Goal: Task Accomplishment & Management: Manage account settings

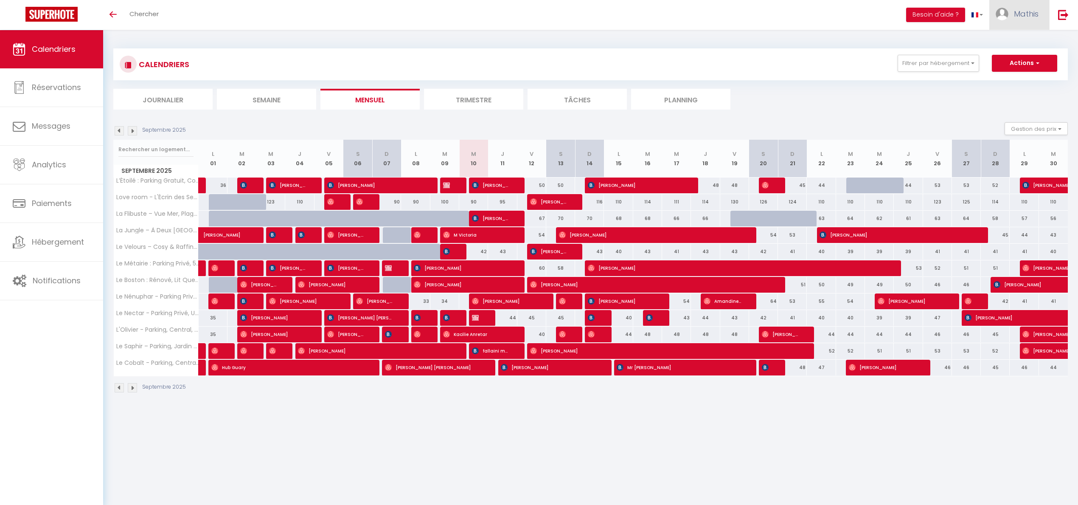
click at [1007, 10] on img at bounding box center [1002, 14] width 13 height 13
click at [999, 58] on link "Équipe" at bounding box center [1015, 58] width 63 height 14
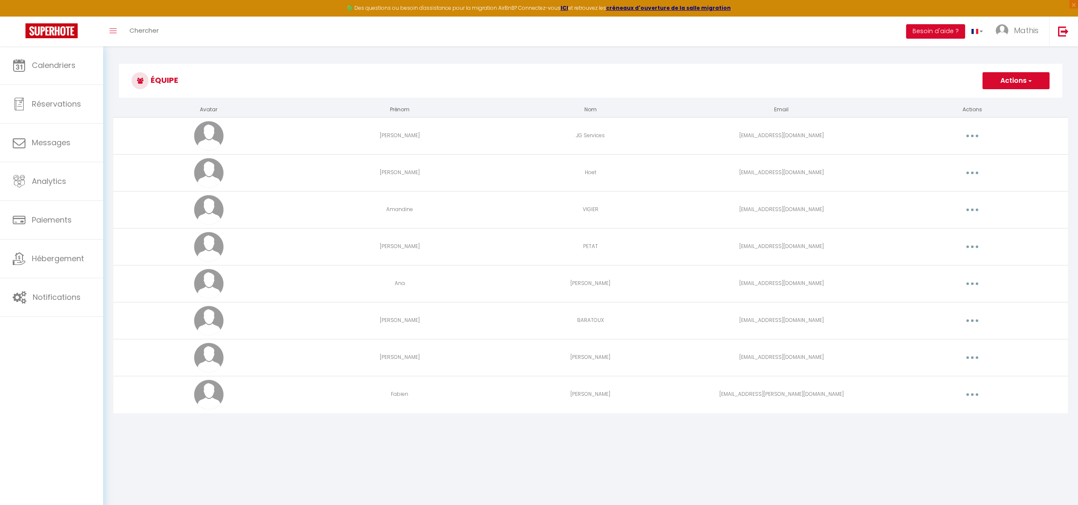
click at [1006, 75] on button "Actions" at bounding box center [1016, 80] width 67 height 17
click at [1003, 95] on link "Ajouter un nouvel utilisateur" at bounding box center [999, 99] width 100 height 11
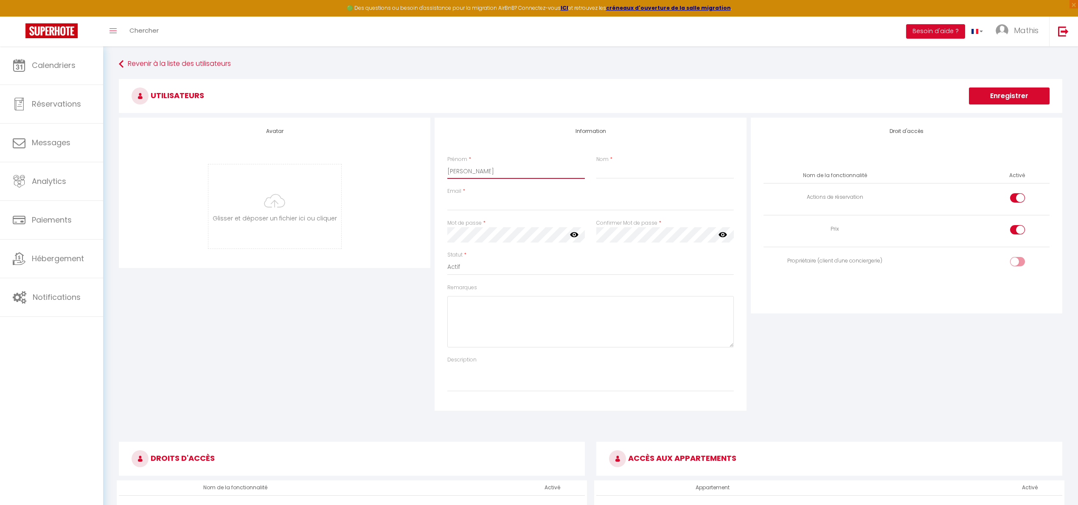
type input "Clément"
type input "PRESSE"
type input "Presse"
type input "clement.presse@superhote.fr"
click at [572, 233] on icon at bounding box center [574, 234] width 8 height 5
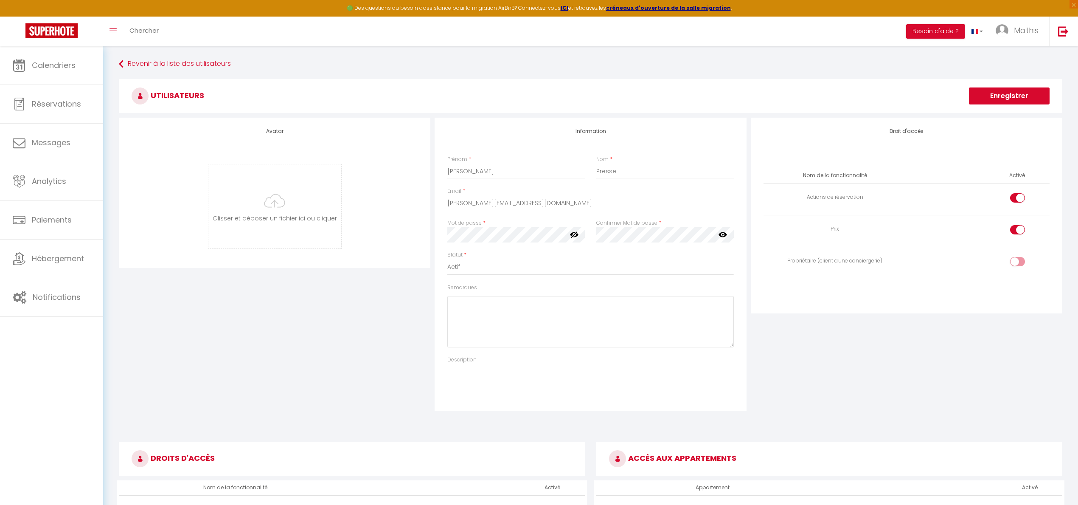
click at [720, 233] on icon at bounding box center [723, 234] width 8 height 5
click at [914, 261] on td at bounding box center [978, 263] width 143 height 32
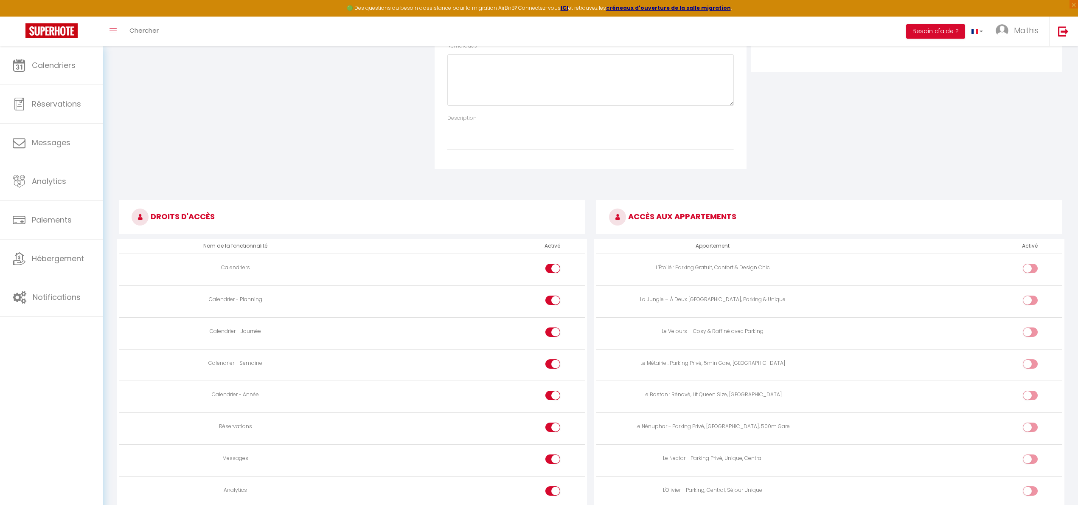
scroll to position [367, 0]
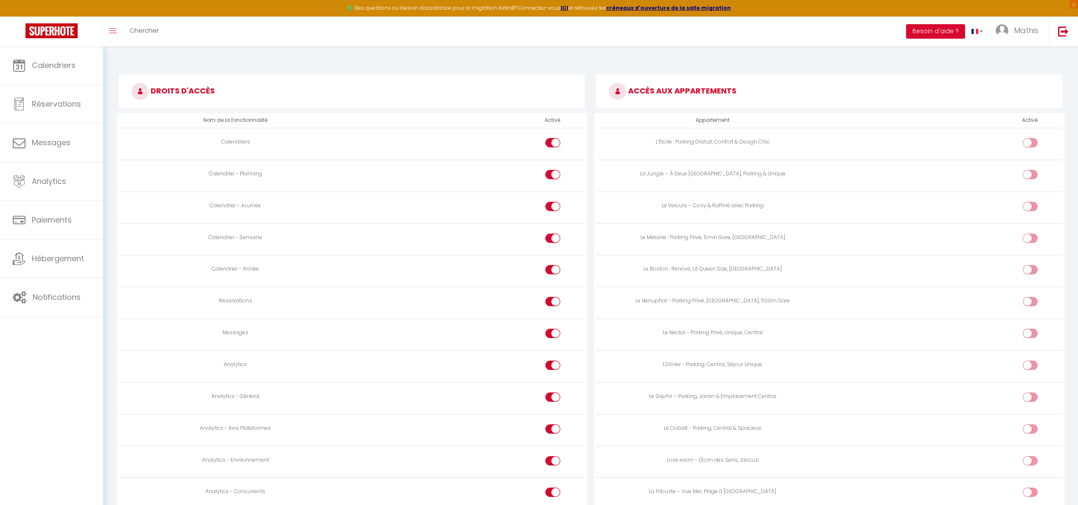
click at [1030, 143] on input "checkbox" at bounding box center [1037, 144] width 15 height 13
checkbox input "true"
click at [1031, 168] on td at bounding box center [945, 176] width 233 height 32
click at [1030, 176] on input "checkbox" at bounding box center [1037, 176] width 15 height 13
checkbox input "true"
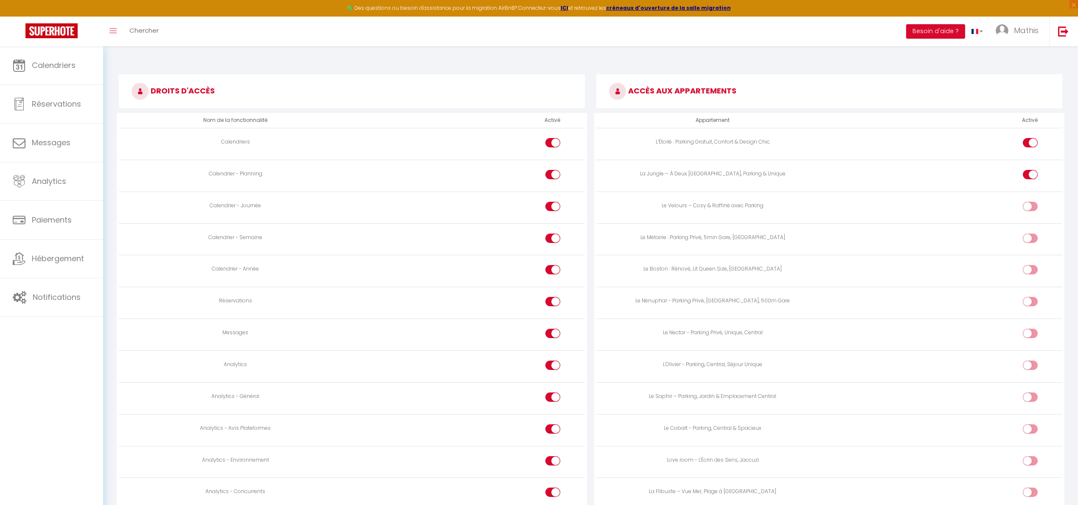
click at [1028, 202] on div at bounding box center [1030, 206] width 15 height 9
click at [1030, 202] on input "checkbox" at bounding box center [1037, 208] width 15 height 13
checkbox input "true"
click at [1026, 245] on label at bounding box center [1030, 239] width 15 height 13
click at [1030, 245] on input "checkbox" at bounding box center [1037, 239] width 15 height 13
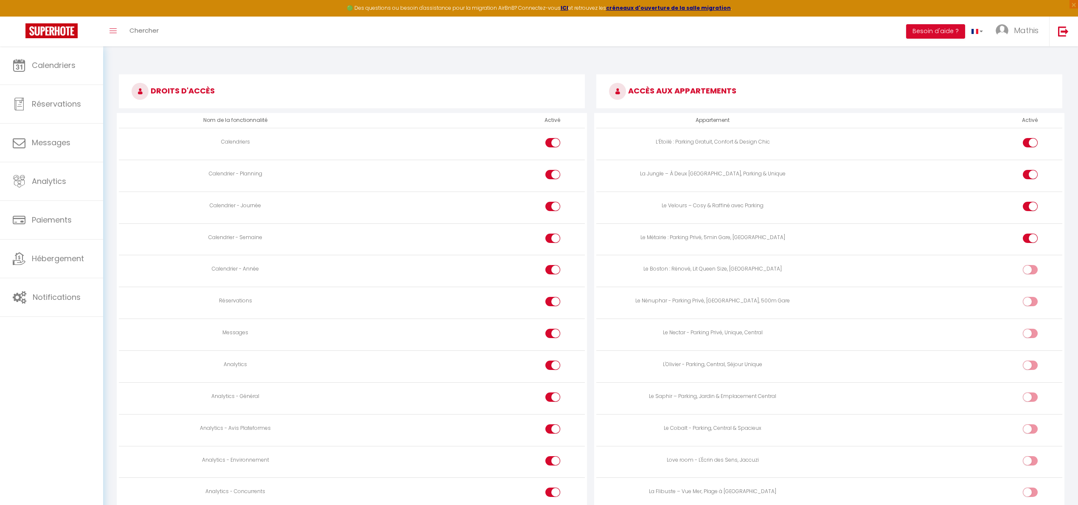
click at [1028, 235] on div at bounding box center [1030, 237] width 15 height 9
click at [1030, 235] on input "checkbox" at bounding box center [1037, 239] width 15 height 13
click at [1026, 263] on td at bounding box center [945, 271] width 233 height 32
click at [1029, 244] on label at bounding box center [1030, 239] width 15 height 13
click at [1030, 244] on input "checkbox" at bounding box center [1037, 239] width 15 height 13
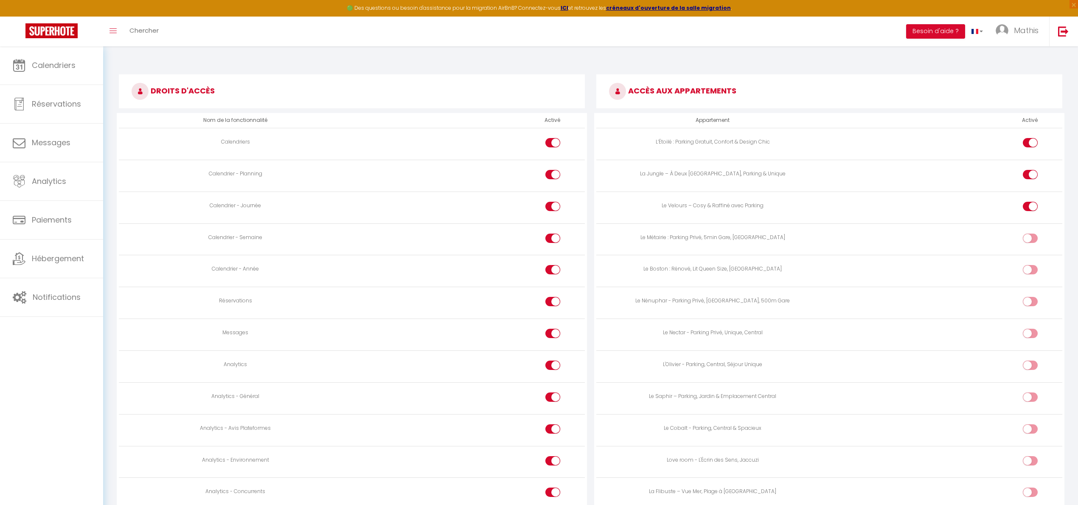
checkbox input "true"
click at [1029, 275] on label at bounding box center [1030, 271] width 15 height 13
click at [1030, 275] on input "checkbox" at bounding box center [1037, 271] width 15 height 13
checkbox input "true"
click at [1030, 298] on input "checkbox" at bounding box center [1037, 303] width 15 height 13
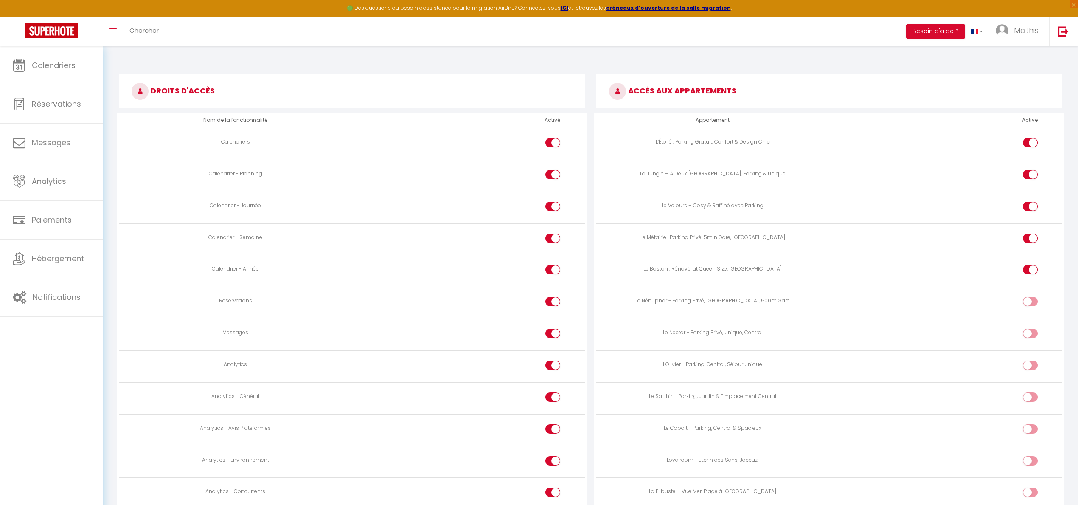
checkbox input "true"
click at [1028, 335] on div at bounding box center [1030, 333] width 15 height 9
click at [1030, 335] on input "checkbox" at bounding box center [1037, 335] width 15 height 13
checkbox input "true"
click at [1031, 377] on div at bounding box center [1030, 369] width 15 height 18
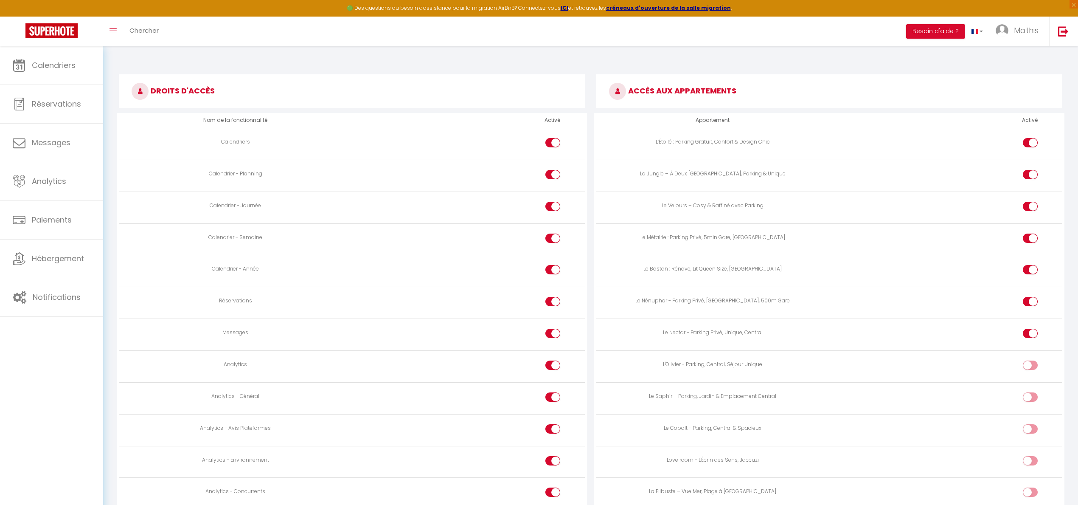
click at [1031, 368] on input "checkbox" at bounding box center [1037, 366] width 15 height 13
checkbox input "true"
click at [667, 208] on div "Le Velours – Cosy & Raffiné avec Parking" at bounding box center [713, 206] width 226 height 8
click at [660, 234] on div "Le Métairie : Parking Privé, 5min Gare, Central" at bounding box center [713, 237] width 226 height 8
click at [657, 270] on div "Le Boston : Rénové, Lit Queen Size, Près du Centre" at bounding box center [713, 269] width 226 height 8
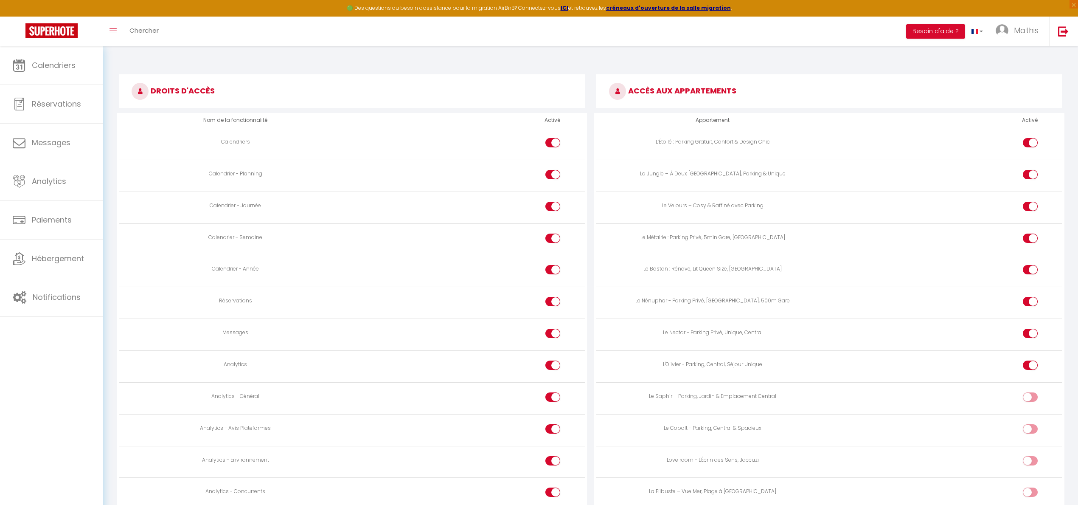
click at [663, 298] on div "Le Nénuphar - Parking Privé, Central, 500m Gare" at bounding box center [713, 301] width 226 height 8
click at [664, 329] on div "Le Nectar - Parking Privé, Unique, Central" at bounding box center [713, 333] width 226 height 8
click at [678, 361] on div "L'Olivier - Parking, Central, Séjour Unique" at bounding box center [713, 364] width 226 height 8
click at [679, 392] on div "Le Saphir – Parking, Jardin & Emplacement Central" at bounding box center [713, 396] width 226 height 8
click at [680, 425] on div "Le Cobalt - Parking, Central & Spacieux" at bounding box center [713, 428] width 226 height 8
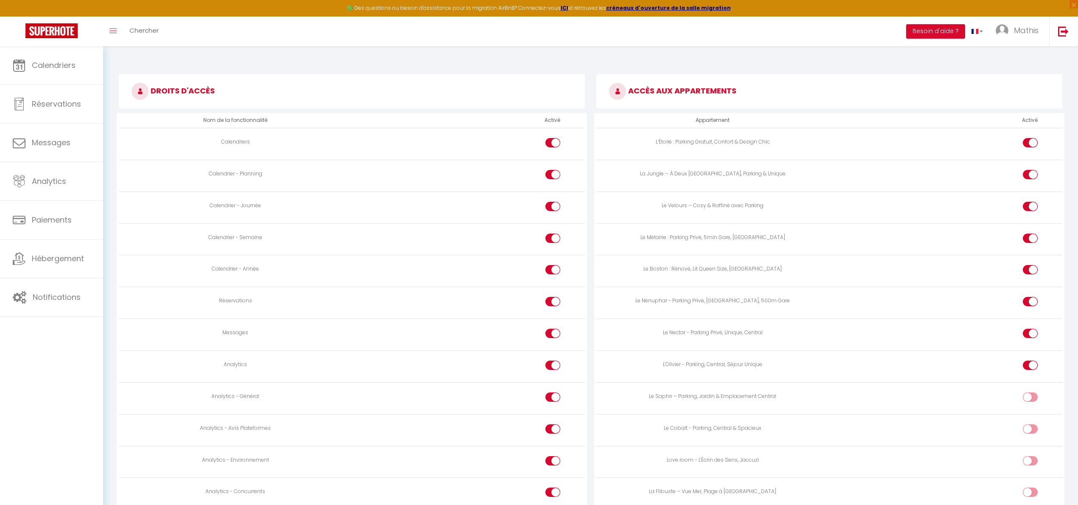
click at [686, 452] on td "Love room - L'Écrin des Sens, Jaccuzi" at bounding box center [712, 462] width 233 height 32
click at [690, 482] on td "La Flibuste – Vue Mer, Plage à Pied & Parking" at bounding box center [712, 493] width 233 height 32
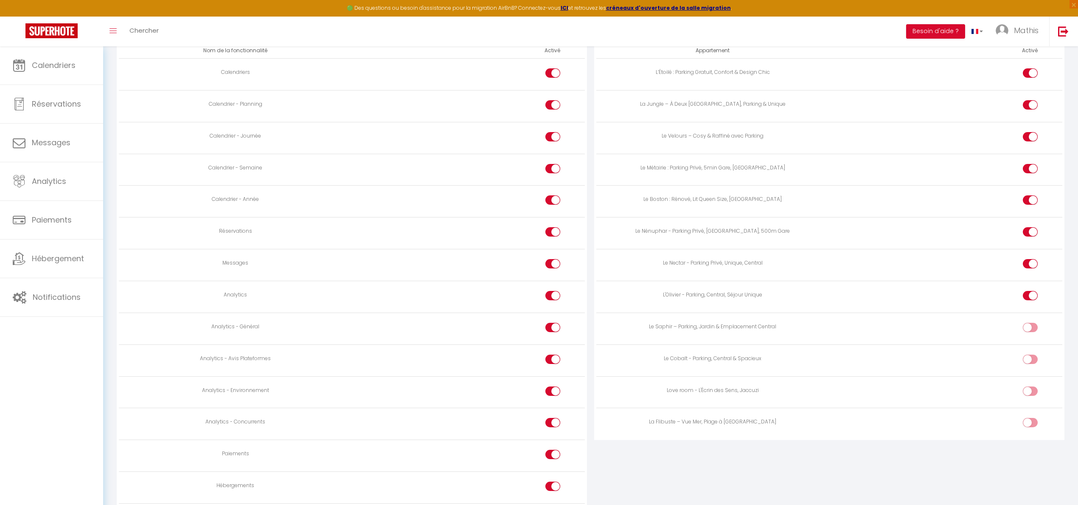
scroll to position [433, 0]
click at [1035, 427] on input "checkbox" at bounding box center [1037, 427] width 15 height 13
checkbox input "true"
click at [1035, 393] on input "checkbox" at bounding box center [1037, 396] width 15 height 13
checkbox input "true"
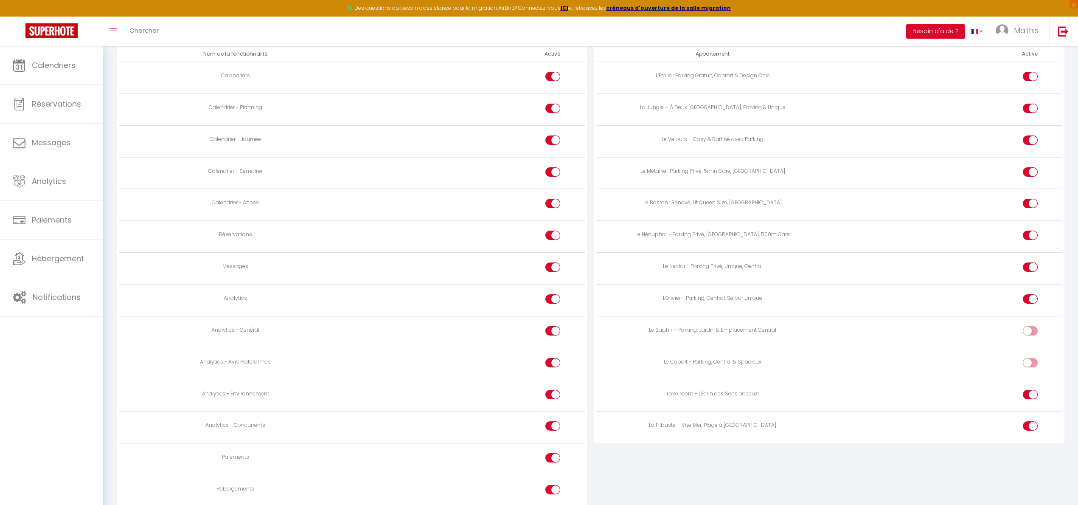
click at [1034, 365] on input "checkbox" at bounding box center [1037, 364] width 15 height 13
checkbox input "true"
click at [1028, 332] on div at bounding box center [1030, 330] width 15 height 9
click at [1030, 332] on input "checkbox" at bounding box center [1037, 332] width 15 height 13
checkbox input "true"
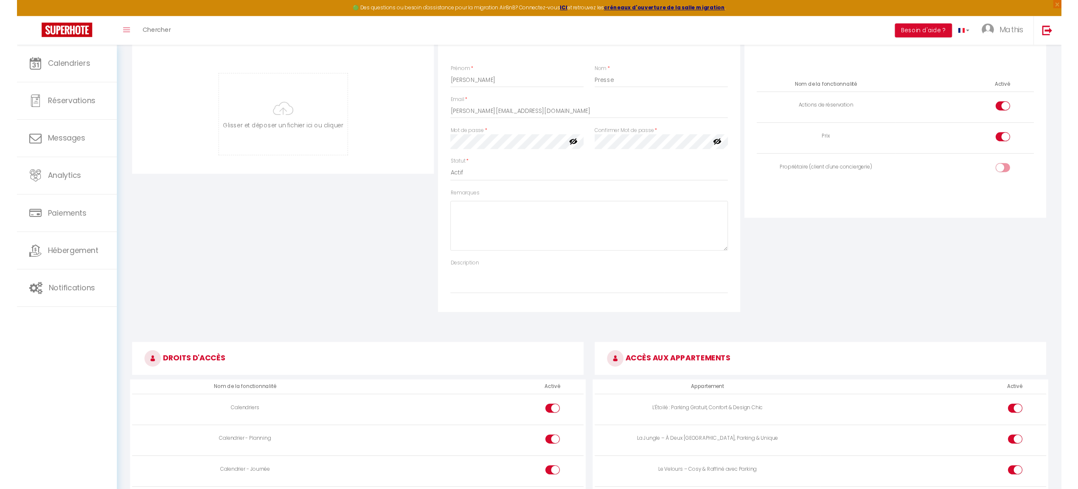
scroll to position [0, 0]
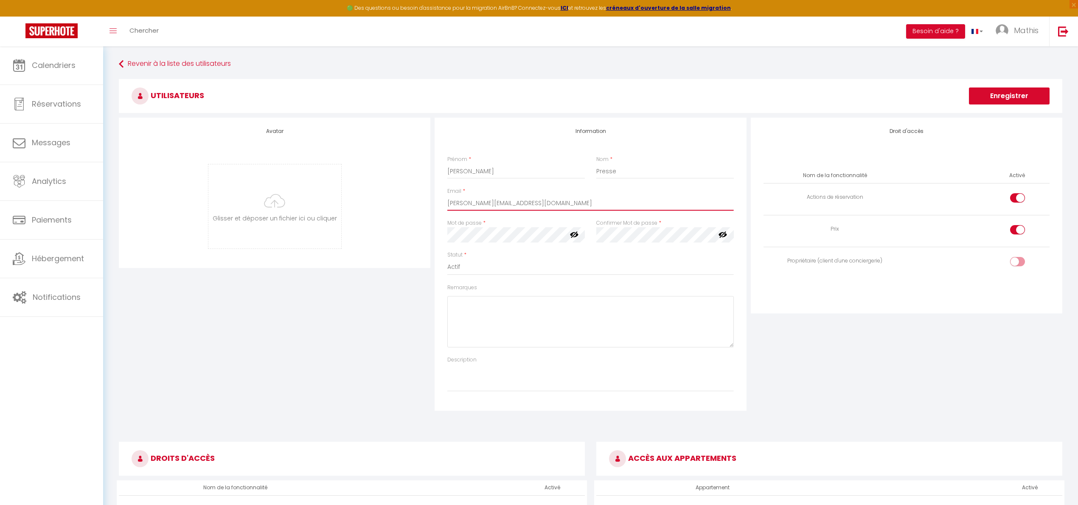
click at [500, 208] on input "clement.presse@superhote.fr" at bounding box center [590, 202] width 286 height 15
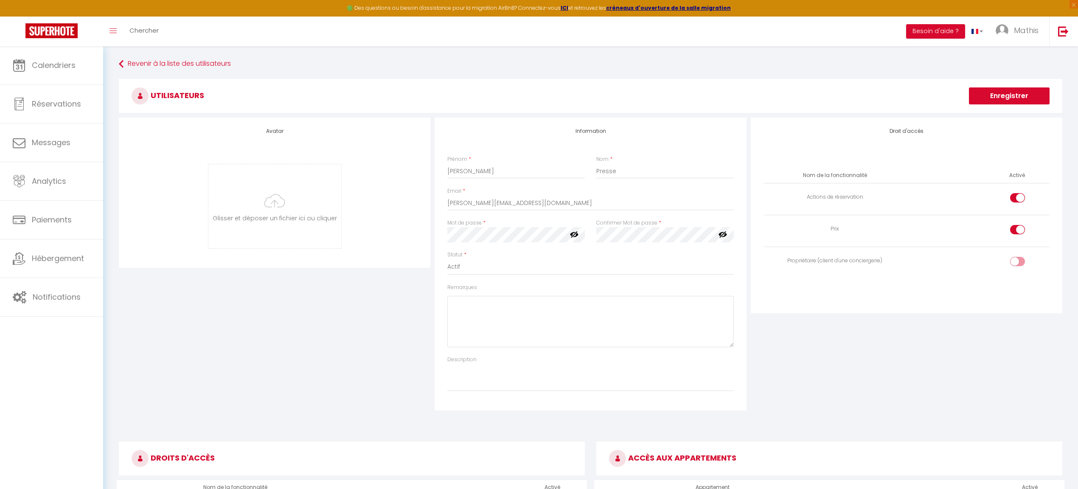
click at [990, 102] on button "Enregistrer" at bounding box center [1009, 95] width 81 height 17
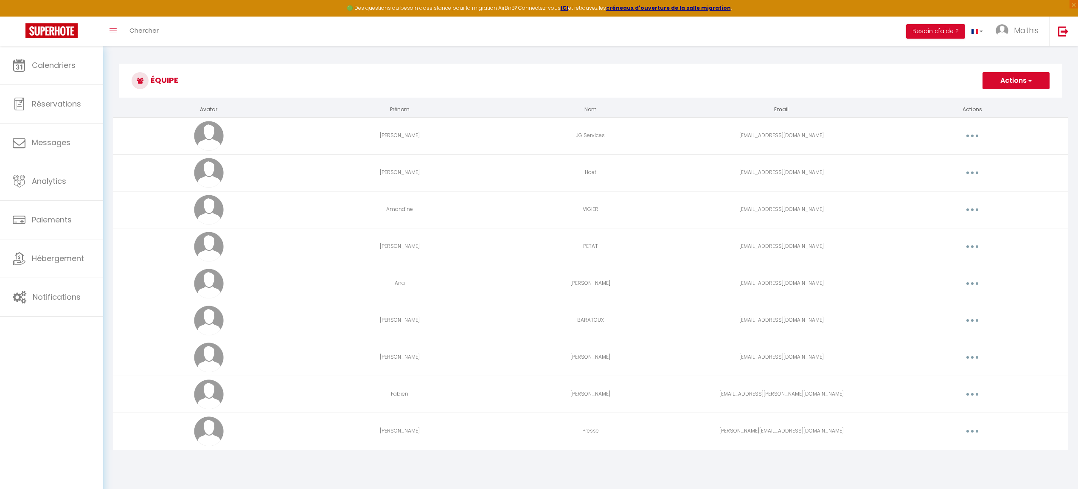
click at [965, 433] on button "button" at bounding box center [972, 431] width 24 height 14
click at [960, 449] on link "Editer" at bounding box center [950, 451] width 63 height 14
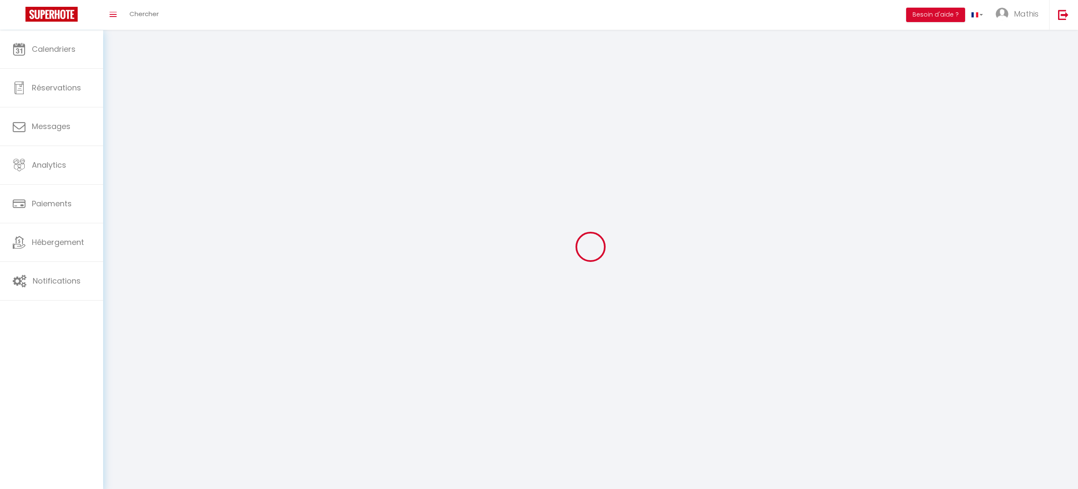
type input "Clément"
type input "Presse"
type input "clement.presse@superhote.fr"
type textarea "https://app.superhote.com/#/connect/6ysW0WT1md"
checkbox input "true"
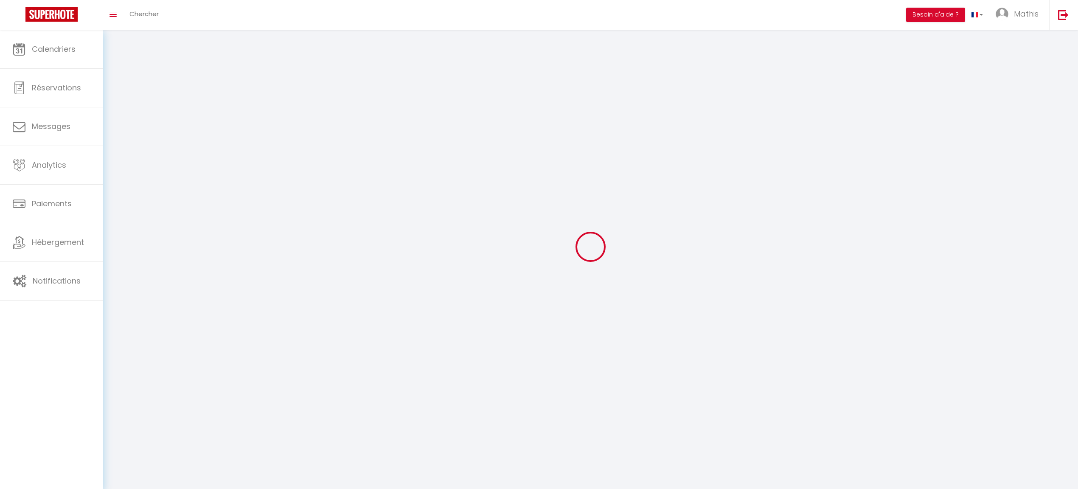
checkbox input "true"
checkbox input "false"
checkbox input "true"
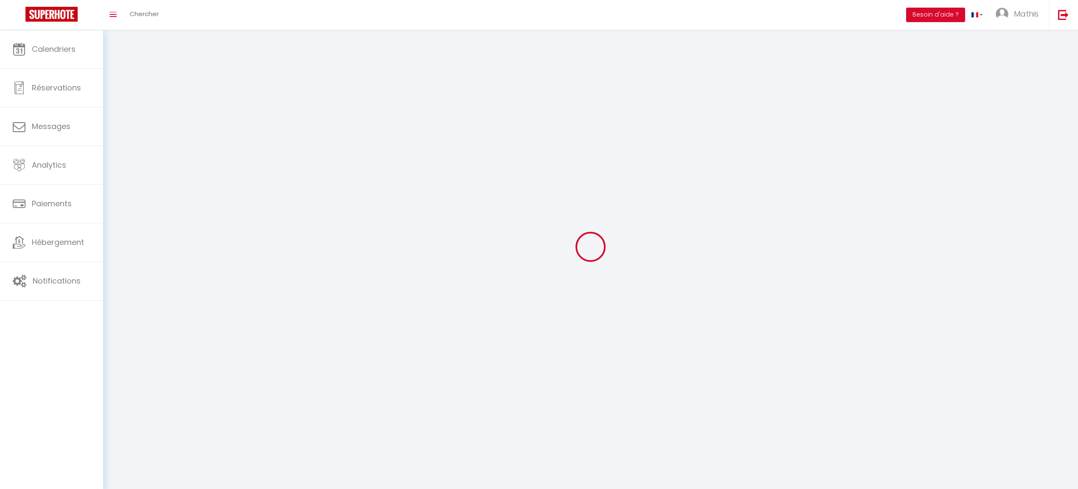
checkbox input "true"
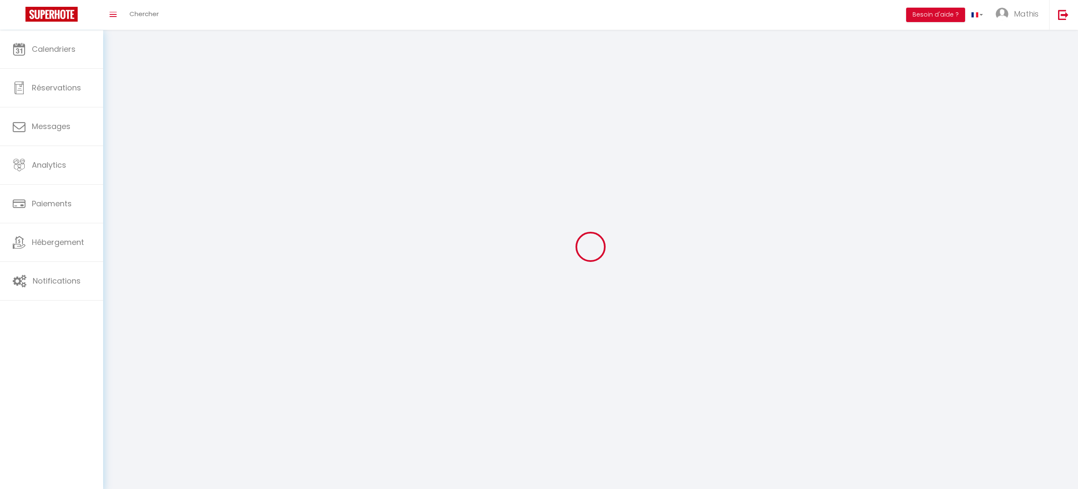
checkbox input "true"
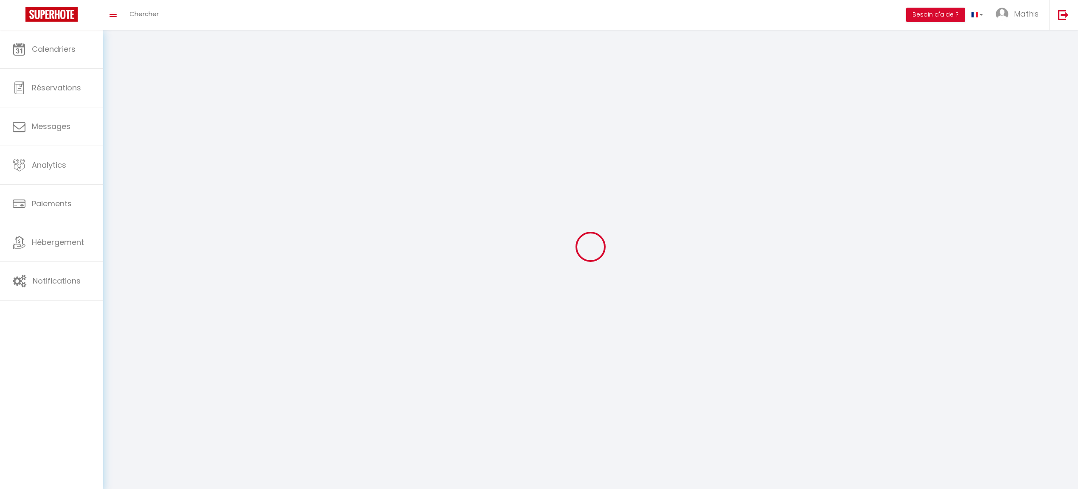
checkbox input "true"
select select
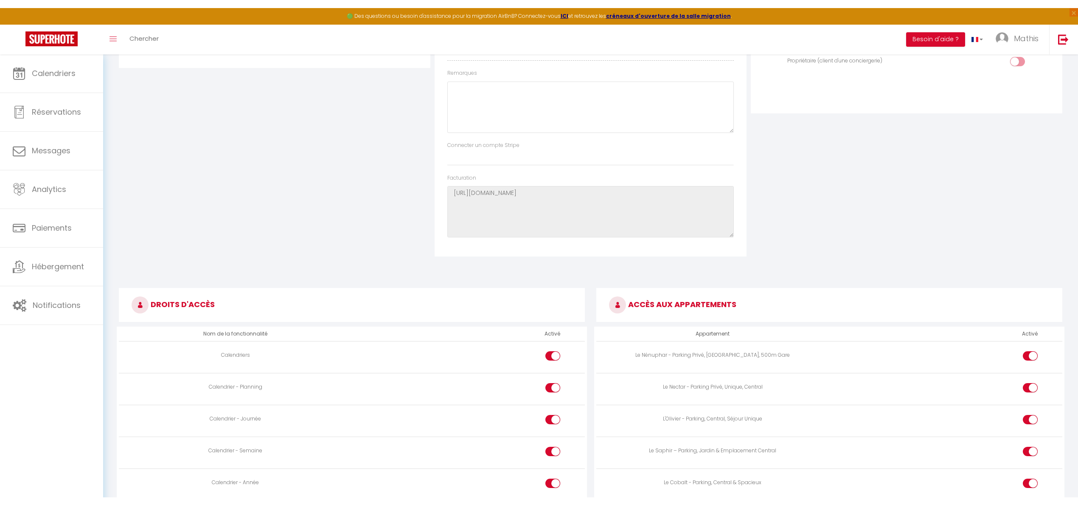
scroll to position [330, 0]
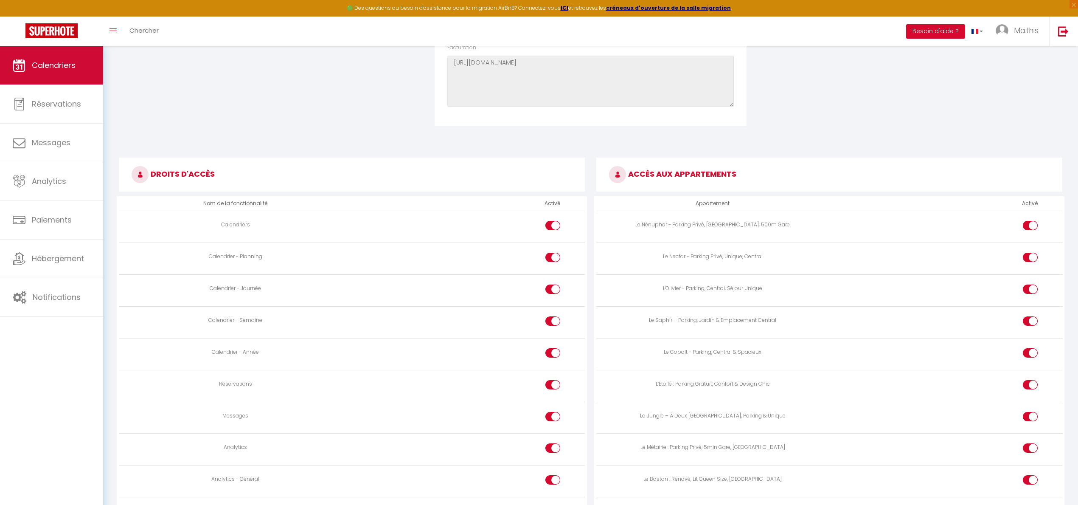
click at [88, 79] on link "Calendriers" at bounding box center [51, 65] width 103 height 38
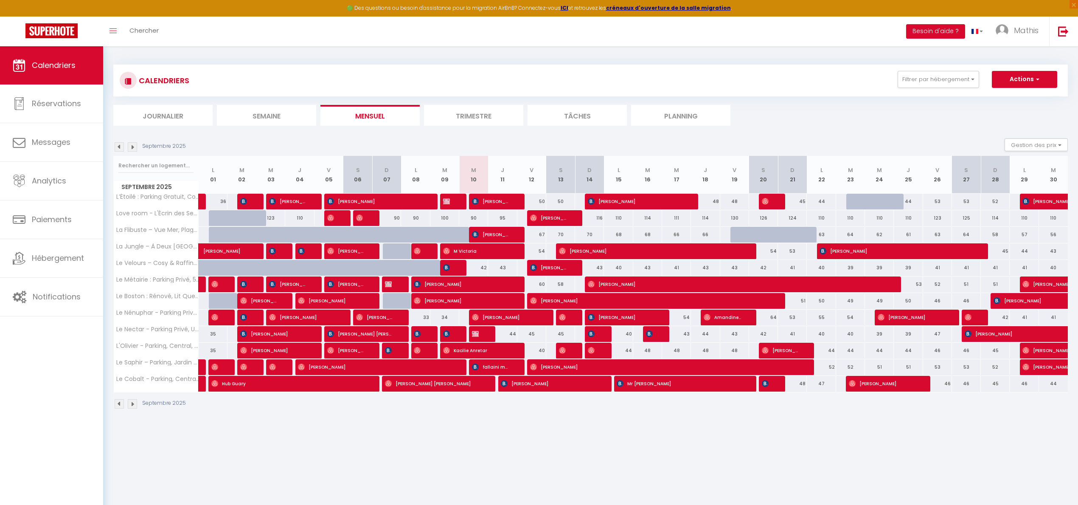
click at [490, 202] on span "Claude Cantin" at bounding box center [491, 201] width 39 height 16
select select "OK"
select select "KO"
select select "0"
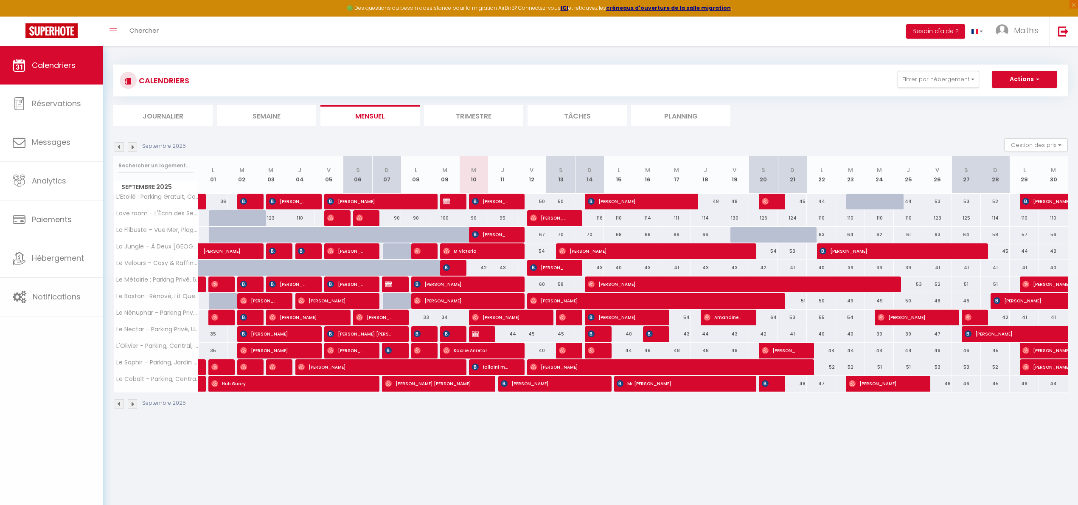
select select "1"
select select
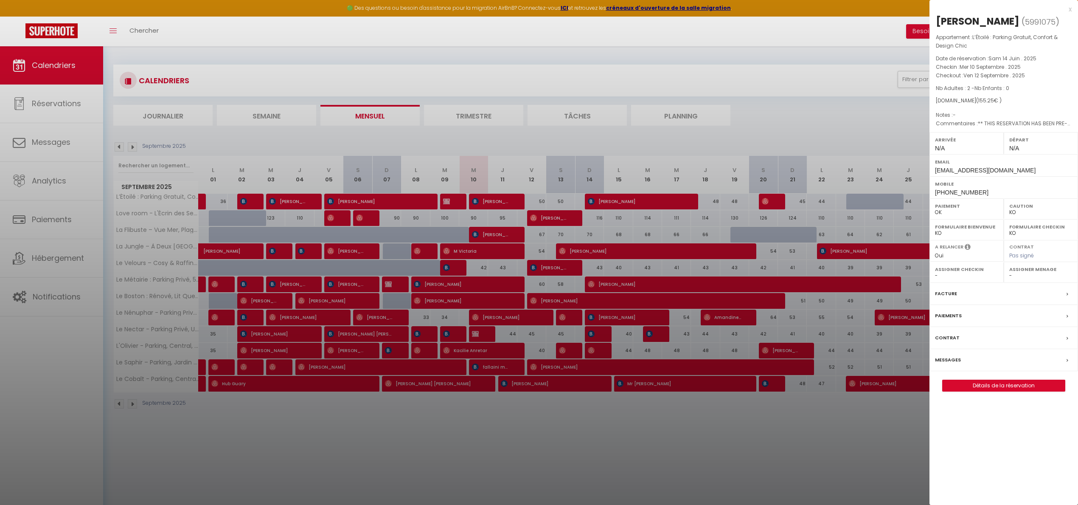
select select "41910"
click at [477, 206] on div at bounding box center [539, 252] width 1078 height 505
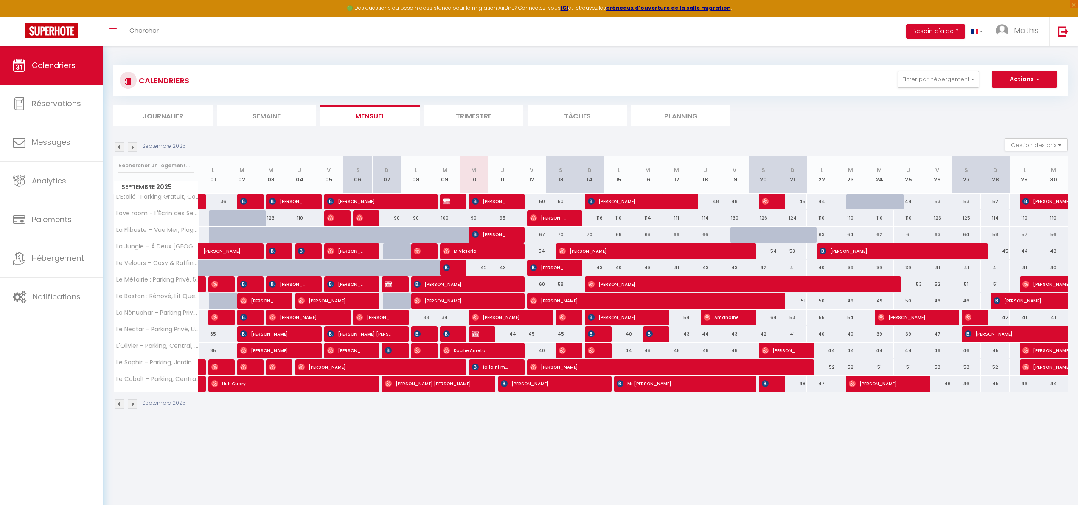
click at [484, 201] on span "Claude Cantin" at bounding box center [491, 201] width 39 height 16
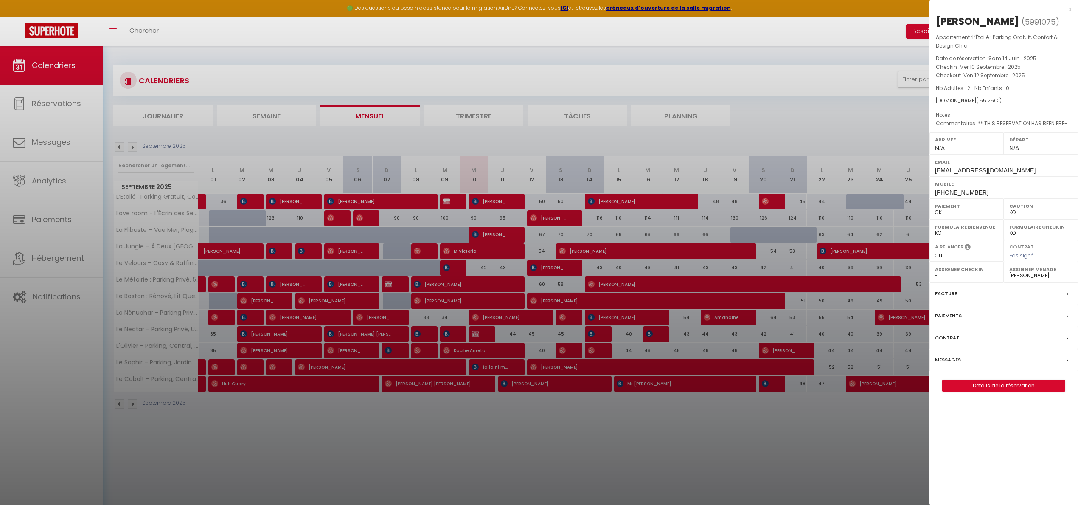
click at [1004, 387] on link "Détails de la réservation" at bounding box center [1004, 385] width 122 height 11
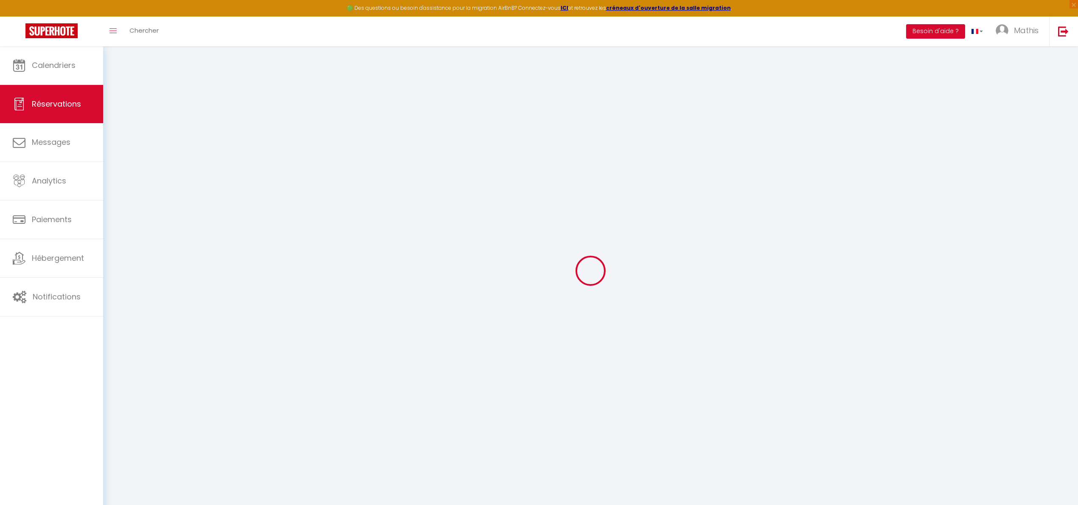
type input "[PERSON_NAME]"
type input "Cantin"
type input "ccanti.471938@guest.booking.com"
type input "+41796497164"
select select "CH"
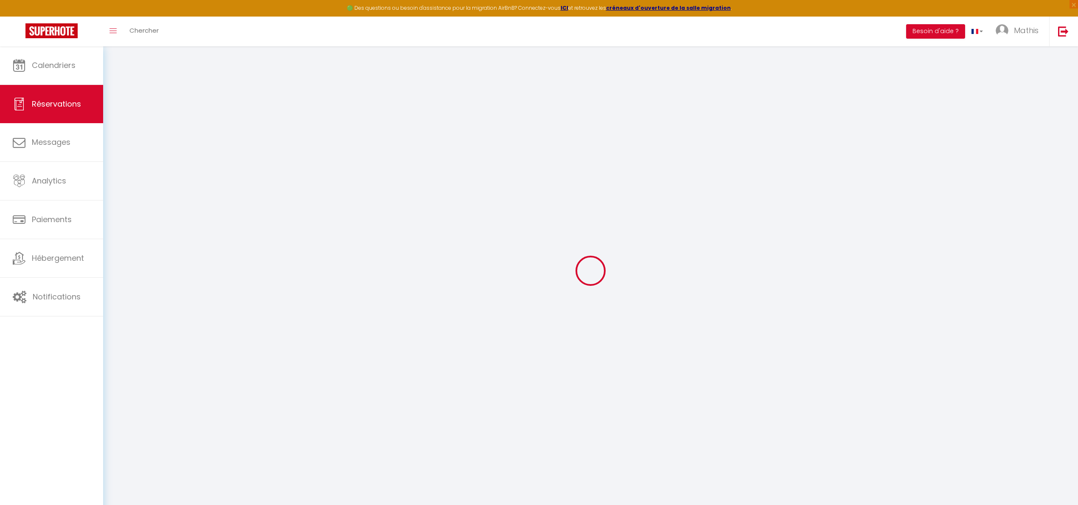
type input "22.35"
type input "2.17"
select select "64616"
select select "1"
select select
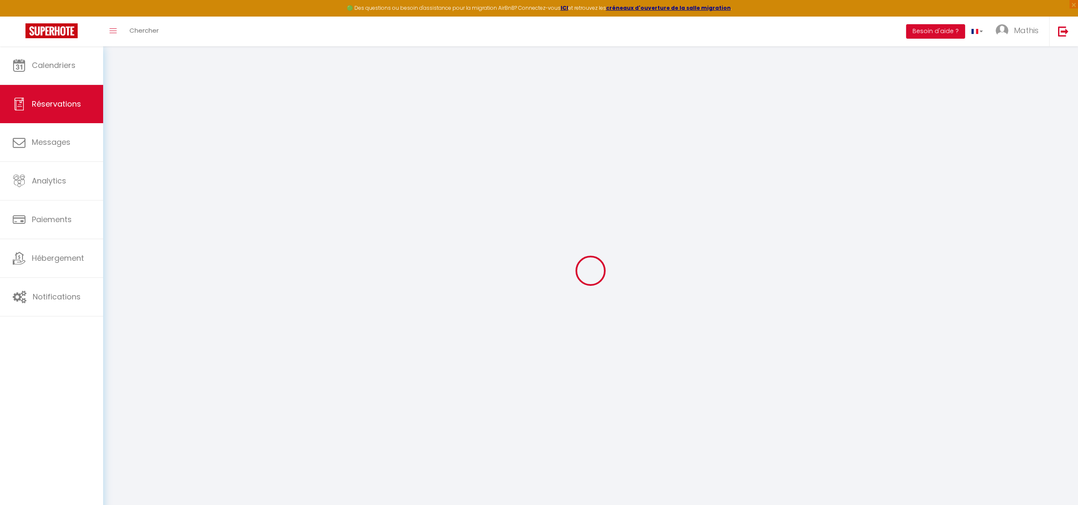
select select
type input "2"
select select "12"
select select
type input "125"
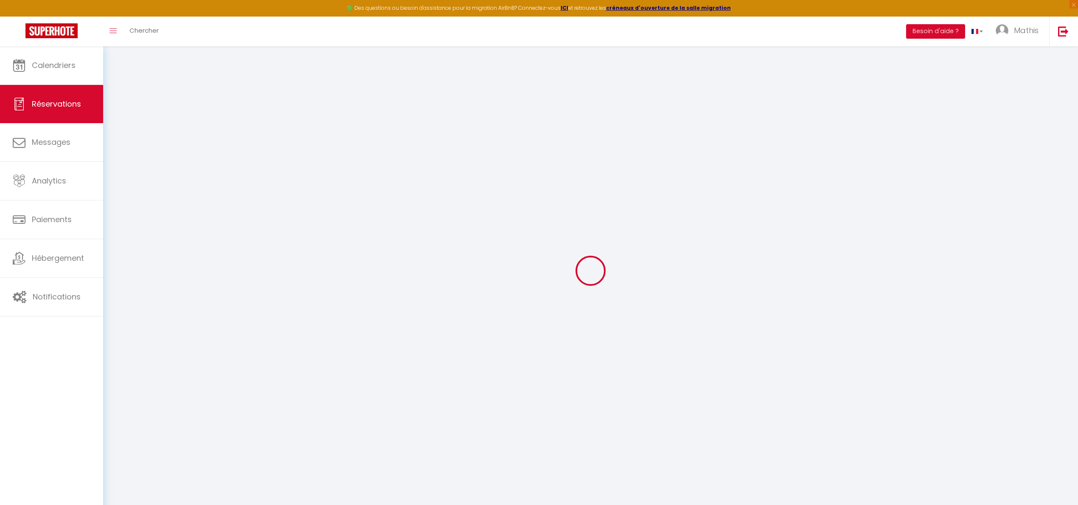
checkbox input "false"
type input "0"
select select "2"
type input "0"
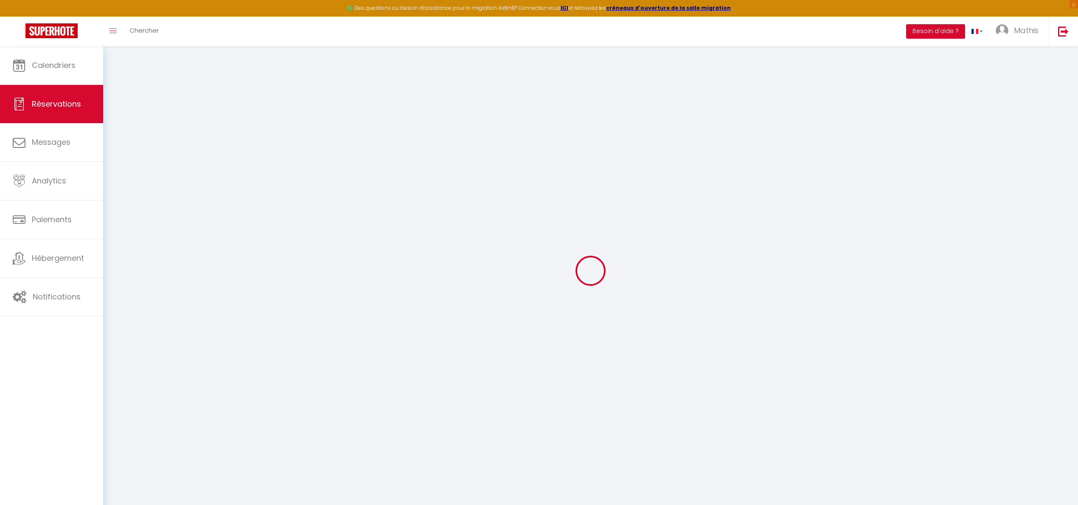
type input "0"
select select
select select "14"
checkbox input "false"
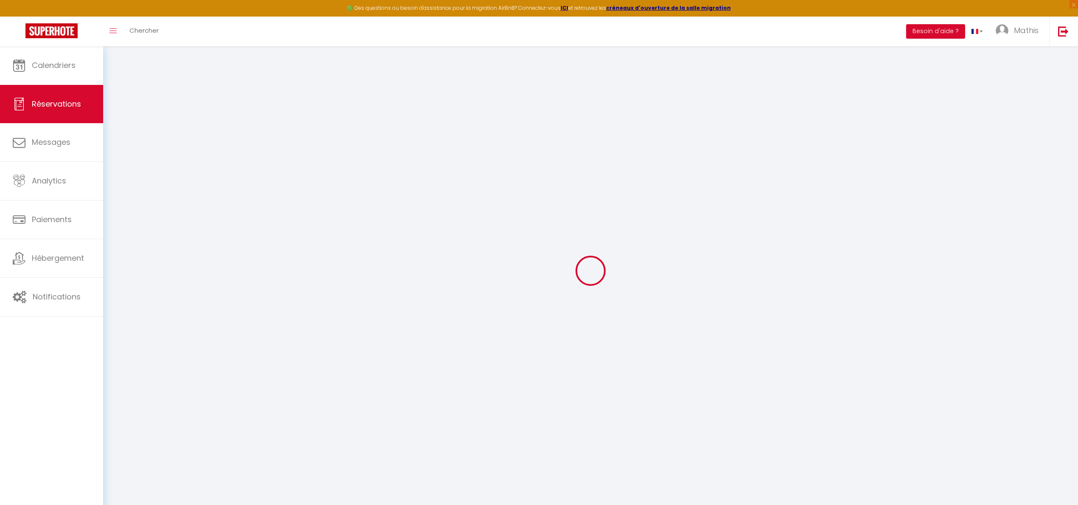
select select
checkbox input "false"
select select
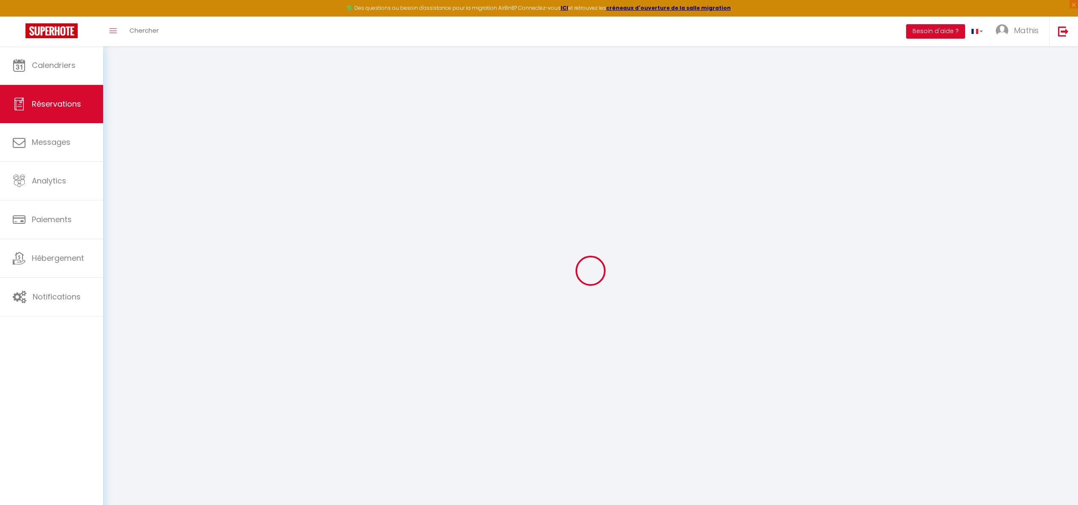
checkbox input "false"
type textarea "** THIS RESERVATION HAS BEEN PRE-PAID ** Approximate time of arrival: between 1…"
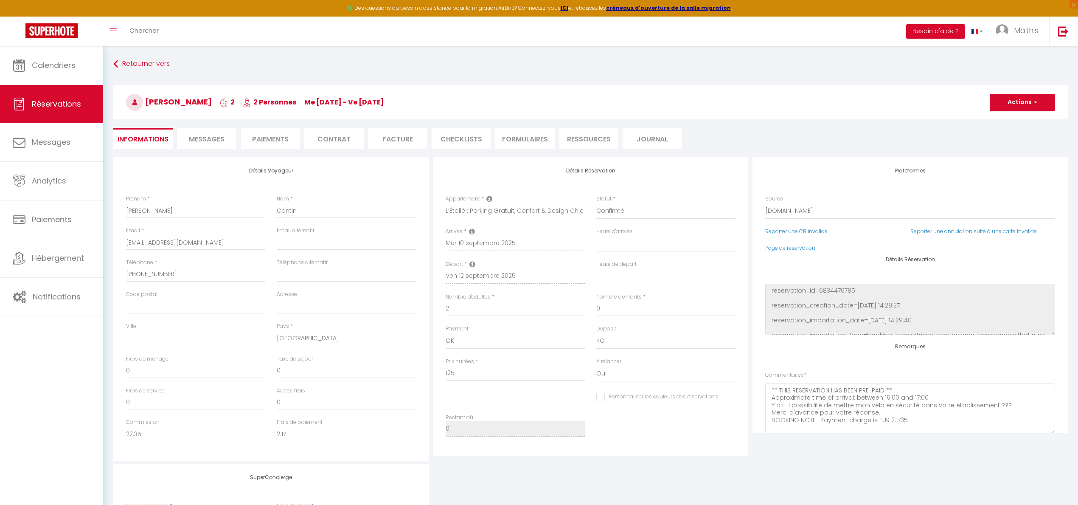
type input "24"
type input "6.25"
select select
checkbox input "false"
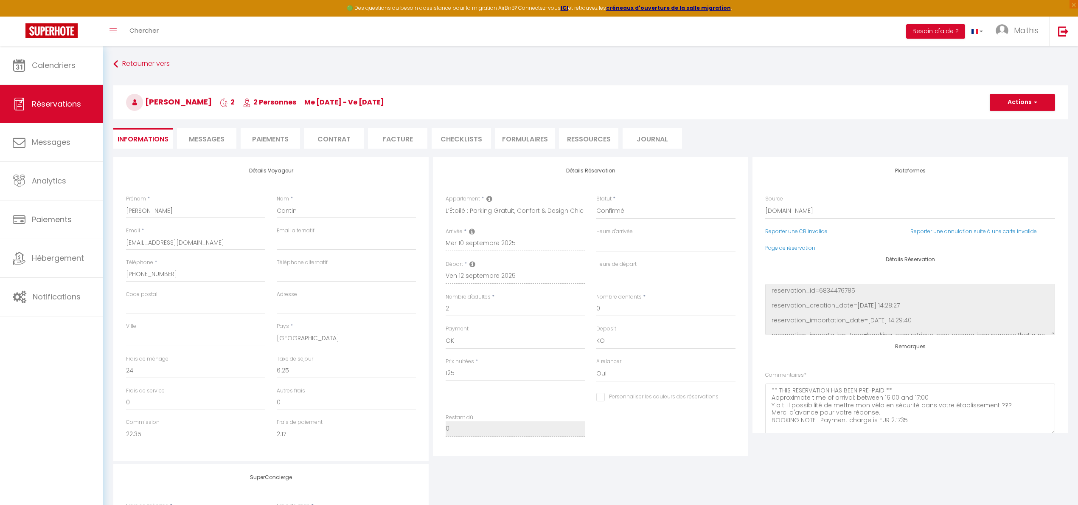
select select
click at [250, 164] on div "Détails Voyageur Prénom * Claude Nom * Cantin Email * ccanti.471938@guest.booki…" at bounding box center [270, 308] width 315 height 303
click at [221, 141] on span "Messages" at bounding box center [207, 139] width 36 height 10
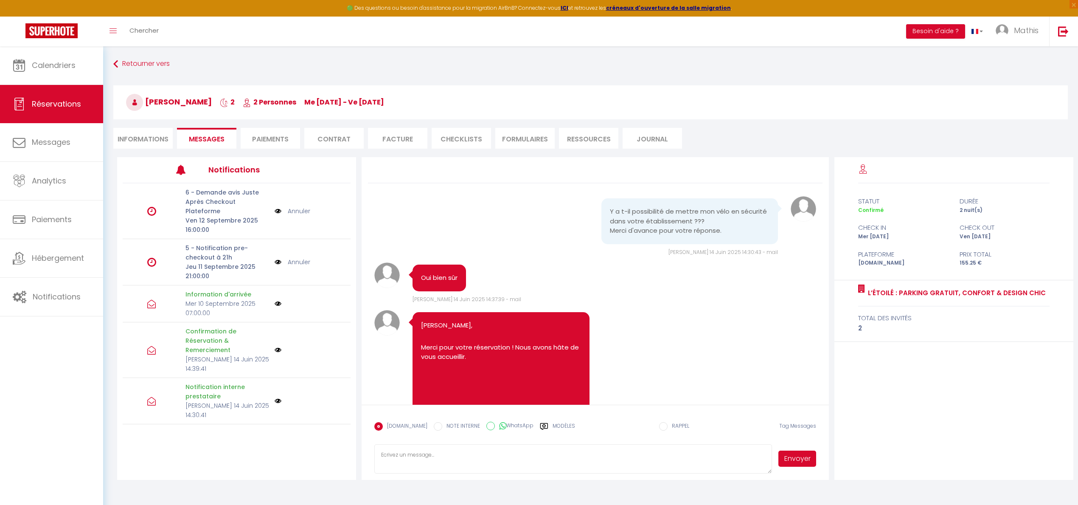
click at [209, 143] on span "Messages" at bounding box center [207, 139] width 36 height 10
click at [47, 147] on span "Messages" at bounding box center [51, 142] width 39 height 11
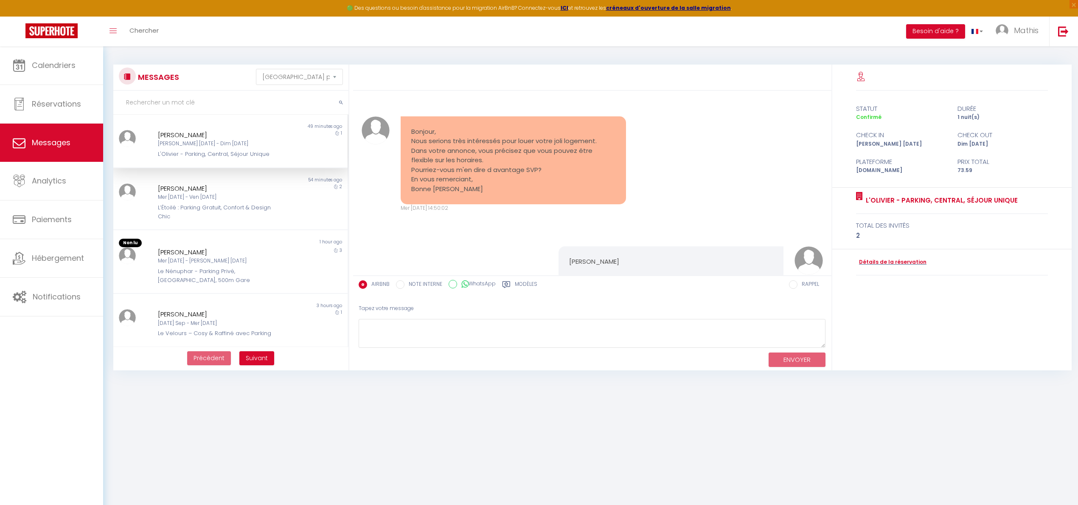
scroll to position [1241, 0]
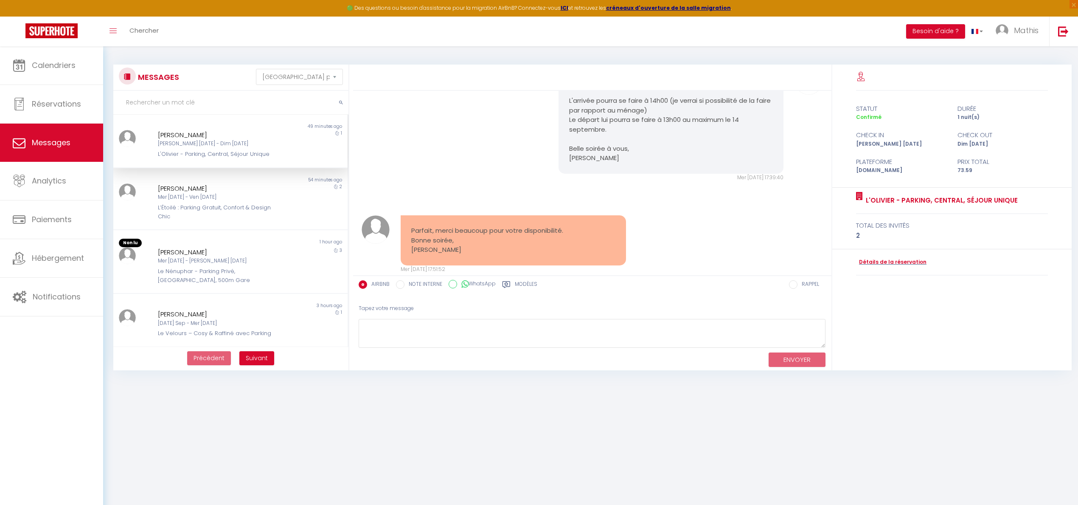
click at [275, 156] on div "L'Olivier - Parking, Central, Séjour Unique" at bounding box center [221, 154] width 126 height 8
drag, startPoint x: 478, startPoint y: 211, endPoint x: 501, endPoint y: 211, distance: 22.9
click at [501, 226] on pre "Parfait, merci beaucoup pour votre disponibilité. Bonne soirée, Anne" at bounding box center [513, 240] width 204 height 29
click at [506, 226] on pre "Parfait, merci beaucoup pour votre disponibilité. Bonne soirée, Anne" at bounding box center [513, 240] width 204 height 29
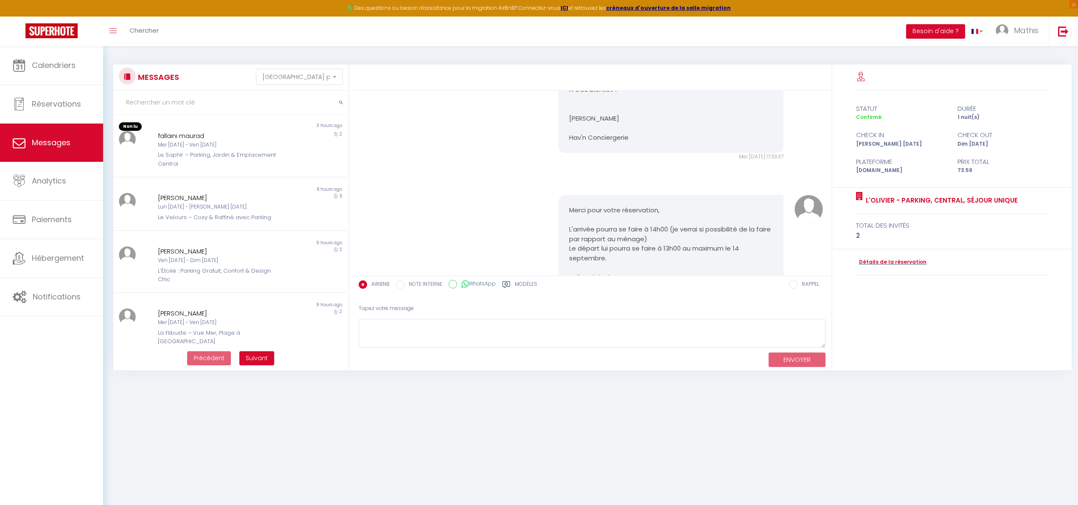
scroll to position [1183, 0]
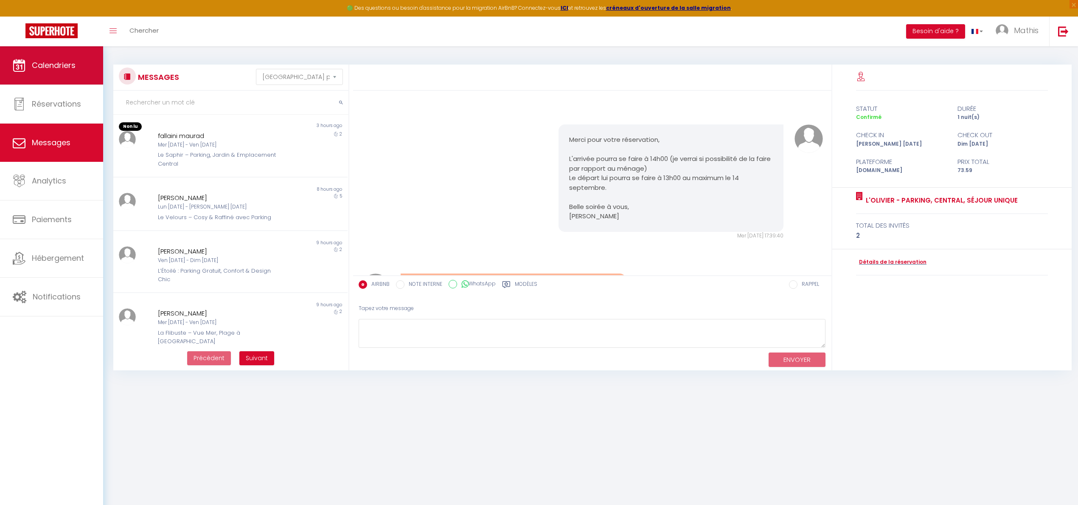
click at [79, 64] on link "Calendriers" at bounding box center [51, 65] width 103 height 38
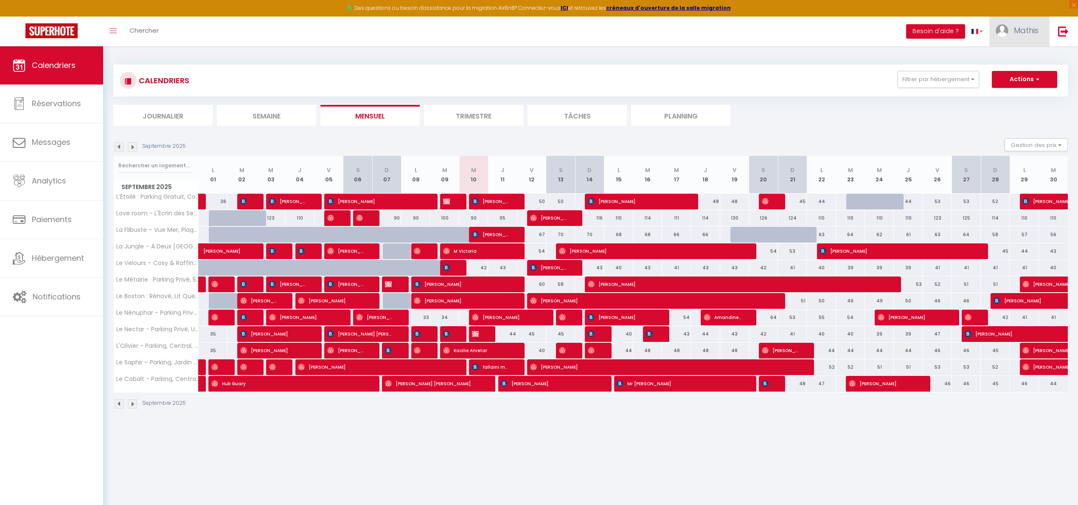
click at [1006, 28] on img at bounding box center [1002, 30] width 13 height 13
click at [997, 72] on link "Équipe" at bounding box center [1015, 74] width 63 height 14
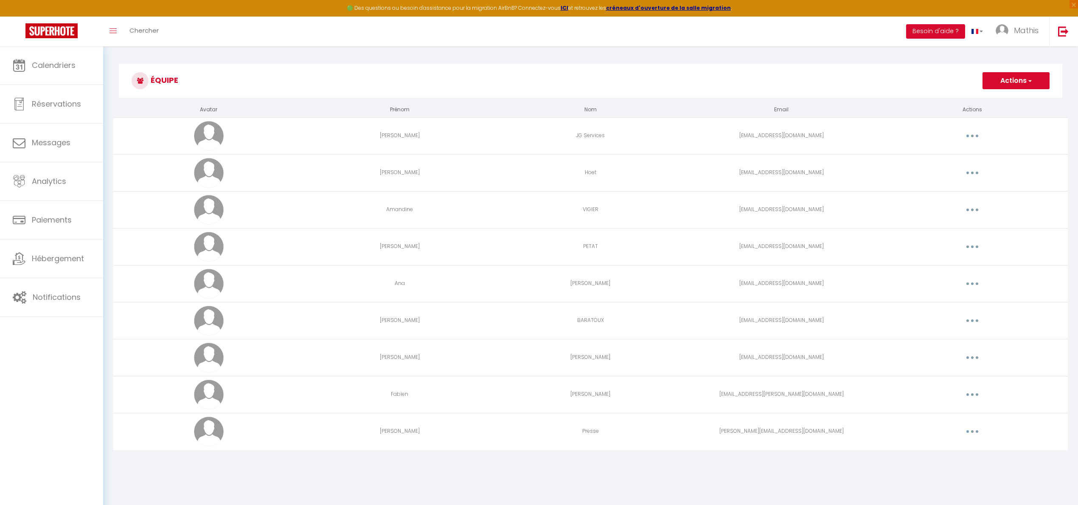
click at [976, 438] on button "button" at bounding box center [972, 431] width 24 height 14
click at [959, 444] on div "Editer Supprimer" at bounding box center [950, 458] width 68 height 37
click at [968, 440] on td "Editer Supprimer" at bounding box center [972, 431] width 191 height 37
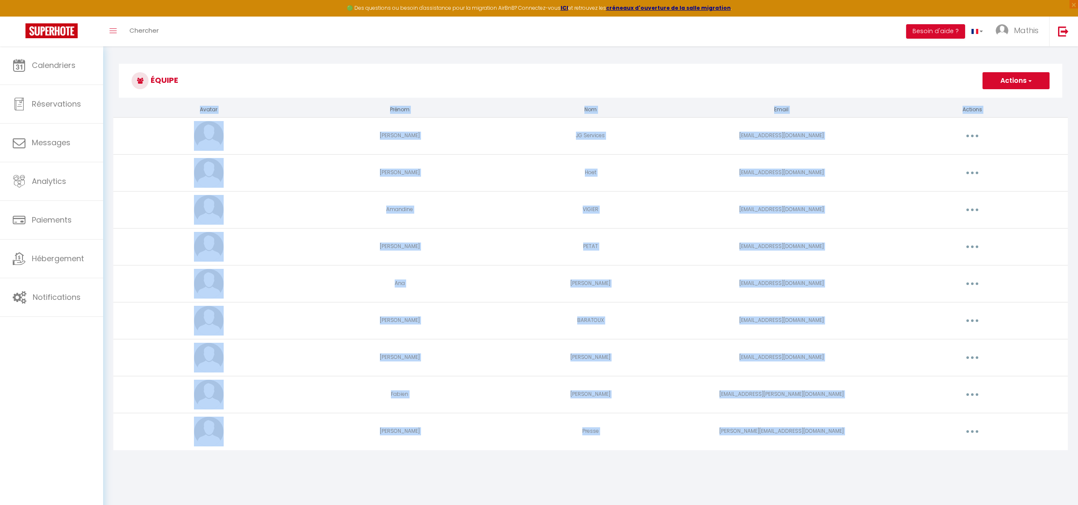
drag, startPoint x: 968, startPoint y: 440, endPoint x: 967, endPoint y: 435, distance: 5.2
click at [968, 437] on td "Editer Supprimer" at bounding box center [972, 431] width 191 height 37
click at [967, 435] on button "button" at bounding box center [972, 431] width 24 height 14
click at [965, 446] on link "Editer" at bounding box center [950, 451] width 63 height 14
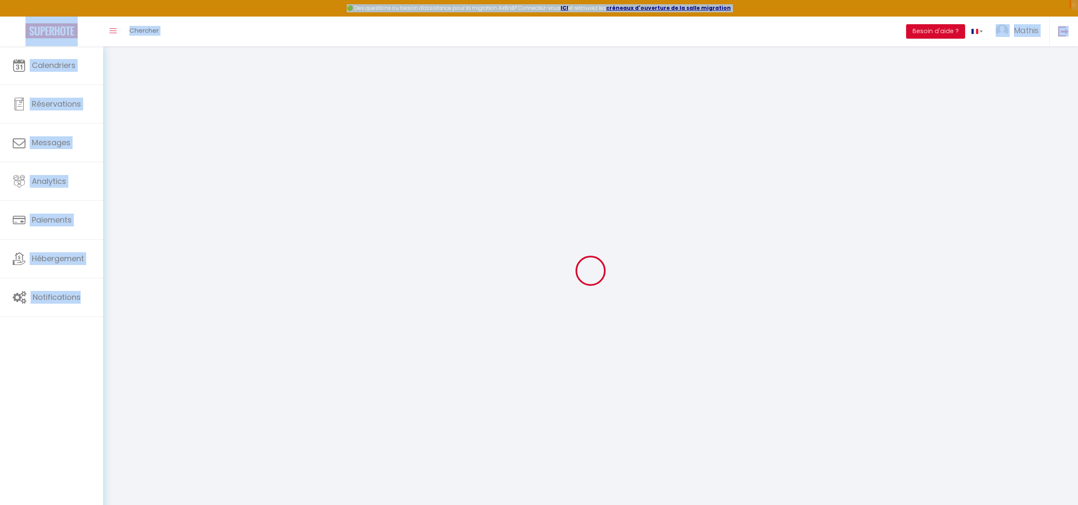
type input "Clément"
type input "Presse"
type input "clement.presse@superhote.fr"
type textarea "https://app.superhote.com/#/connect/6ysW0WT1md"
checkbox input "true"
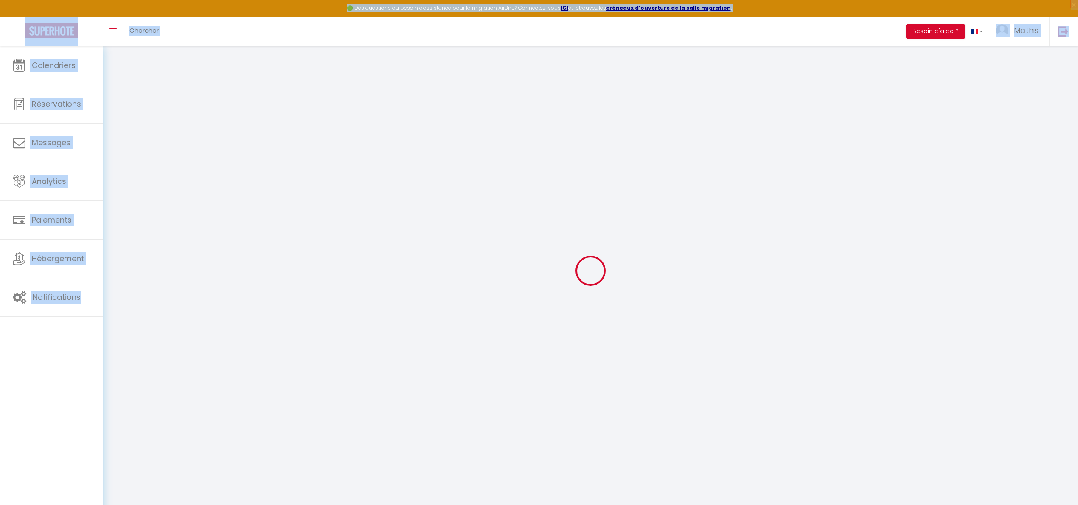
checkbox input "true"
checkbox input "false"
checkbox input "true"
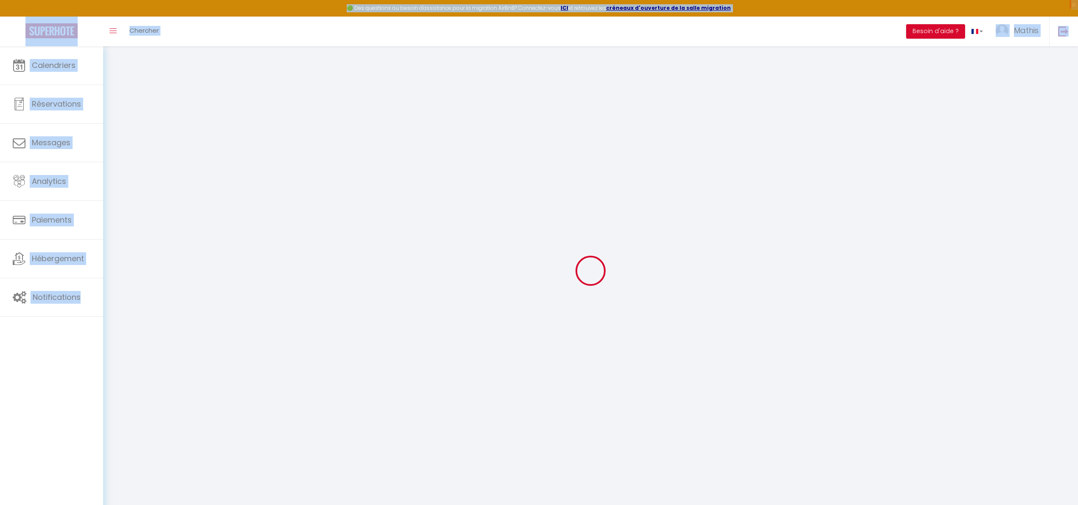
checkbox input "true"
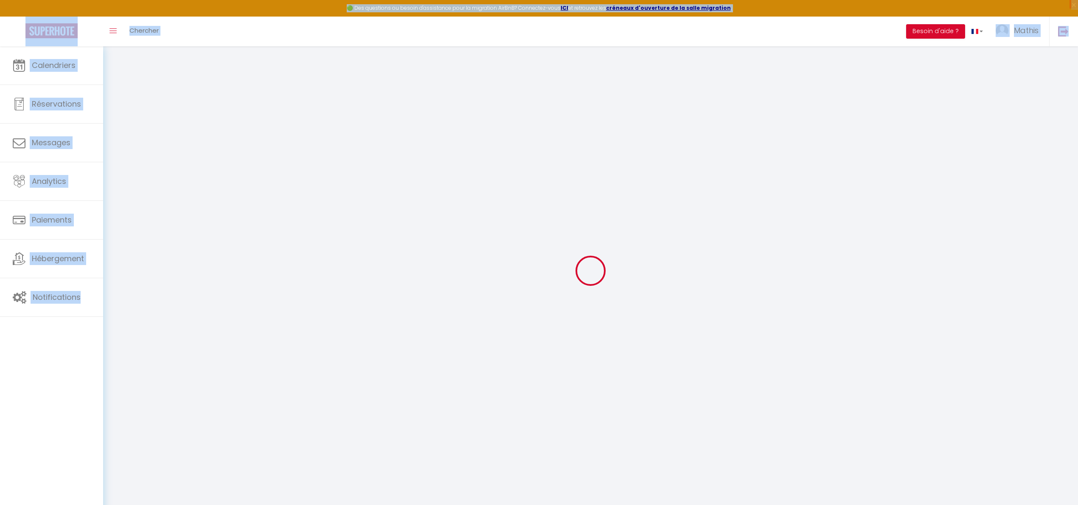
checkbox input "true"
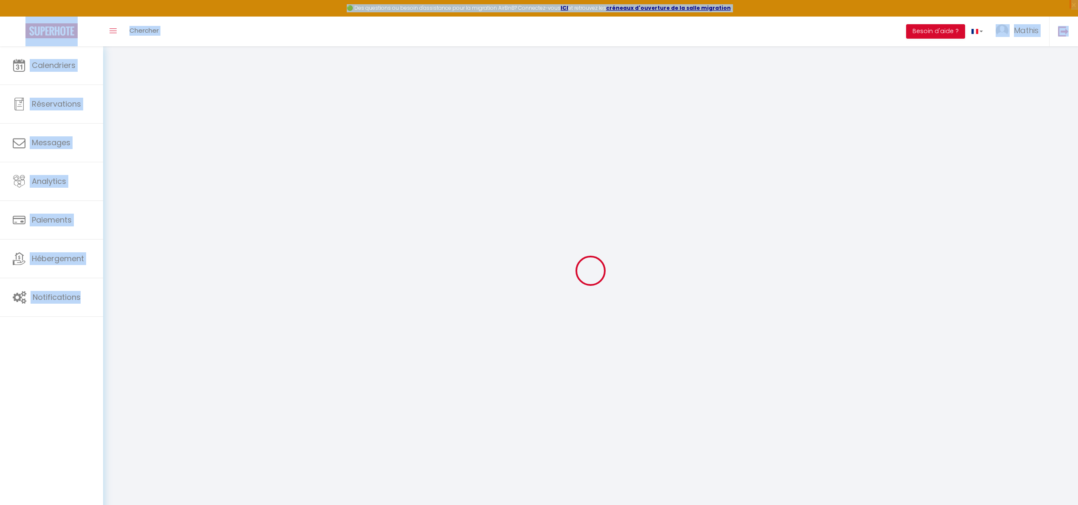
checkbox input "true"
select select
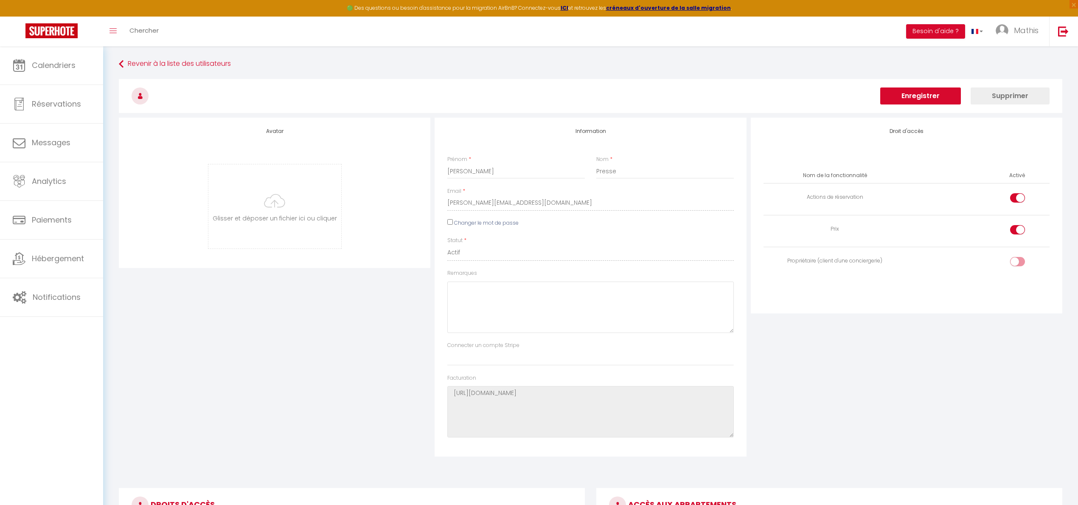
click at [315, 377] on div "Avatar Glisser et déposer un fichier ici ou cliquer Ooops, something wrong happ…" at bounding box center [275, 287] width 316 height 339
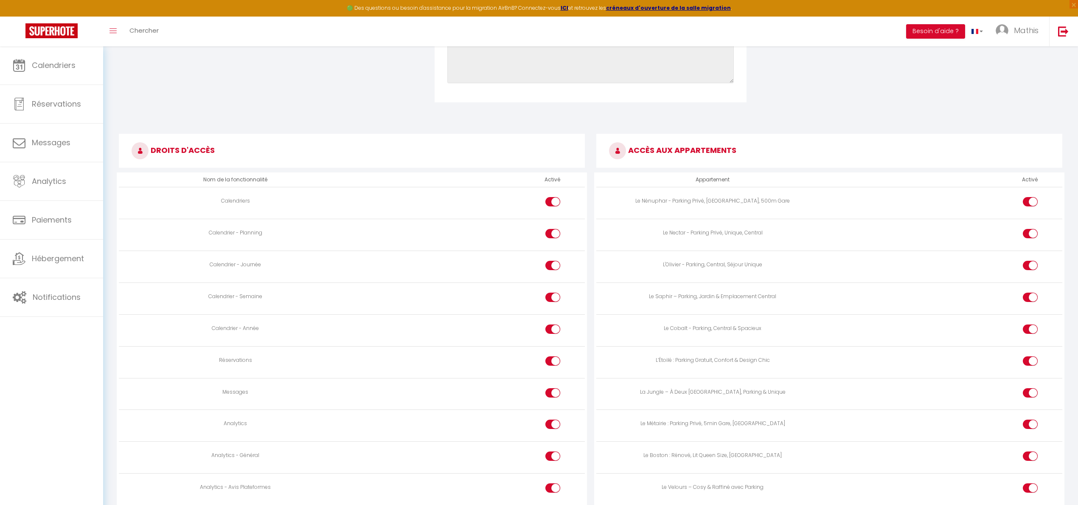
scroll to position [351, 0]
click at [554, 429] on input "checkbox" at bounding box center [560, 429] width 15 height 13
checkbox input "false"
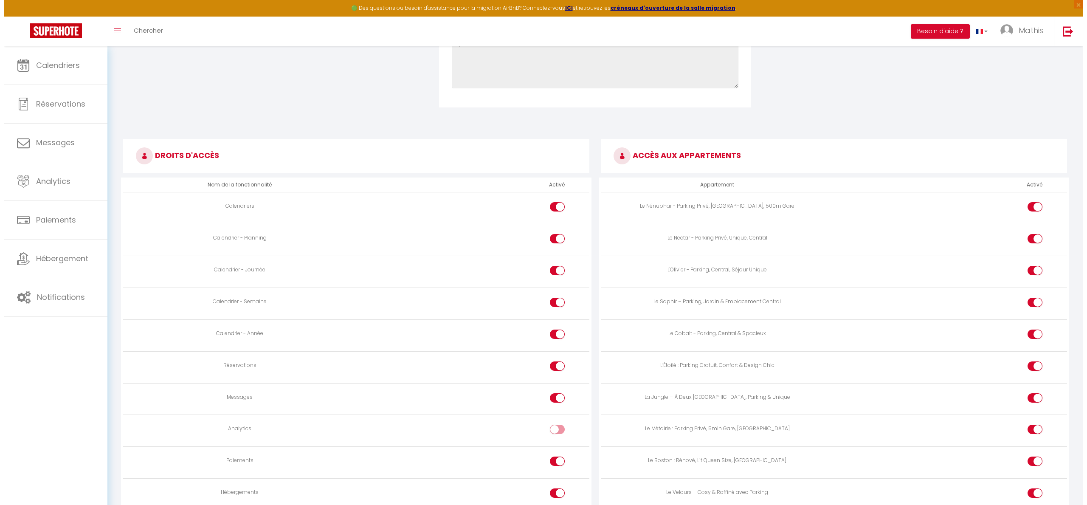
scroll to position [0, 0]
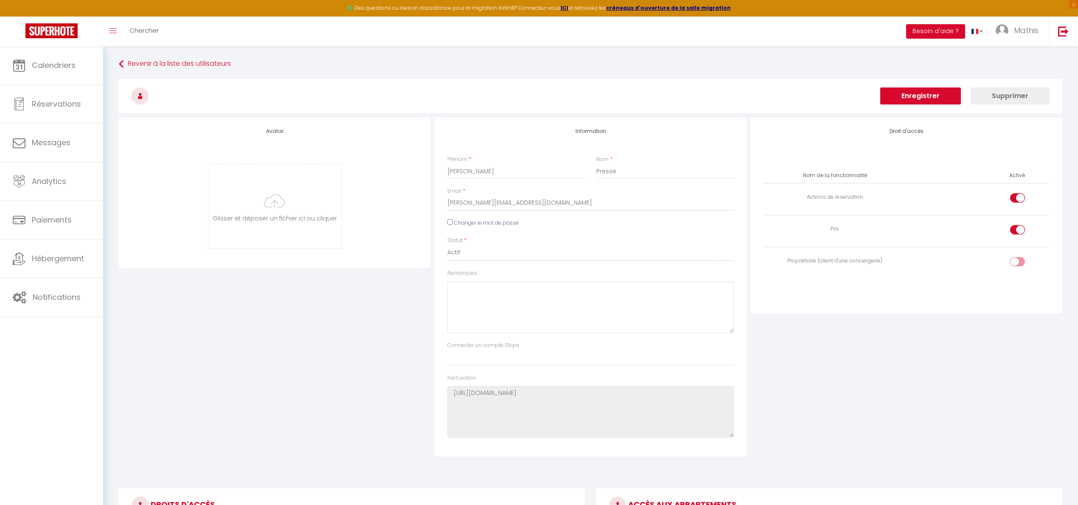
click at [912, 102] on button "Enregistrer" at bounding box center [920, 95] width 81 height 17
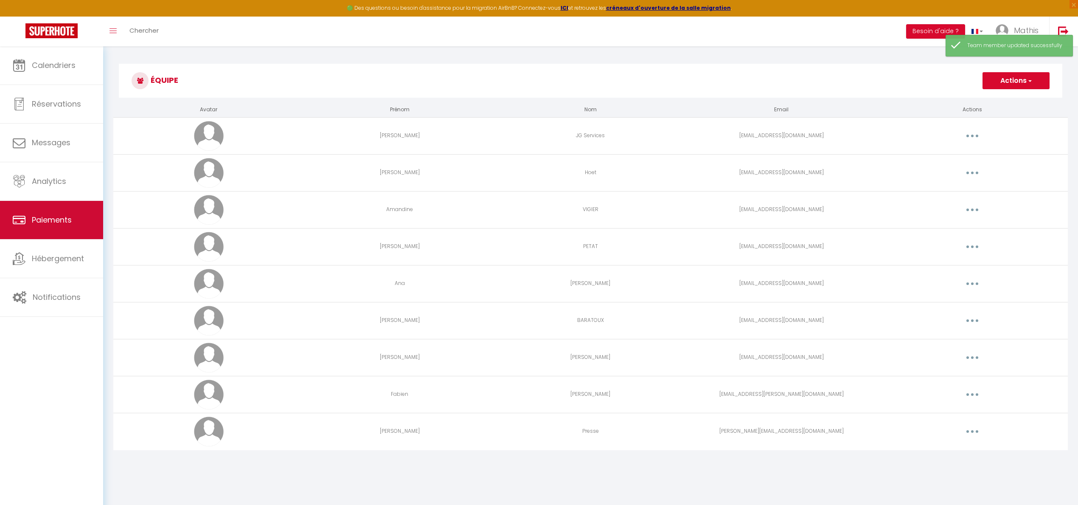
click at [42, 230] on link "Paiements" at bounding box center [51, 220] width 103 height 38
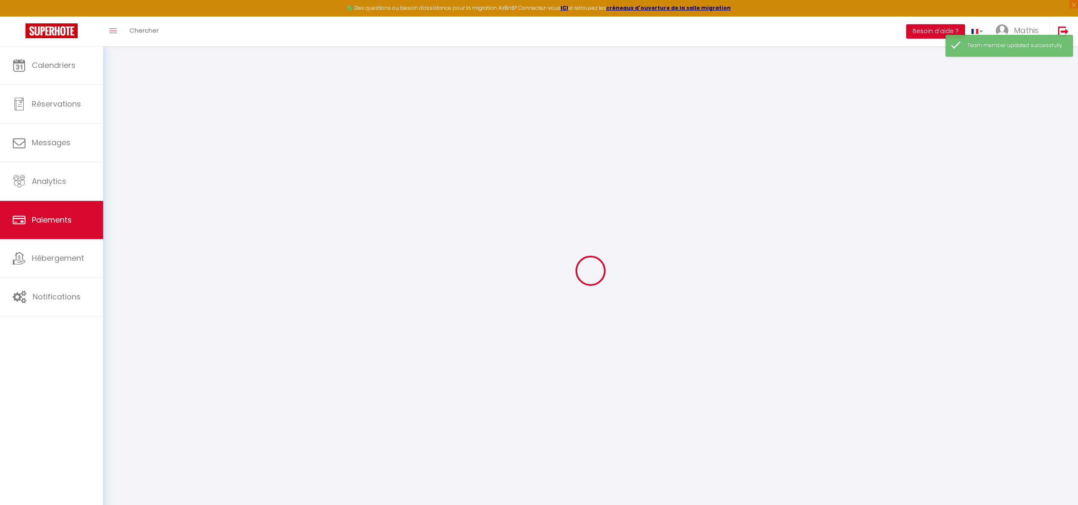
select select "2"
select select "0"
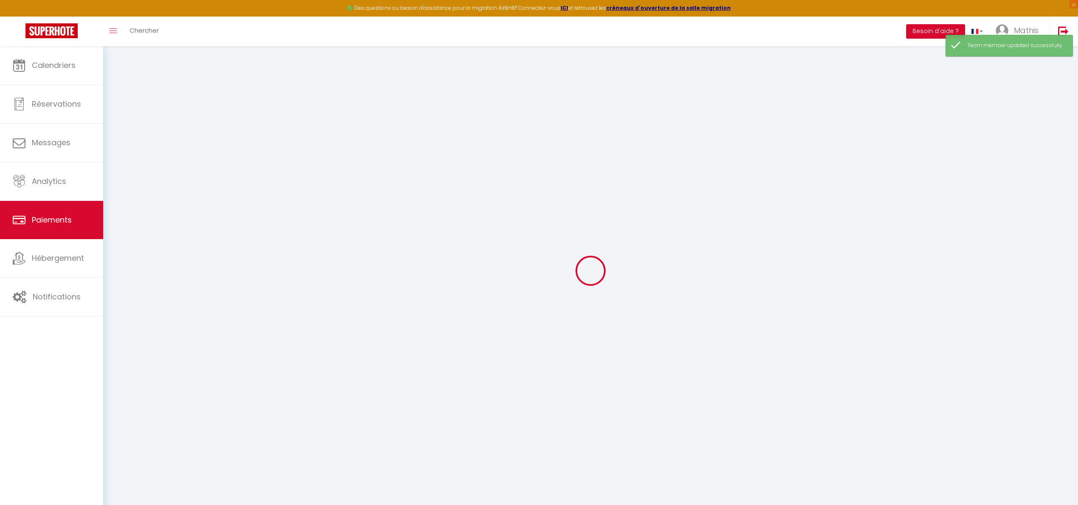
select select "0"
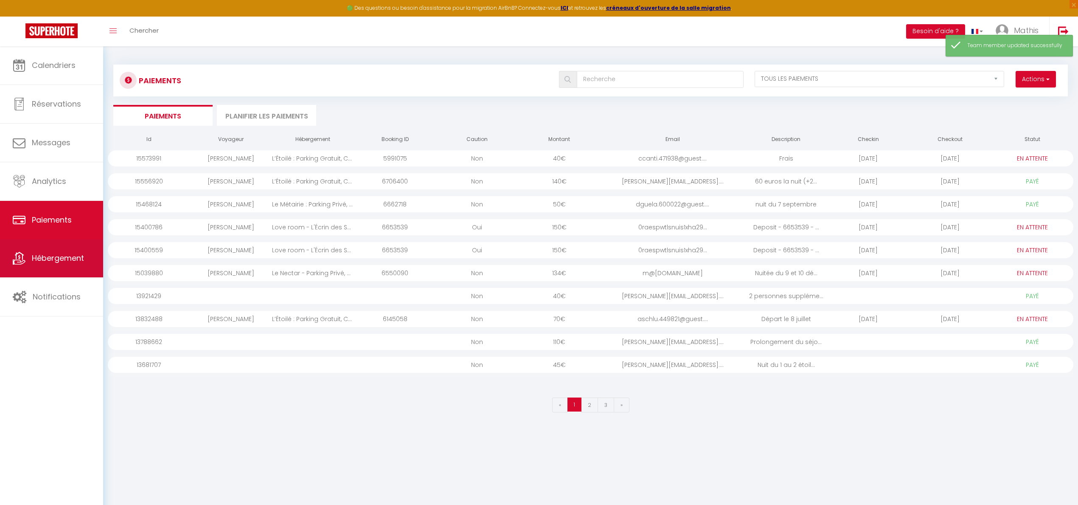
click at [75, 256] on span "Hébergement" at bounding box center [58, 258] width 52 height 11
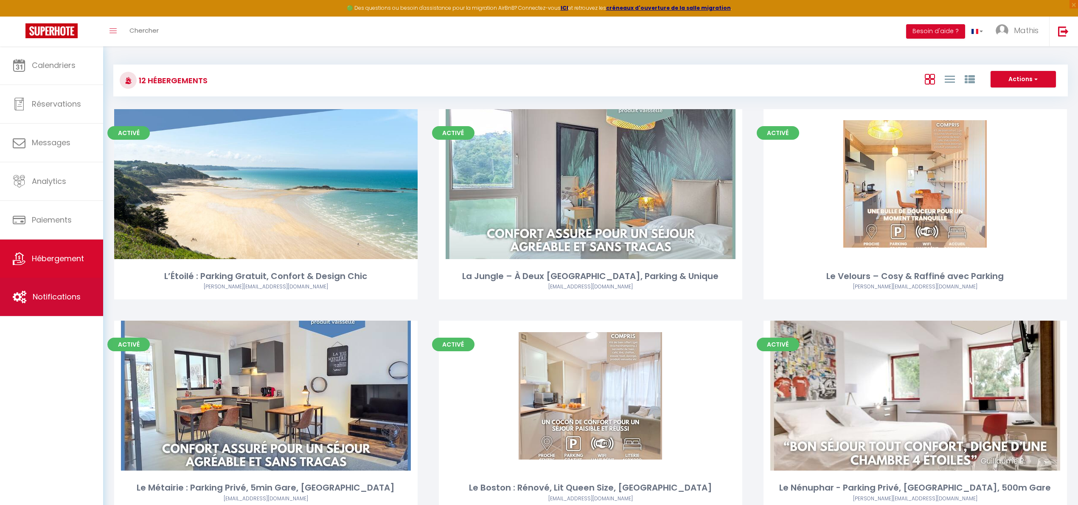
click at [28, 302] on link "Notifications" at bounding box center [51, 297] width 103 height 38
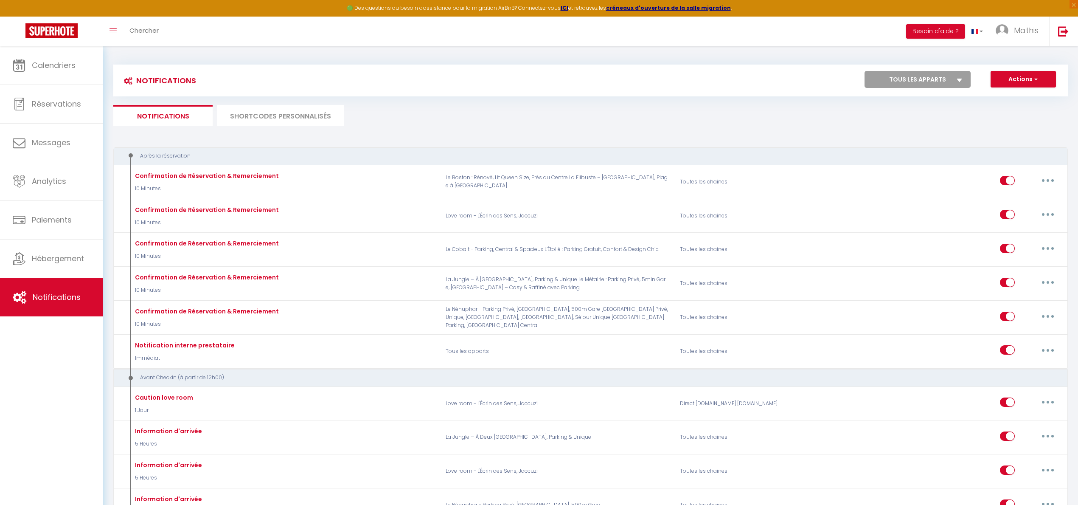
click at [250, 116] on li "SHORTCODES PERSONNALISÉS" at bounding box center [280, 115] width 127 height 21
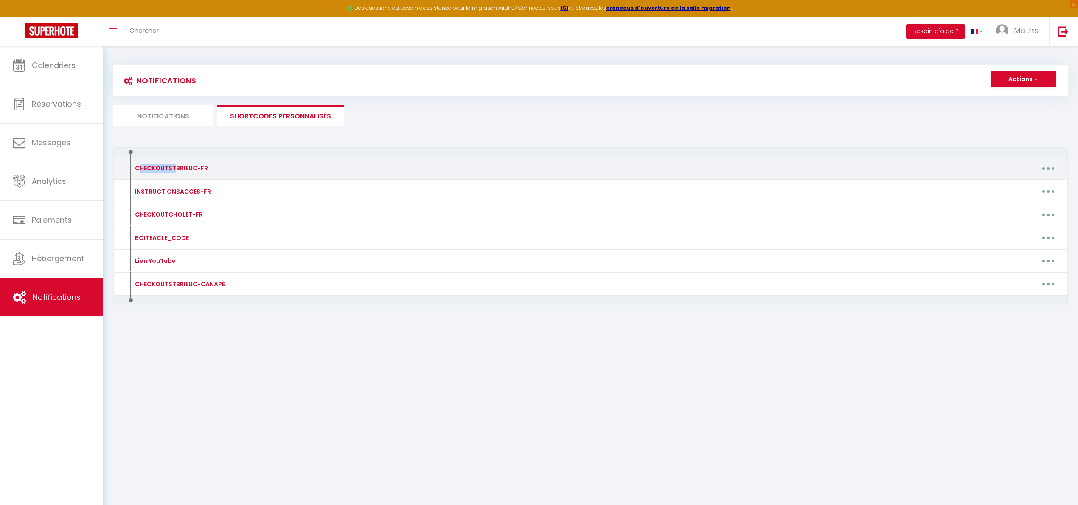
drag, startPoint x: 137, startPoint y: 170, endPoint x: 177, endPoint y: 166, distance: 40.5
click at [174, 167] on div "CHECKOUTSTBRIEUC-FR" at bounding box center [170, 167] width 75 height 9
click at [177, 166] on div "CHECKOUTSTBRIEUC-FR" at bounding box center [170, 167] width 75 height 9
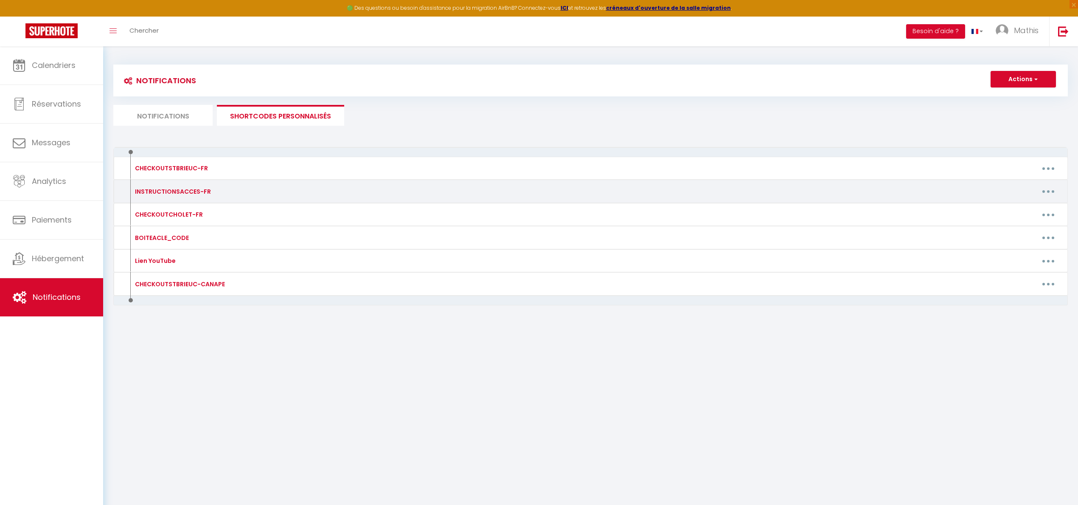
click at [1046, 192] on button "button" at bounding box center [1048, 192] width 24 height 14
click at [1036, 205] on link "Editer" at bounding box center [1026, 210] width 63 height 14
type input "INSTRUCTIONSACCES-FR"
type textarea "Il ne vous reste plus qu’à venir avec vos valises, en effet tout est fourni dan…"
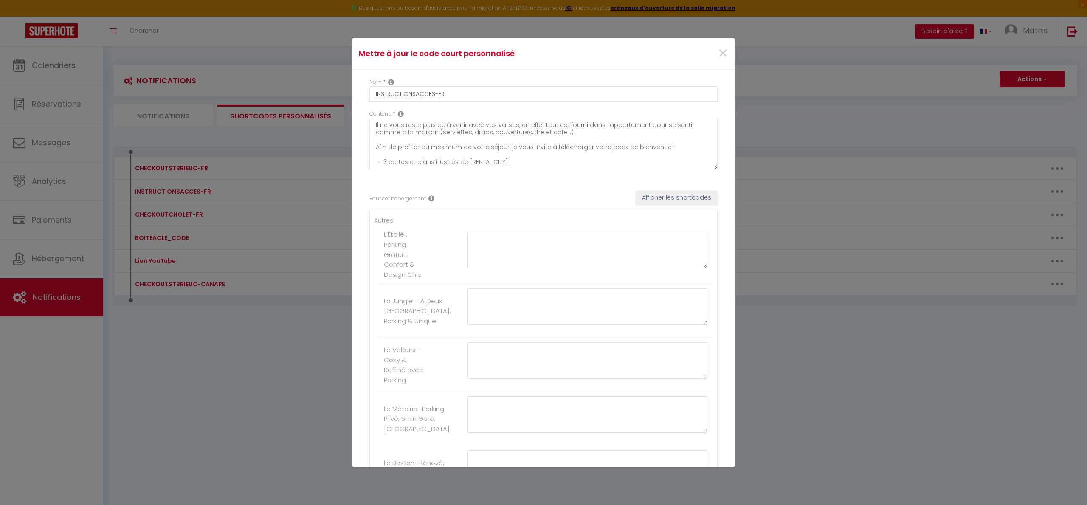
click at [706, 169] on textarea "Il ne vous reste plus qu’à venir avec vos valises, en effet tout est fourni dan…" at bounding box center [543, 143] width 348 height 51
click at [717, 58] on span "×" at bounding box center [722, 53] width 11 height 25
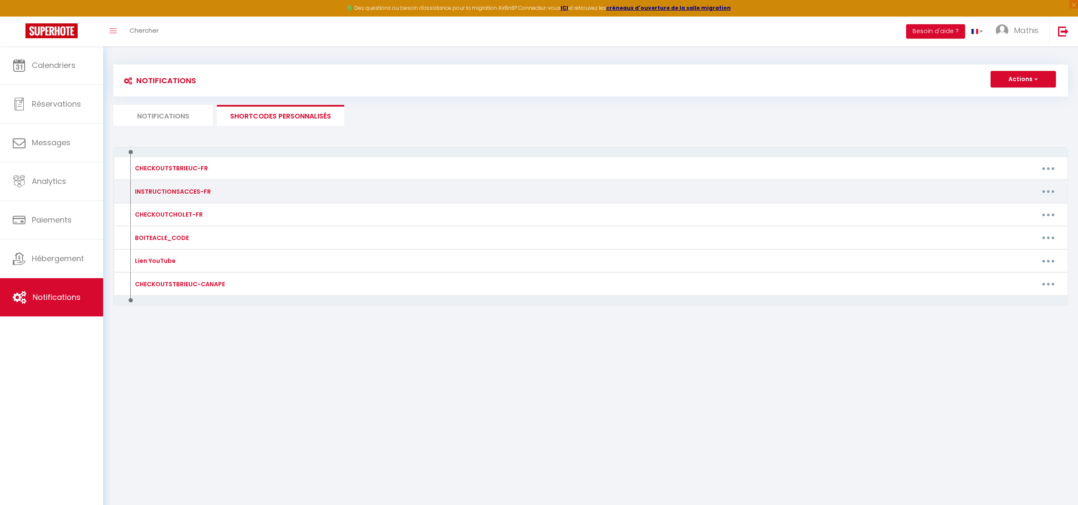
click at [1038, 189] on button "button" at bounding box center [1048, 192] width 24 height 14
click at [1019, 223] on link "Supprimer" at bounding box center [1026, 226] width 63 height 14
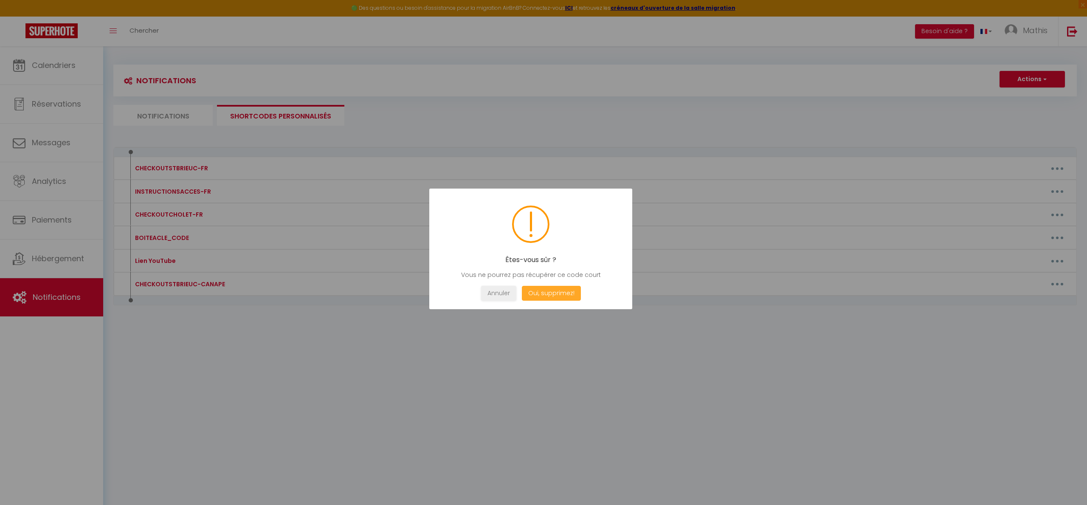
click at [567, 286] on button "Oui, supprimez!" at bounding box center [551, 293] width 59 height 15
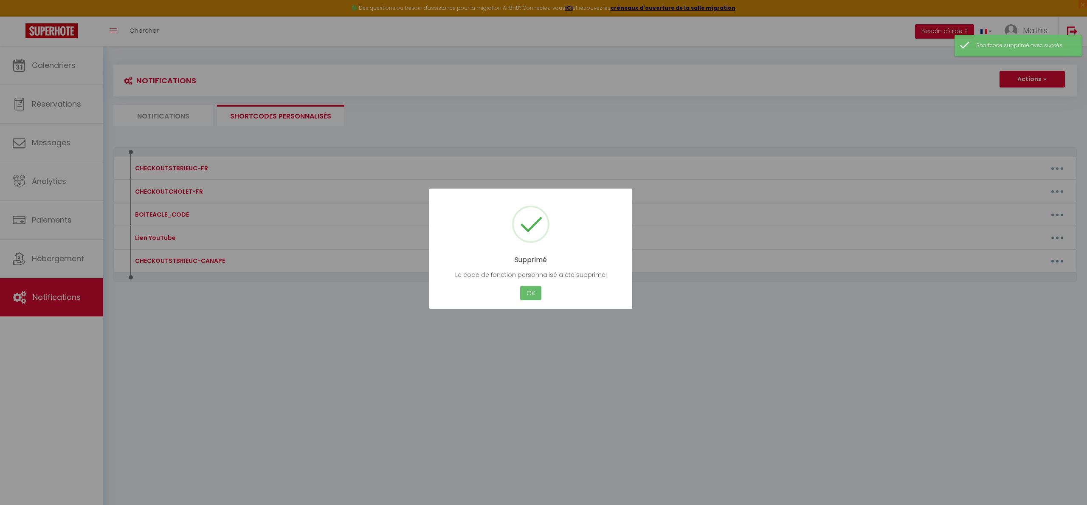
click at [535, 286] on button "OK" at bounding box center [530, 293] width 21 height 15
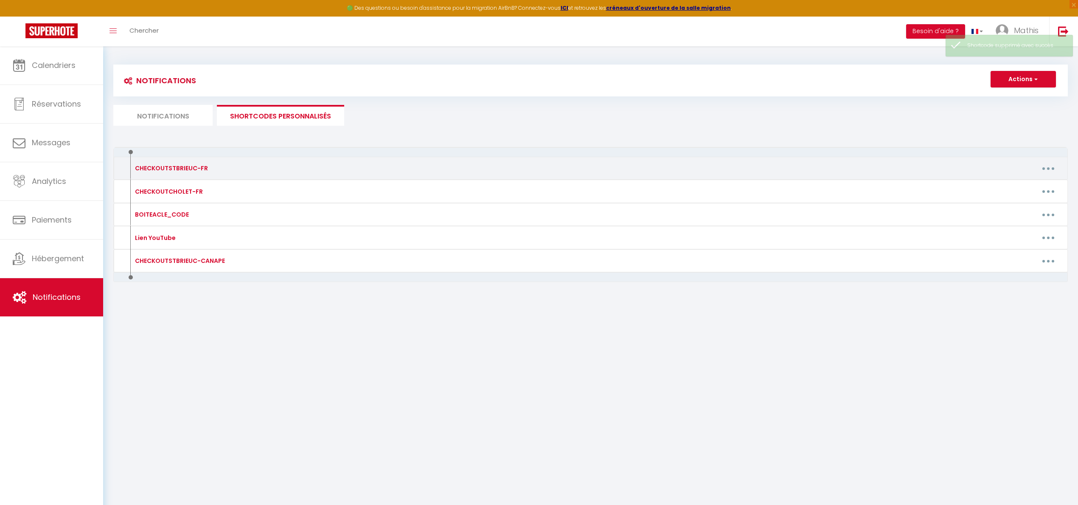
click at [1036, 167] on button "button" at bounding box center [1048, 168] width 24 height 14
click at [1025, 187] on link "Editer" at bounding box center [1026, 187] width 63 height 14
type input "CHECKOUTSTBRIEUC-FR"
type textarea "1 - Faire la vaisselle, jeter les poubelles (dans le garage au rdc) et retirer …"
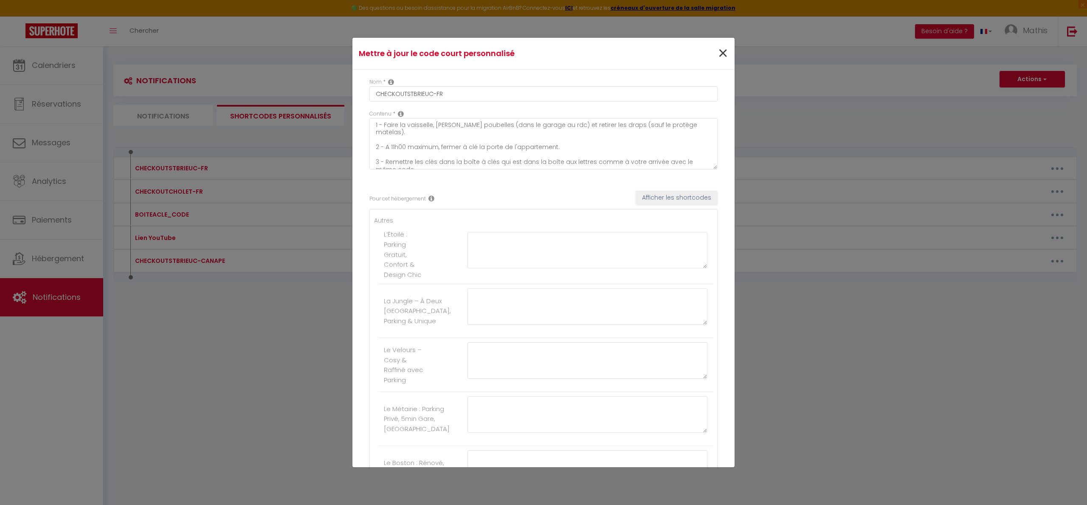
click at [717, 45] on span "×" at bounding box center [722, 53] width 11 height 25
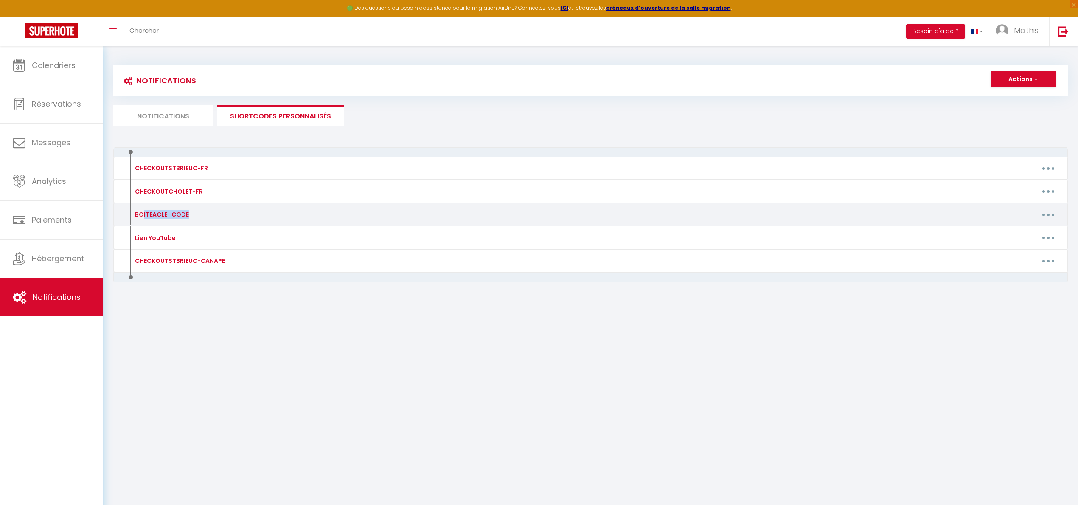
drag, startPoint x: 192, startPoint y: 214, endPoint x: 142, endPoint y: 216, distance: 50.6
click at [142, 216] on div "BOITEACLE_CODE" at bounding box center [244, 215] width 235 height 14
click at [142, 216] on div "BOITEACLE_CODE" at bounding box center [161, 214] width 56 height 9
drag, startPoint x: 128, startPoint y: 217, endPoint x: 168, endPoint y: 218, distance: 40.3
click at [167, 218] on div "BOITEACLE_CODE" at bounding box center [244, 215] width 235 height 14
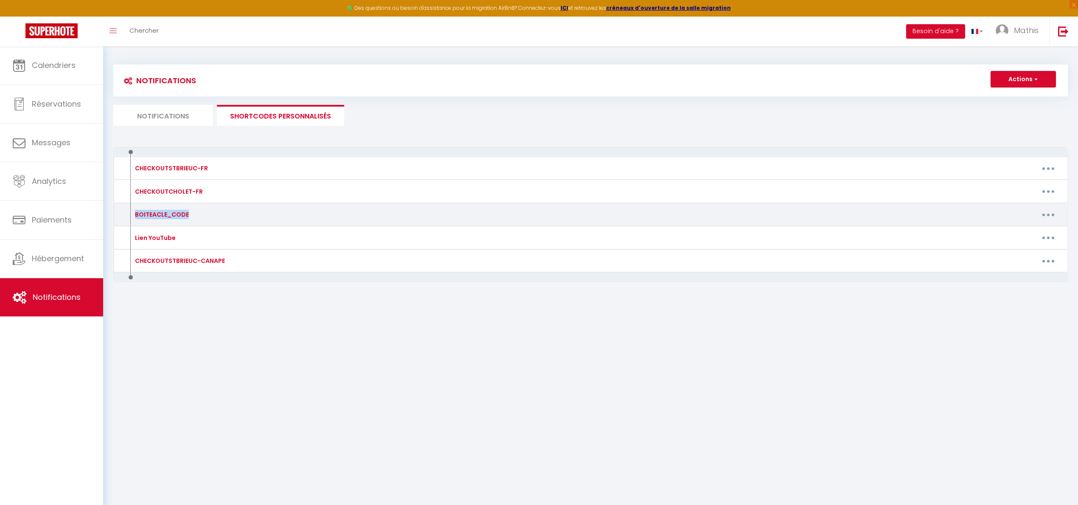
click at [168, 217] on div "BOITEACLE_CODE" at bounding box center [161, 214] width 56 height 9
drag, startPoint x: 152, startPoint y: 216, endPoint x: 171, endPoint y: 216, distance: 19.1
click at [171, 216] on div "BOITEACLE_CODE" at bounding box center [161, 214] width 56 height 9
click at [190, 216] on div "BOITEACLE_CODE" at bounding box center [244, 215] width 235 height 14
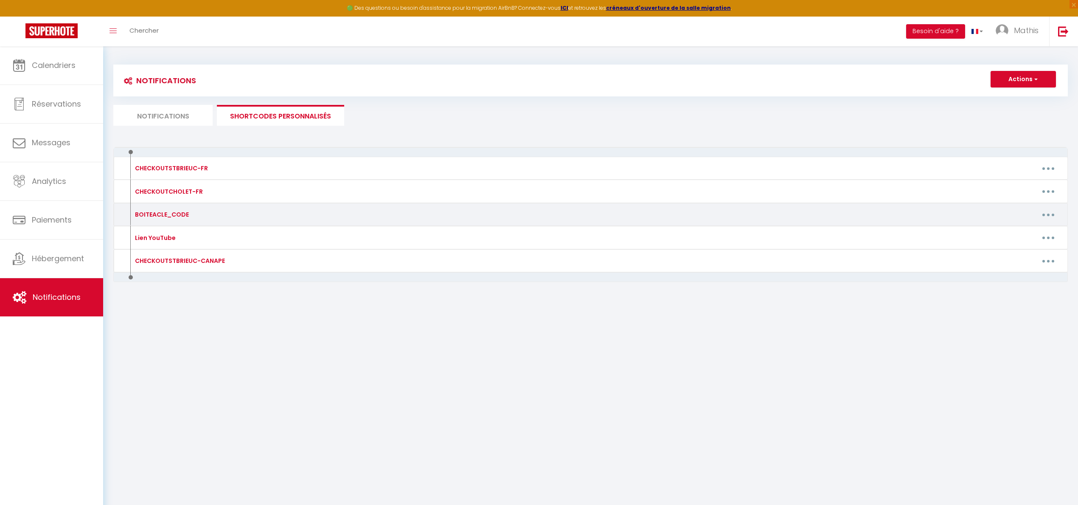
click at [181, 215] on div "BOITEACLE_CODE" at bounding box center [161, 214] width 56 height 9
drag, startPoint x: 191, startPoint y: 214, endPoint x: 167, endPoint y: 216, distance: 23.8
click at [167, 216] on div "BOITEACLE_CODE" at bounding box center [244, 215] width 235 height 14
click at [171, 215] on div "BOITEACLE_CODE" at bounding box center [161, 214] width 56 height 9
click at [1036, 216] on button "button" at bounding box center [1048, 215] width 24 height 14
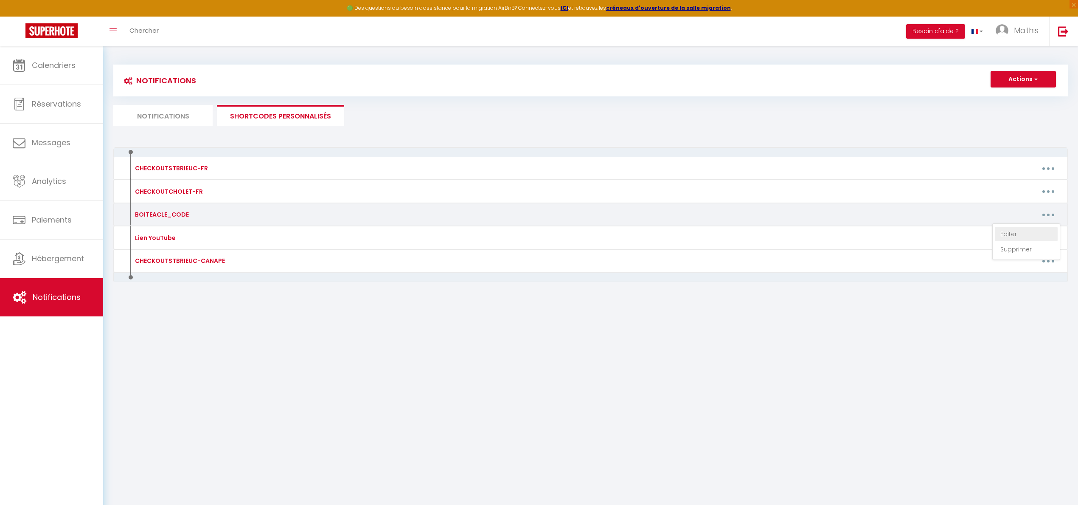
click at [1028, 228] on link "Editer" at bounding box center [1026, 234] width 63 height 14
type input "BOITEACLE_CODE"
type textarea "BOITEACLE_CODE"
type textarea "2903"
type textarea "0583"
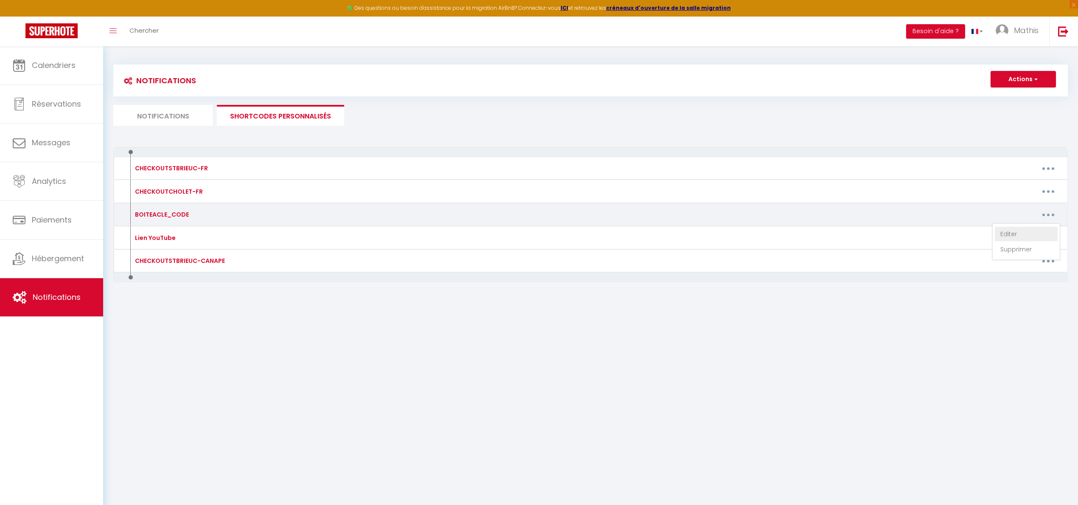
type textarea "2903"
type textarea "123009 puis flèche bleu"
type textarea "1204"
type textarea "8472"
type textarea "2189"
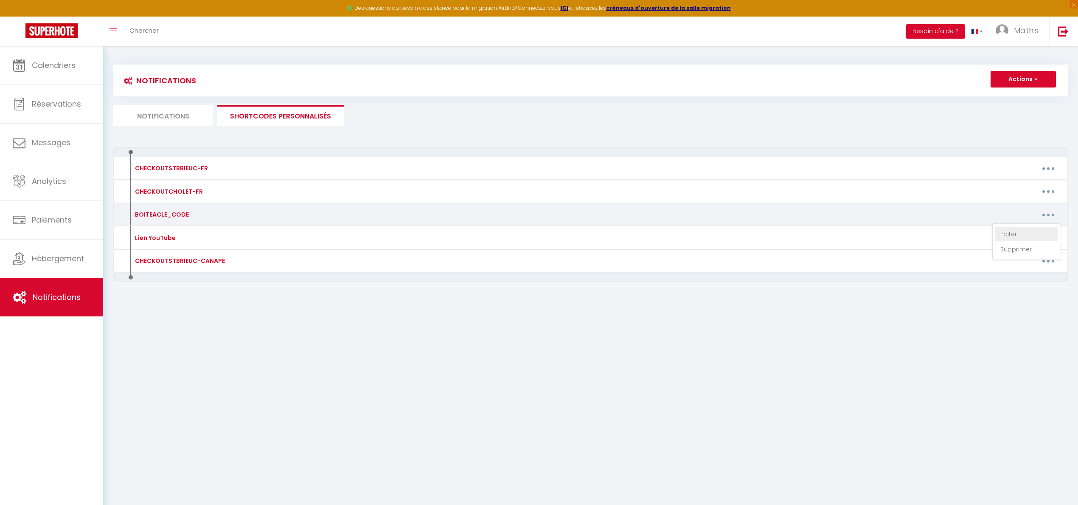
type textarea "5829"
type textarea "5020"
type textarea "3431"
type textarea "1132"
type textarea "3522"
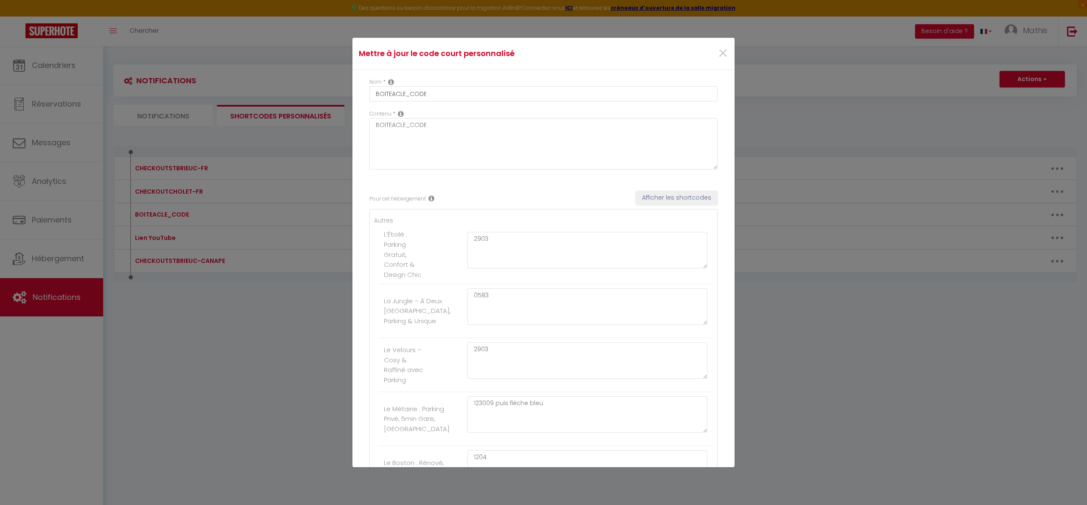
click at [707, 169] on textarea "BOITEACLE_CODE" at bounding box center [543, 143] width 348 height 51
click at [643, 129] on textarea "BOITEACLE_CODE" at bounding box center [543, 143] width 348 height 51
drag, startPoint x: 489, startPoint y: 206, endPoint x: 469, endPoint y: 205, distance: 20.0
click at [469, 232] on textarea "2903" at bounding box center [587, 250] width 240 height 37
click at [402, 229] on label "L’Étoilé : Parking Gratuit, Confort & Design Chic" at bounding box center [406, 254] width 45 height 50
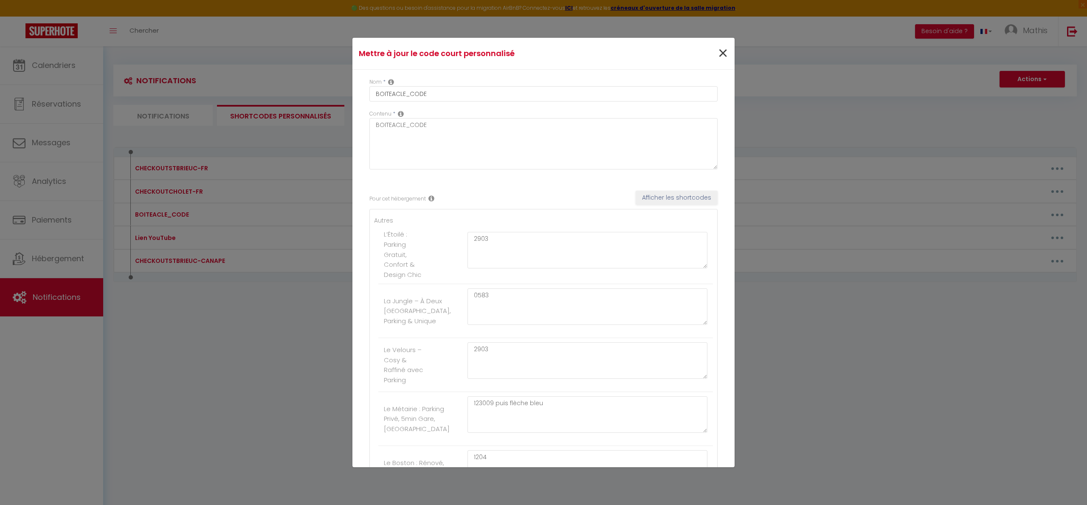
click at [717, 55] on span "×" at bounding box center [722, 53] width 11 height 25
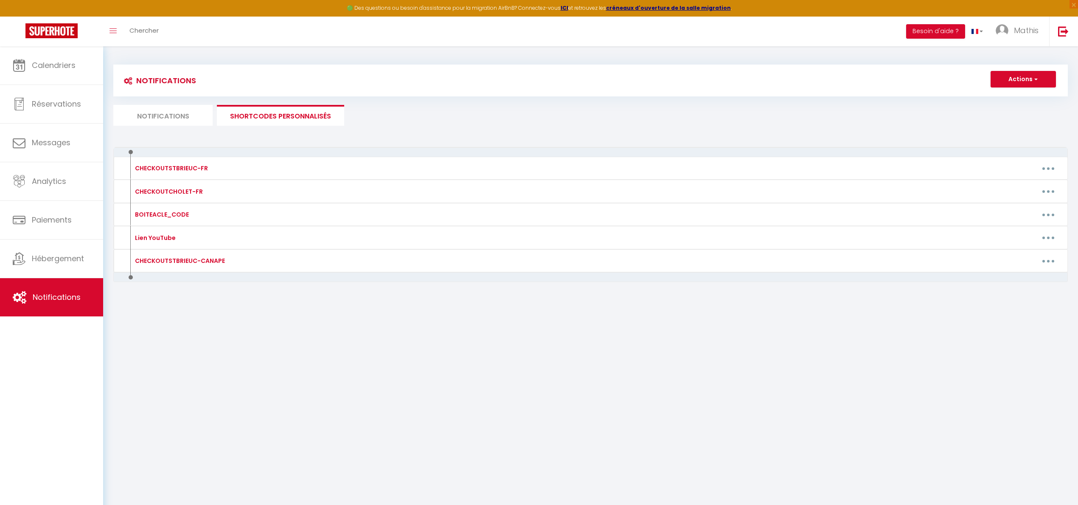
click at [159, 116] on li "Notifications" at bounding box center [162, 115] width 99 height 21
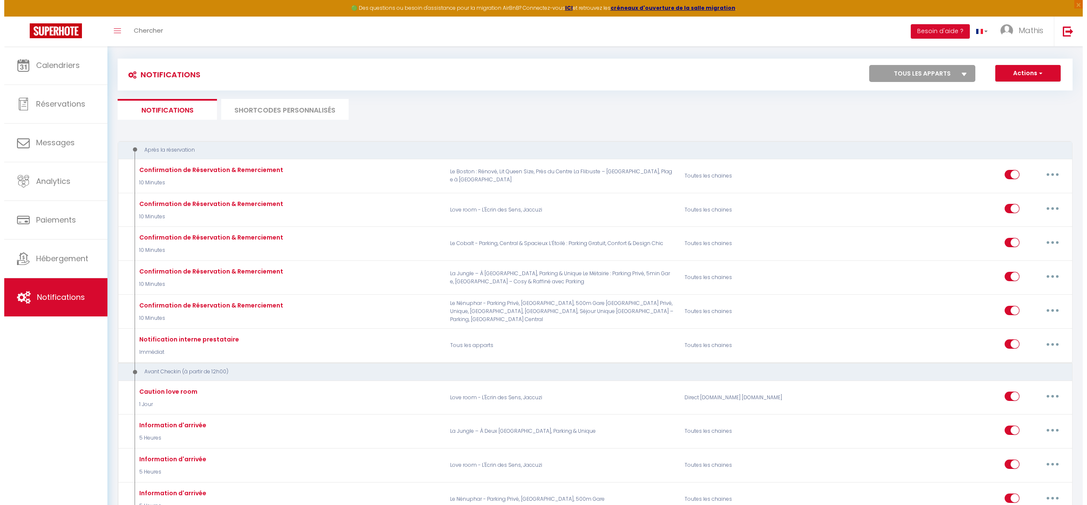
scroll to position [31, 0]
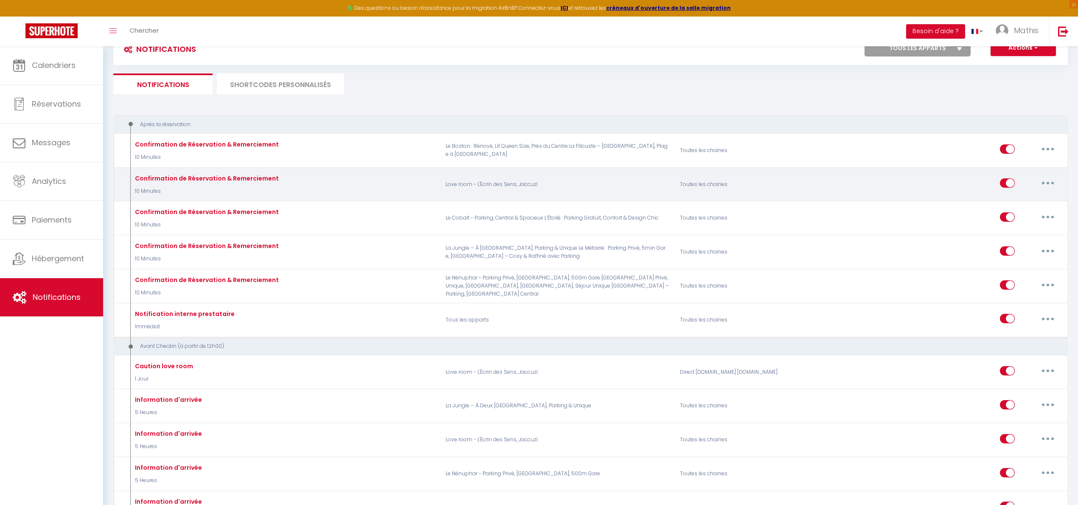
click at [1043, 177] on button "button" at bounding box center [1048, 183] width 24 height 14
click at [1019, 197] on link "Editer" at bounding box center [1025, 202] width 63 height 14
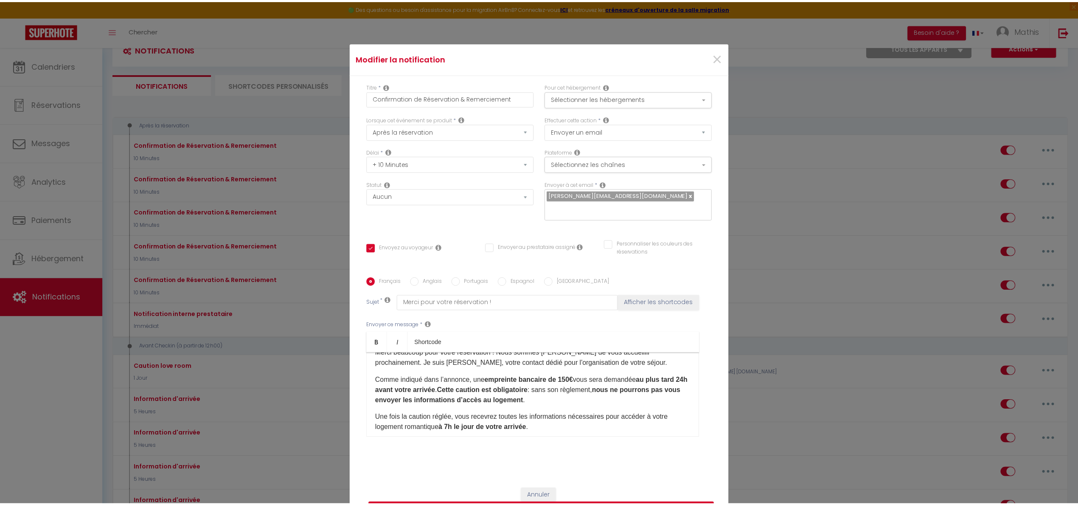
scroll to position [37, 0]
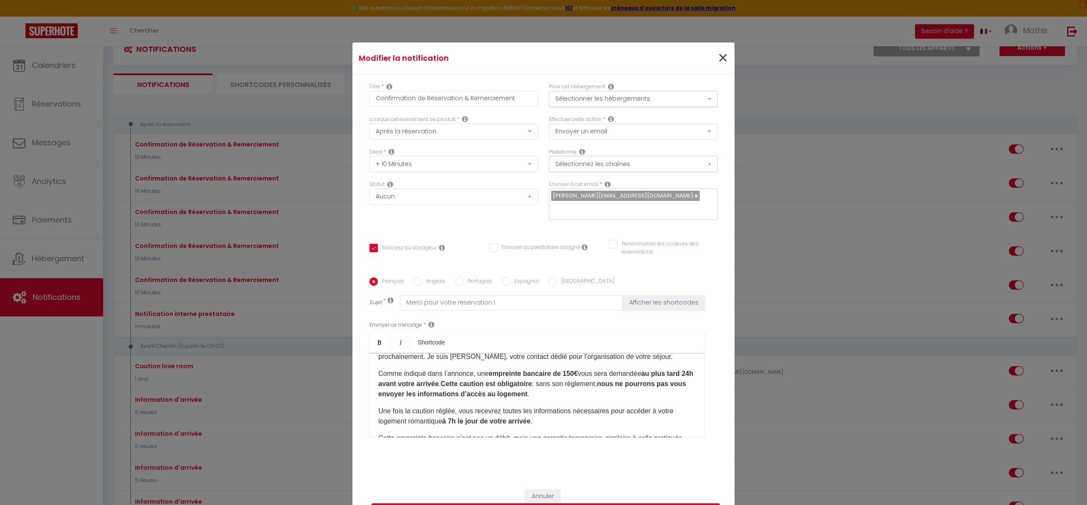
click at [719, 50] on span "×" at bounding box center [722, 57] width 11 height 25
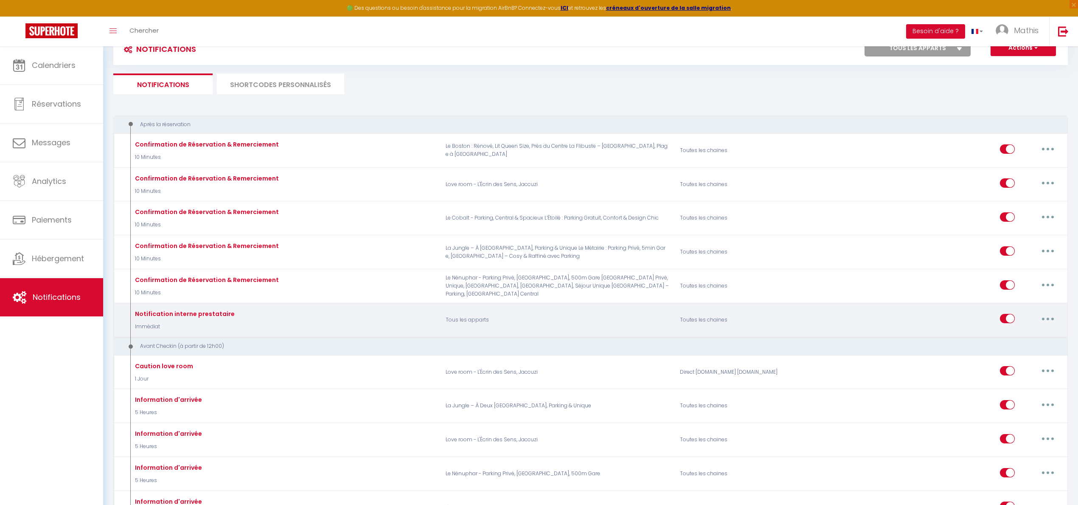
click at [1046, 318] on button "button" at bounding box center [1048, 319] width 24 height 14
click at [1038, 333] on link "Editer" at bounding box center [1025, 338] width 63 height 14
type input "Notification interne prestataire"
select select "notification"
select select "Immédiat"
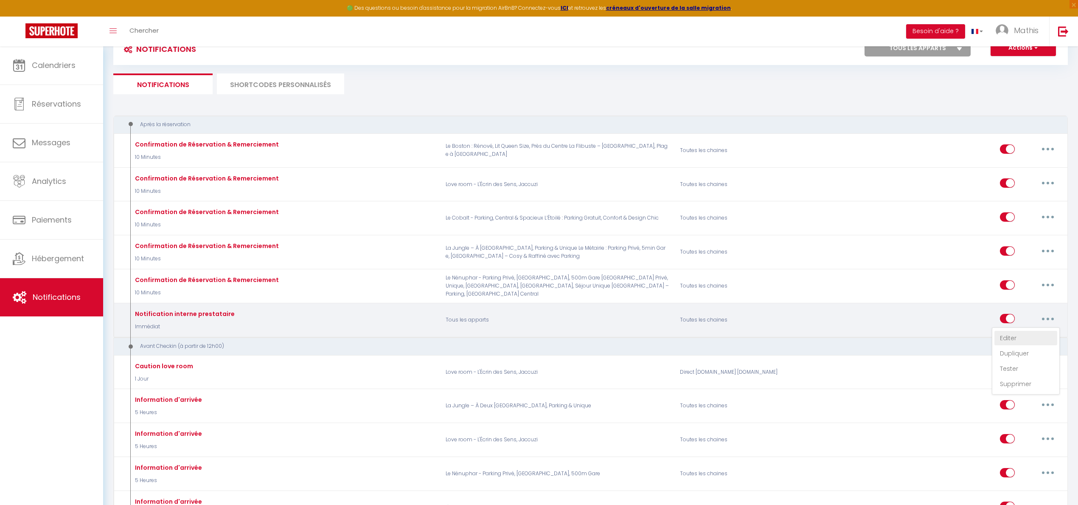
checkbox input "false"
checkbox input "true"
checkbox input "false"
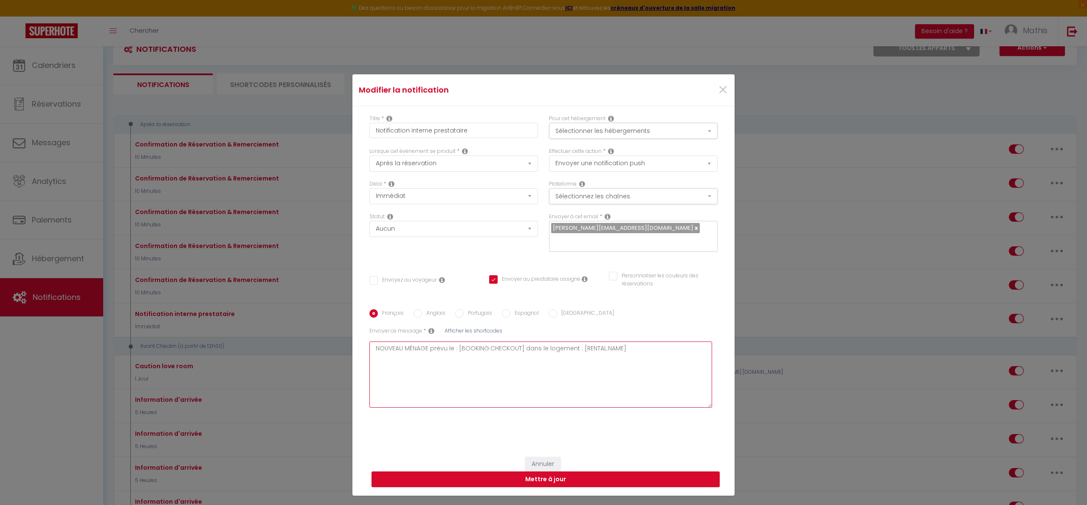
click at [621, 350] on textarea "NOUVEAU MÉNAGE prévu le : [BOOKING:CHECKOUT] dans le logement : [RENTAL:NAME]" at bounding box center [540, 374] width 343 height 66
click at [719, 79] on span "×" at bounding box center [722, 89] width 11 height 25
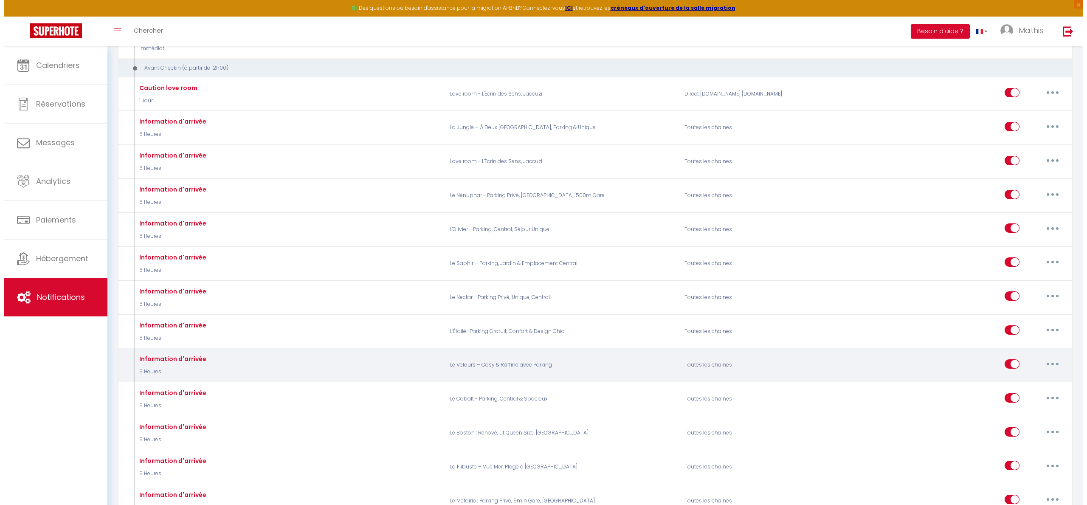
scroll to position [317, 0]
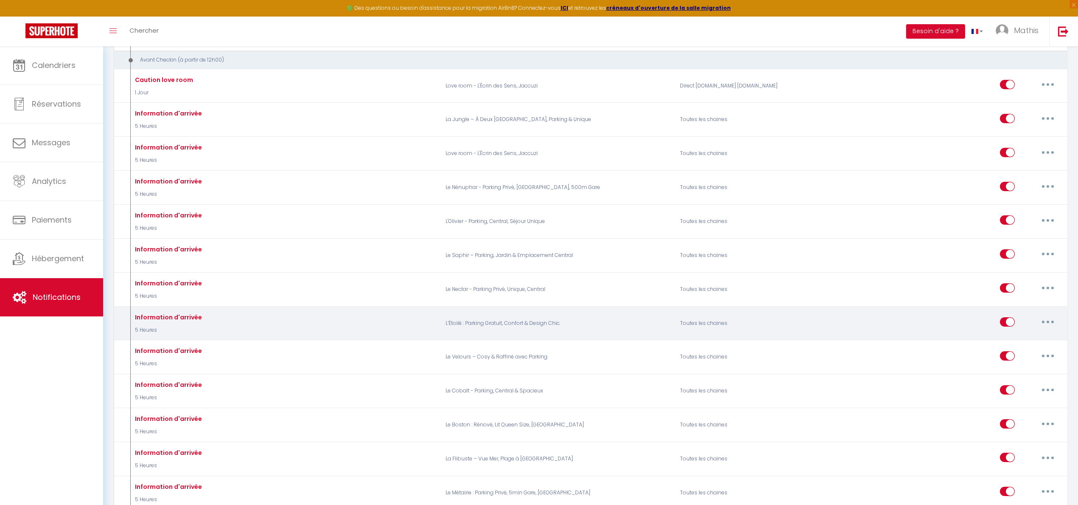
click at [1039, 323] on button "button" at bounding box center [1048, 322] width 24 height 14
click at [1029, 340] on link "Editer" at bounding box center [1025, 341] width 63 height 14
type input "Information d'arrivée"
select select "email"
select select "5 Heures"
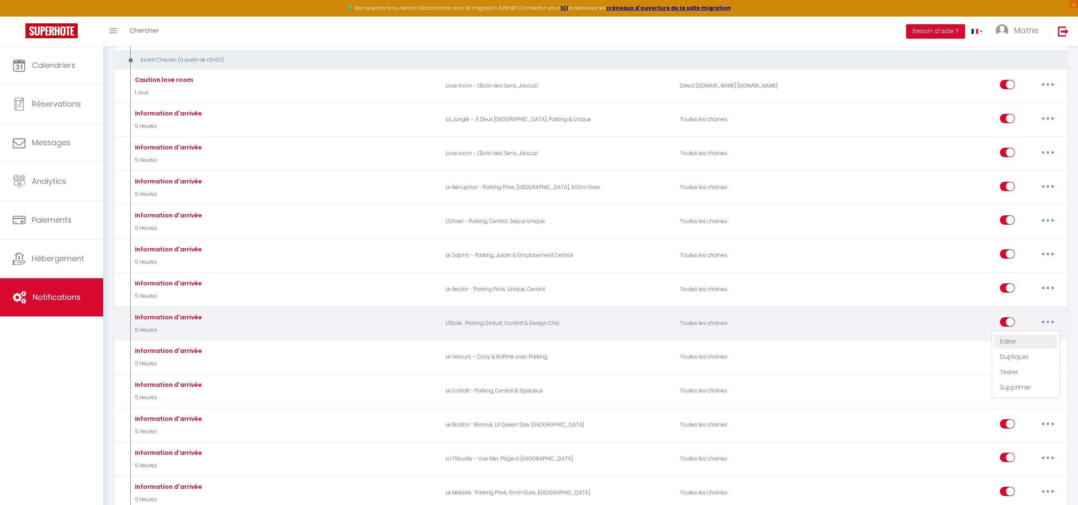
checkbox input "true"
checkbox input "false"
type input "Vos informations pour votre réservation à [RENTAL:NAME]"
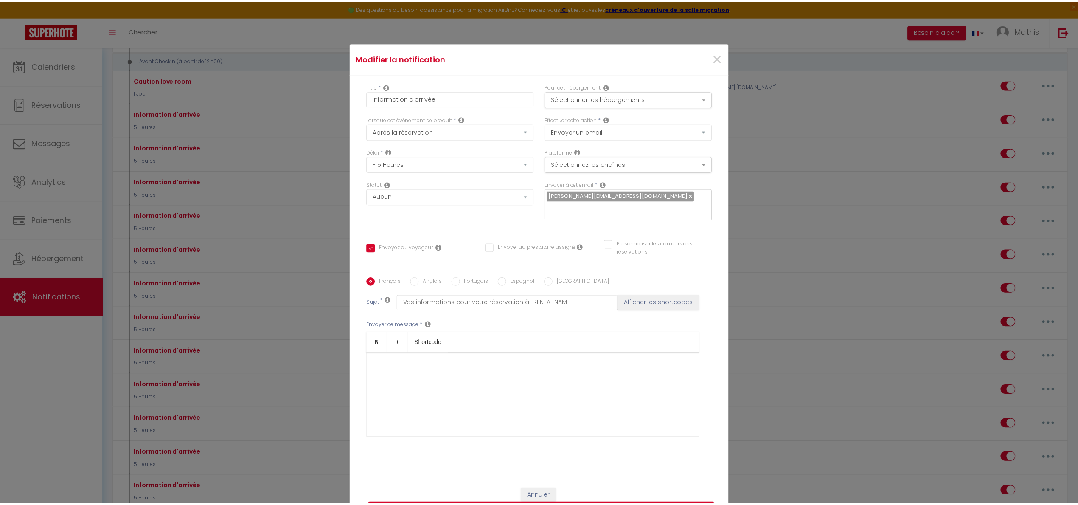
scroll to position [0, 0]
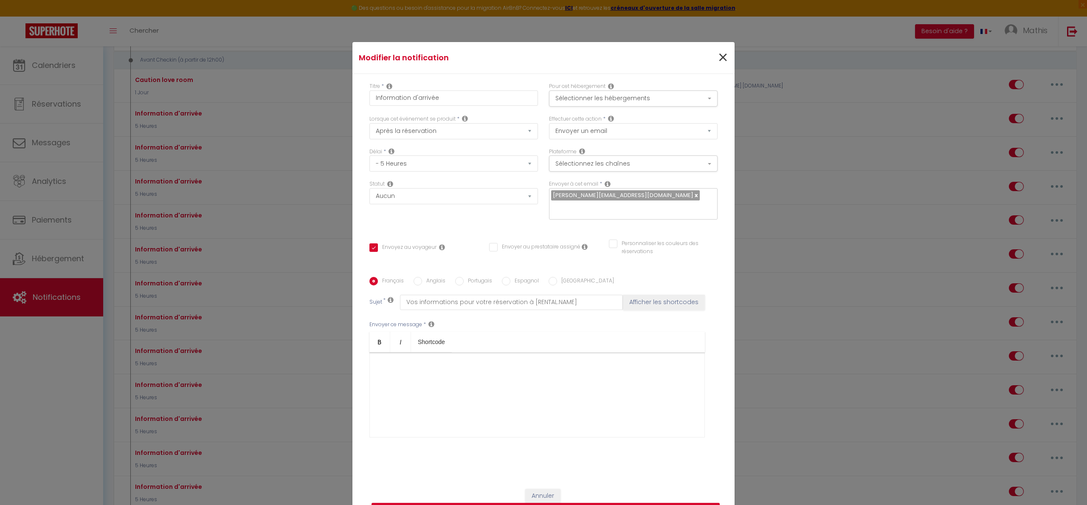
click at [722, 52] on span "×" at bounding box center [722, 57] width 11 height 25
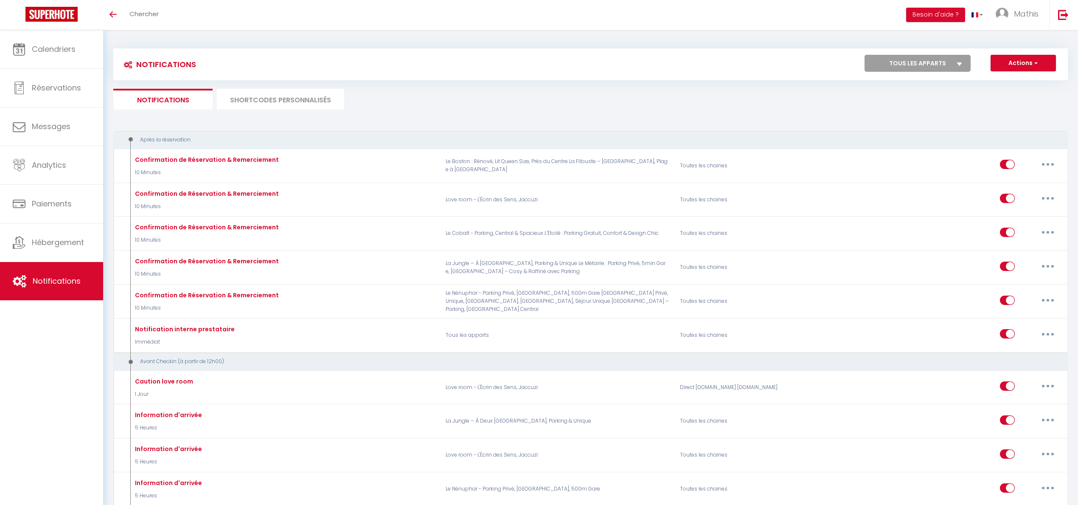
select select
checkbox input "false"
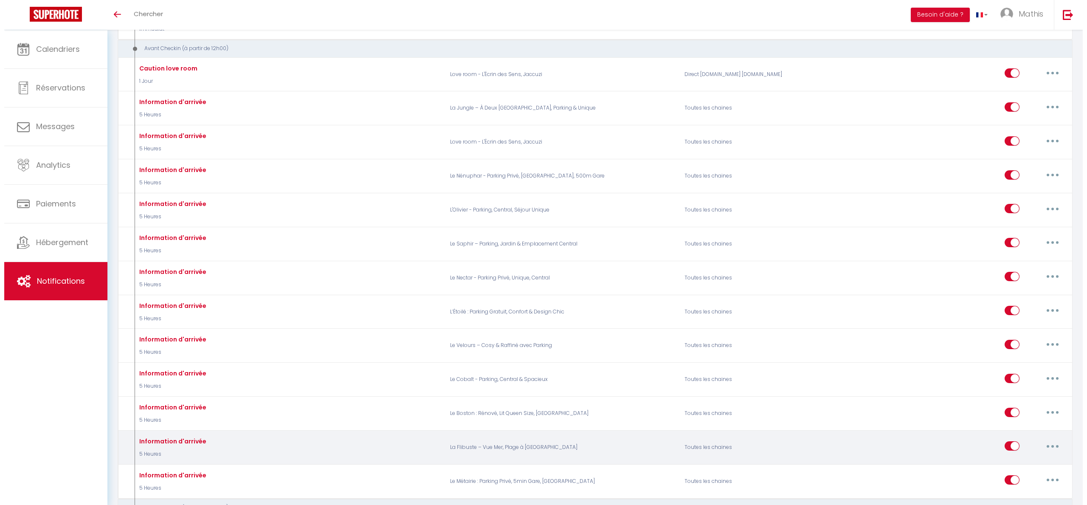
scroll to position [307, 0]
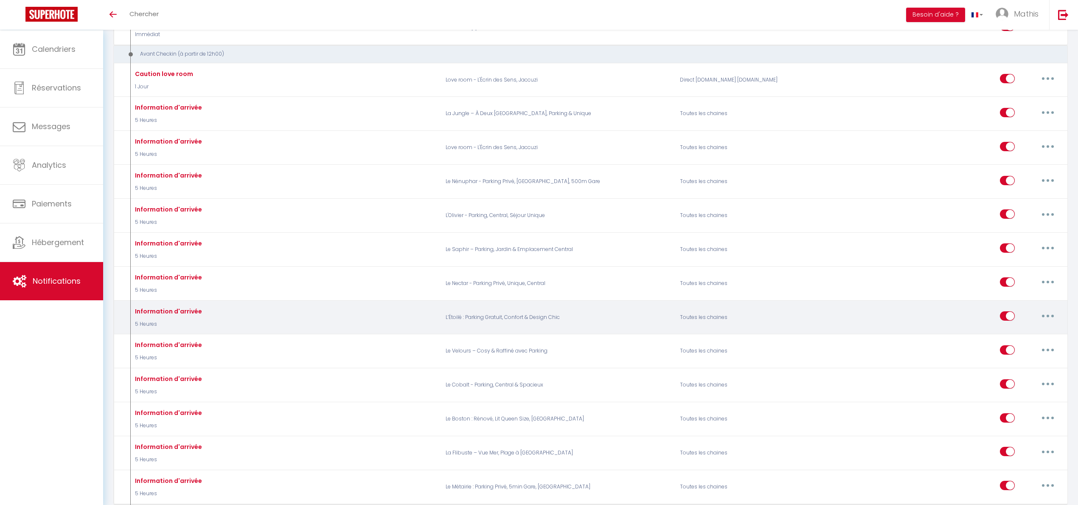
click at [1043, 318] on button "button" at bounding box center [1048, 316] width 24 height 14
click at [1021, 334] on link "Editer" at bounding box center [1025, 335] width 63 height 14
type input "Information d'arrivée"
select select "5 Heures"
select select
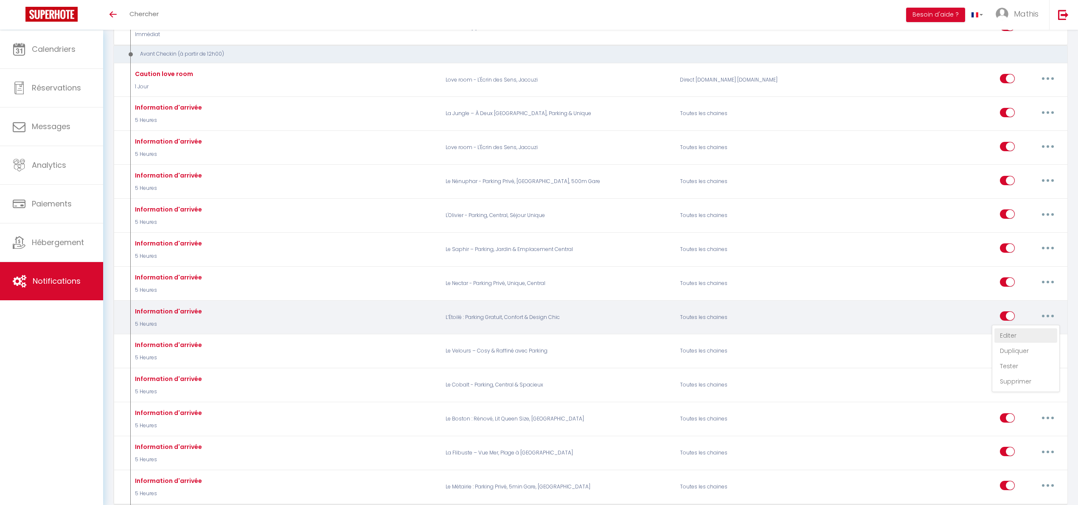
checkbox input "true"
checkbox input "false"
radio input "true"
type input "Vos informations pour votre réservation à [RENTAL:NAME]"
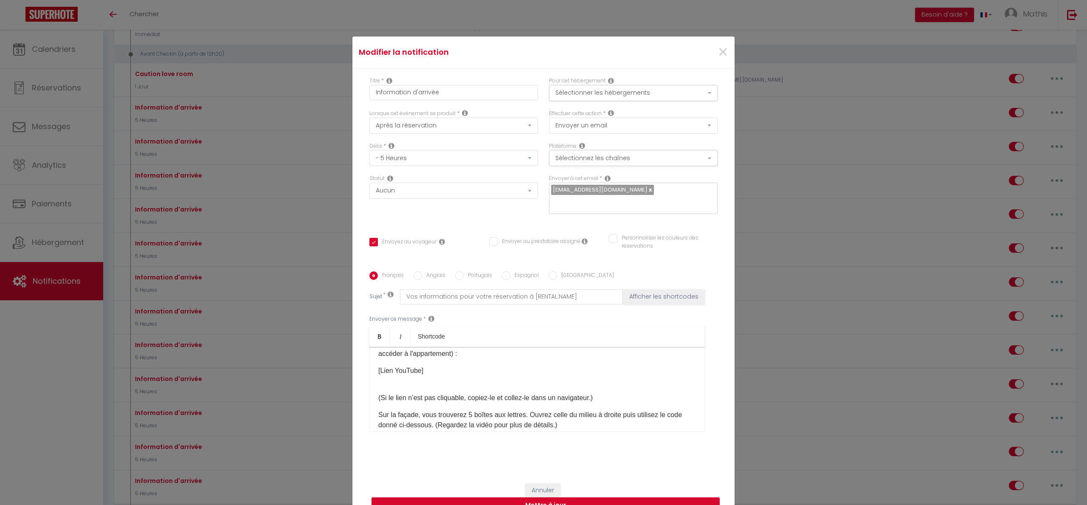
scroll to position [105, 0]
click at [481, 391] on div "Bonsoir [GUEST:FIRST_NAME], Comme prévu, je vous transmets ici toutes les infor…" at bounding box center [536, 389] width 335 height 85
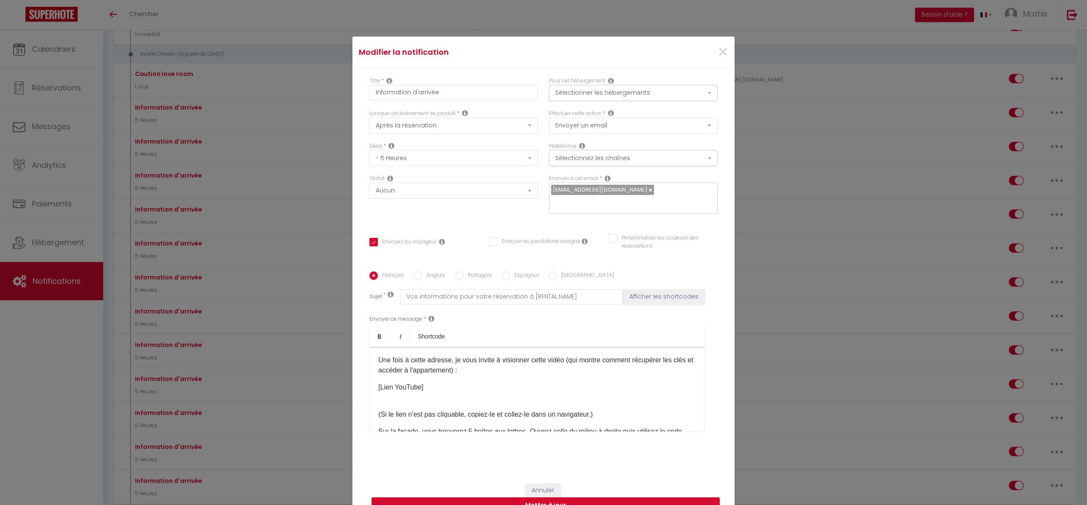
scroll to position [90, 0]
click at [481, 391] on div "Bonsoir [GUEST:FIRST_NAME], Comme prévu, je vous transmets ici toutes les infor…" at bounding box center [536, 389] width 335 height 85
click at [435, 458] on div "Titre * Information d'arrivée Pour cet hébergement Sélectionner les hébergement…" at bounding box center [543, 271] width 382 height 406
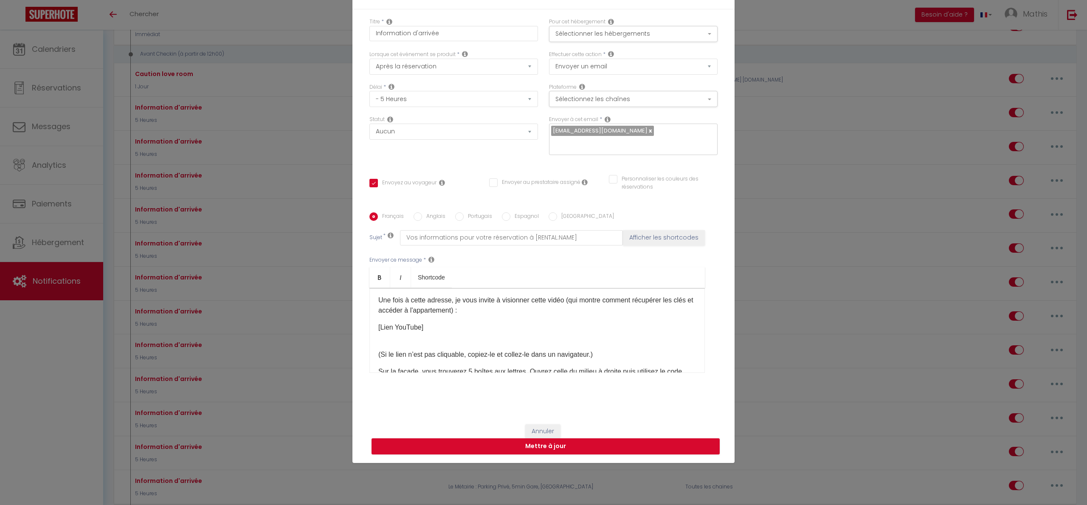
scroll to position [65, 0]
click at [498, 360] on p "(Si le lien n’est pas cliquable, copiez-le et collez-le dans un navigateur.)" at bounding box center [536, 350] width 317 height 20
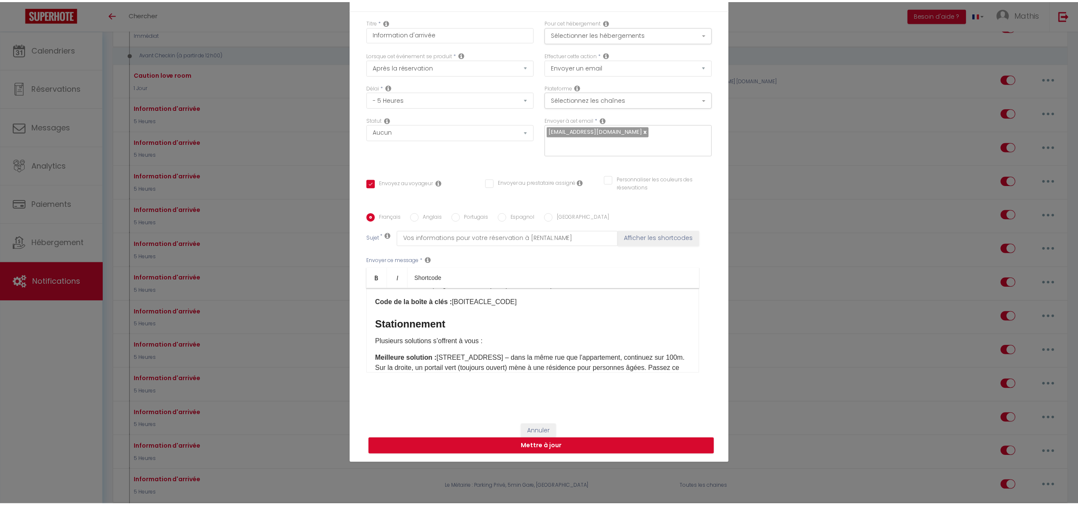
scroll to position [0, 0]
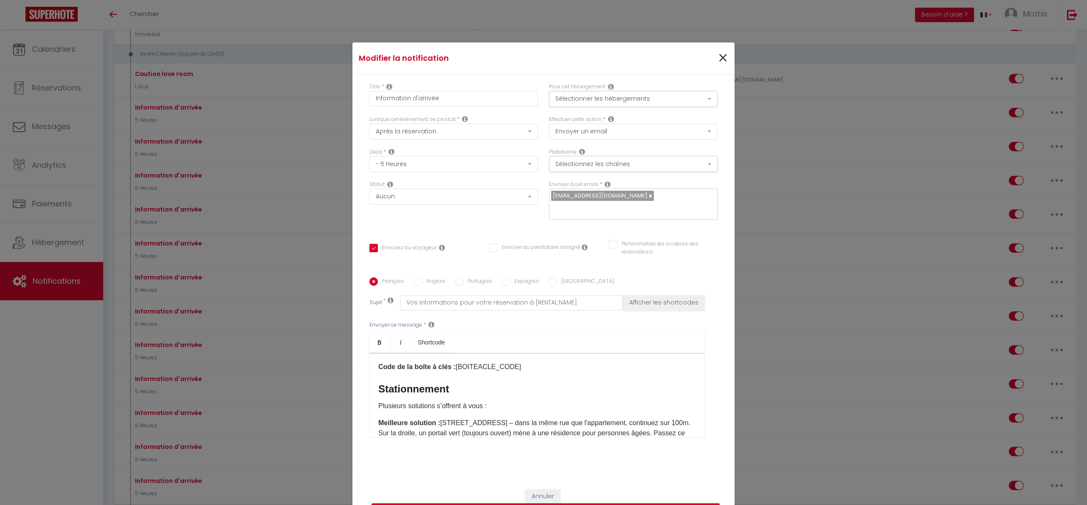
click at [719, 62] on span "×" at bounding box center [722, 57] width 11 height 25
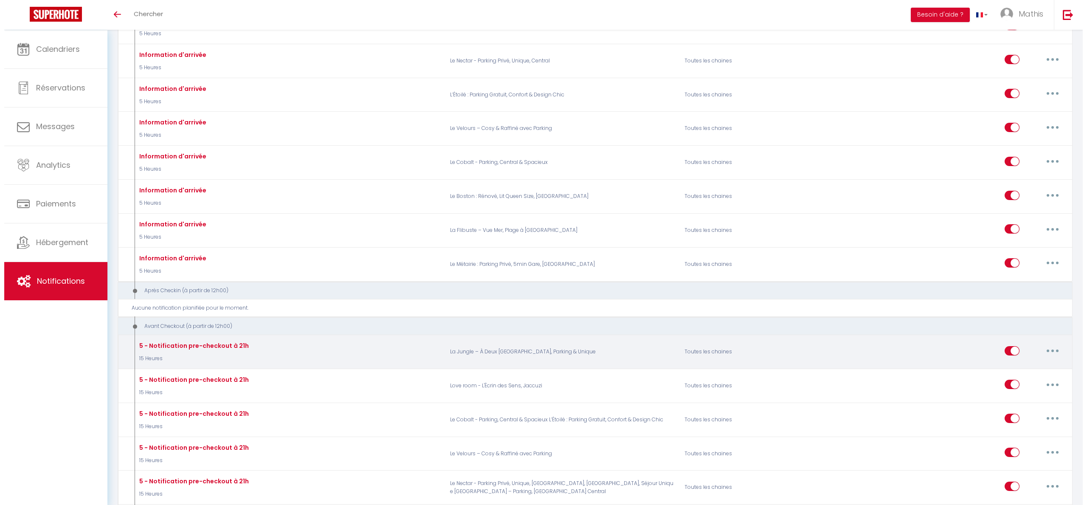
scroll to position [537, 0]
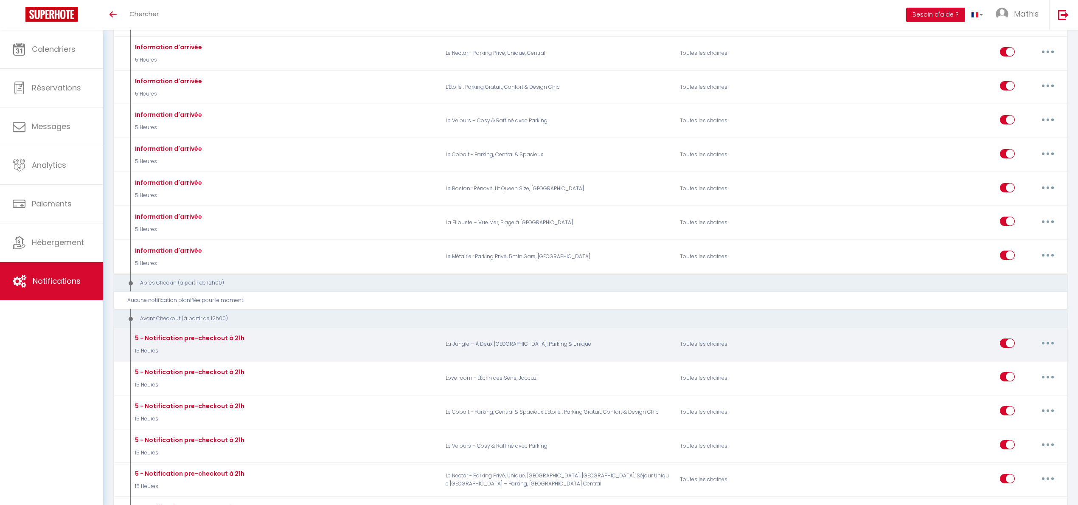
click at [1050, 343] on button "button" at bounding box center [1048, 343] width 24 height 14
click at [1025, 362] on link "Editer" at bounding box center [1025, 362] width 63 height 14
type input "5 - Notification pre-checkout à 21h"
select select "4"
select select "15 Heures"
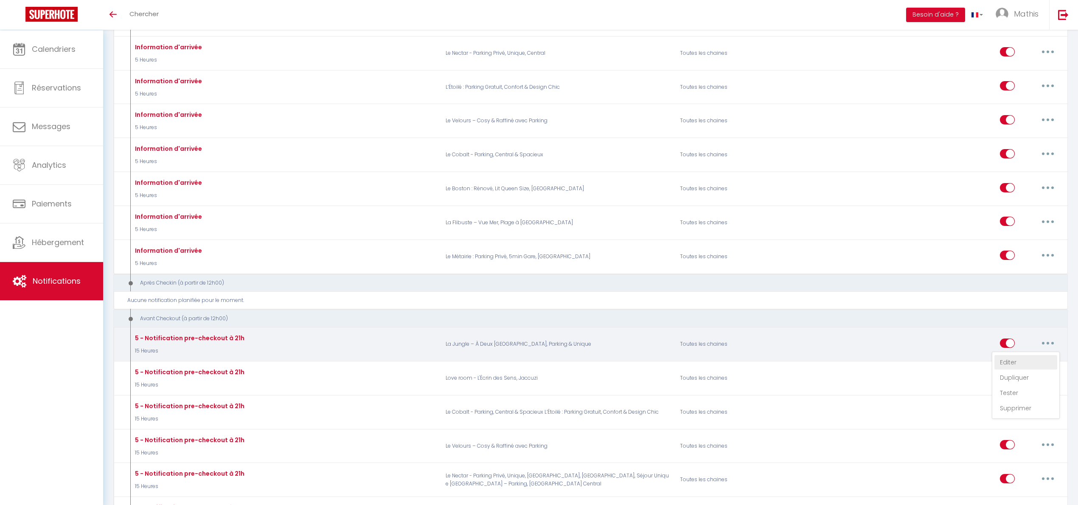
select select "if_booking_is_paid"
checkbox input "true"
checkbox input "false"
type input "Procédure pour votre départ - [RENTAL:NAME] - [GUEST:FIRST_NAME] [GUEST:NAME]"
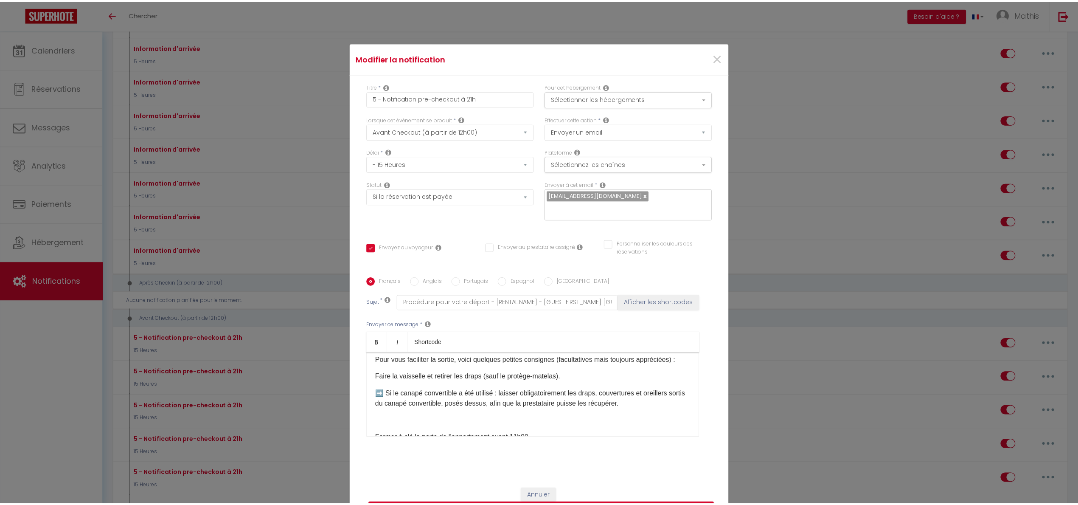
scroll to position [61, 0]
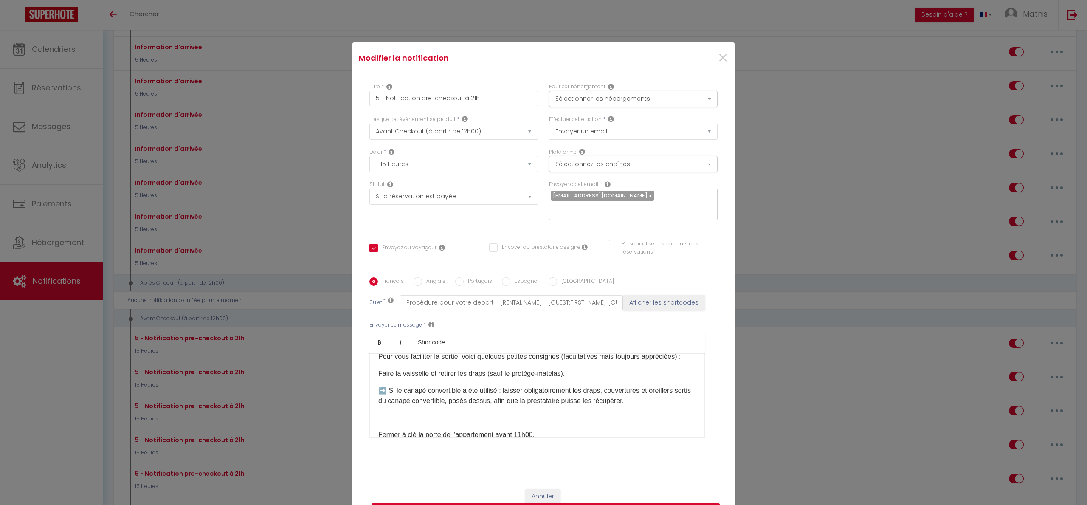
click at [576, 379] on p "Faire la vaisselle et retirer les draps (sauf le protège-matelas)." at bounding box center [536, 373] width 317 height 10
click at [603, 417] on div "Bonsoir [GUEST:FIRST_NAME], J’espère que vous avez passé un agréable séjour à l…" at bounding box center [536, 395] width 335 height 85
click at [617, 406] on p "➡️ Si le canapé convertible a été utilisé : laisser obligatoirement les draps, …" at bounding box center [536, 395] width 317 height 20
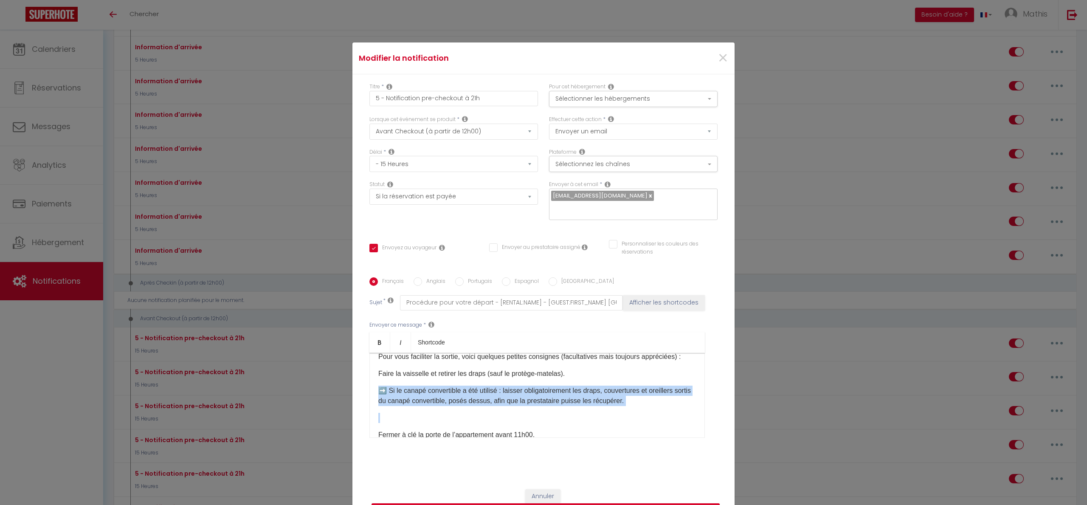
click at [617, 406] on p "➡️ Si le canapé convertible a été utilisé : laisser obligatoirement les draps, …" at bounding box center [536, 395] width 317 height 20
click at [628, 406] on p "➡️ Si le canapé convertible a été utilisé : laisser obligatoirement les draps, …" at bounding box center [536, 395] width 317 height 20
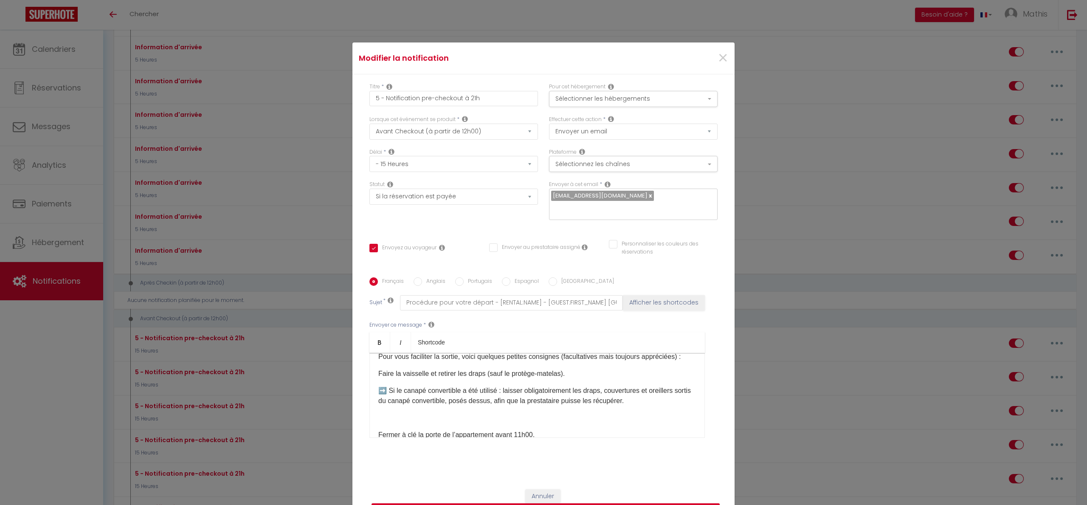
click at [646, 406] on p "➡️ Si le canapé convertible a été utilisé : laisser obligatoirement les draps, …" at bounding box center [536, 395] width 317 height 20
click at [717, 58] on span "×" at bounding box center [722, 57] width 11 height 25
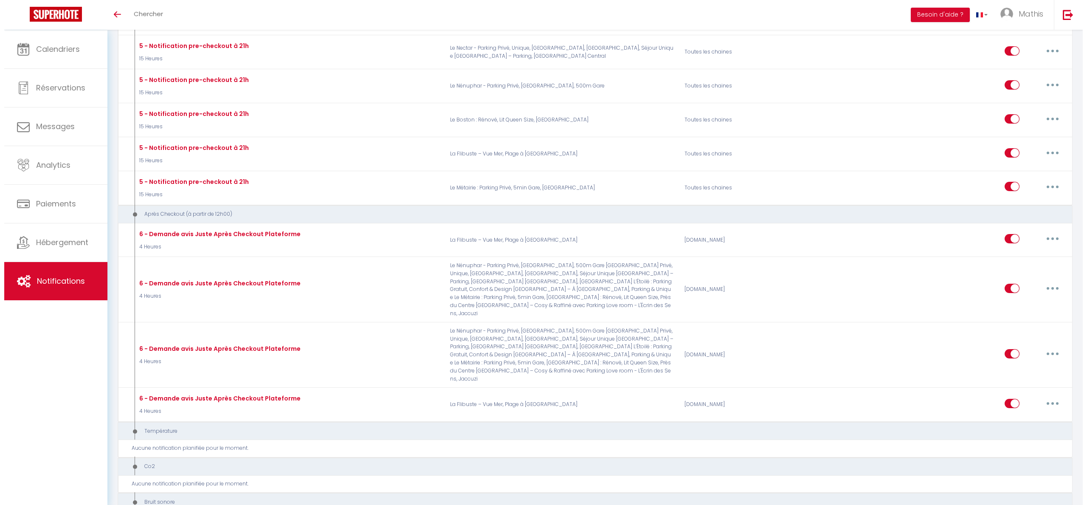
scroll to position [1027, 0]
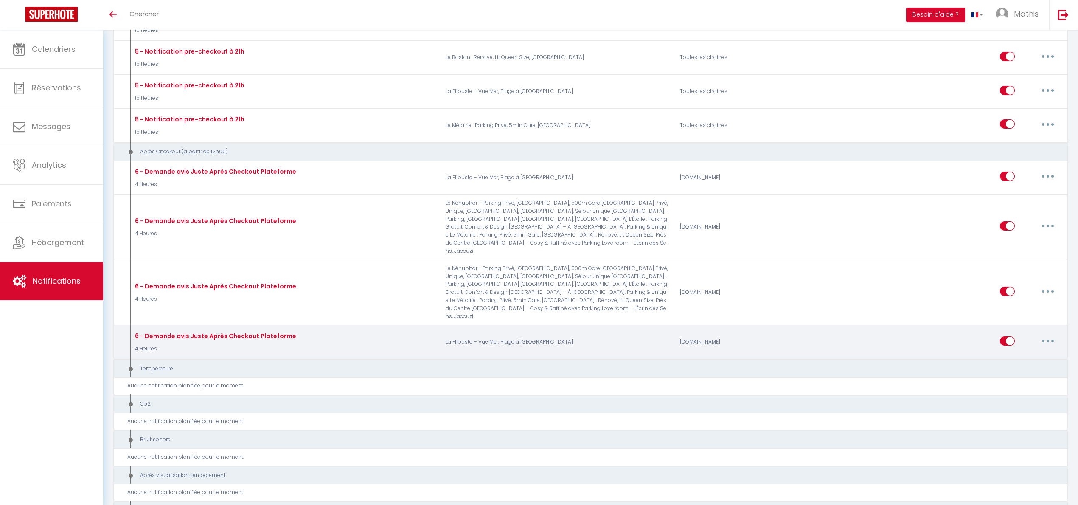
click at [1039, 334] on button "button" at bounding box center [1048, 341] width 24 height 14
click at [1019, 353] on link "Editer" at bounding box center [1025, 360] width 63 height 14
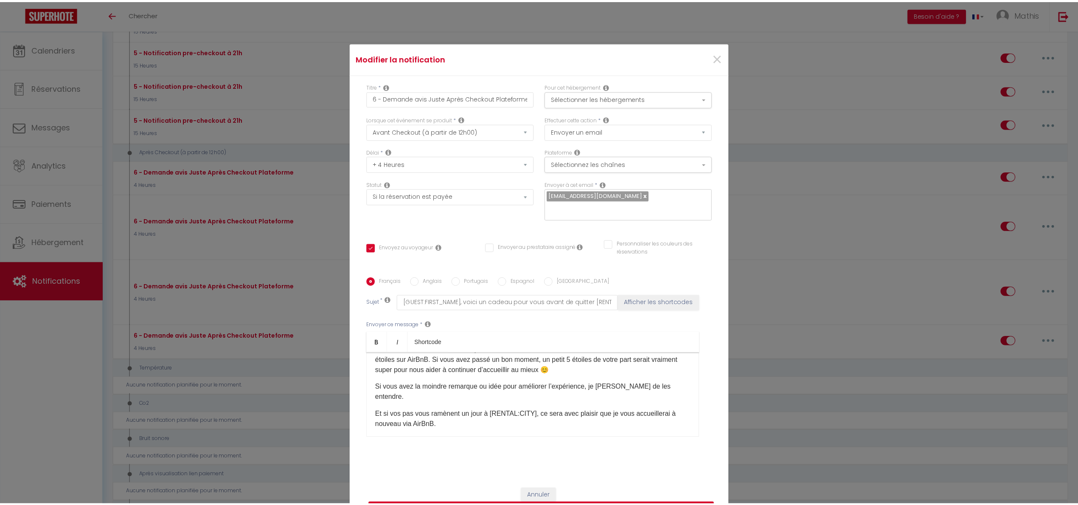
scroll to position [0, 0]
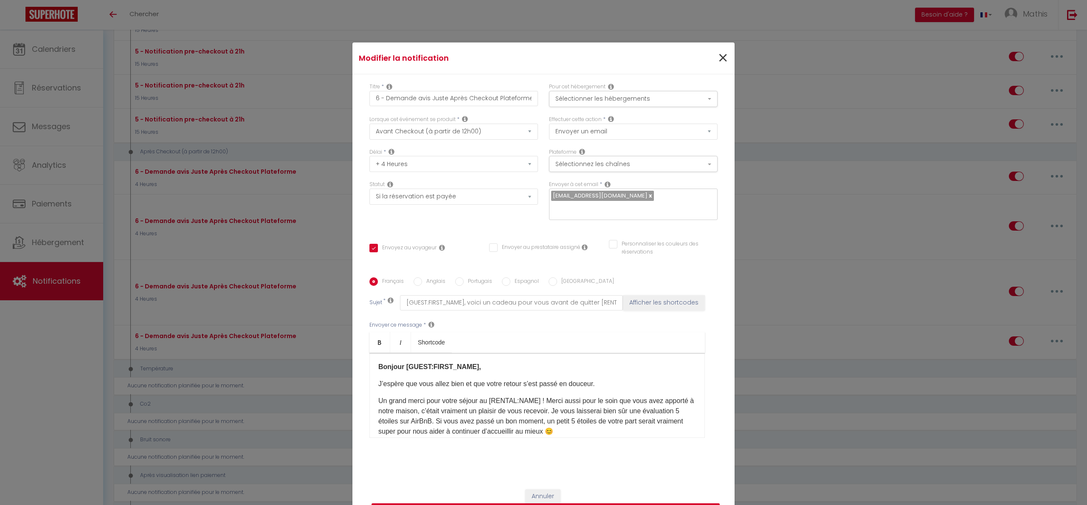
click at [717, 62] on span "×" at bounding box center [722, 57] width 11 height 25
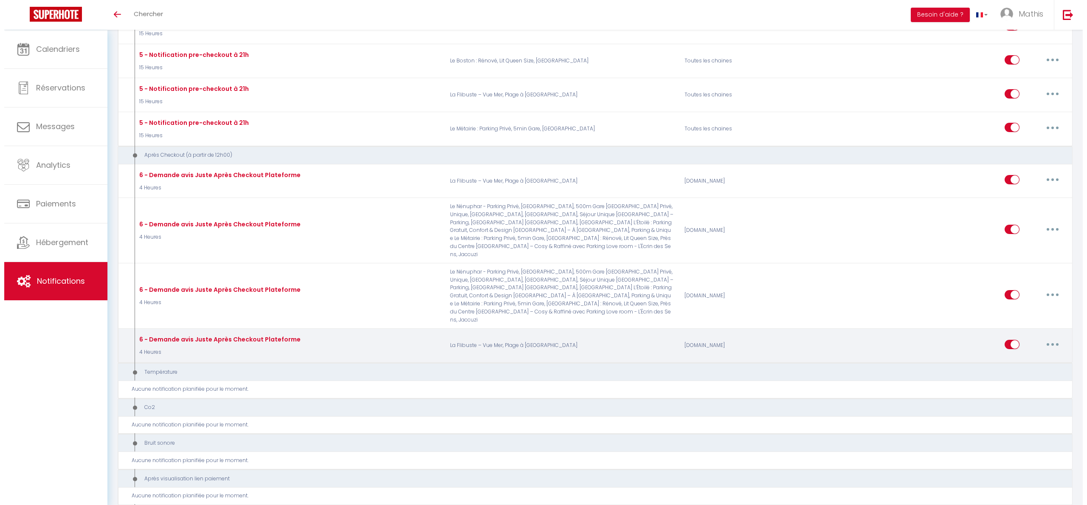
scroll to position [1019, 0]
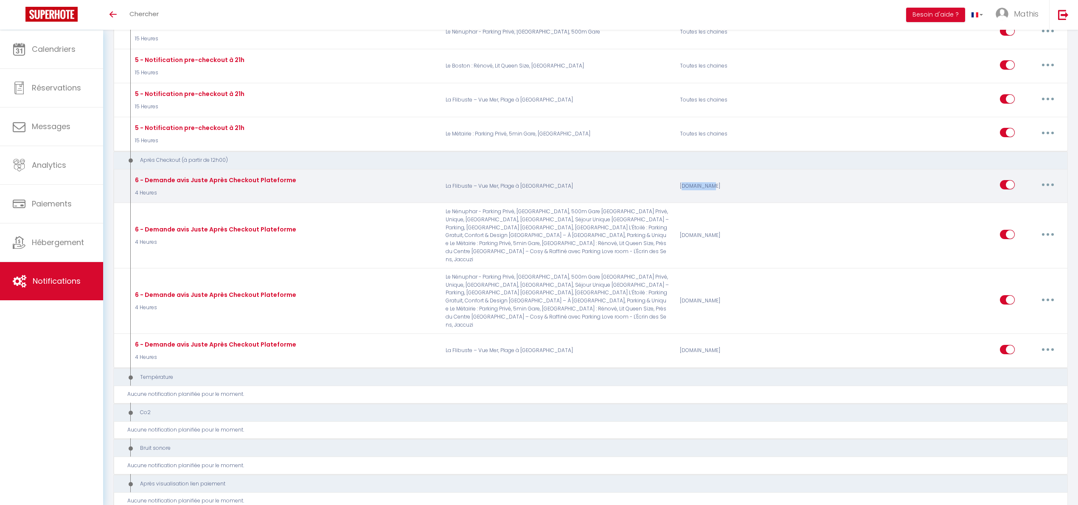
drag, startPoint x: 743, startPoint y: 190, endPoint x: 682, endPoint y: 191, distance: 60.3
click at [682, 191] on div "[DOMAIN_NAME]" at bounding box center [752, 186] width 157 height 25
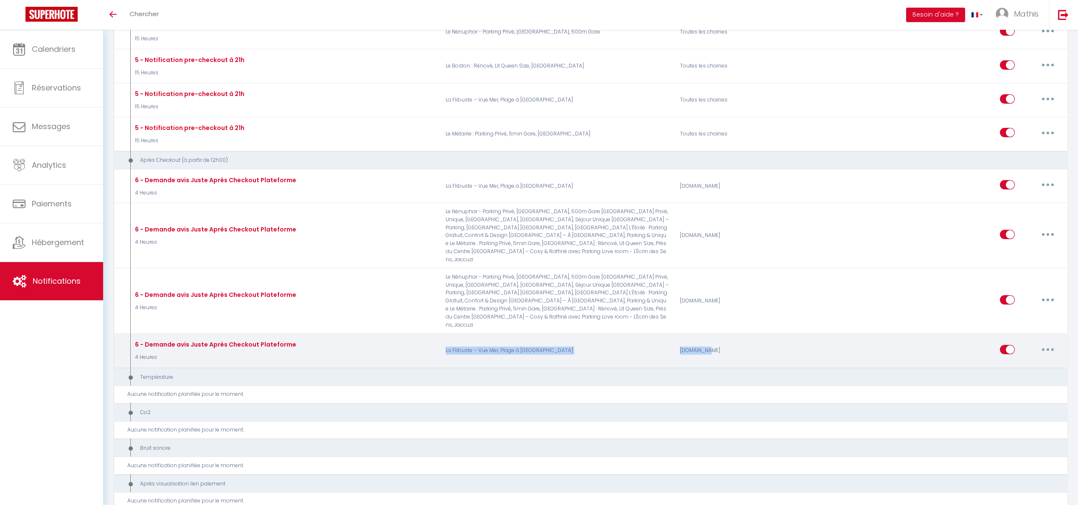
drag, startPoint x: 682, startPoint y: 335, endPoint x: 717, endPoint y: 338, distance: 34.5
click at [717, 338] on div "6 - Demande avis Juste Après Checkout Plateforme 4 Heures La Flibuste – Vue Mer…" at bounding box center [596, 350] width 938 height 25
click at [717, 338] on div "Airbnb.com" at bounding box center [752, 350] width 157 height 25
click at [1036, 343] on button "button" at bounding box center [1048, 350] width 24 height 14
click at [1037, 343] on button "button" at bounding box center [1048, 350] width 24 height 14
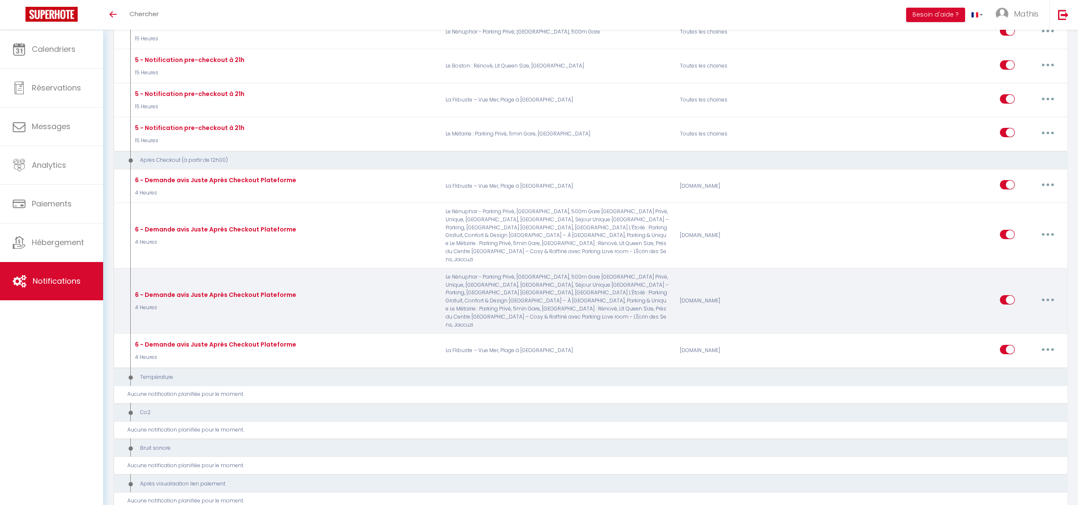
click at [1041, 293] on button "button" at bounding box center [1048, 300] width 24 height 14
click at [1033, 312] on link "Editer" at bounding box center [1025, 319] width 63 height 14
checkbox input "true"
checkbox input "false"
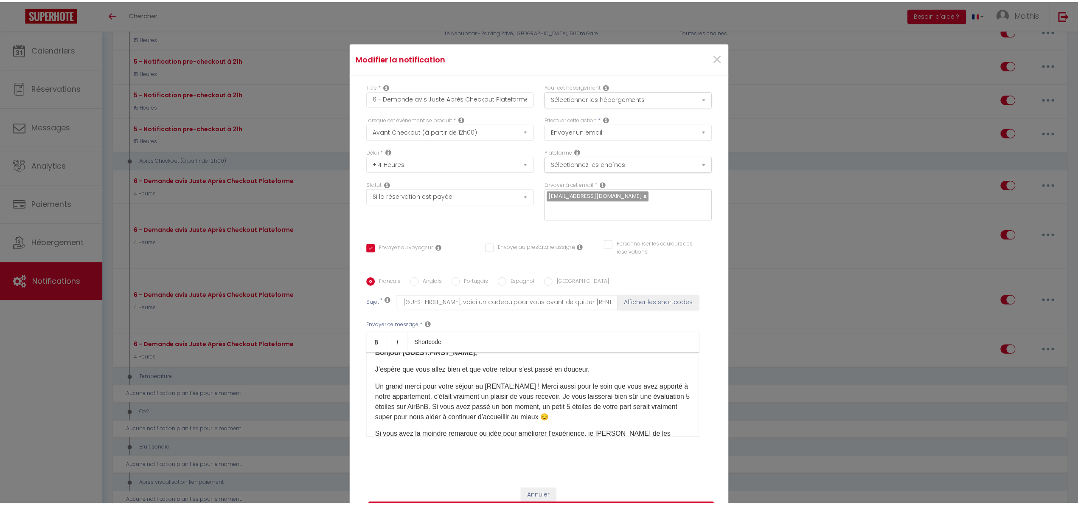
scroll to position [0, 0]
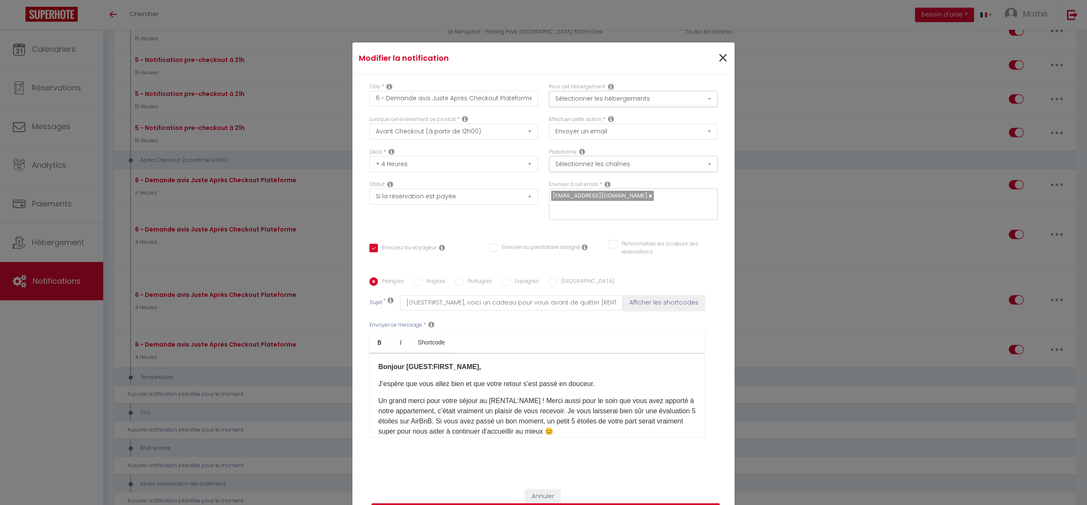
click at [717, 57] on span "×" at bounding box center [722, 57] width 11 height 25
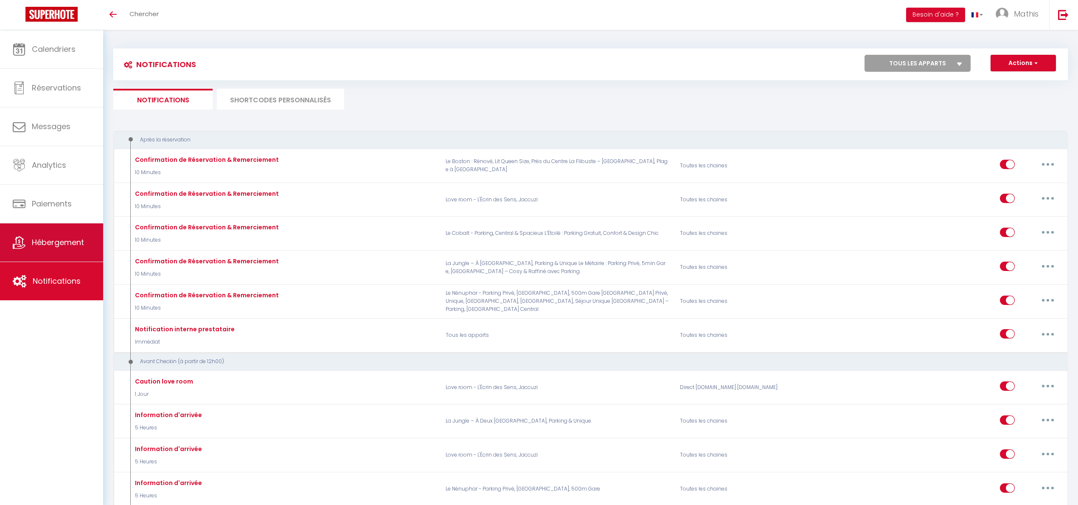
click at [93, 244] on link "Hébergement" at bounding box center [51, 242] width 103 height 38
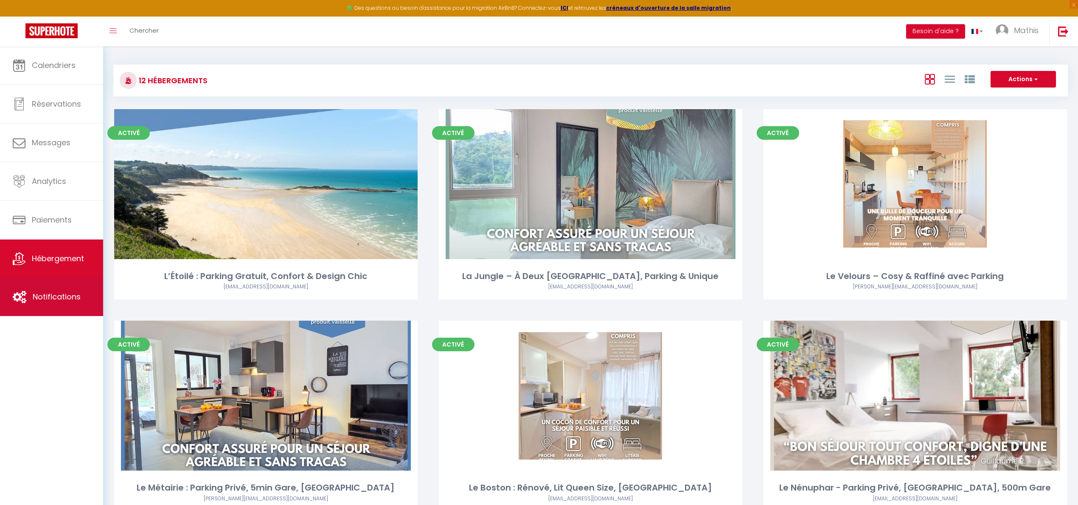
click at [93, 289] on link "Notifications" at bounding box center [51, 297] width 103 height 38
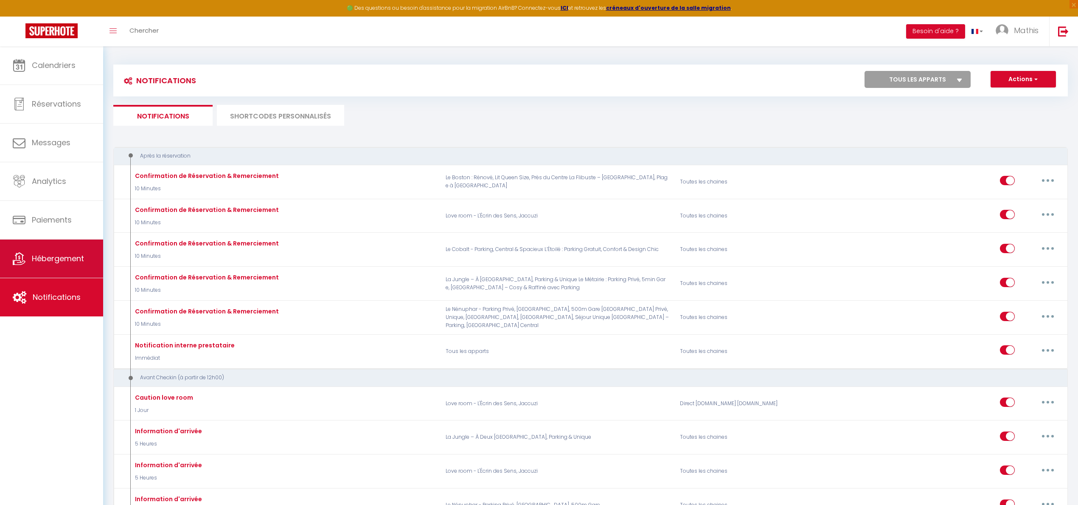
click at [88, 275] on link "Hébergement" at bounding box center [51, 258] width 103 height 38
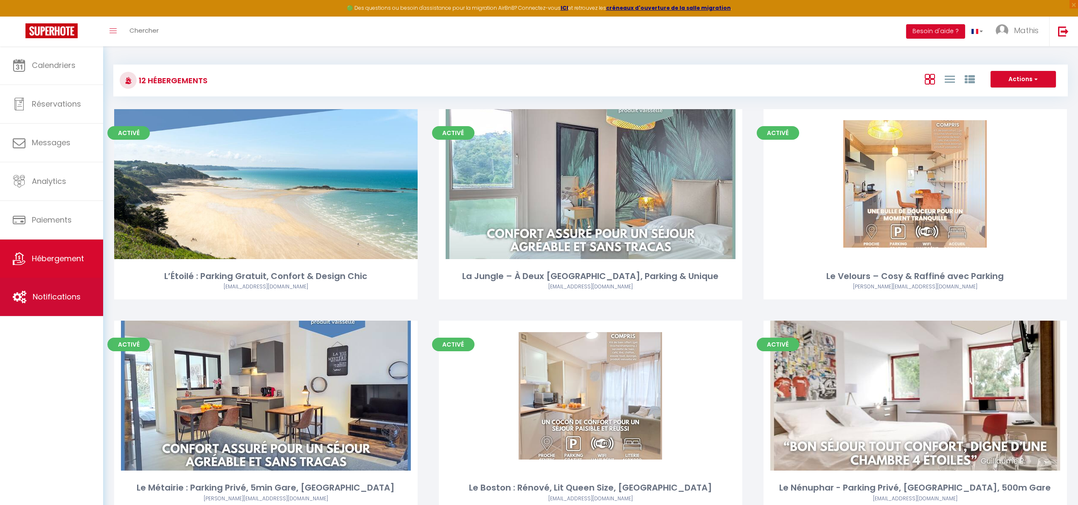
click at [92, 305] on link "Notifications" at bounding box center [51, 297] width 103 height 38
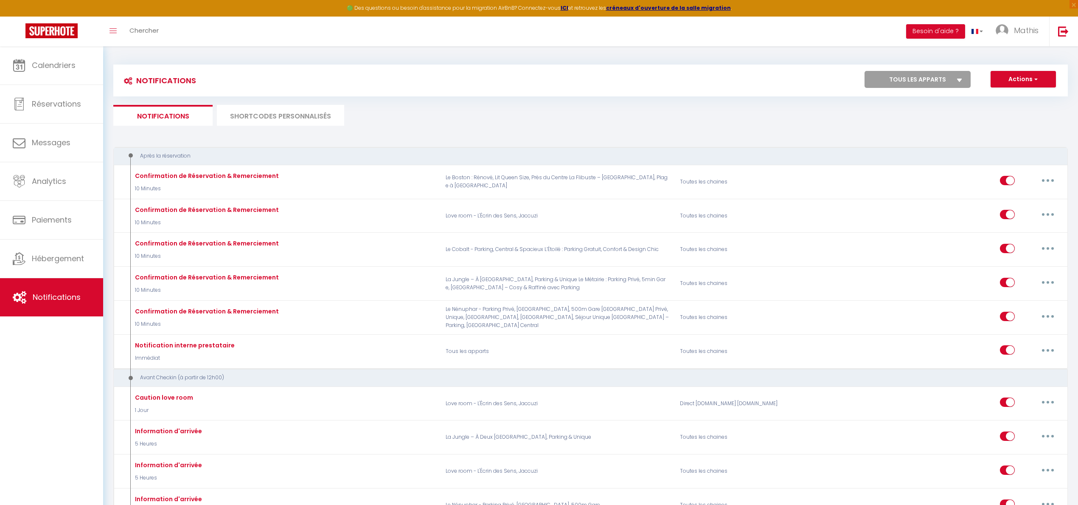
click at [279, 95] on div "Notifications Actions Nouvelle Notification Exporter Importer Tous les apparts …" at bounding box center [590, 81] width 955 height 32
click at [275, 115] on li "SHORTCODES PERSONNALISÉS" at bounding box center [280, 115] width 127 height 21
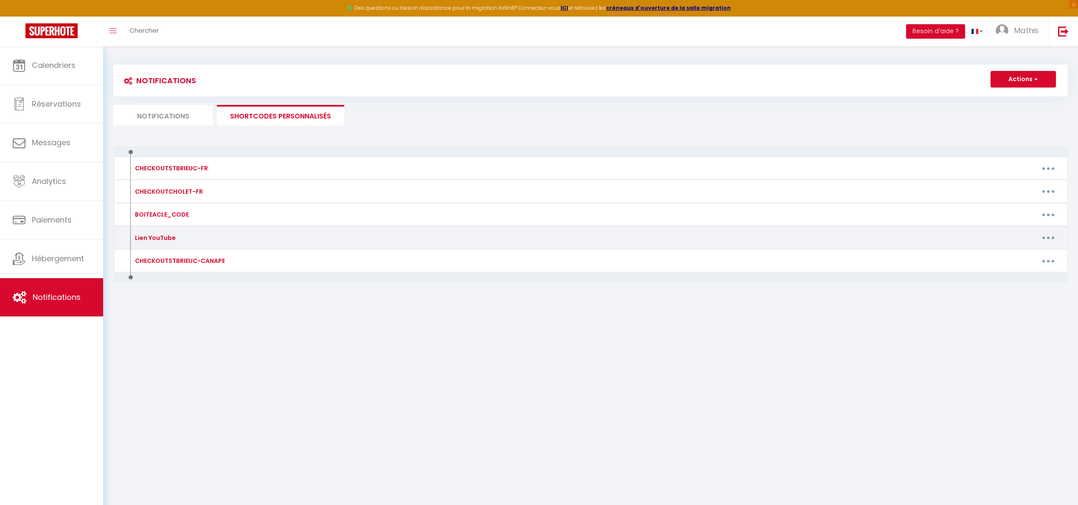
click at [1041, 234] on button "button" at bounding box center [1048, 238] width 24 height 14
click at [1014, 255] on link "Editer" at bounding box center [1026, 257] width 63 height 14
type input "Lien YouTube"
type textarea "LIENYOUTUBE"
type textarea "https://youtube.com/shorts/mNsh6kZS080"
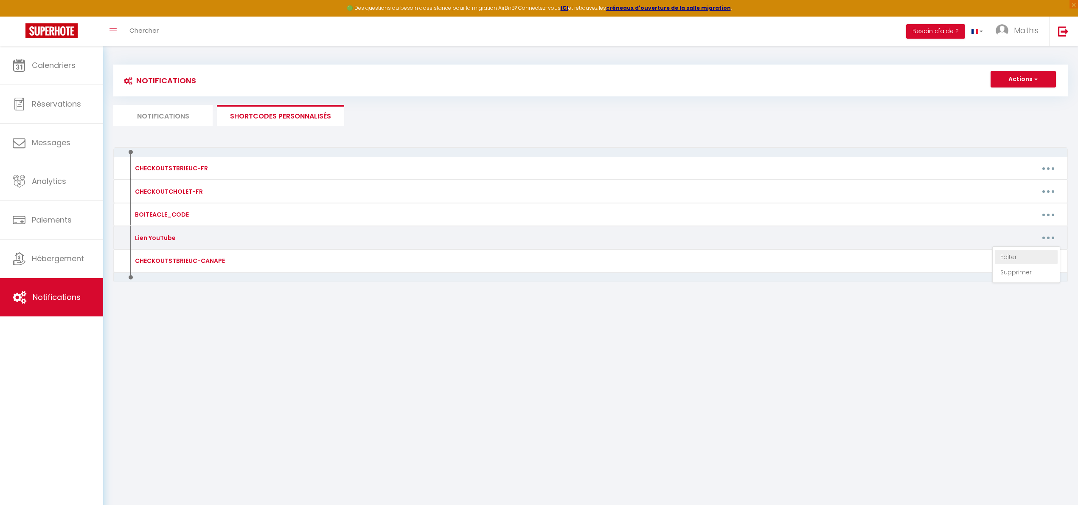
type textarea "https://youtube.com/shorts/0lRatboAYWA"
type textarea "https://youtube.com/shorts/k0xKizgDz6g"
type textarea "https://youtube.com/shorts/urbo8_4ncTw"
type textarea "https://youtube.com/shorts/s88XpbwALoc"
type textarea "https://youtu.be/oMoaG3rLfPM"
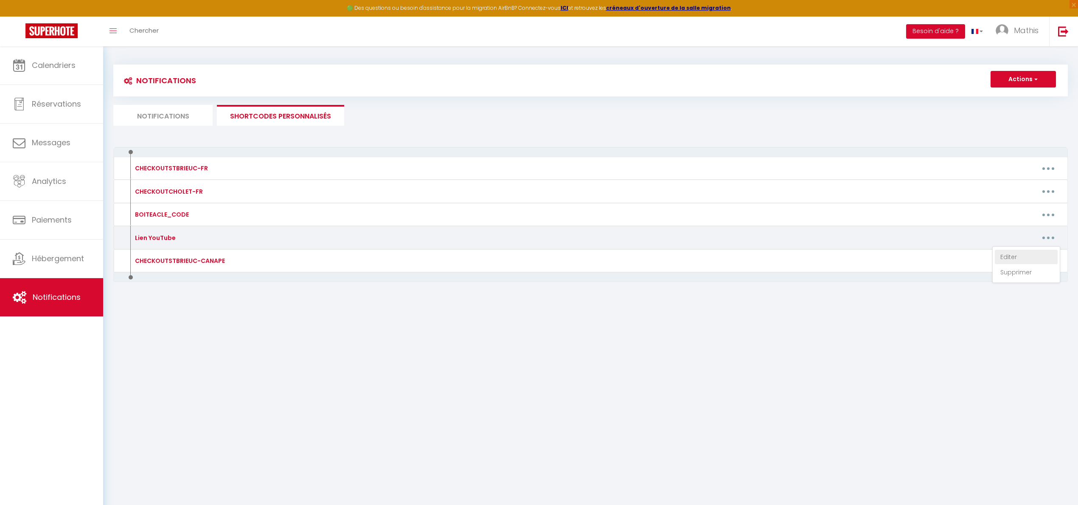
type textarea "https://youtube.com/shorts/lUVRMtc7Y2g"
type textarea "https://youtube.com/shorts/mNnQkJgwOK0"
type textarea "https://youtube.com/shorts/d8mNVBYO6qM"
type textarea "https://youtube.com/shorts/7mg8aPvFOMk"
type textarea "https://youtube.com/shorts/8J__n0sHdPg"
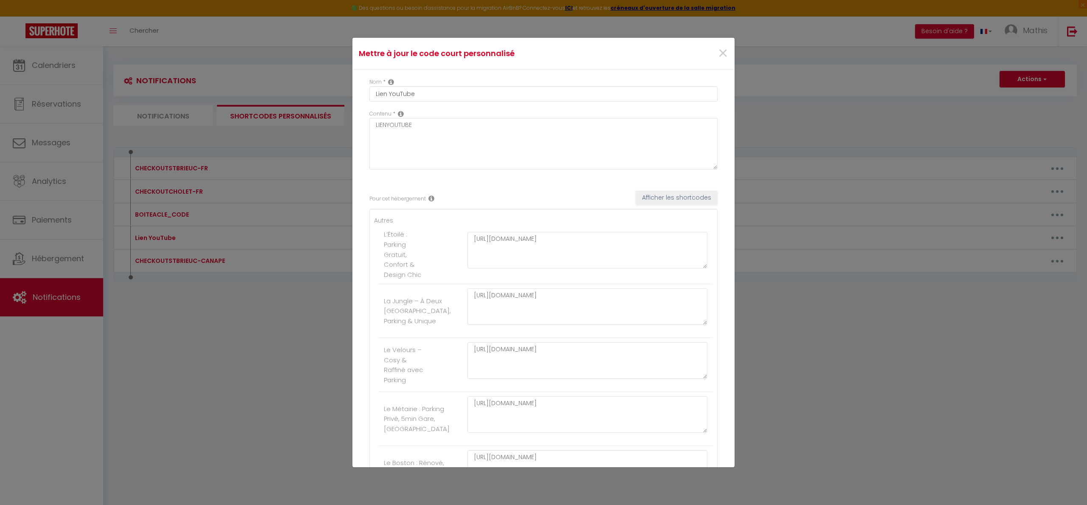
click at [706, 56] on div "×" at bounding box center [670, 53] width 127 height 19
click at [717, 56] on span "×" at bounding box center [722, 53] width 11 height 25
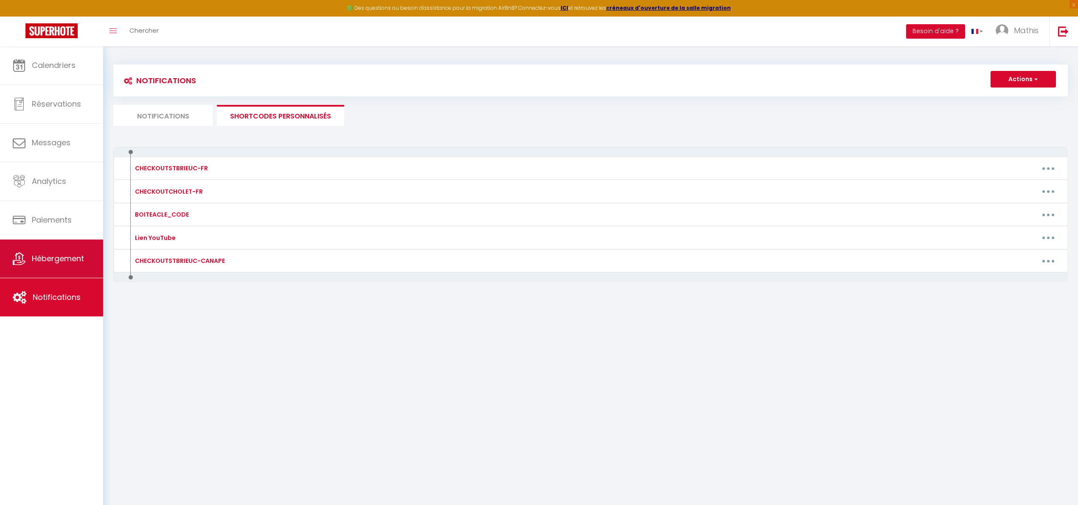
click at [65, 269] on link "Hébergement" at bounding box center [51, 258] width 103 height 38
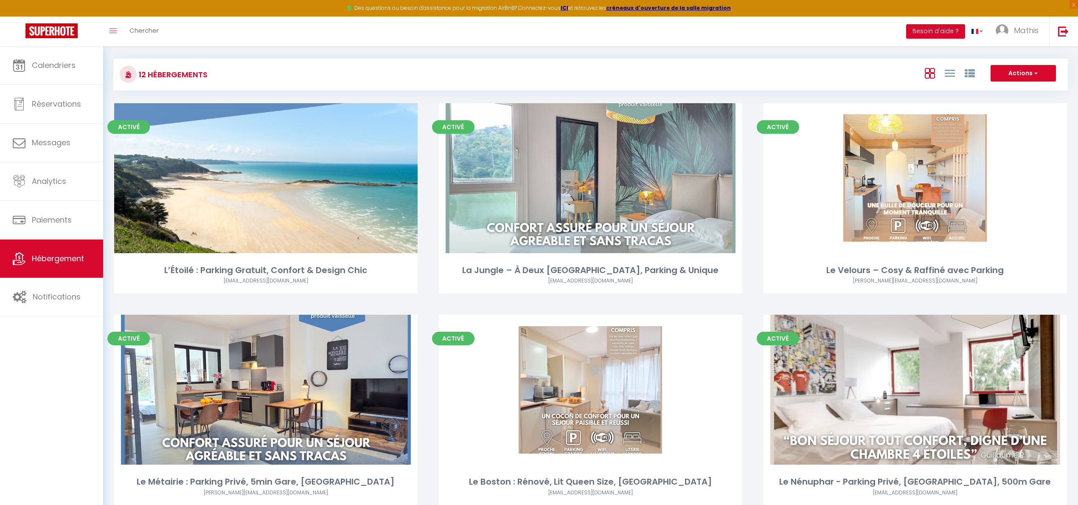
scroll to position [5, 0]
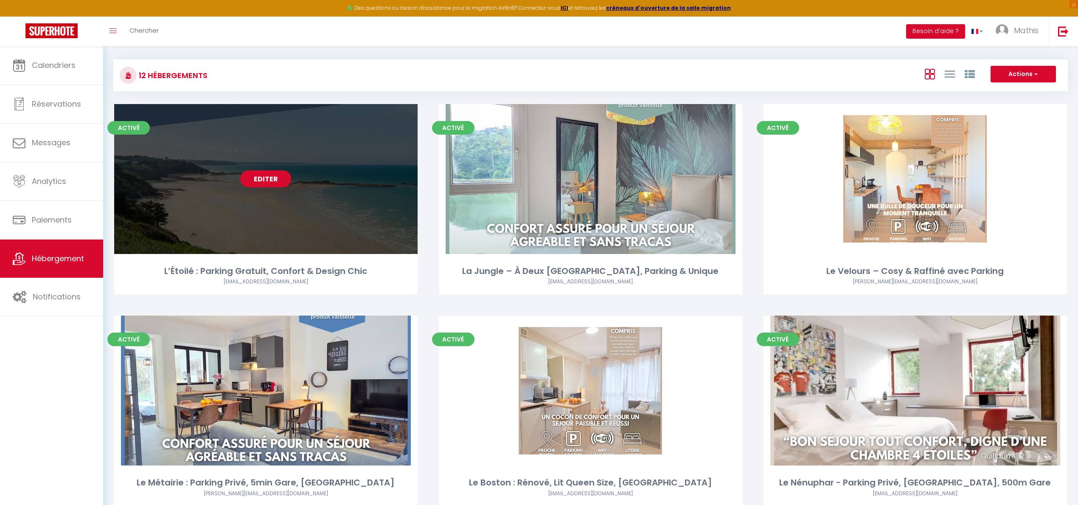
click at [273, 174] on link "Editer" at bounding box center [265, 178] width 51 height 17
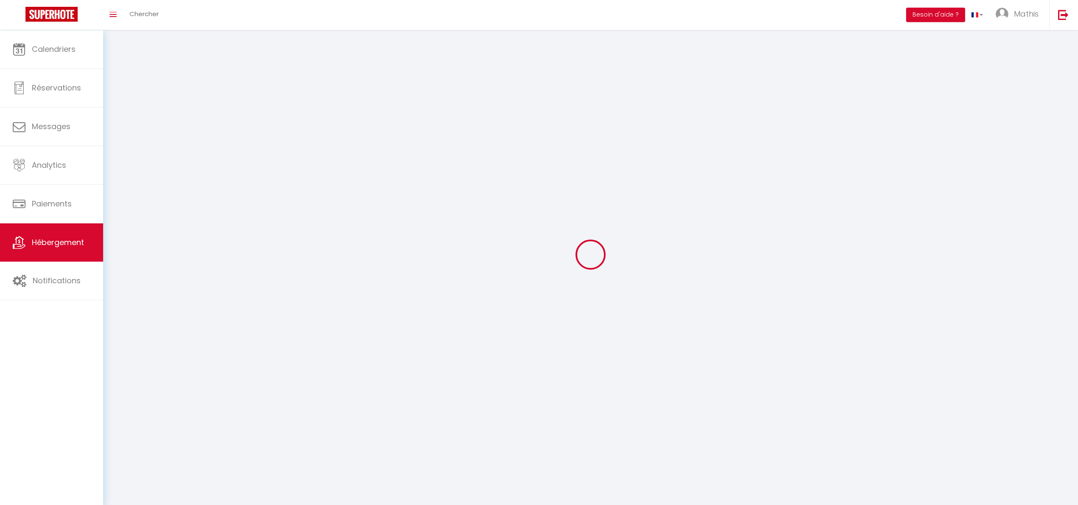
select select
select select "28"
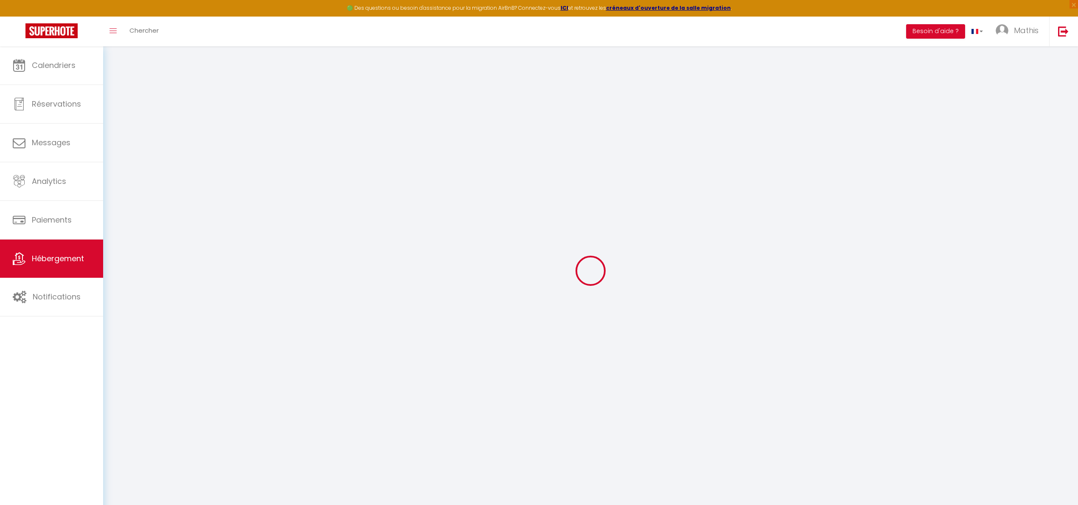
select select
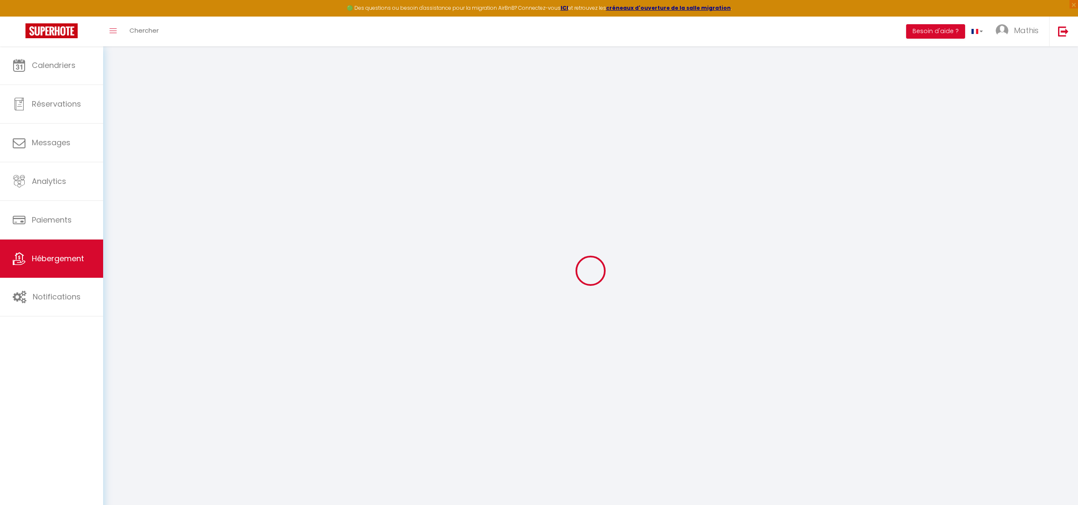
select select
checkbox input "false"
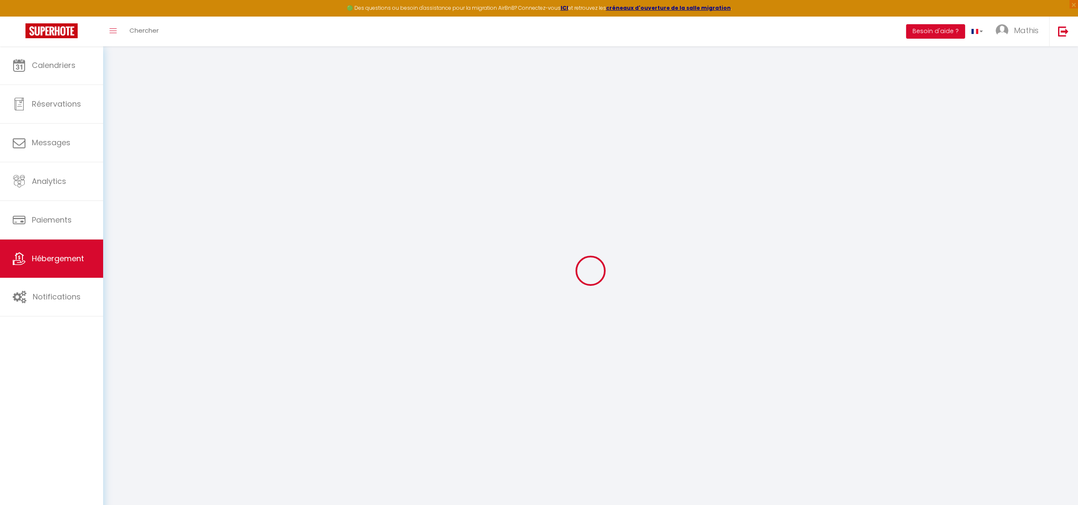
select select
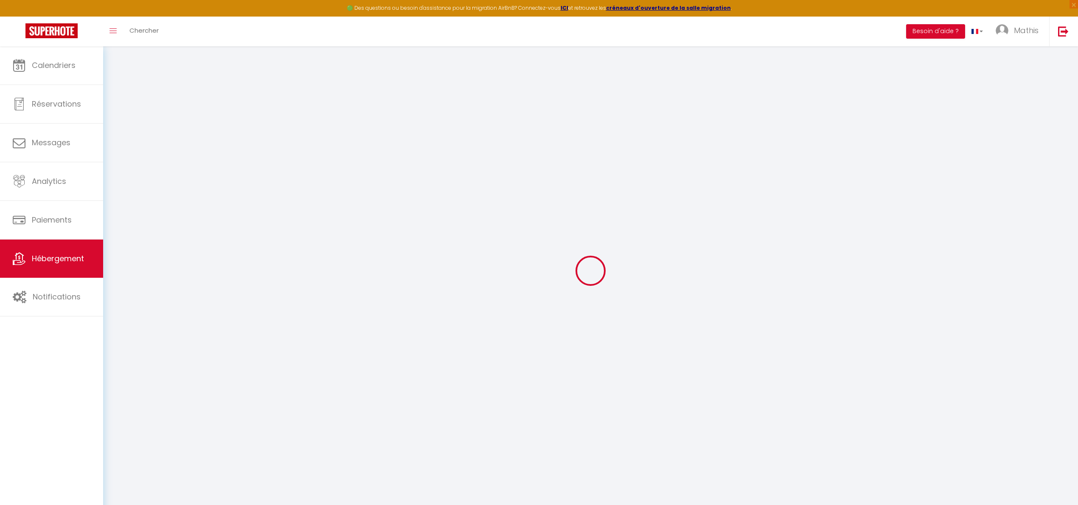
select select
checkbox input "false"
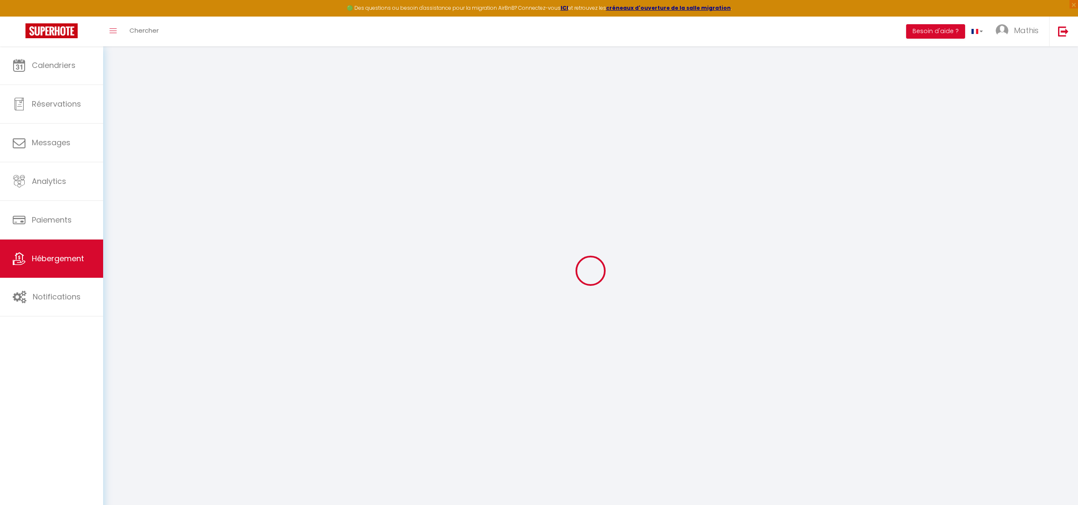
checkbox input "false"
select select
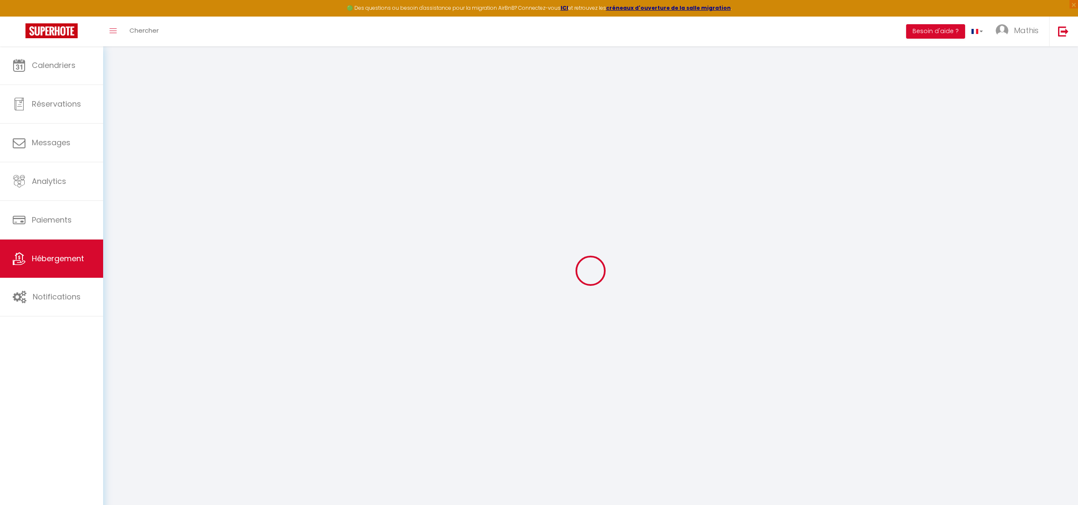
select select
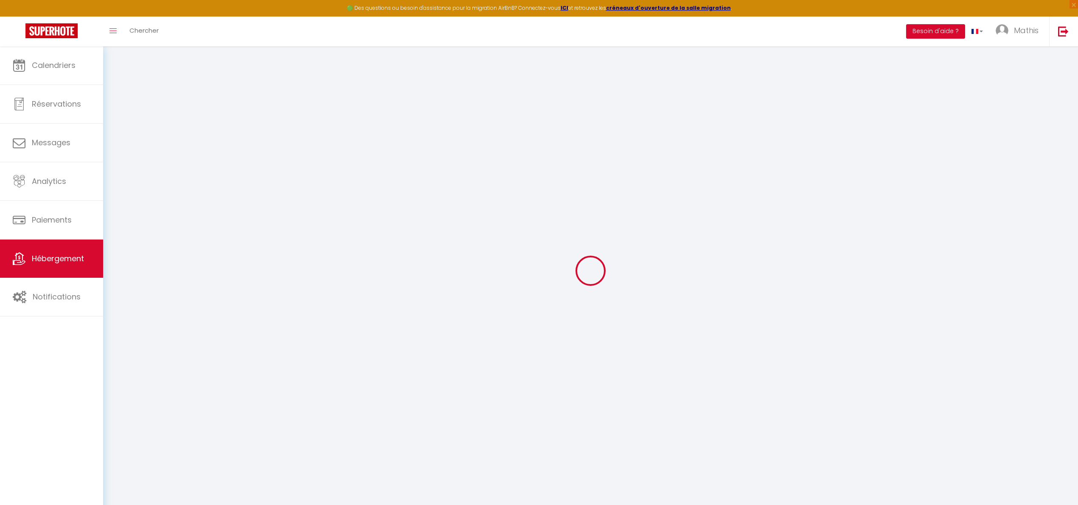
checkbox input "false"
select select
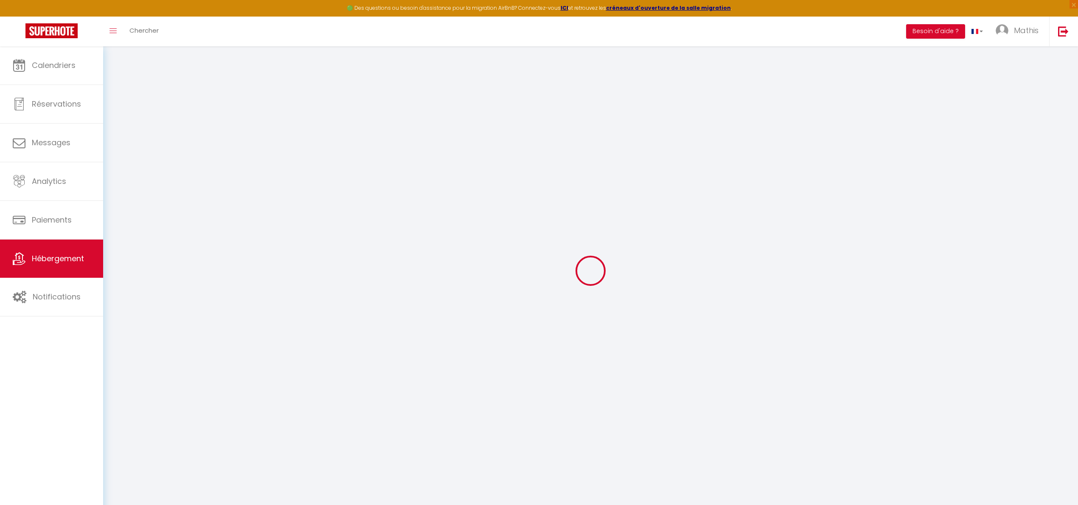
select select
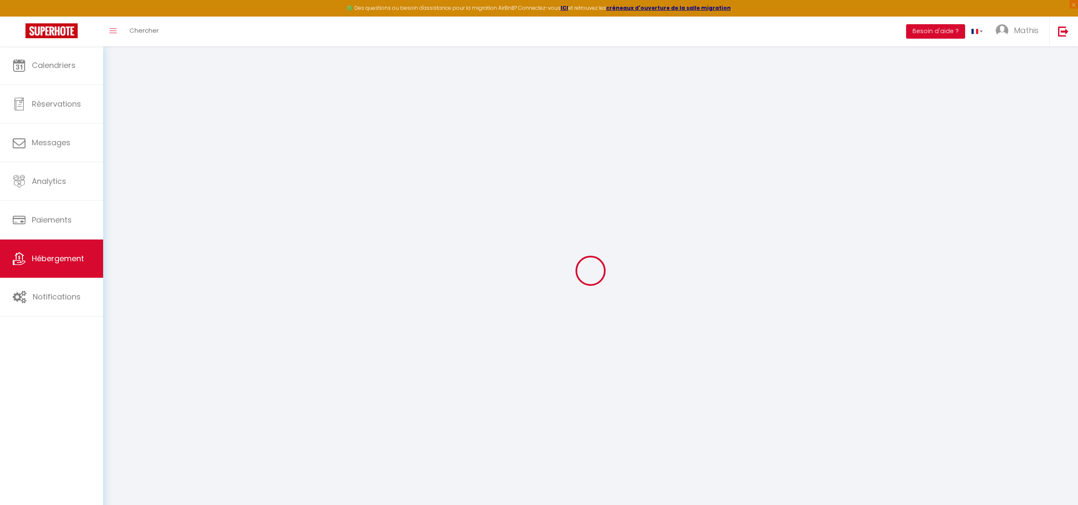
select select
checkbox input "false"
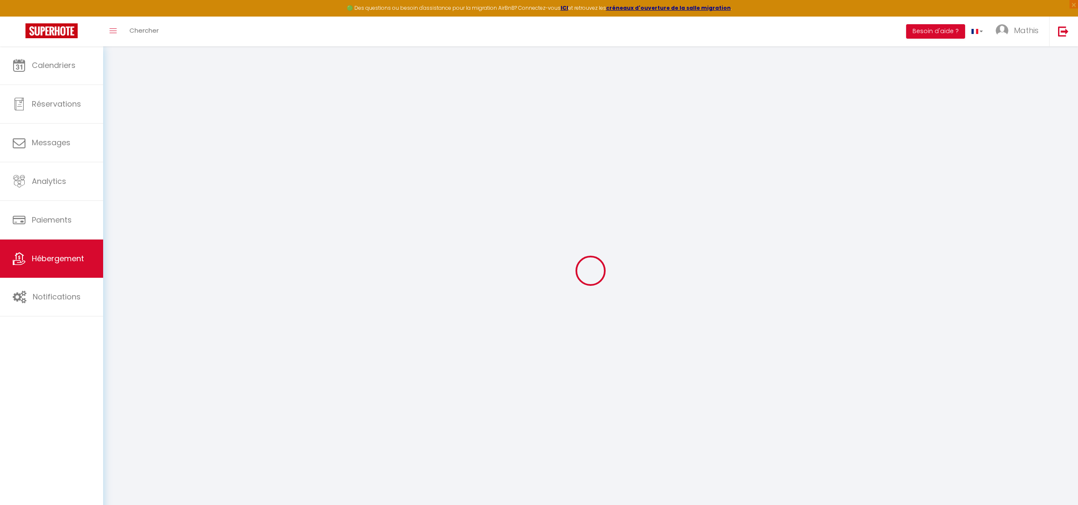
checkbox input "false"
select select
type input "L’Étoilé : Parking Gratuit, Confort & Design Chic"
type input "Mathis"
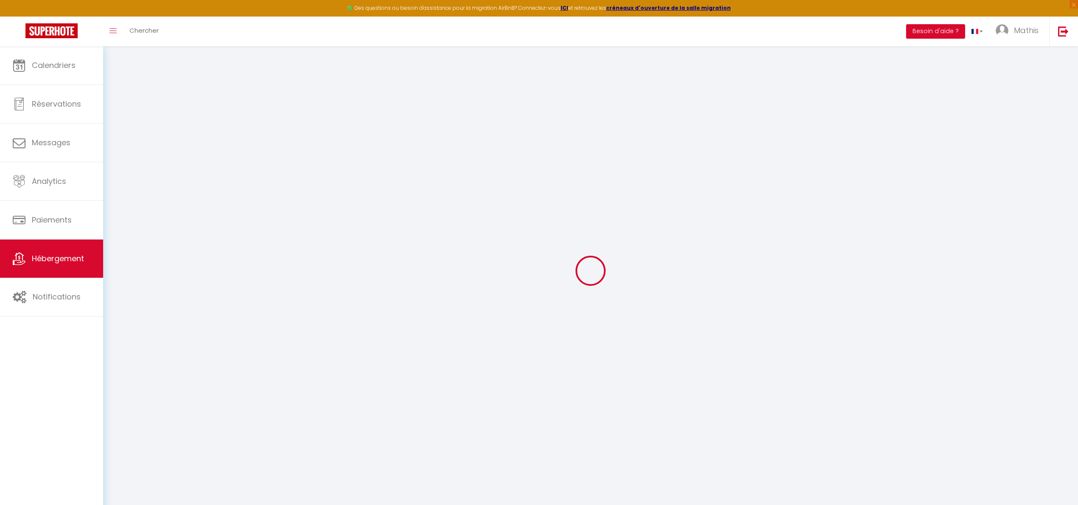
type input "SIVY"
type input "[STREET_ADDRESS]"
type input "22230"
type input "TREMOREL"
type input "30"
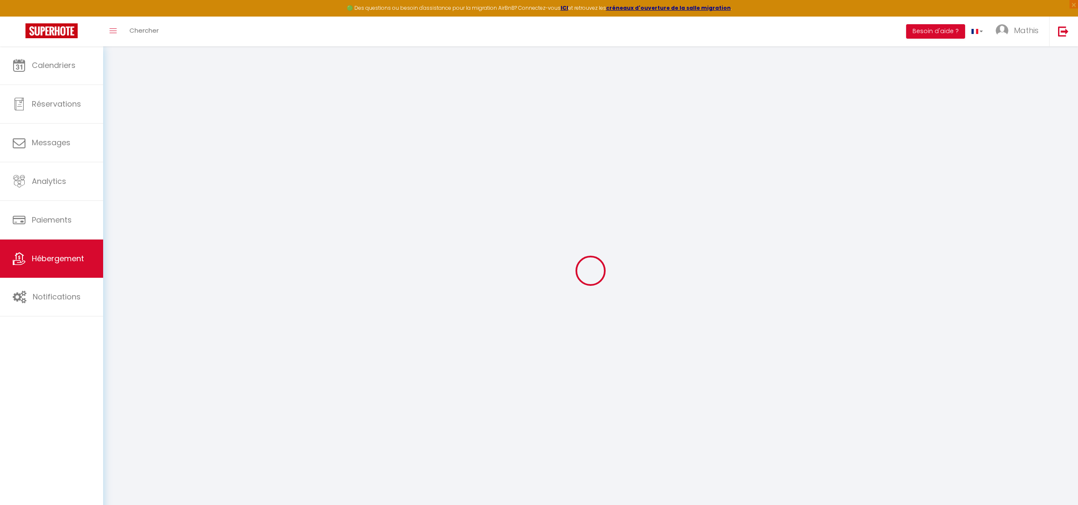
type input "24"
select select
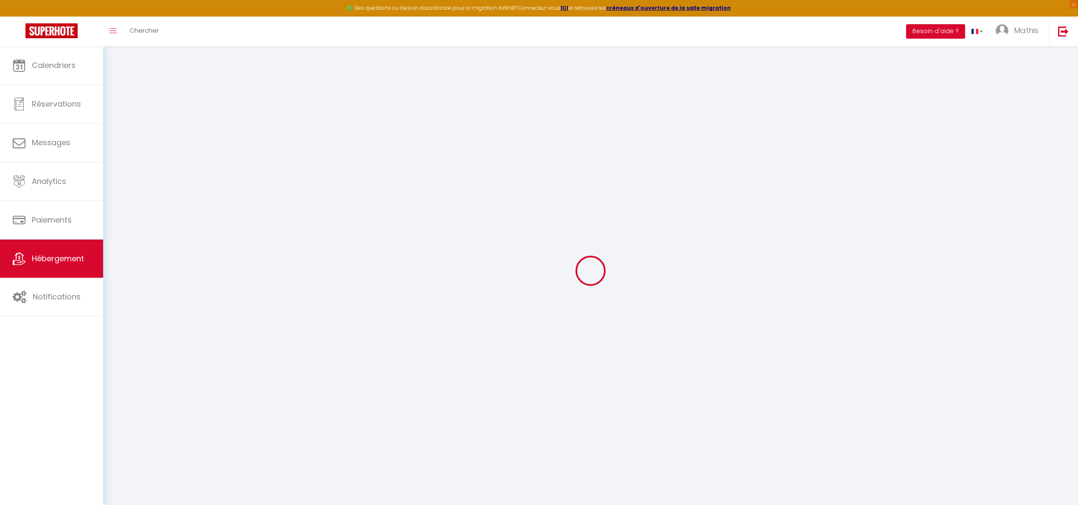
select select
type input "[STREET_ADDRESS][GEOGRAPHIC_DATA]"
type input "22000"
type input "[GEOGRAPHIC_DATA]"
type input "mathis.sivy31@gmail.com"
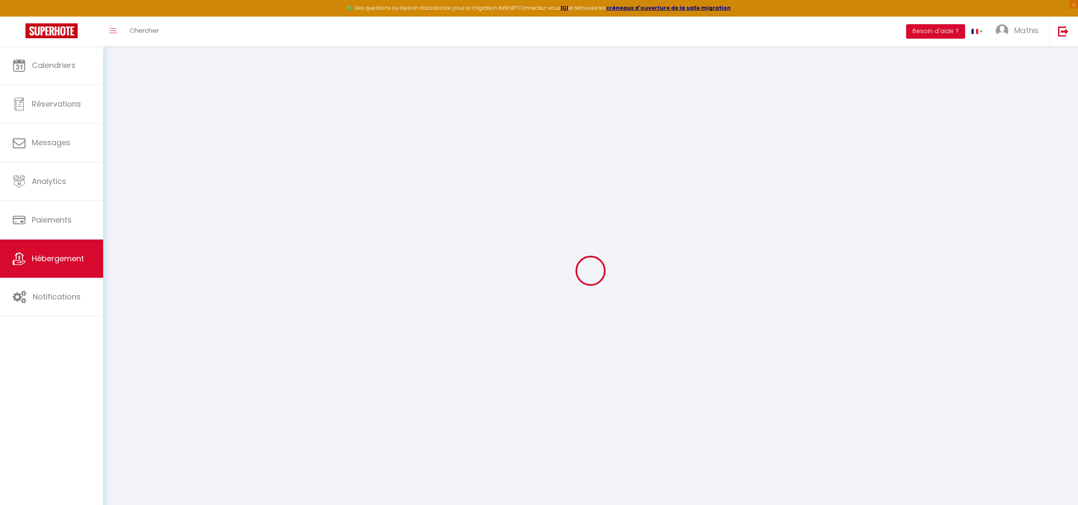
select select
checkbox input "false"
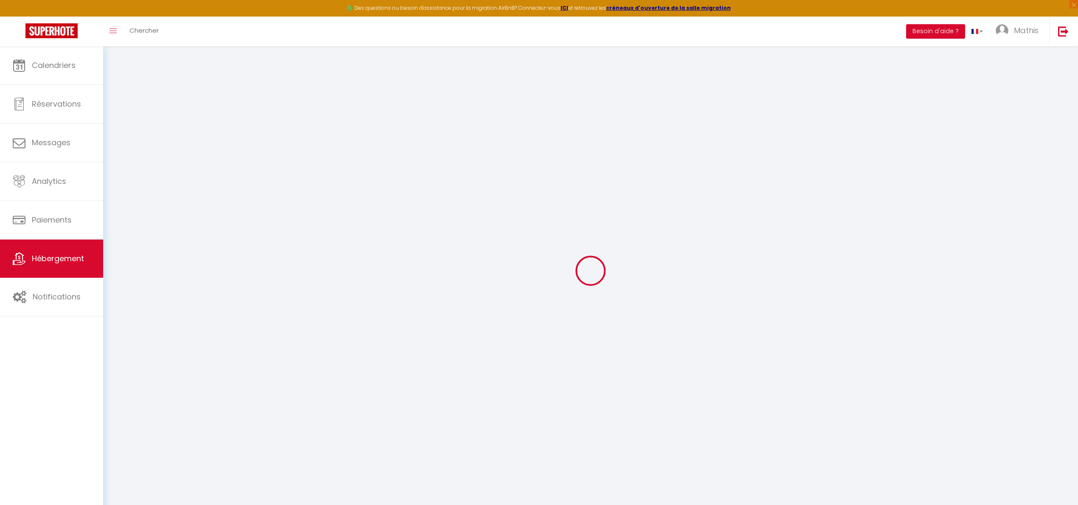
type input "25"
type input "0"
select select
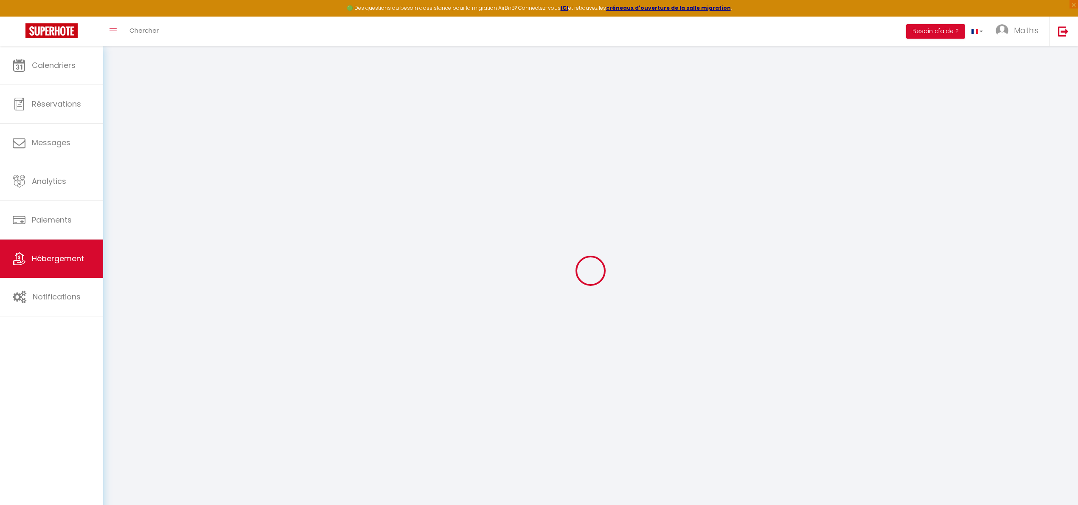
select select
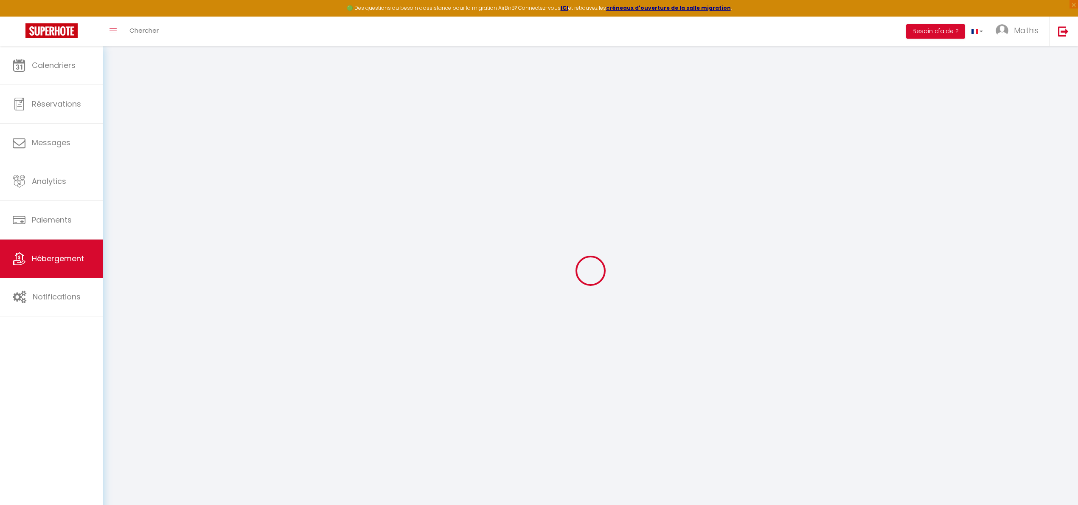
checkbox input "false"
select select
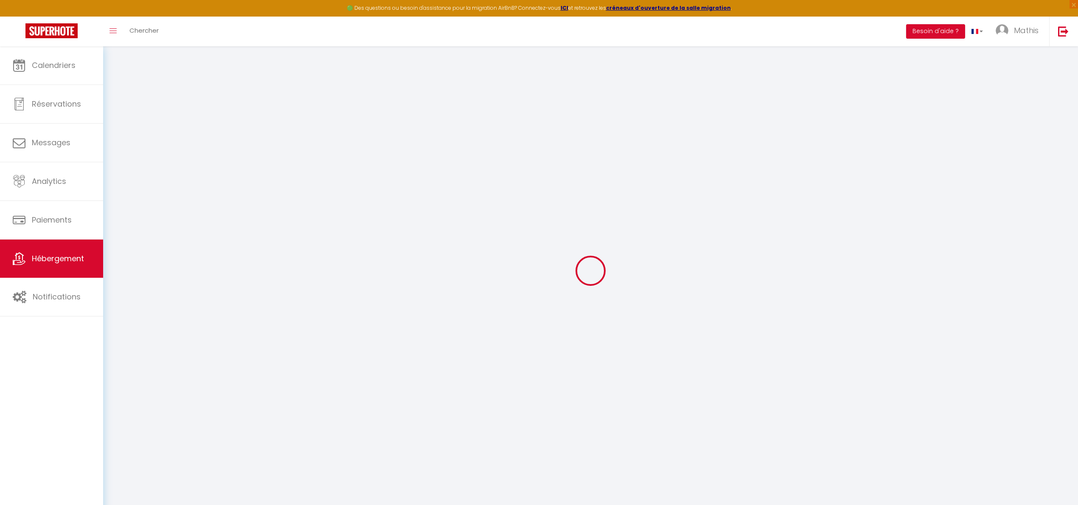
select select
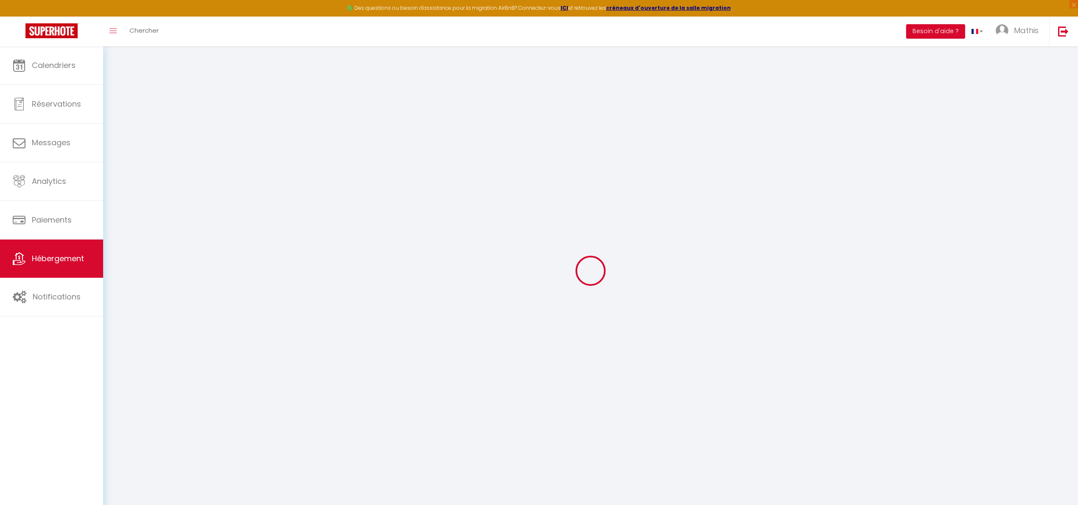
checkbox input "false"
select select
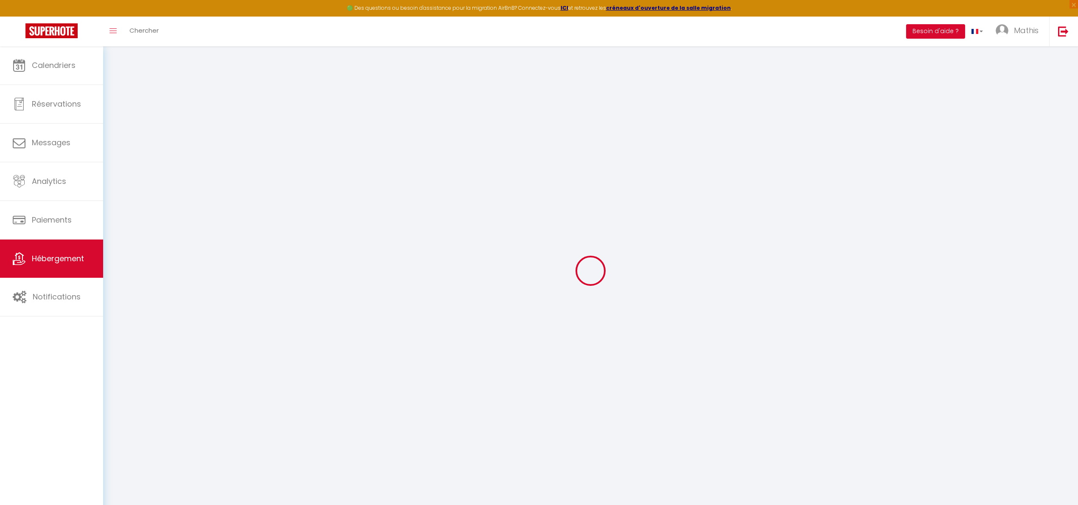
checkbox input "false"
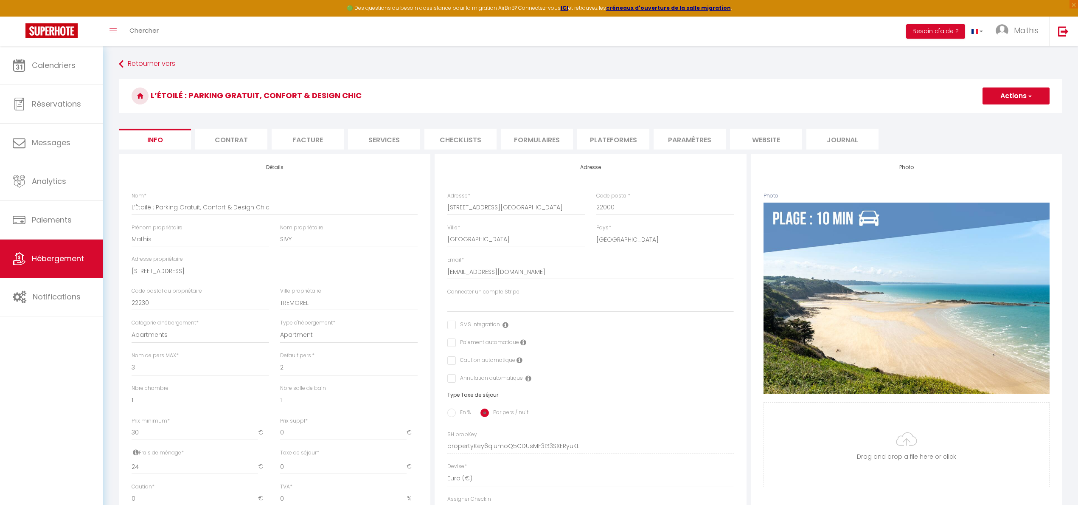
click at [135, 74] on div "Retourner vers L’Étoilé : Parking Gratuit, Confort & Design Chic Actions Enregi…" at bounding box center [590, 391] width 955 height 670
select select
checkbox input "false"
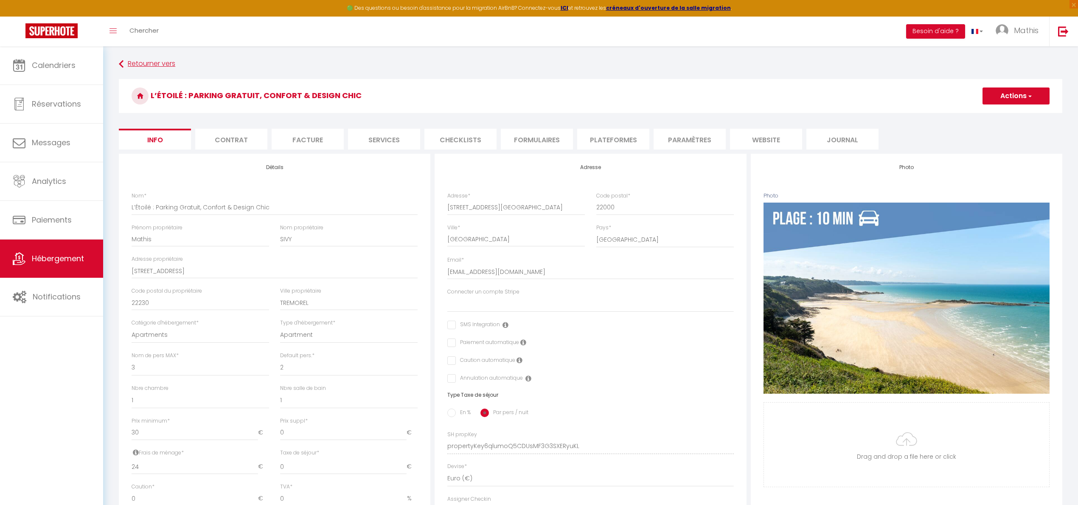
checkbox input "false"
click at [133, 68] on link "Retourner vers" at bounding box center [591, 63] width 944 height 15
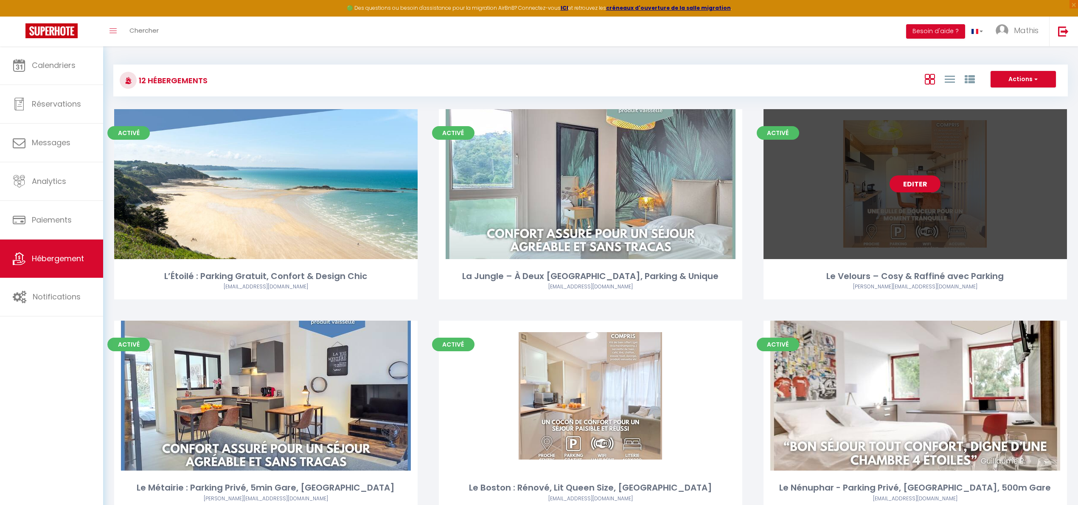
click at [914, 186] on link "Editer" at bounding box center [915, 183] width 51 height 17
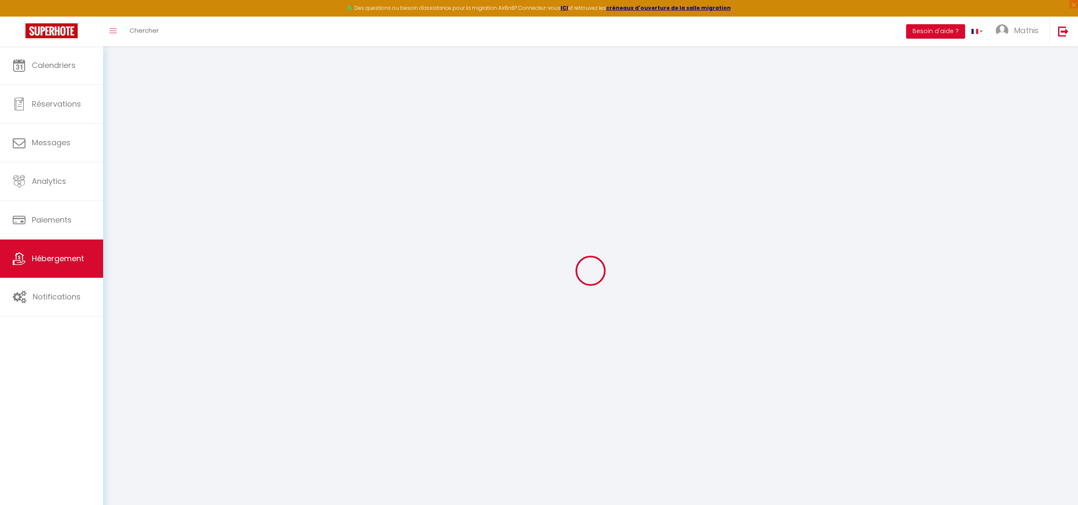
type input "Le Velours – Cosy & Raffiné avec Parking"
type input "Lina"
type input "Hubert"
type input "13 place de la liberté"
type input "22000"
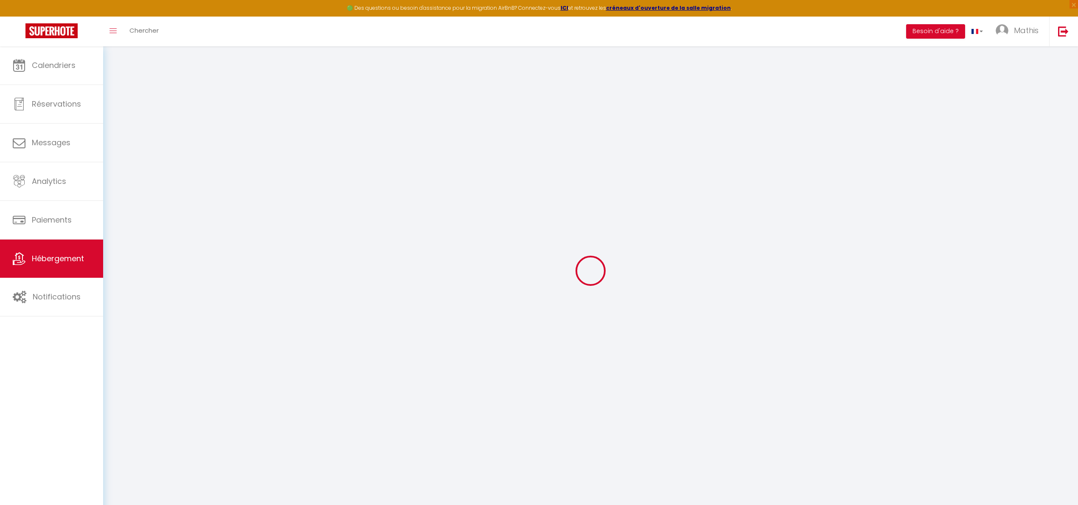
type input "[GEOGRAPHIC_DATA]"
type input "35"
select select
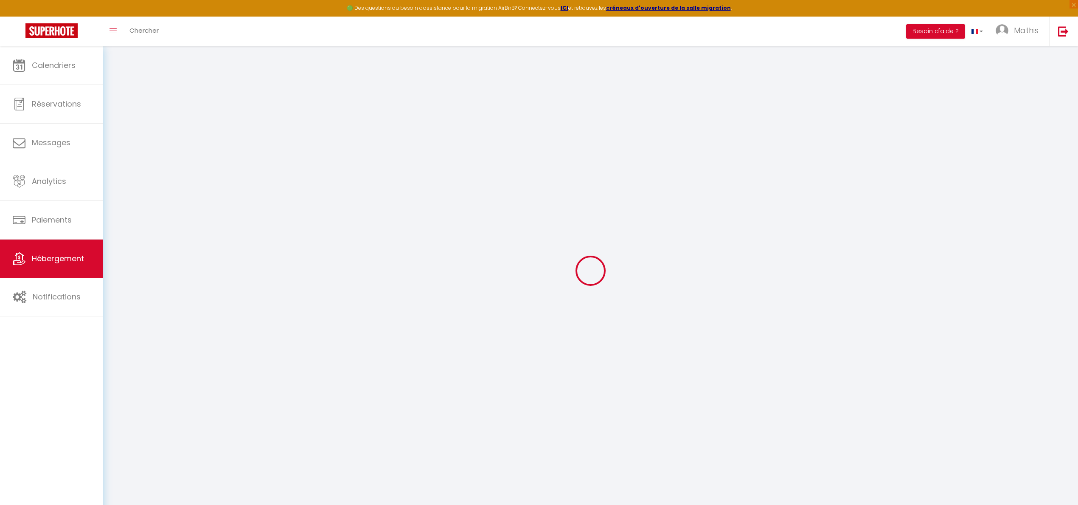
select select
type input "13 Place de la Liberté"
type input "22000"
type input "[GEOGRAPHIC_DATA]"
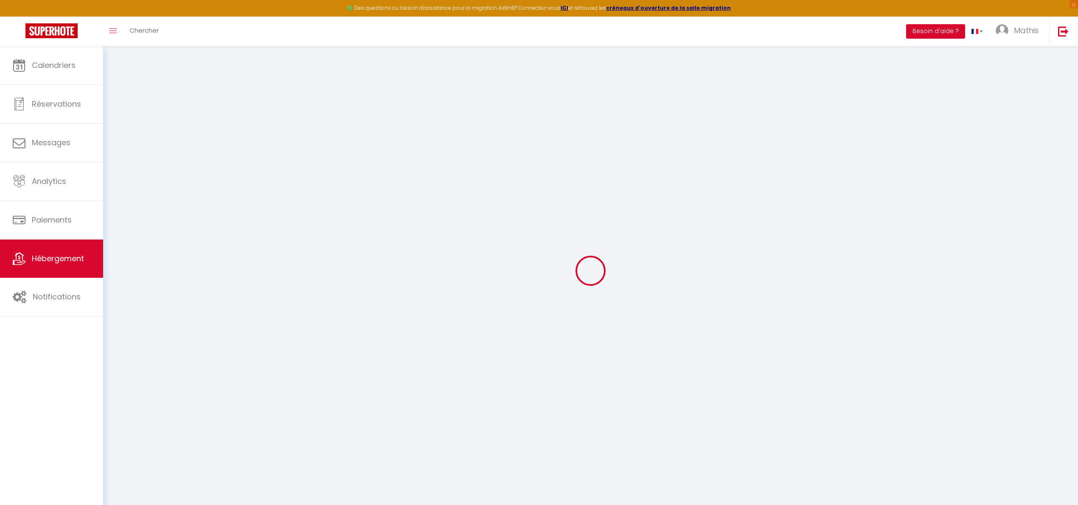
type input "mathis.sivy31@gmail.com"
select select
checkbox input "false"
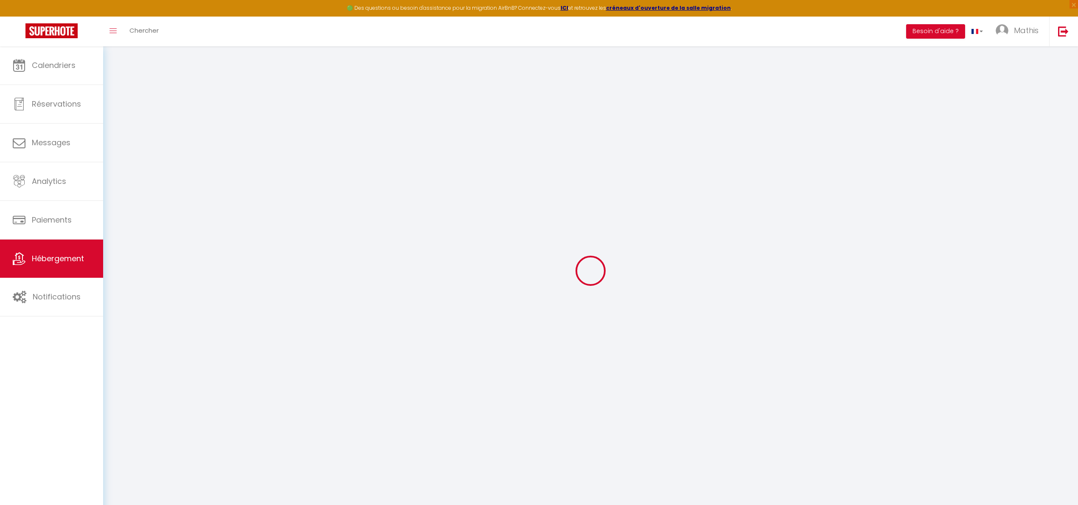
checkbox input "false"
type input "25"
type input "0"
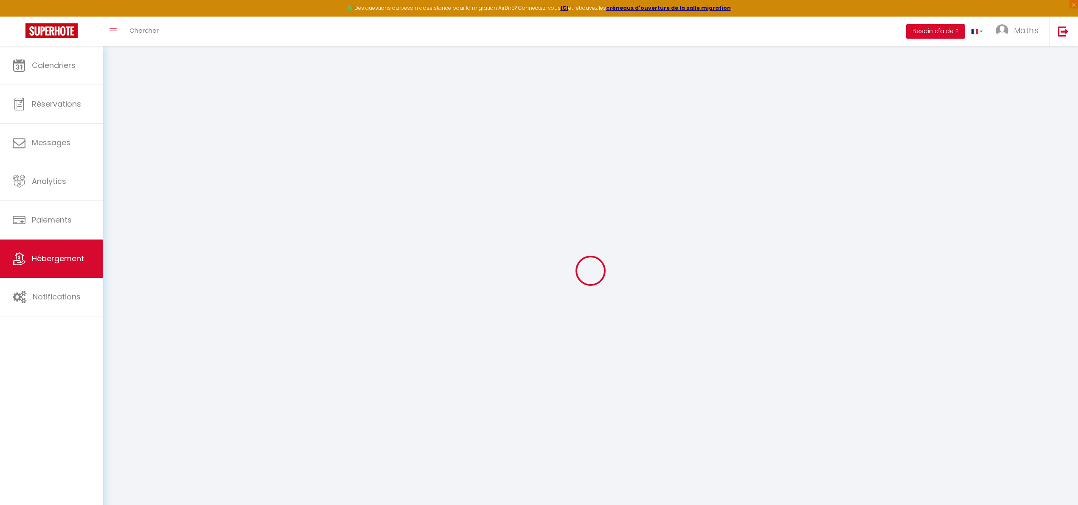
select select
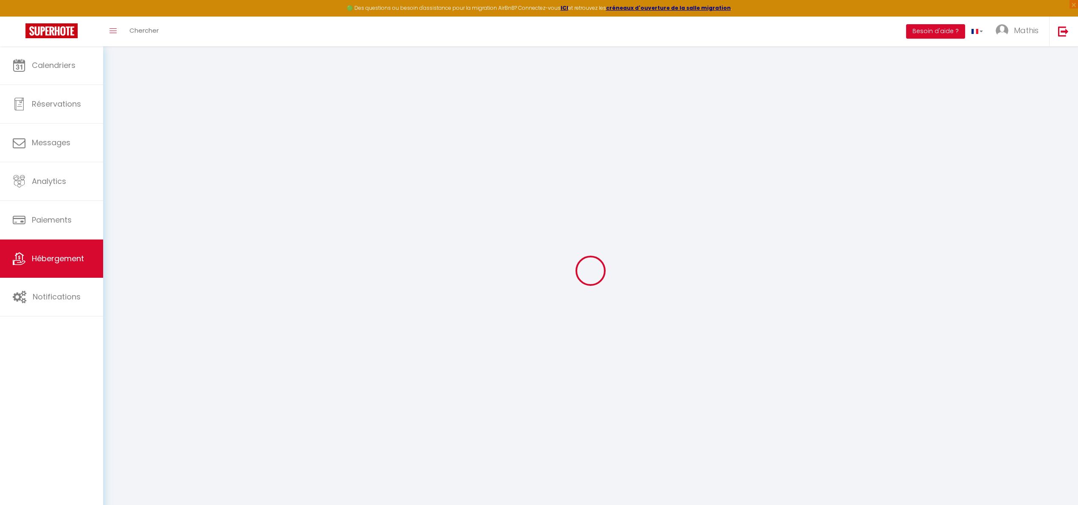
select select
checkbox input "false"
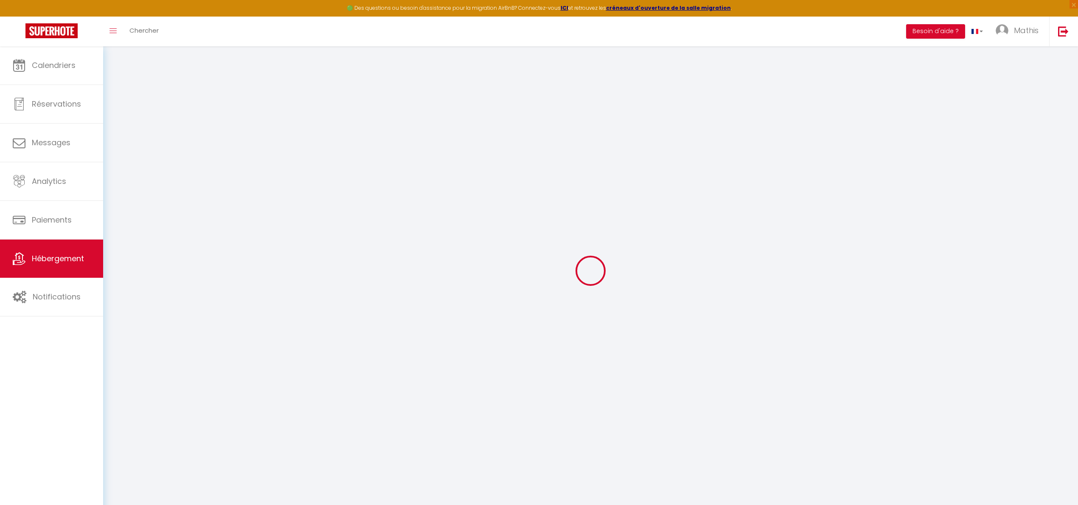
select select
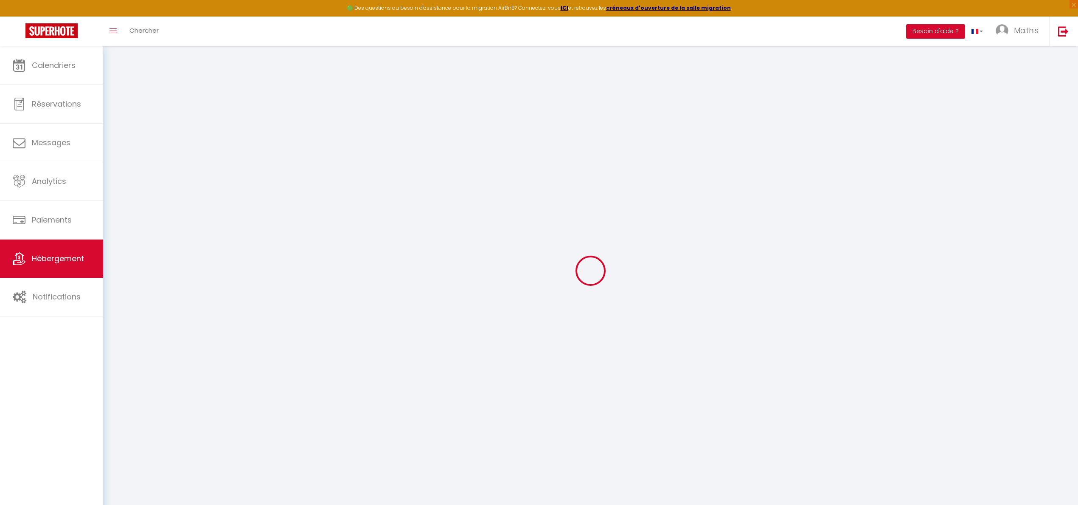
select select
checkbox input "false"
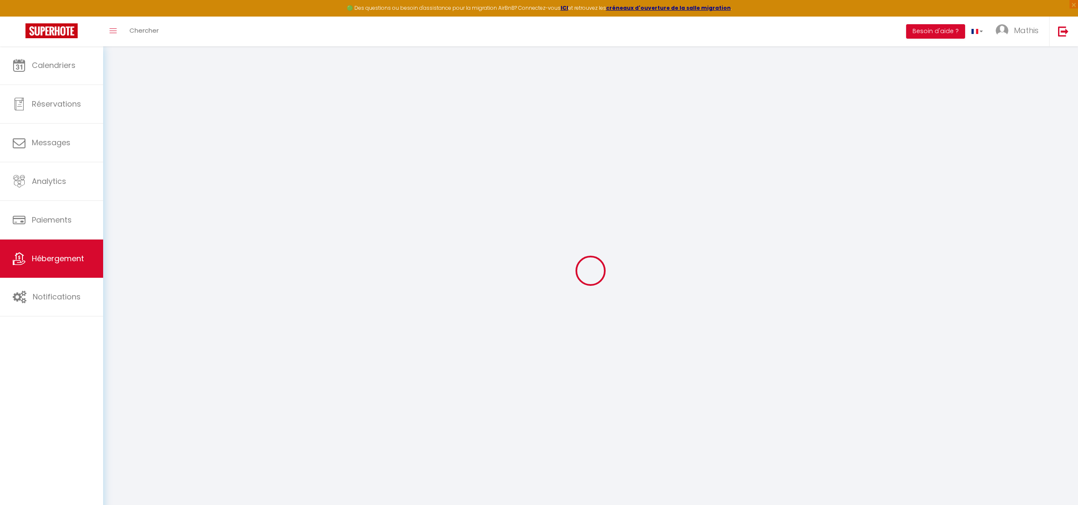
select select "49602"
select select
checkbox input "false"
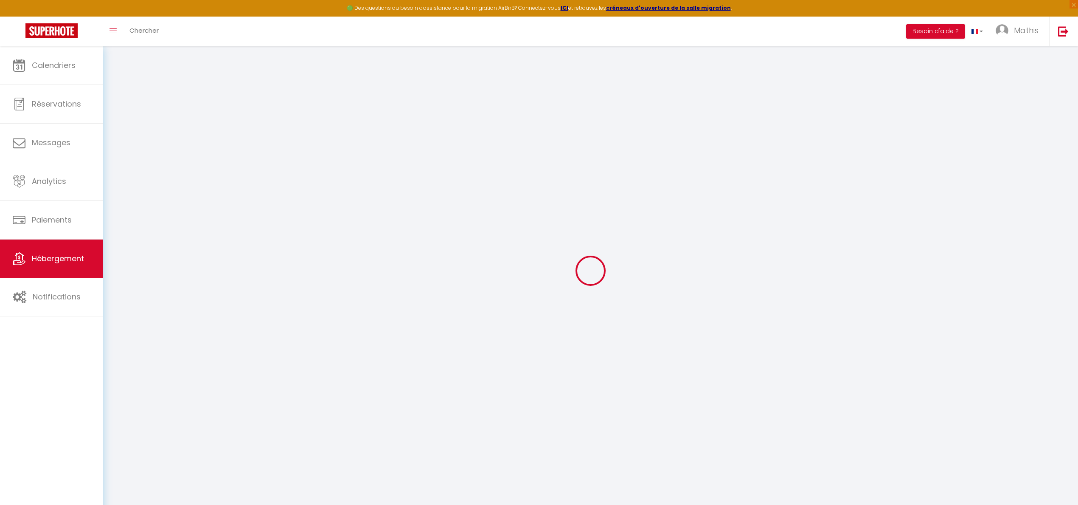
checkbox input "false"
select select
checkbox input "false"
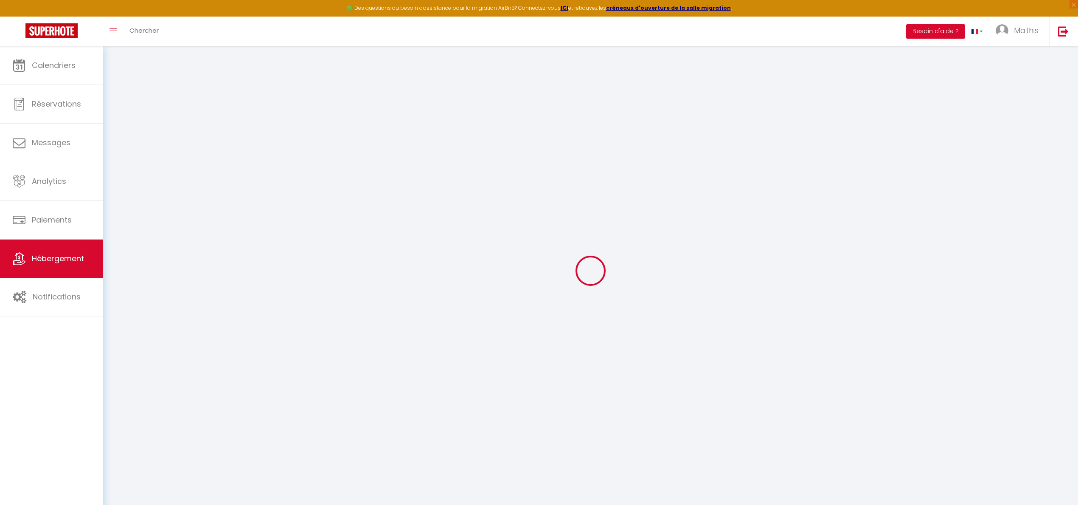
checkbox input "false"
select select "16:00"
select select "23:45"
select select "11:00"
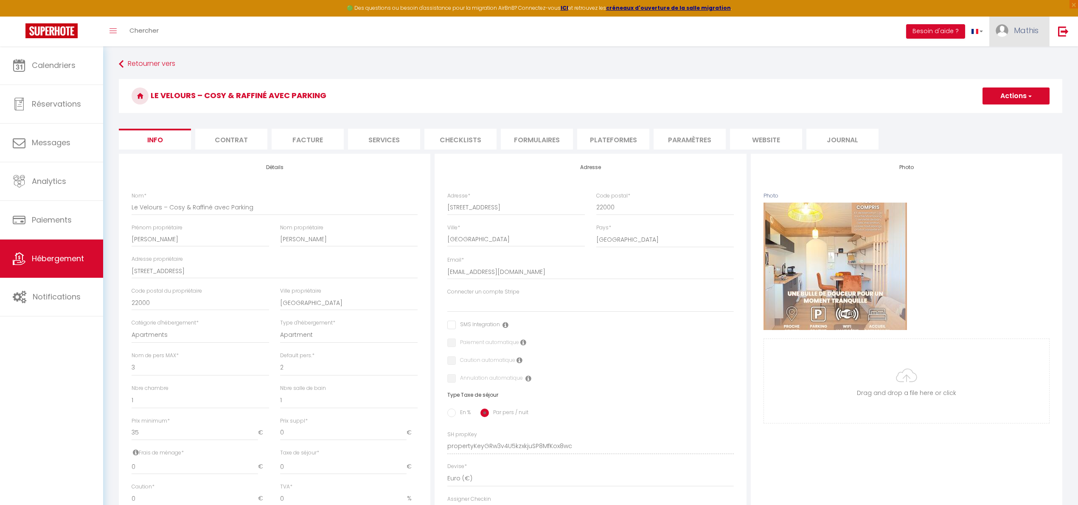
click at [1006, 31] on img at bounding box center [1002, 30] width 13 height 13
click at [1000, 61] on link "Paramètres" at bounding box center [1015, 59] width 63 height 14
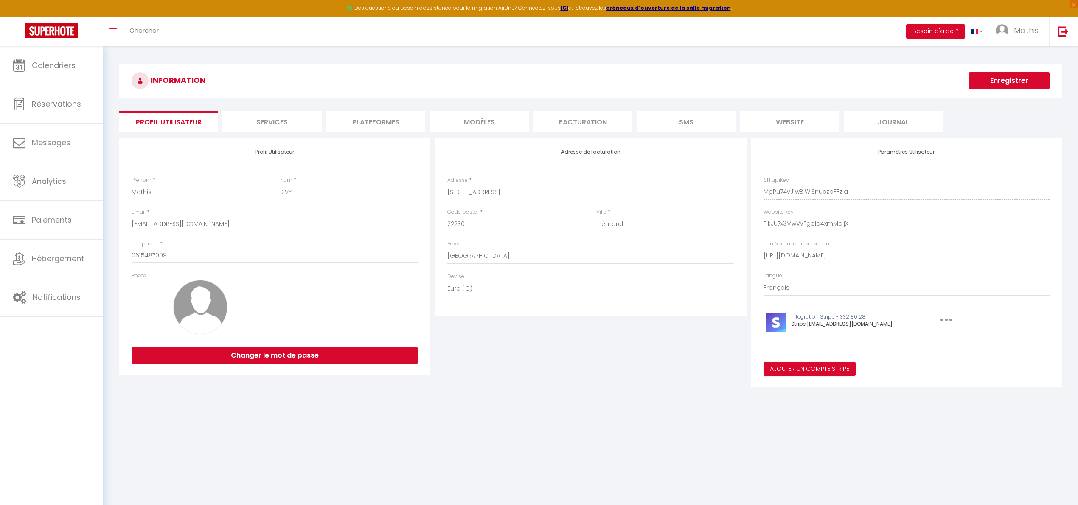
click at [393, 129] on li "Plateformes" at bounding box center [375, 121] width 99 height 21
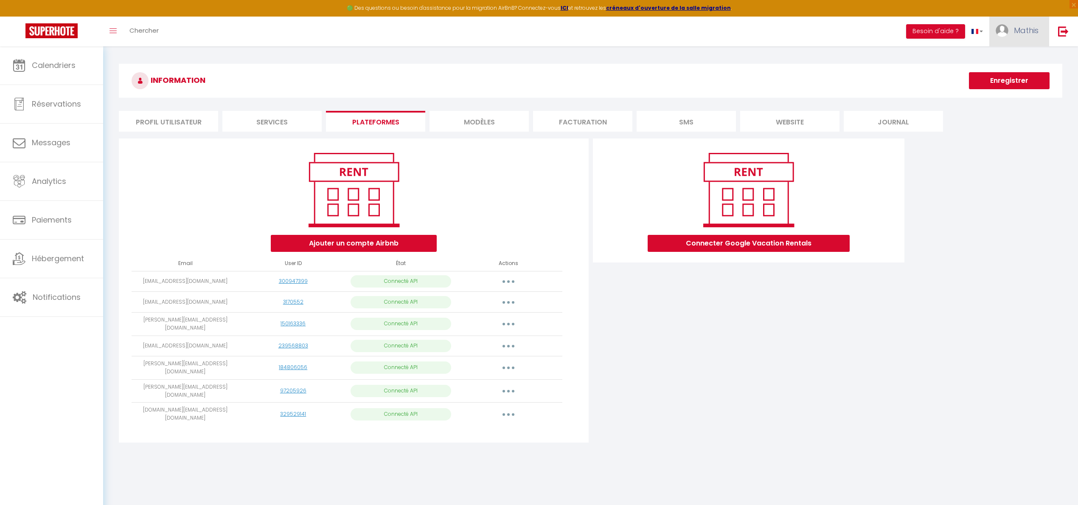
click at [997, 30] on img at bounding box center [1002, 30] width 13 height 13
click at [1003, 39] on link "Mathis" at bounding box center [1019, 32] width 60 height 30
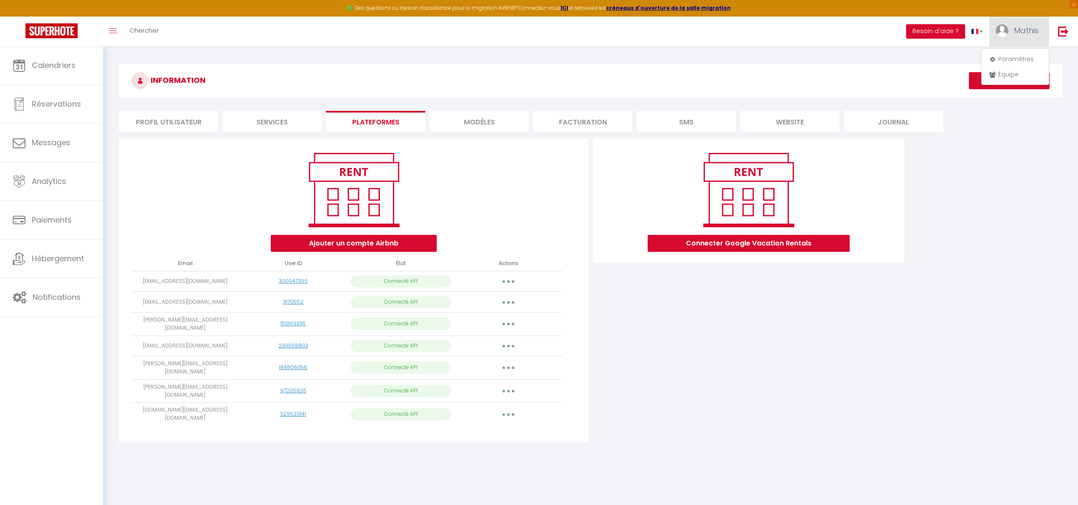
click at [1003, 39] on link "Mathis" at bounding box center [1019, 32] width 60 height 30
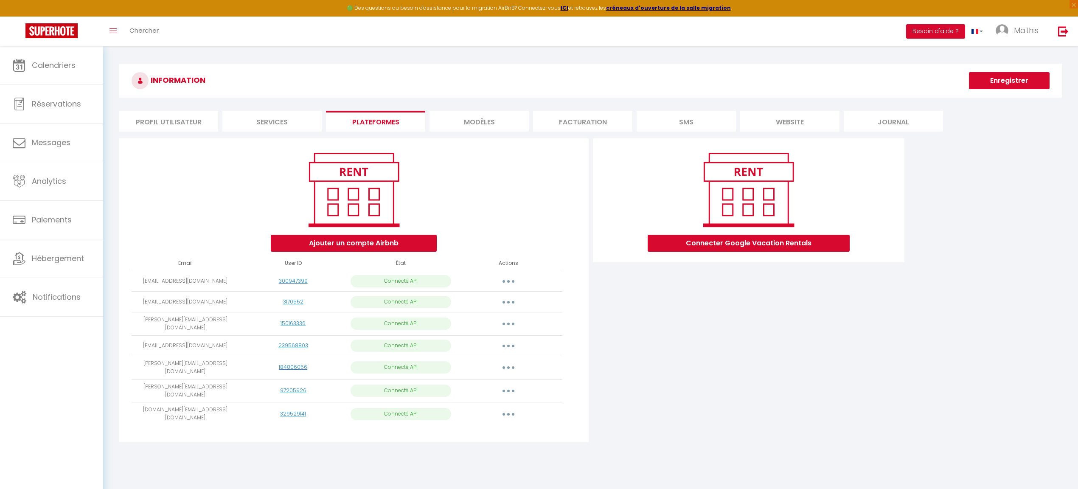
click at [669, 41] on div "Toggle menubar Chercher BUTTON Besoin d'aide ? Mathis Paramètres Équipe" at bounding box center [567, 32] width 1010 height 30
click at [649, 394] on div "Connecter Google Vacation Rentals" at bounding box center [749, 292] width 316 height 309
click at [160, 298] on td "Amandine.lo@outlook.fr" at bounding box center [186, 302] width 108 height 21
click at [167, 298] on td "Amandine.lo@outlook.fr" at bounding box center [186, 302] width 108 height 21
click at [182, 301] on td "Amandine.lo@outlook.fr" at bounding box center [186, 302] width 108 height 21
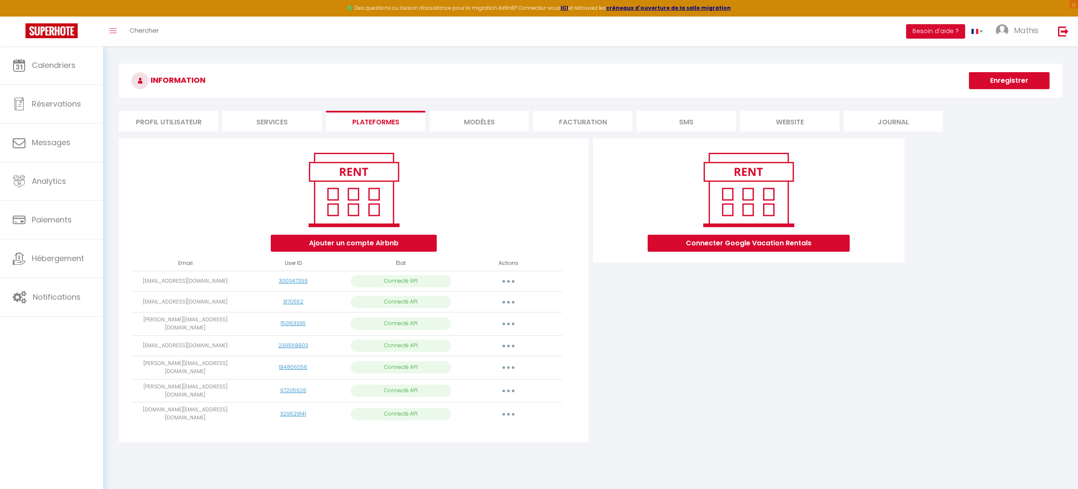
click at [182, 301] on td "Amandine.lo@outlook.fr" at bounding box center [186, 302] width 108 height 21
click at [185, 318] on td "emmanuel.petat@gmail.com" at bounding box center [186, 323] width 108 height 23
drag, startPoint x: 182, startPoint y: 343, endPoint x: 184, endPoint y: 368, distance: 25.1
click at [184, 368] on tbody "mathis.sivy31@gmail.com 300947399 Connecté API Importer les appartements Suppri…" at bounding box center [347, 348] width 431 height 154
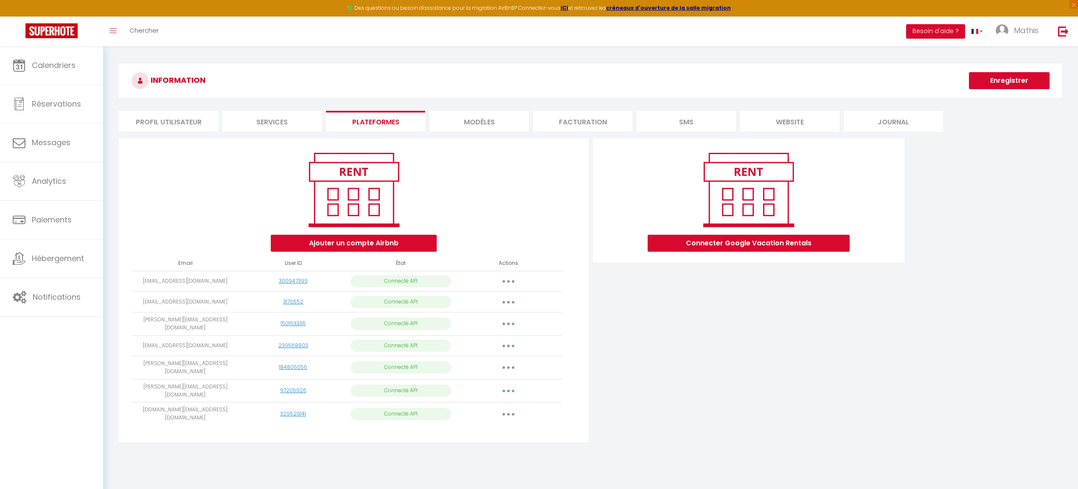
click at [184, 368] on td "hubertlina@orange.fr" at bounding box center [186, 367] width 108 height 23
click at [355, 246] on button "Ajouter un compte Airbnb" at bounding box center [354, 243] width 166 height 17
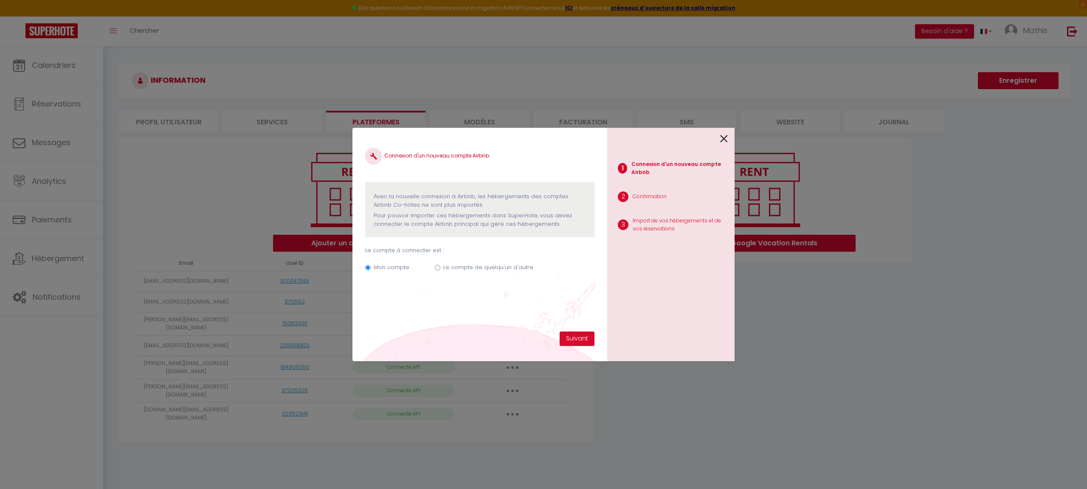
drag, startPoint x: 532, startPoint y: 266, endPoint x: 469, endPoint y: 267, distance: 62.4
click at [469, 267] on div "Mon compte Le compte de quelqu'un d'autre" at bounding box center [479, 269] width 229 height 28
click at [469, 267] on label "Le compte de quelqu'un d'autre" at bounding box center [488, 267] width 90 height 8
click at [440, 267] on input "Le compte de quelqu'un d'autre" at bounding box center [438, 268] width 6 height 6
click at [570, 339] on button "Suivant" at bounding box center [576, 338] width 35 height 14
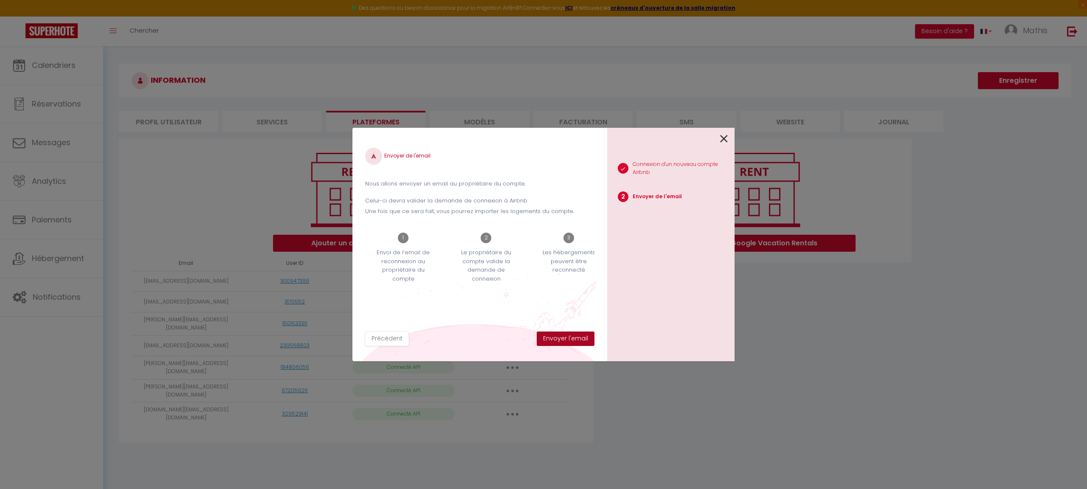
click at [546, 336] on button "Envoyer l'email" at bounding box center [565, 338] width 58 height 14
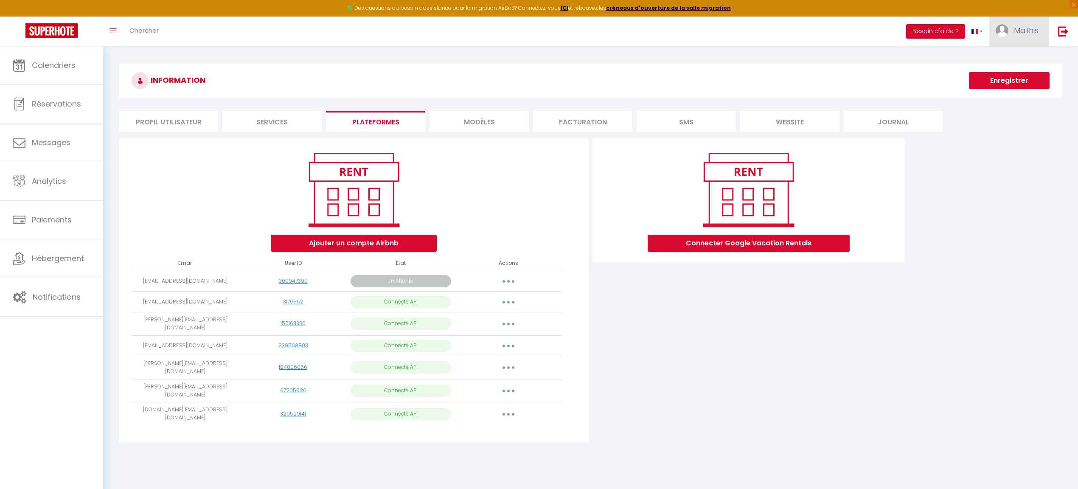
click at [1030, 19] on link "Mathis" at bounding box center [1019, 32] width 60 height 30
click at [994, 77] on link "Équipe" at bounding box center [1015, 74] width 63 height 14
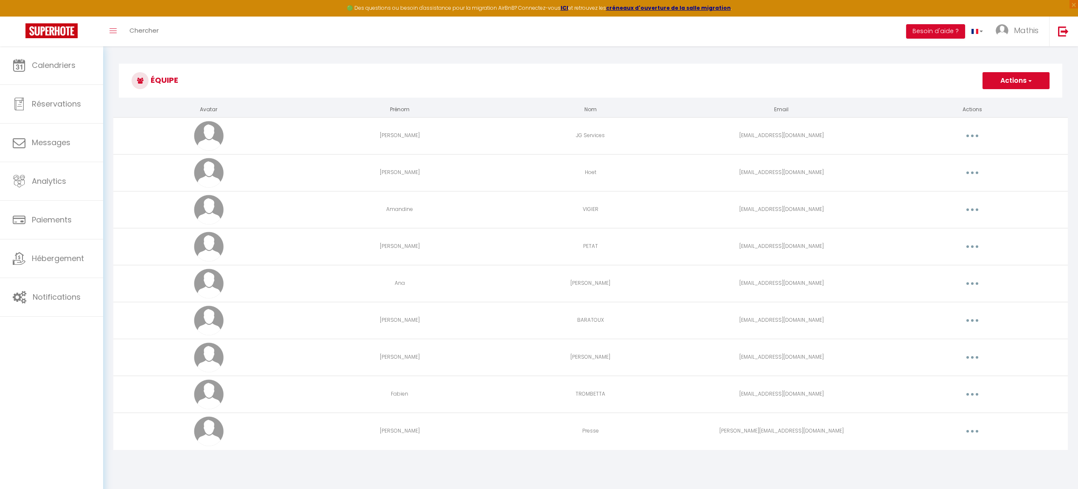
click at [974, 435] on button "button" at bounding box center [972, 431] width 24 height 14
click at [956, 450] on link "Editer" at bounding box center [950, 451] width 63 height 14
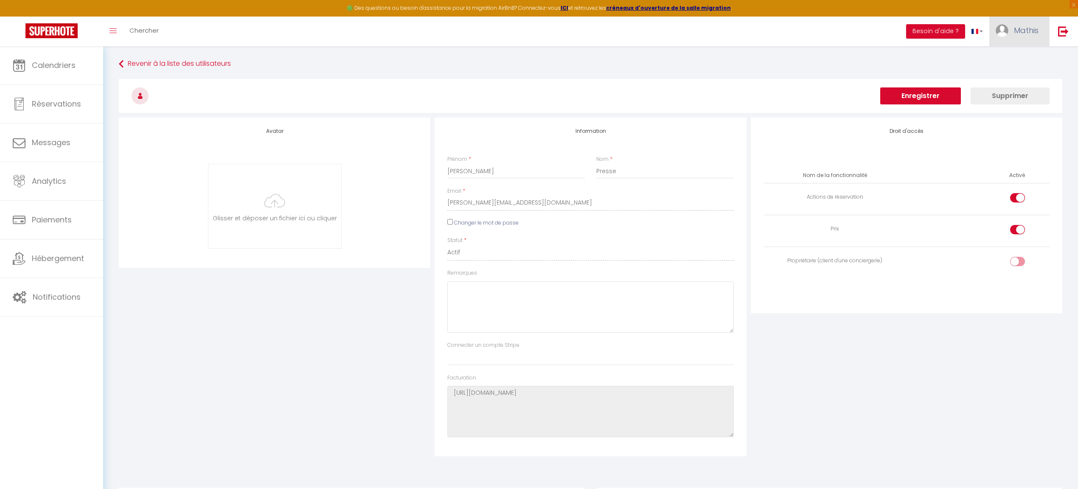
click at [1003, 33] on img at bounding box center [1002, 30] width 13 height 13
click at [1003, 59] on link "Paramètres" at bounding box center [1015, 59] width 63 height 14
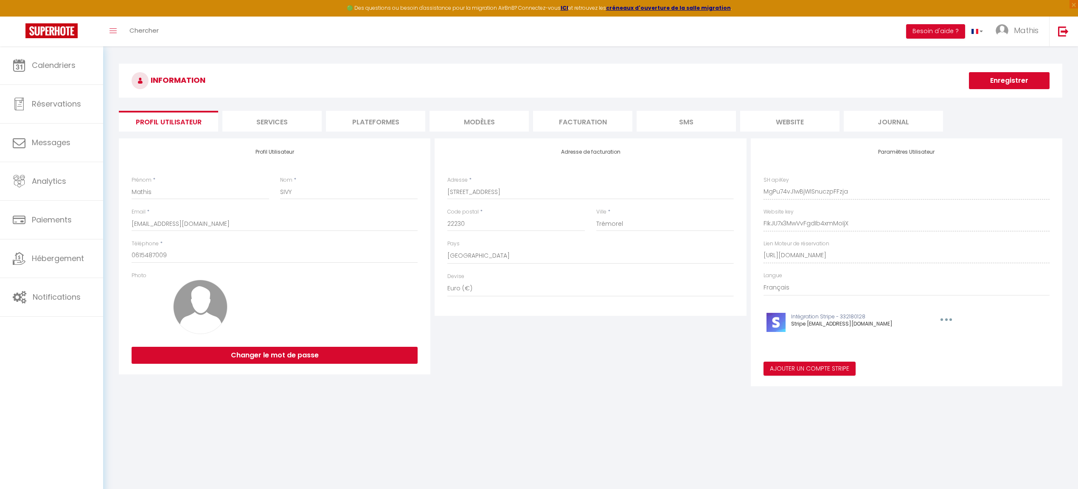
click at [330, 123] on li "Plateformes" at bounding box center [375, 121] width 99 height 21
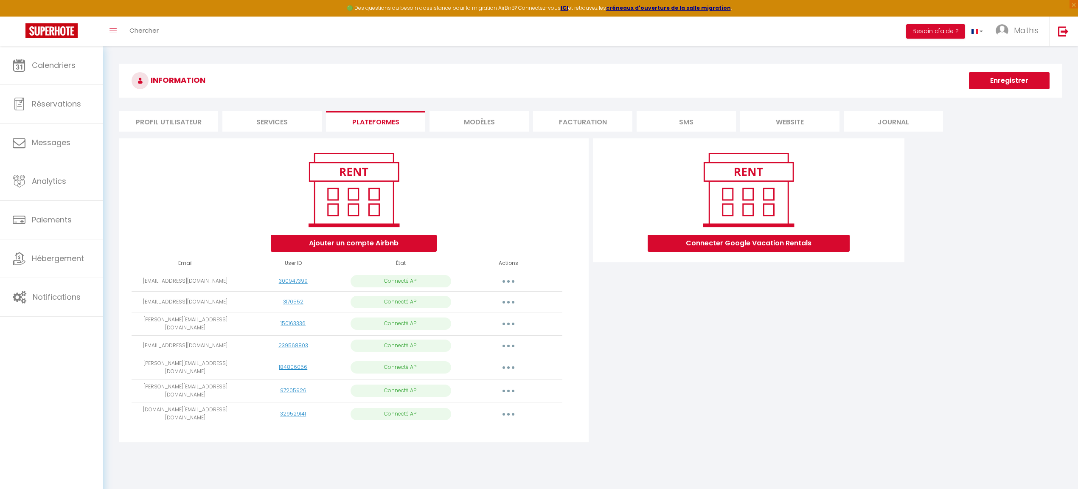
click at [831, 359] on div "Connecter Google Vacation Rentals" at bounding box center [749, 292] width 316 height 309
click at [977, 192] on div "Ajouter un compte Airbnb Email User ID État Actions mathis.sivy31@gmail.com 300…" at bounding box center [591, 292] width 948 height 309
click at [919, 415] on div "Ajouter un compte Airbnb Email User ID État Actions mathis.sivy31@gmail.com 300…" at bounding box center [591, 292] width 948 height 309
click at [466, 132] on div "INFORMATION Enregistrer Profil Utilisateur Services Plateformes MODÈLES Factura…" at bounding box center [591, 257] width 944 height 386
click at [466, 129] on li "MODÈLES" at bounding box center [479, 121] width 99 height 21
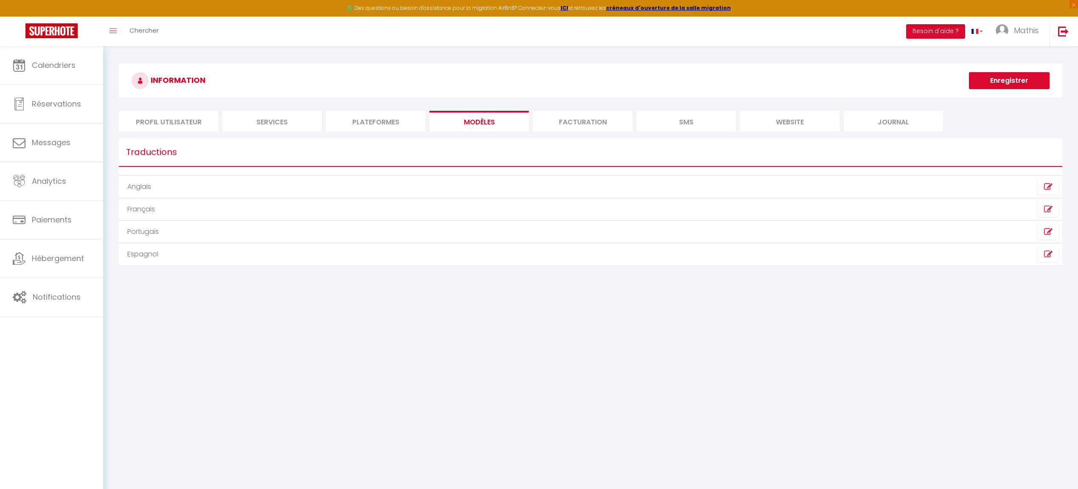
click at [352, 119] on li "Plateformes" at bounding box center [375, 121] width 99 height 21
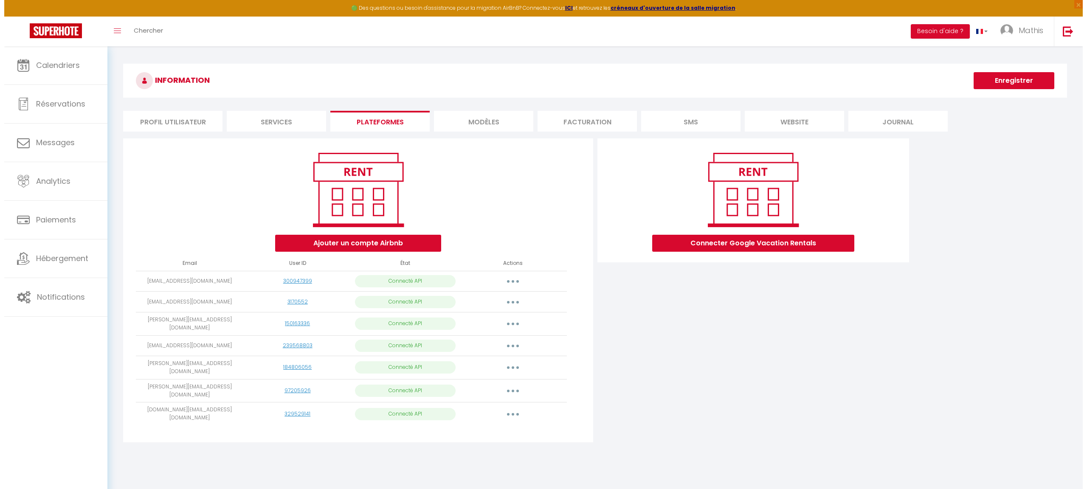
scroll to position [0, 0]
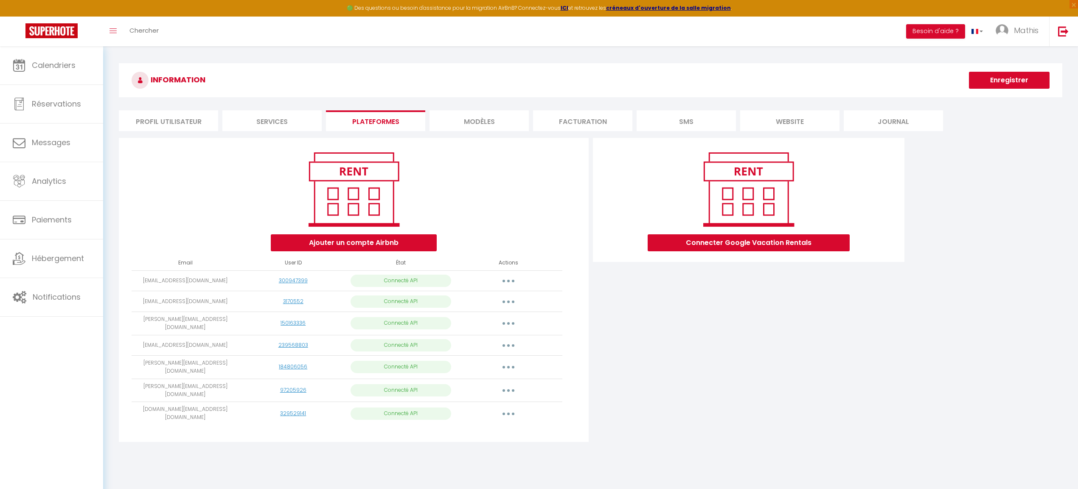
click at [513, 347] on button "button" at bounding box center [509, 346] width 24 height 14
click at [503, 407] on button "button" at bounding box center [509, 414] width 24 height 14
click at [506, 426] on link "Importer les appartements" at bounding box center [471, 433] width 94 height 14
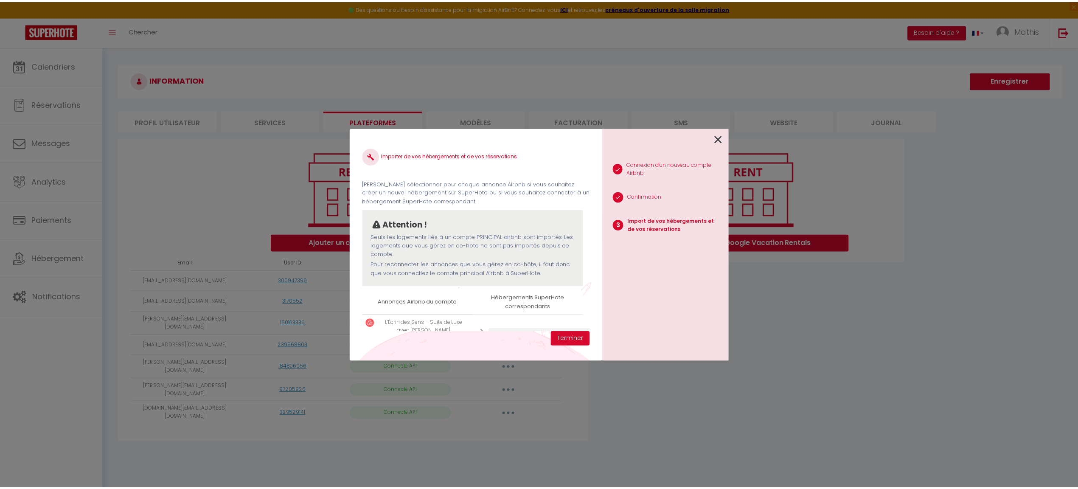
scroll to position [56, 0]
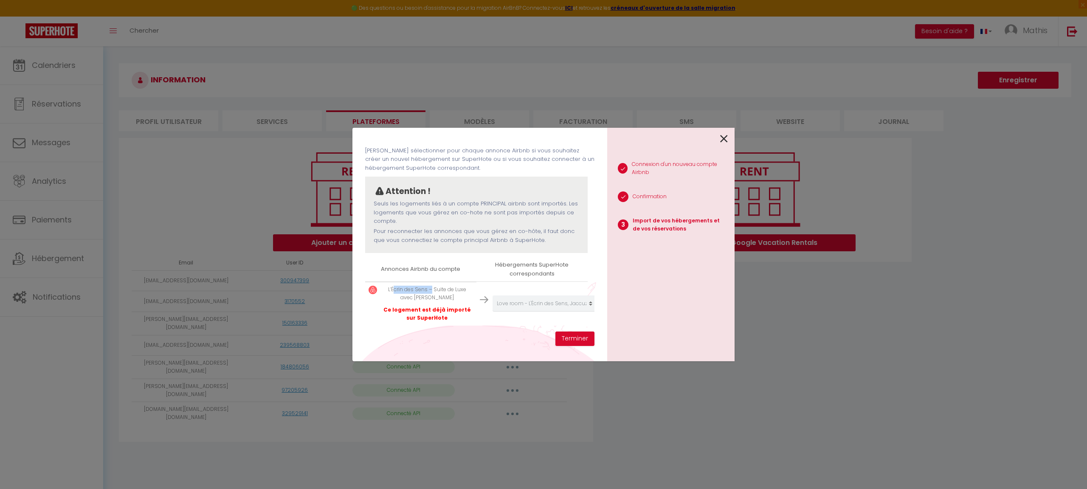
drag, startPoint x: 407, startPoint y: 281, endPoint x: 427, endPoint y: 281, distance: 19.1
click at [427, 286] on p "L’Écrin des Sens – Suite de Luxe avec Jacuzzi" at bounding box center [427, 294] width 92 height 16
drag, startPoint x: 371, startPoint y: 262, endPoint x: 439, endPoint y: 262, distance: 68.3
click at [439, 269] on th "Annonces Airbnb du compte" at bounding box center [420, 269] width 111 height 24
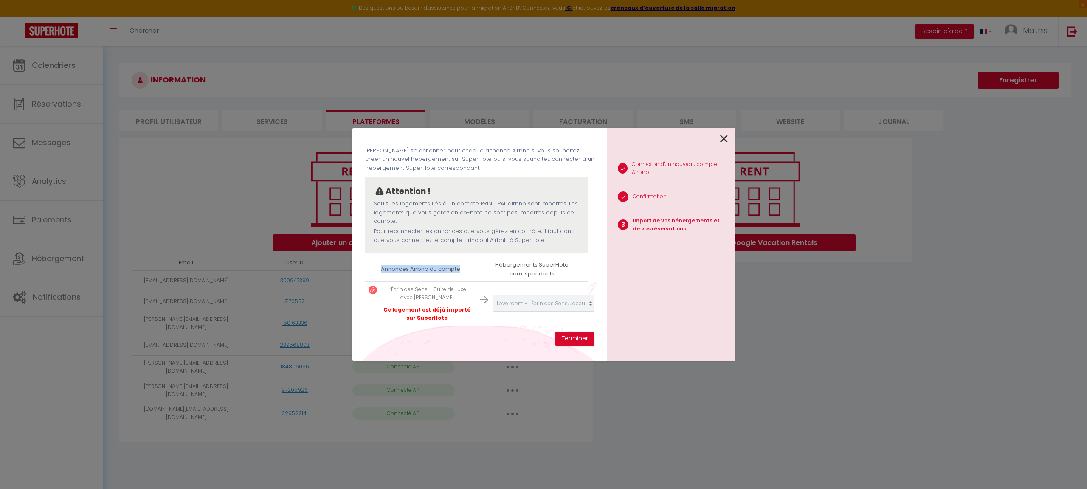
click at [439, 262] on th "Annonces Airbnb du compte" at bounding box center [420, 269] width 111 height 24
click at [433, 282] on tr "L’Écrin des Sens – Suite de Luxe avec Jacuzzi Ce logement est déjà importé sur …" at bounding box center [476, 304] width 222 height 44
drag, startPoint x: 521, startPoint y: 261, endPoint x: 530, endPoint y: 262, distance: 8.5
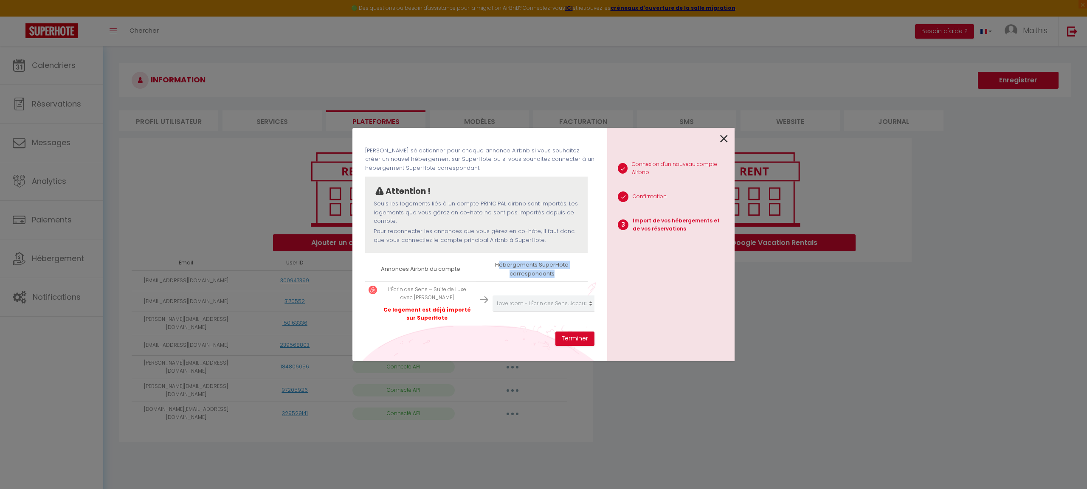
click at [530, 262] on th "Hébergements SuperHote correspondants" at bounding box center [531, 269] width 111 height 24
click at [521, 263] on th "Hébergements SuperHote correspondants" at bounding box center [531, 269] width 111 height 24
drag, startPoint x: 528, startPoint y: 267, endPoint x: 451, endPoint y: 255, distance: 78.6
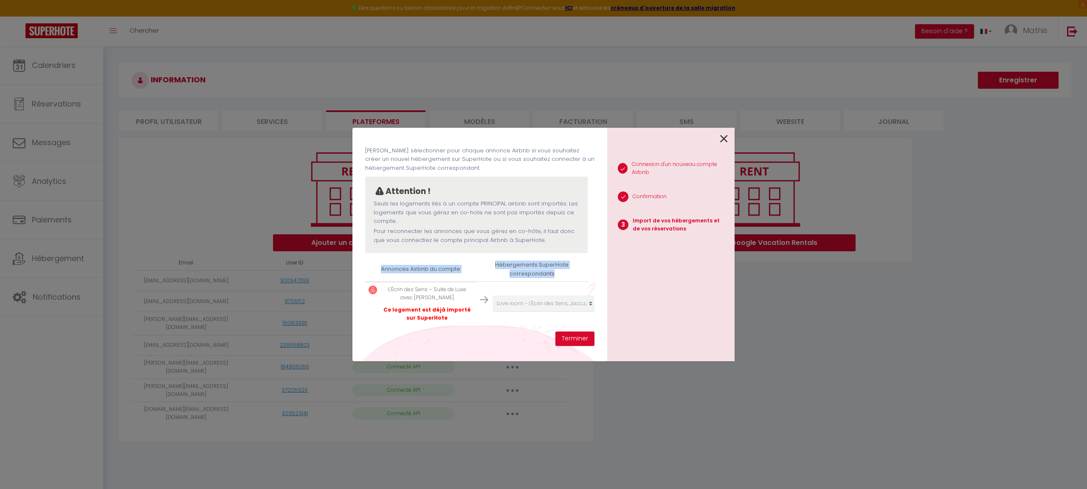
click at [451, 257] on tr "Annonces Airbnb du compte Hébergements SuperHote correspondants" at bounding box center [476, 269] width 222 height 24
click at [451, 257] on th "Annonces Airbnb du compte" at bounding box center [420, 269] width 111 height 24
drag, startPoint x: 389, startPoint y: 279, endPoint x: 430, endPoint y: 279, distance: 40.7
click at [430, 286] on p "L’Écrin des Sens – Suite de Luxe avec Jacuzzi" at bounding box center [427, 294] width 92 height 16
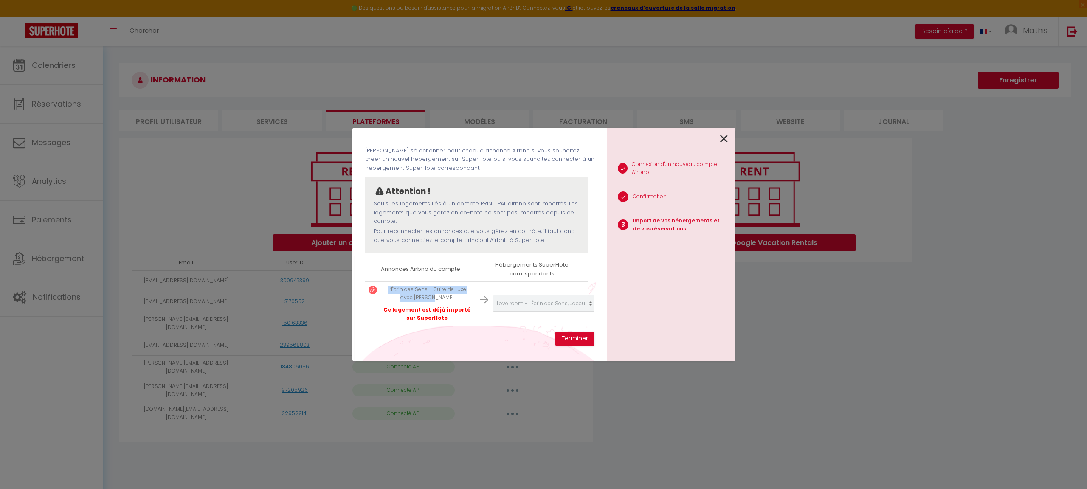
drag, startPoint x: 440, startPoint y: 288, endPoint x: 401, endPoint y: 274, distance: 41.9
click at [401, 282] on td "L’Écrin des Sens – Suite de Luxe avec Jacuzzi Ce logement est déjà importé sur …" at bounding box center [420, 303] width 111 height 43
click at [723, 143] on icon at bounding box center [724, 138] width 8 height 13
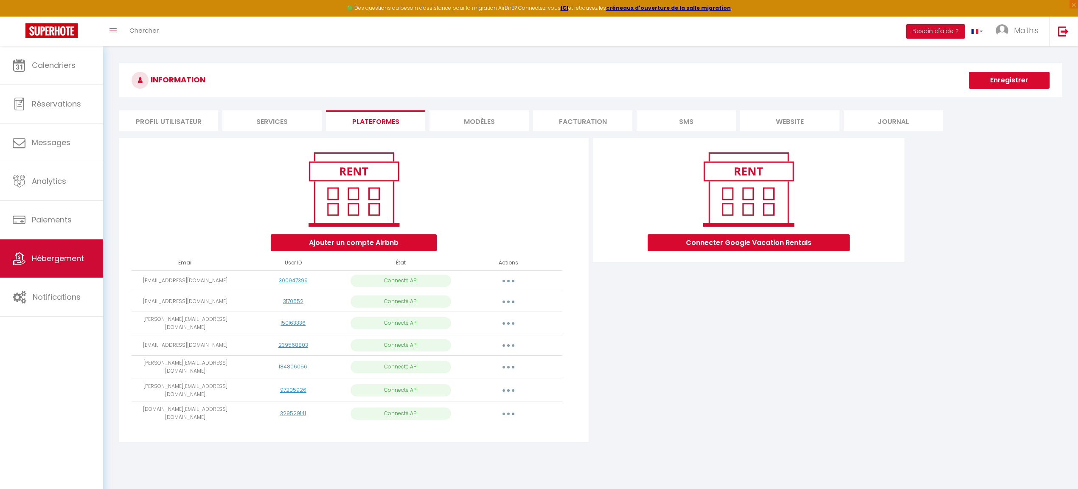
click at [48, 267] on link "Hébergement" at bounding box center [51, 258] width 103 height 38
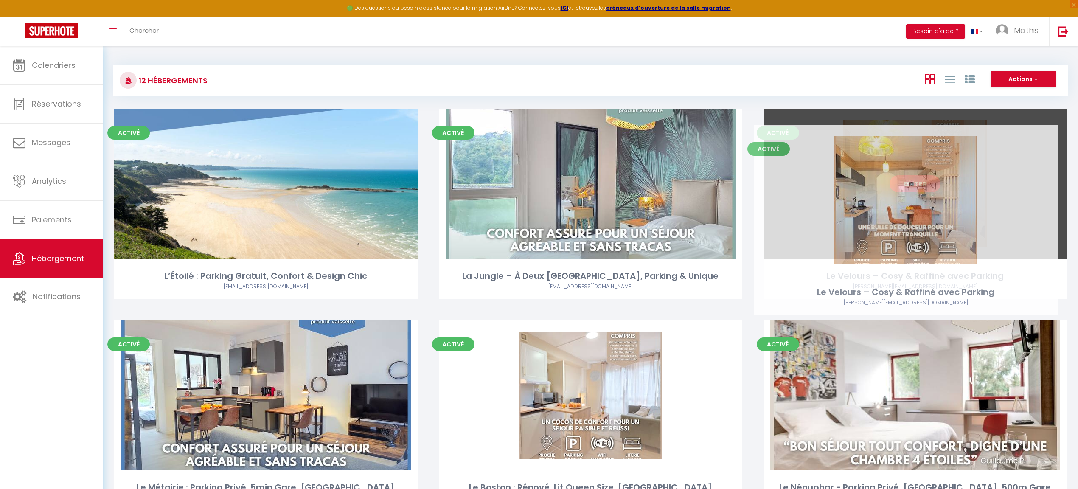
drag, startPoint x: 926, startPoint y: 192, endPoint x: 911, endPoint y: 228, distance: 38.8
click at [911, 228] on div "Editer" at bounding box center [915, 184] width 303 height 150
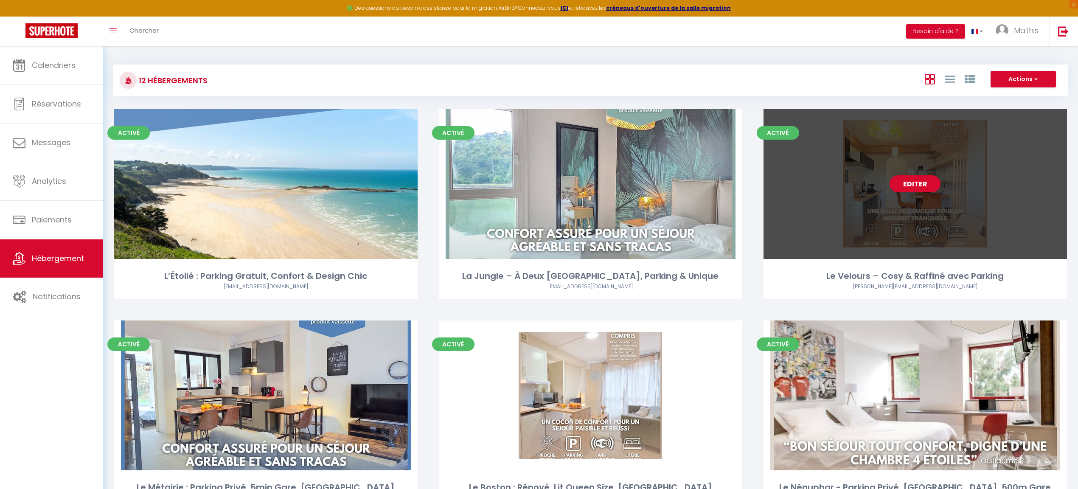
drag, startPoint x: 866, startPoint y: 238, endPoint x: 873, endPoint y: 236, distance: 7.0
click at [866, 238] on div "Editer" at bounding box center [915, 184] width 303 height 150
click at [915, 182] on link "Editer" at bounding box center [915, 183] width 51 height 17
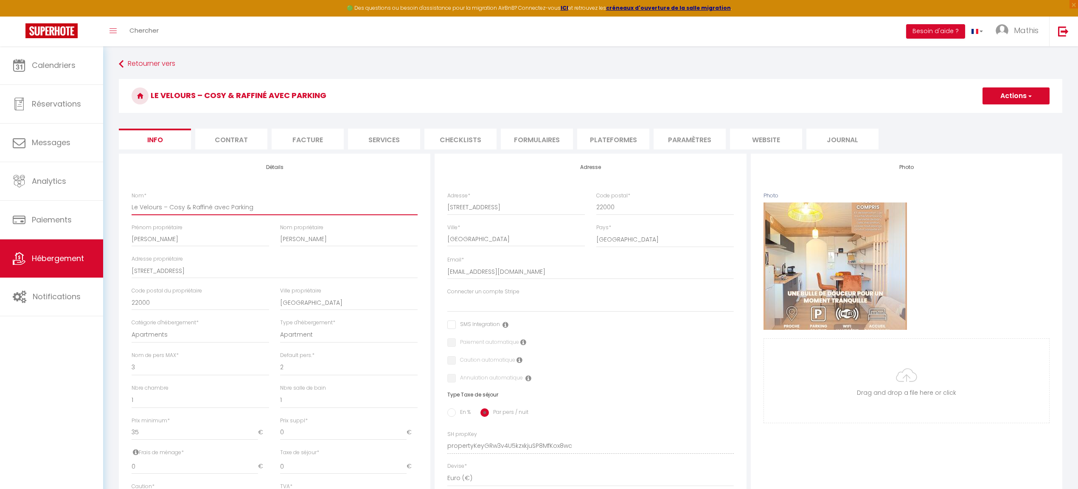
drag, startPoint x: 258, startPoint y: 208, endPoint x: 145, endPoint y: 205, distance: 113.4
click at [145, 205] on input "Le Velours – Cosy & Raffiné avec Parking" at bounding box center [275, 206] width 286 height 15
click at [253, 143] on li "Contrat" at bounding box center [231, 139] width 72 height 21
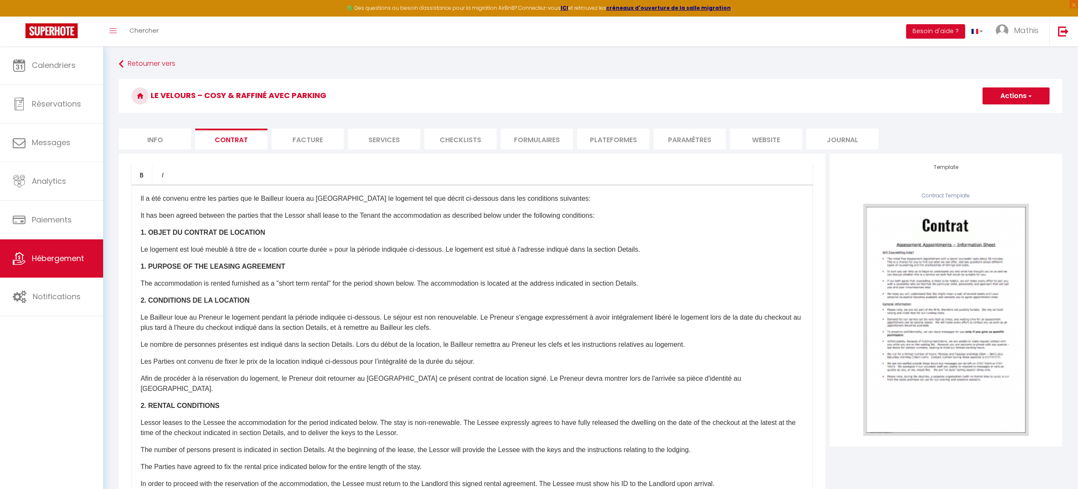
click at [305, 140] on li "Facture" at bounding box center [308, 139] width 72 height 21
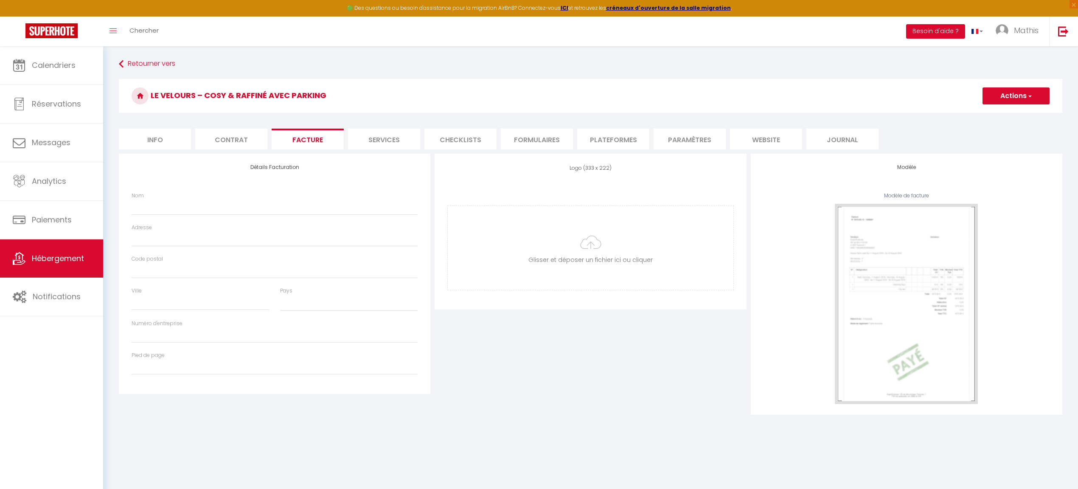
click at [232, 141] on li "Contrat" at bounding box center [231, 139] width 72 height 21
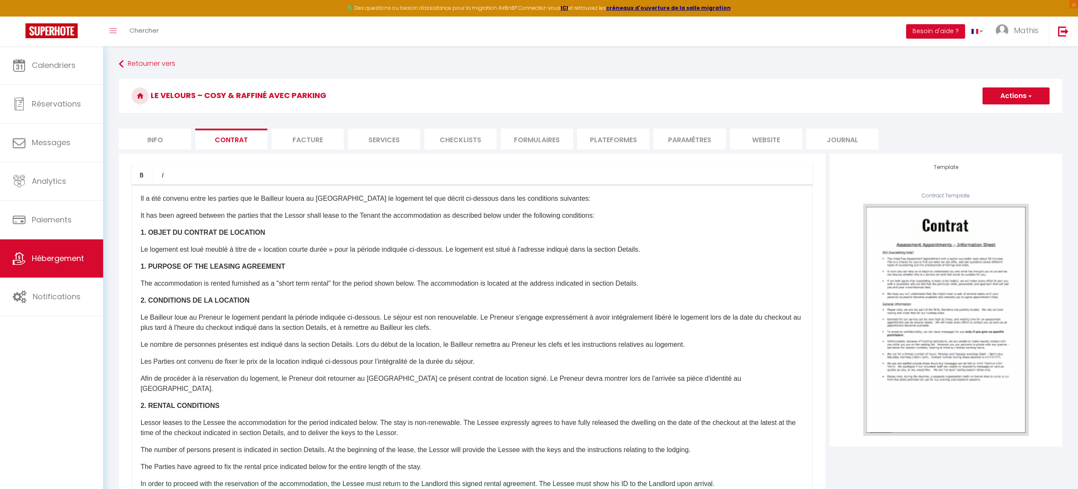
click at [292, 144] on li "Facture" at bounding box center [308, 139] width 72 height 21
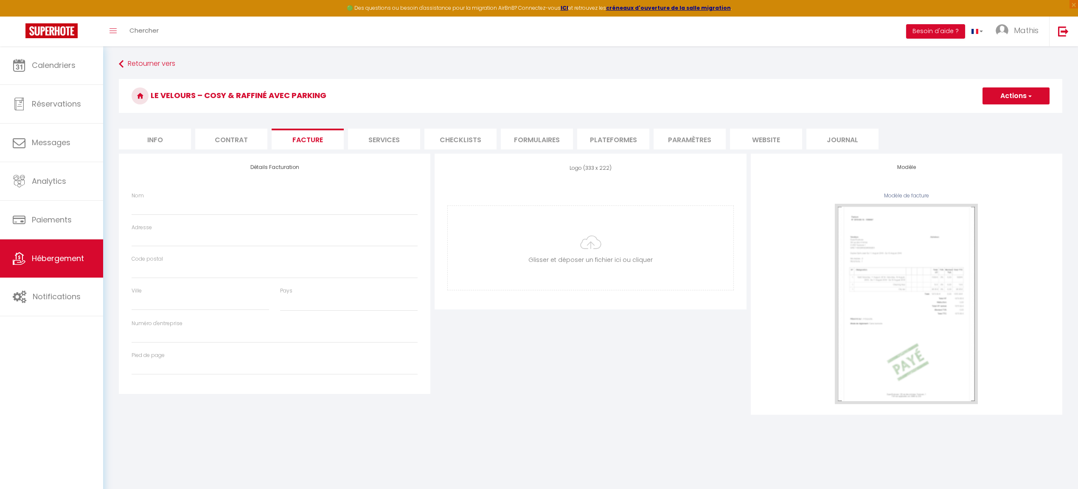
click at [335, 141] on li "Facture" at bounding box center [308, 139] width 72 height 21
click at [308, 146] on li "Facture" at bounding box center [308, 139] width 72 height 21
click at [999, 100] on button "Actions" at bounding box center [1016, 95] width 67 height 17
click at [1000, 103] on button "Actions" at bounding box center [1016, 95] width 67 height 17
click at [386, 142] on li "Services" at bounding box center [384, 139] width 72 height 21
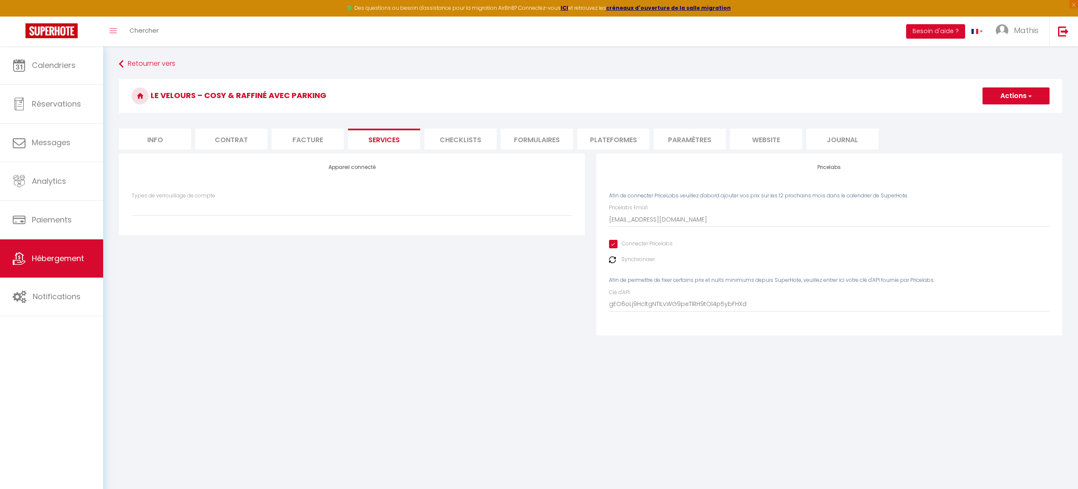
click at [320, 134] on li "Facture" at bounding box center [308, 139] width 72 height 21
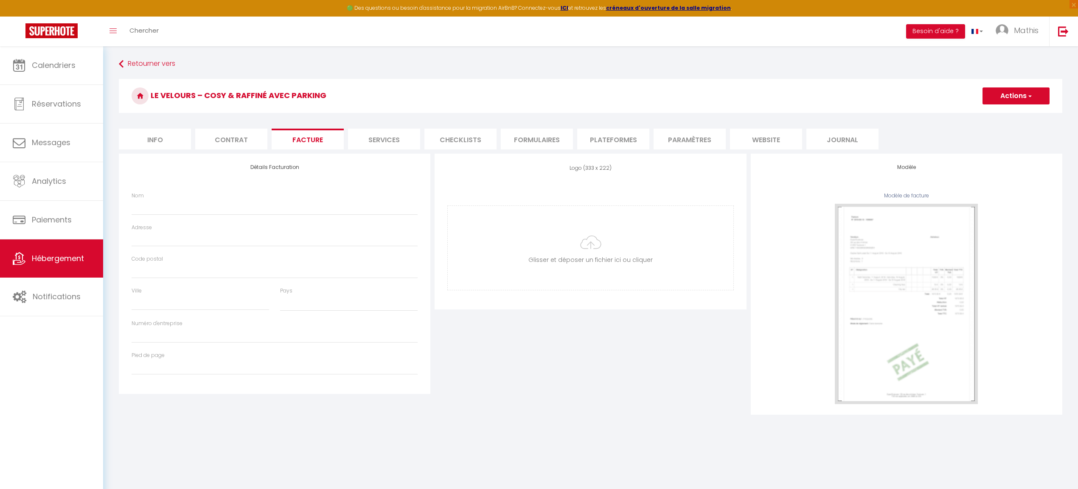
click at [1027, 94] on span "button" at bounding box center [1030, 96] width 6 height 8
click at [1025, 95] on button "Actions" at bounding box center [1016, 95] width 67 height 17
click at [82, 151] on link "Messages" at bounding box center [51, 143] width 103 height 38
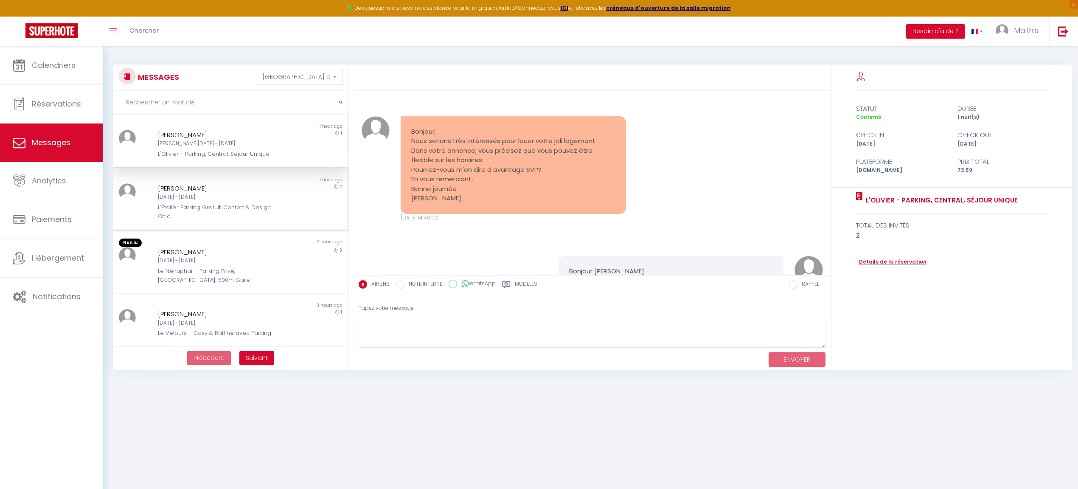
scroll to position [1241, 0]
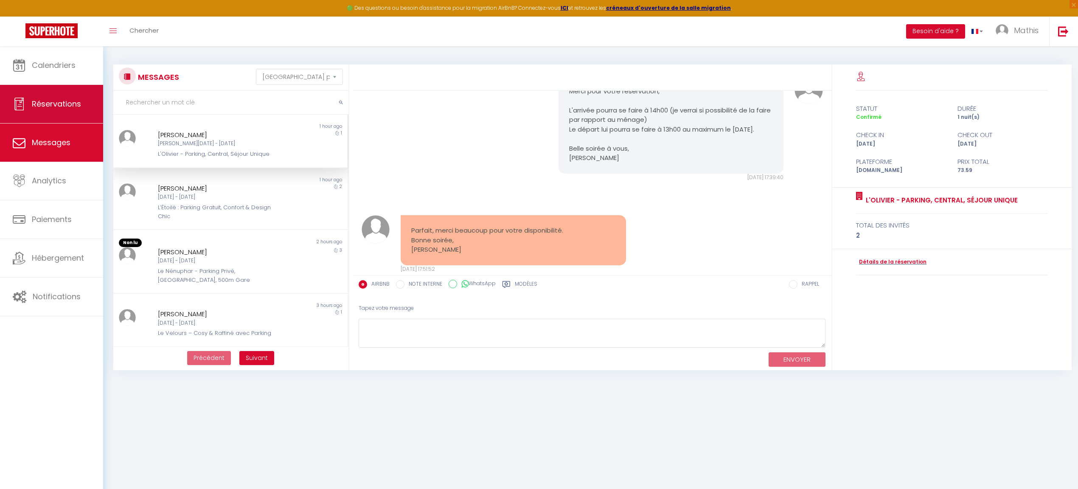
click at [72, 118] on link "Réservations" at bounding box center [51, 104] width 103 height 38
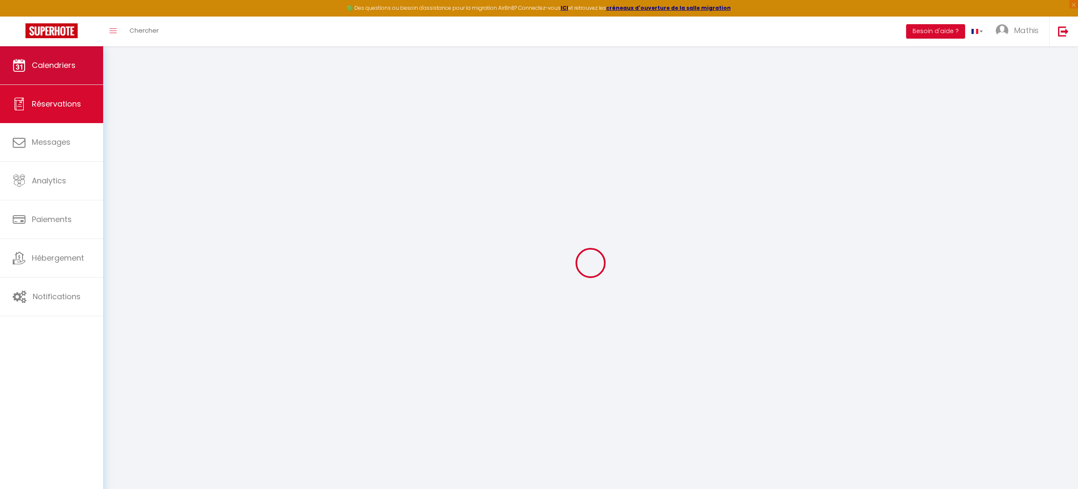
click at [63, 80] on link "Calendriers" at bounding box center [51, 65] width 103 height 38
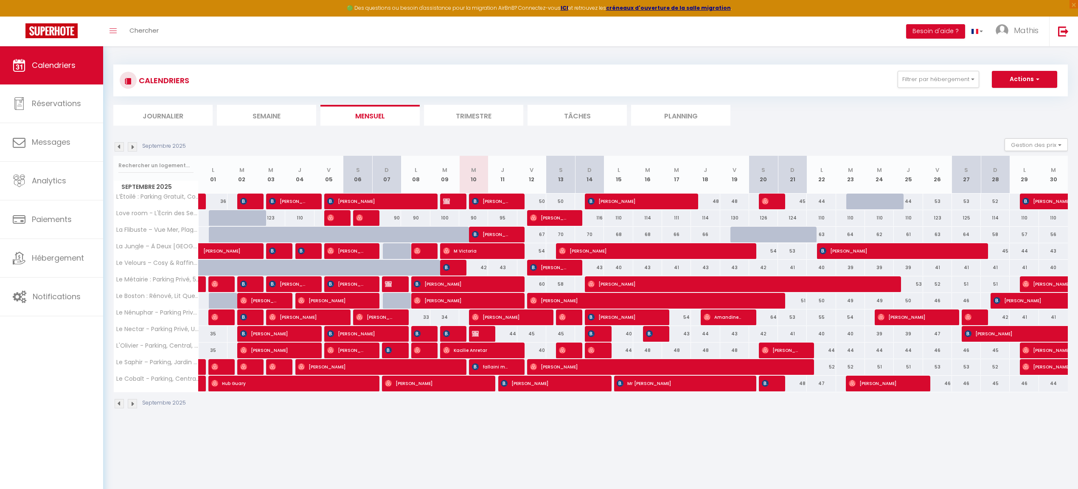
click at [510, 197] on span "Claude Cantin" at bounding box center [491, 201] width 39 height 16
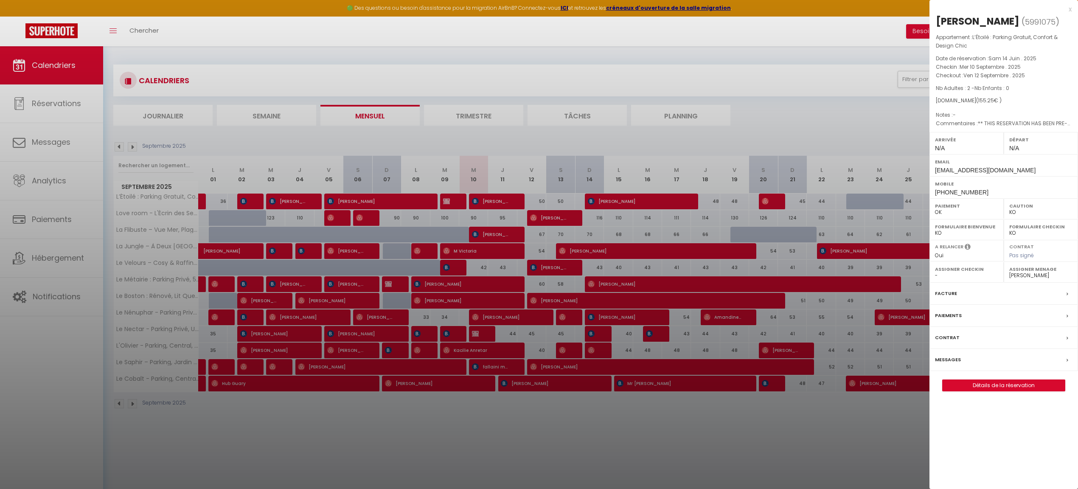
click at [945, 386] on link "Détails de la réservation" at bounding box center [1004, 385] width 122 height 11
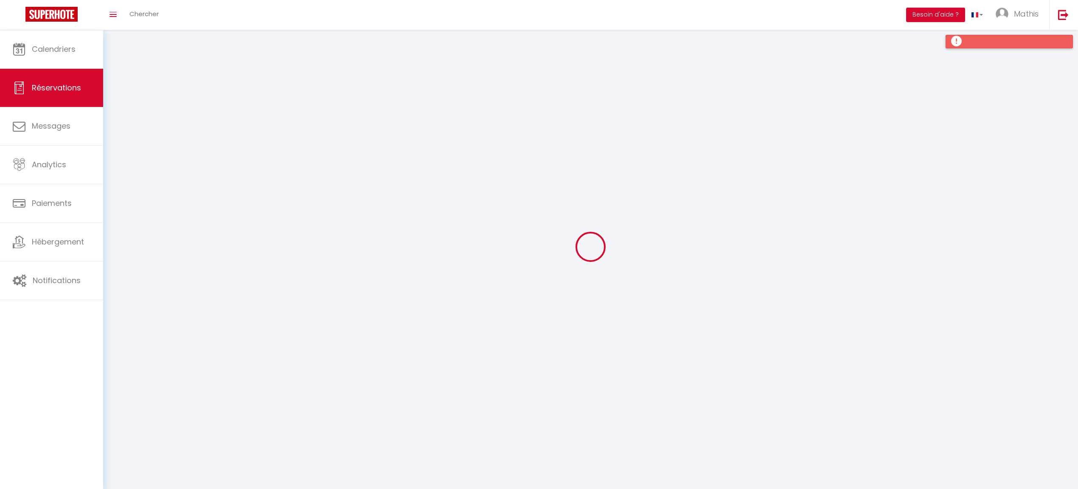
click at [961, 40] on div at bounding box center [1009, 42] width 127 height 14
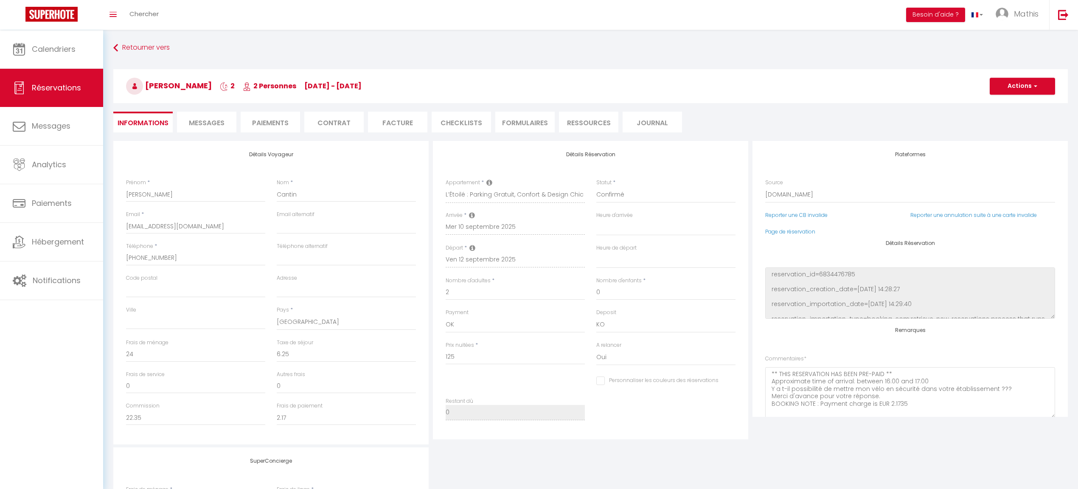
click at [267, 124] on li "Paiements" at bounding box center [270, 122] width 59 height 21
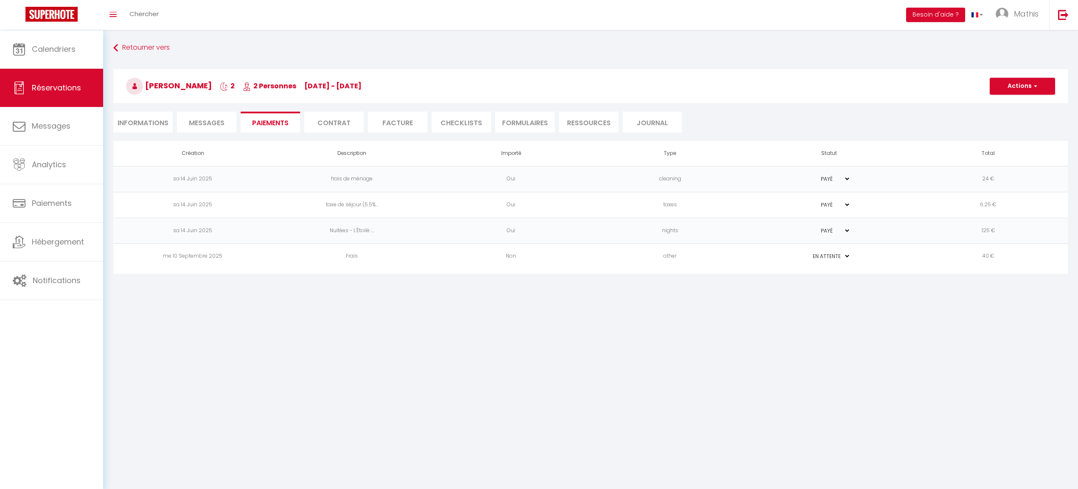
click at [392, 116] on li "Facture" at bounding box center [397, 122] width 59 height 21
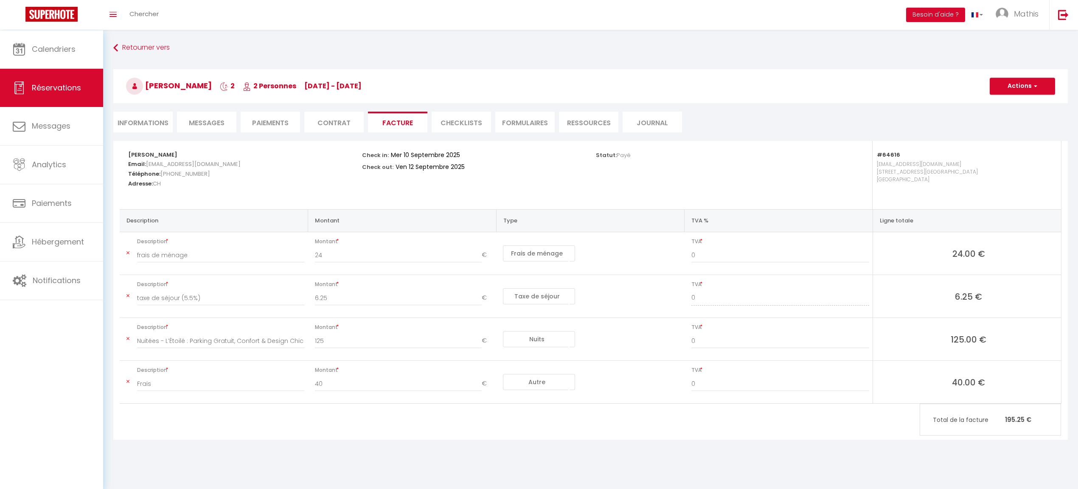
click at [1008, 84] on button "Actions" at bounding box center [1022, 86] width 65 height 17
click at [1007, 124] on link "Envoyer la facture" at bounding box center [1015, 126] width 71 height 11
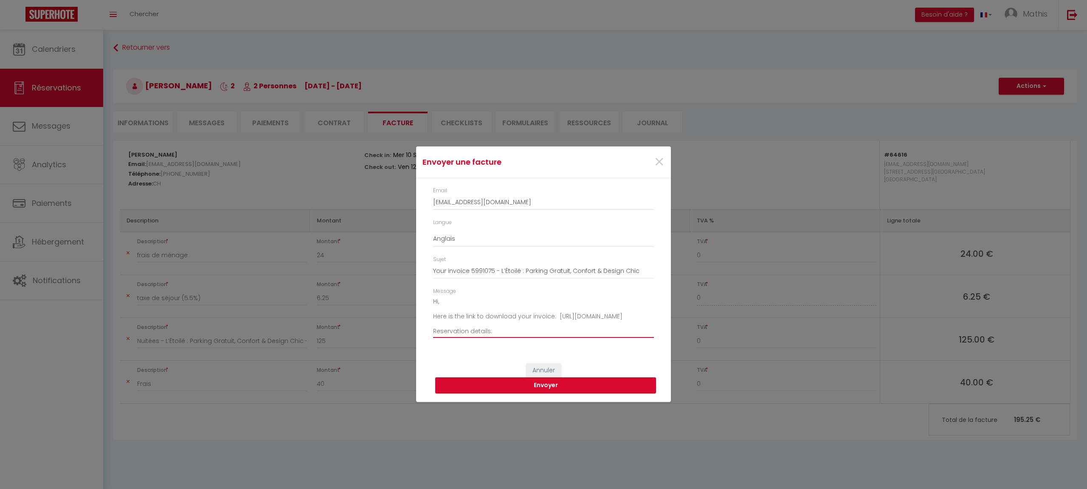
drag, startPoint x: 585, startPoint y: 327, endPoint x: 408, endPoint y: 322, distance: 177.1
click at [408, 322] on div "Envoyer une facture × Email ccanti.471938@guest.booking.com Langue Anglais Fran…" at bounding box center [543, 244] width 1087 height 489
click at [414, 199] on div "Envoyer une facture × Email ccanti.471938@guest.booking.com Langue Anglais Fran…" at bounding box center [543, 244] width 1087 height 489
click at [655, 160] on span "×" at bounding box center [659, 161] width 11 height 25
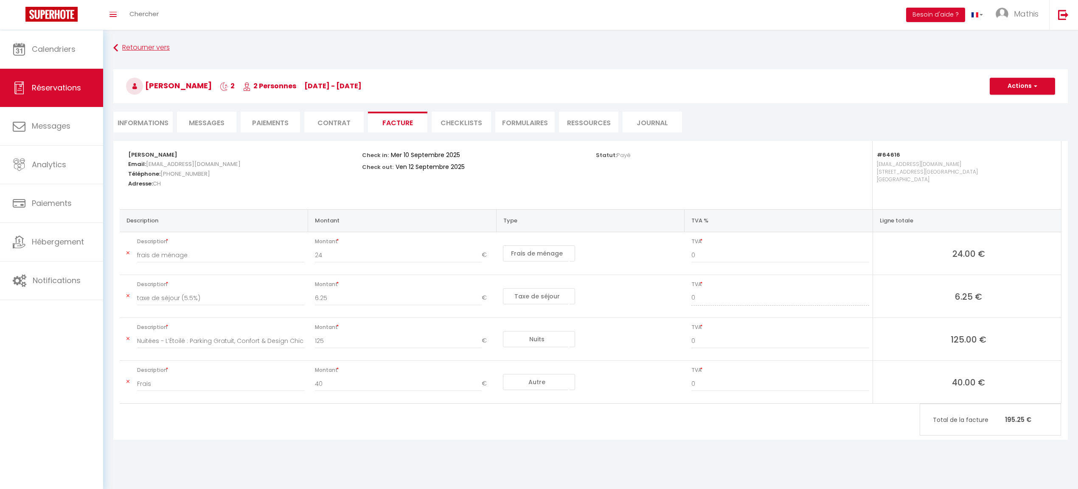
click at [133, 51] on link "Retourner vers" at bounding box center [590, 47] width 955 height 15
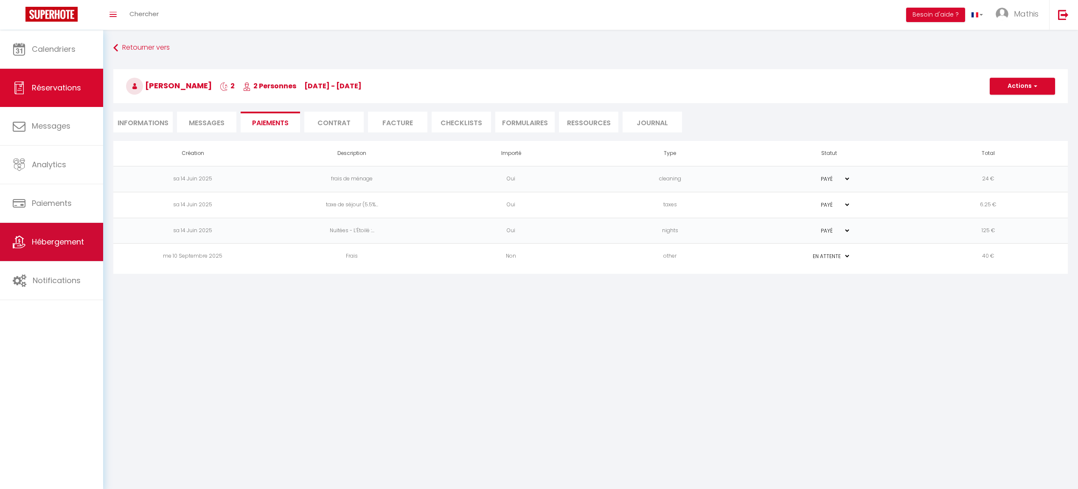
click at [87, 232] on link "Hébergement" at bounding box center [51, 242] width 103 height 38
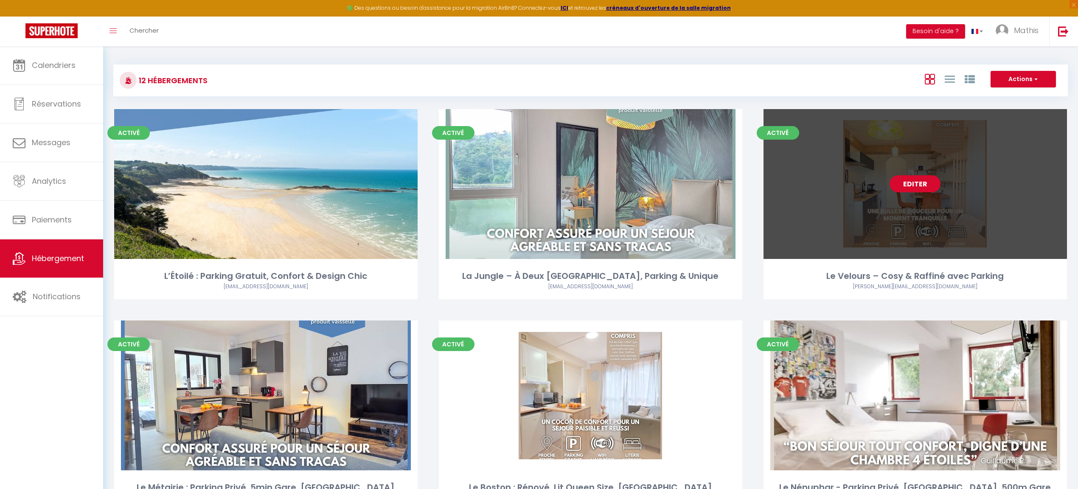
click at [936, 187] on link "Editer" at bounding box center [915, 183] width 51 height 17
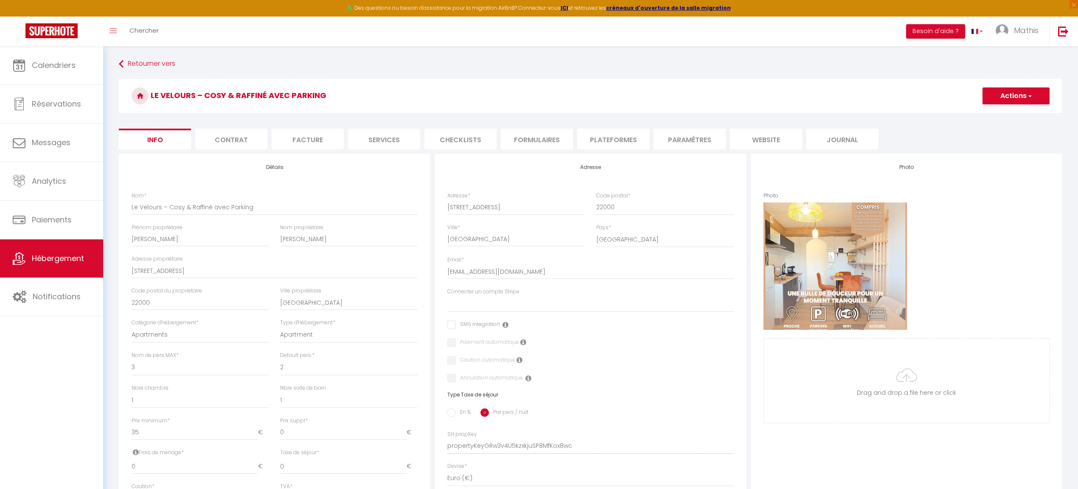
click at [230, 142] on li "Contrat" at bounding box center [231, 139] width 72 height 21
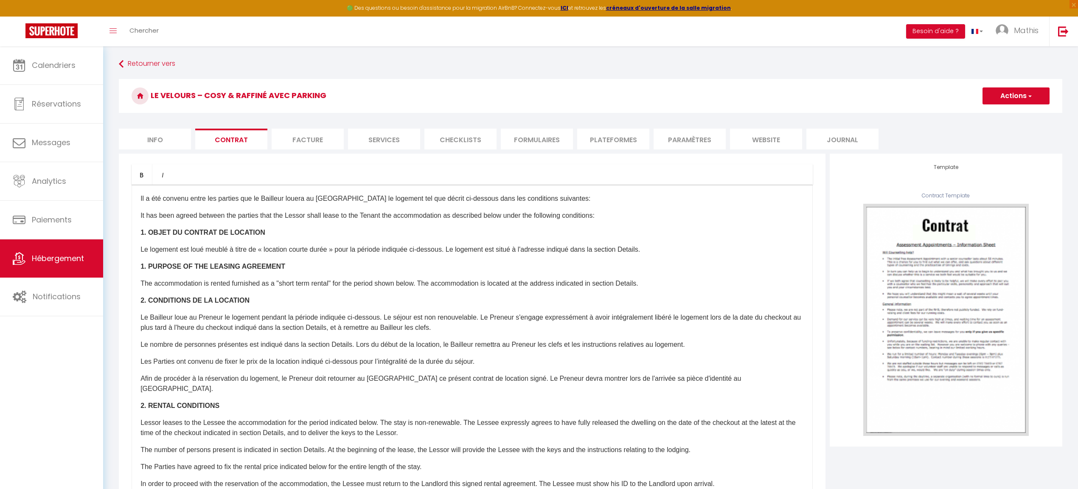
click at [333, 145] on li "Facture" at bounding box center [308, 139] width 72 height 21
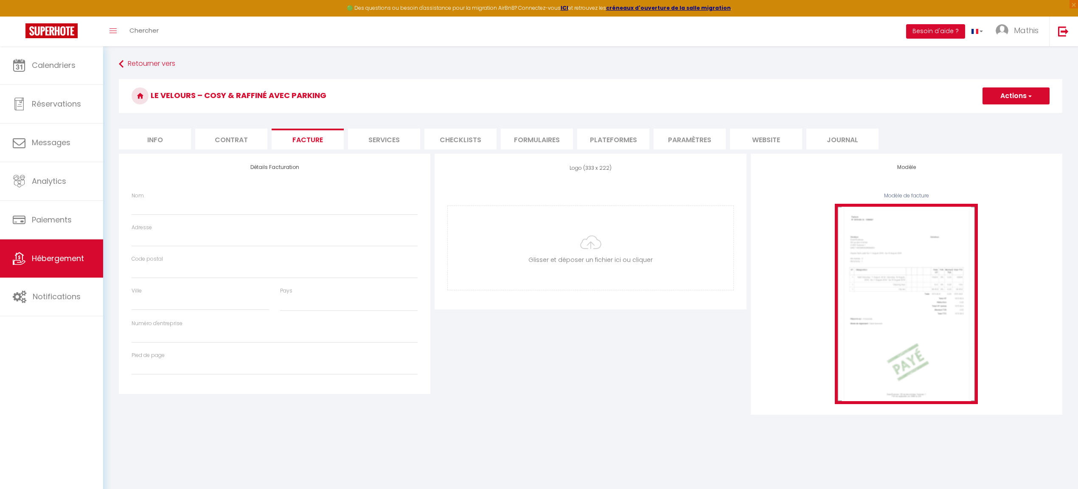
click at [972, 286] on img at bounding box center [906, 304] width 143 height 200
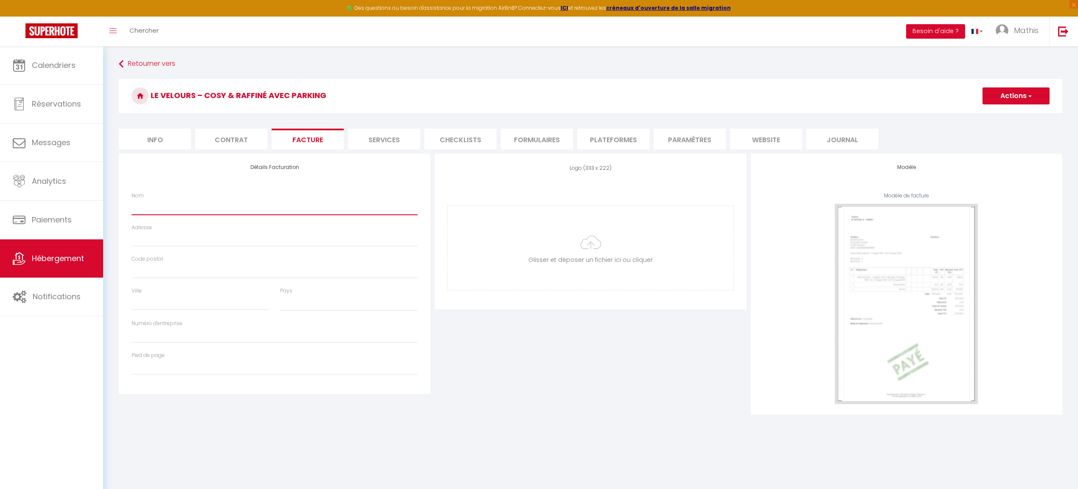
drag, startPoint x: 154, startPoint y: 199, endPoint x: 168, endPoint y: 391, distance: 192.4
click at [170, 390] on div "Détails Facturation Nom Adresse Code postal Ville Pays France Portugal Afghanis…" at bounding box center [275, 274] width 312 height 240
click at [365, 148] on li "Services" at bounding box center [384, 139] width 72 height 21
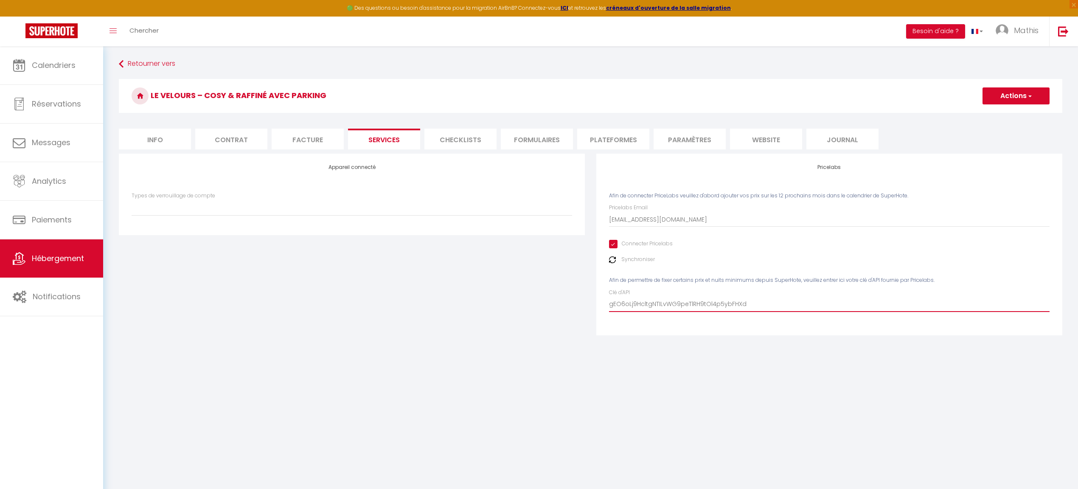
drag, startPoint x: 749, startPoint y: 304, endPoint x: 621, endPoint y: 311, distance: 128.3
click at [621, 311] on input "gEO6oLj9HcltgNTILvWG9peTlRH9tOl4p5ybFHXd" at bounding box center [829, 304] width 441 height 15
click at [611, 308] on input "gEO6oLj9HcltgNTILvWG9peTlRH9tOl4p5ybFHXd" at bounding box center [829, 304] width 441 height 15
click at [618, 300] on input "gEO6oLj9HcltgNTILvWG9peTlRH9tOl4p5ybFHXd" at bounding box center [829, 304] width 441 height 15
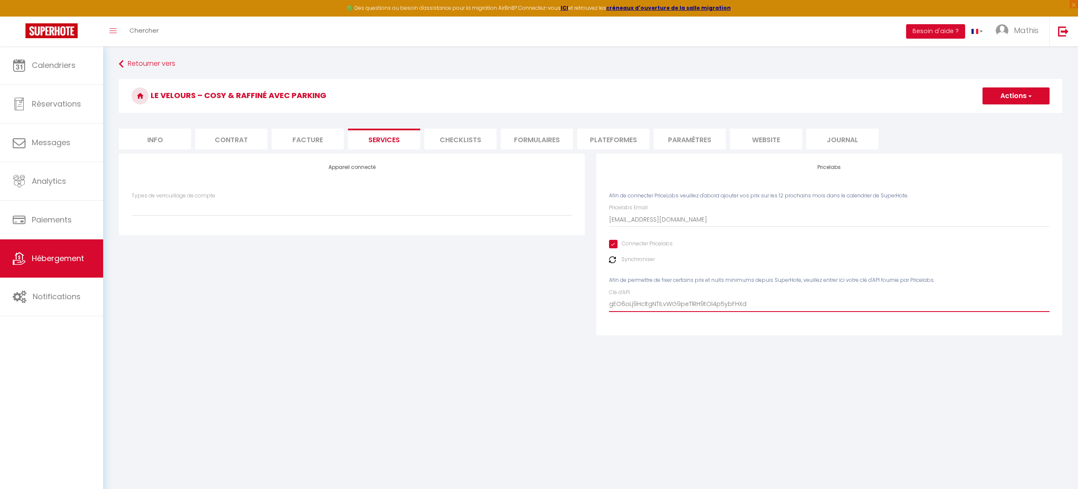
click at [742, 302] on input "gEO6oLj9HcltgNTILvWG9peTlRH9tOl4p5ybFHXd" at bounding box center [829, 304] width 441 height 15
drag, startPoint x: 747, startPoint y: 304, endPoint x: 609, endPoint y: 299, distance: 137.6
click at [610, 299] on input "gEO6oLj9HcltgNTILvWG9peTlRH9tOl4p5ybFHXd" at bounding box center [829, 304] width 441 height 15
click at [609, 299] on input "gEO6oLj9HcltgNTILvWG9peTlRH9tOl4p5ybFHXd" at bounding box center [829, 304] width 441 height 15
click at [596, 272] on div "Pricelabs Afin de connecter PriceLabs veuillez d'abord ajouter vos prix sur les…" at bounding box center [829, 245] width 466 height 182
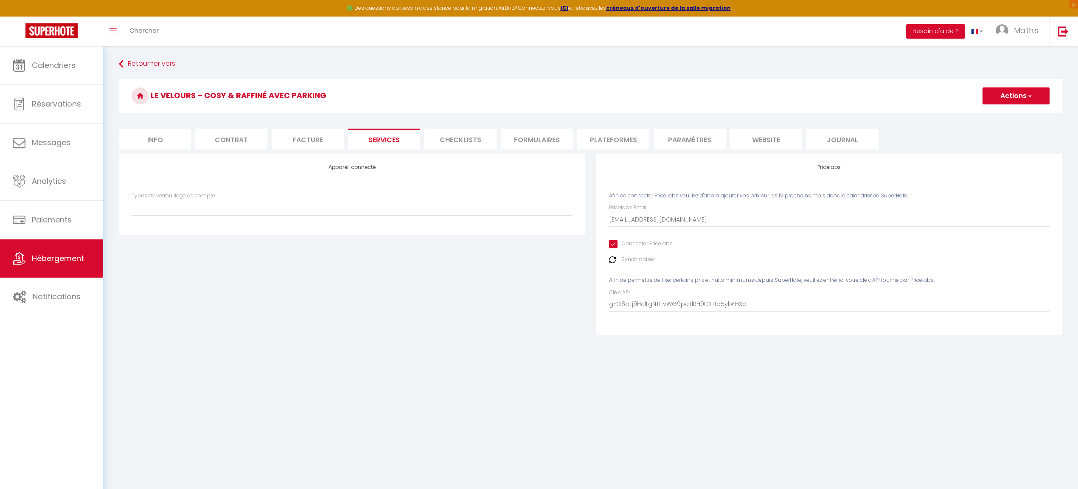
click at [994, 100] on button "Actions" at bounding box center [1016, 95] width 67 height 17
click at [994, 115] on link "Enregistrer" at bounding box center [1015, 114] width 67 height 11
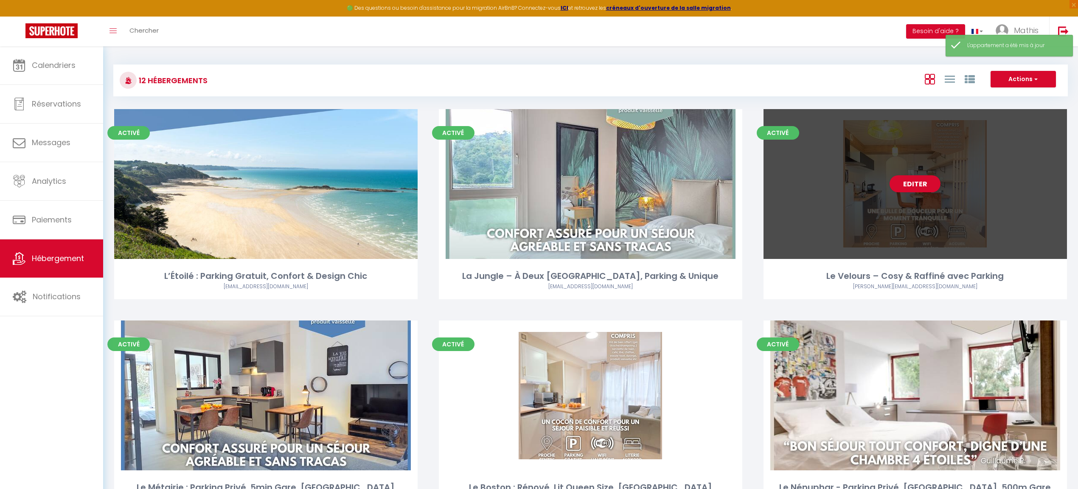
click at [907, 172] on div "Editer" at bounding box center [915, 184] width 303 height 150
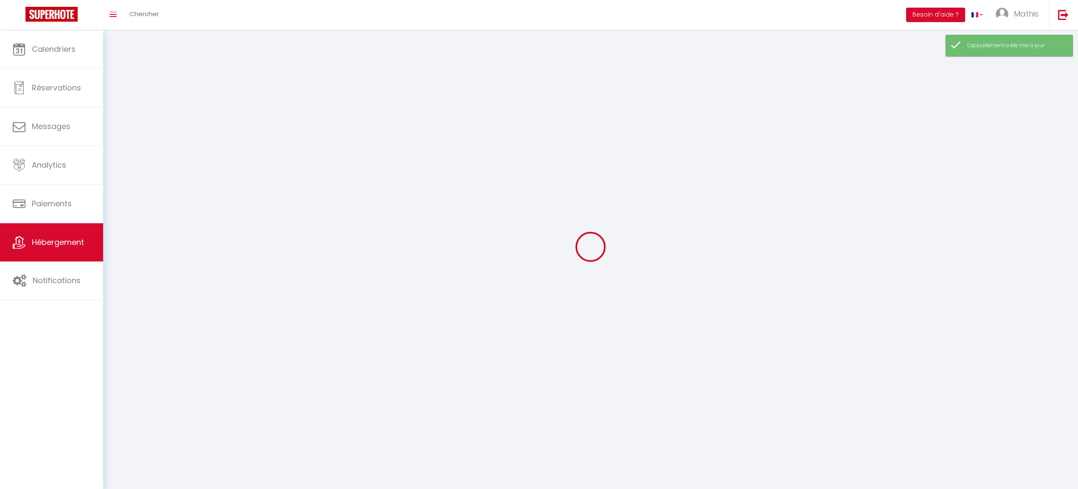
click at [911, 178] on div at bounding box center [590, 246] width 955 height 413
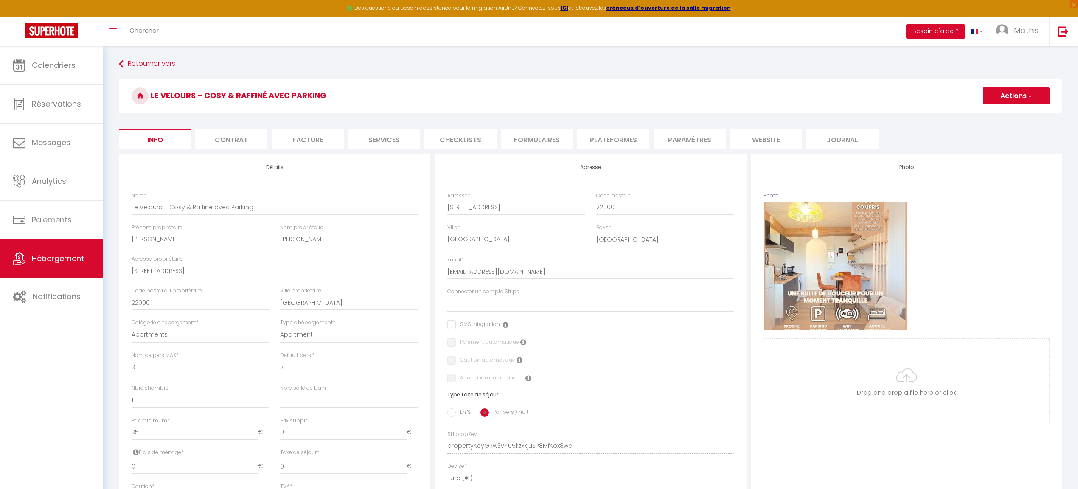
click at [481, 139] on li "Checklists" at bounding box center [460, 139] width 72 height 21
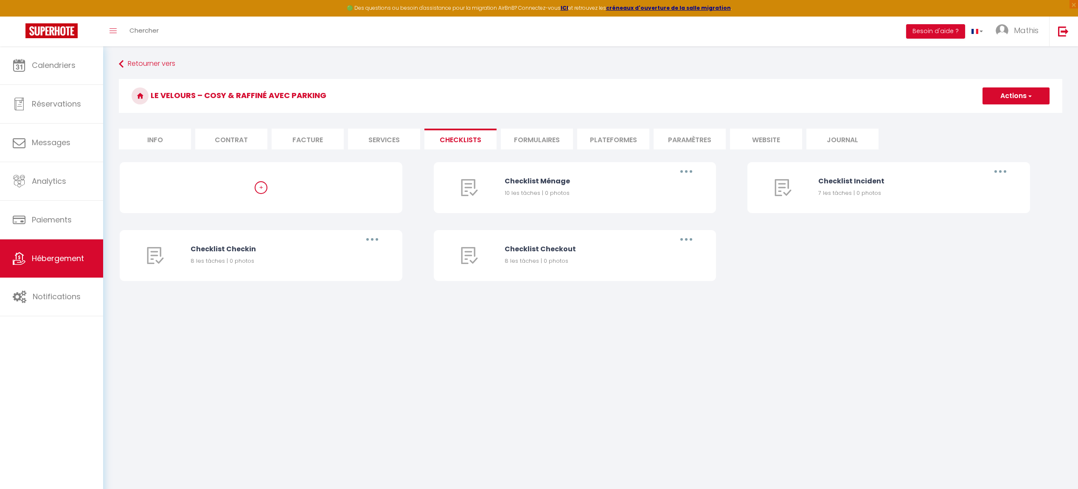
click at [525, 137] on li "Formulaires" at bounding box center [537, 139] width 72 height 21
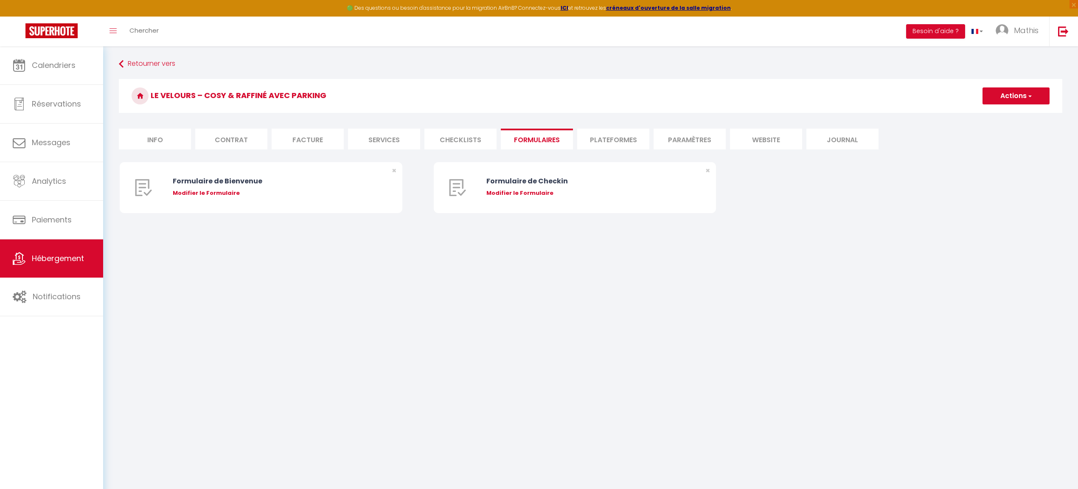
click at [580, 132] on li "Plateformes" at bounding box center [613, 139] width 72 height 21
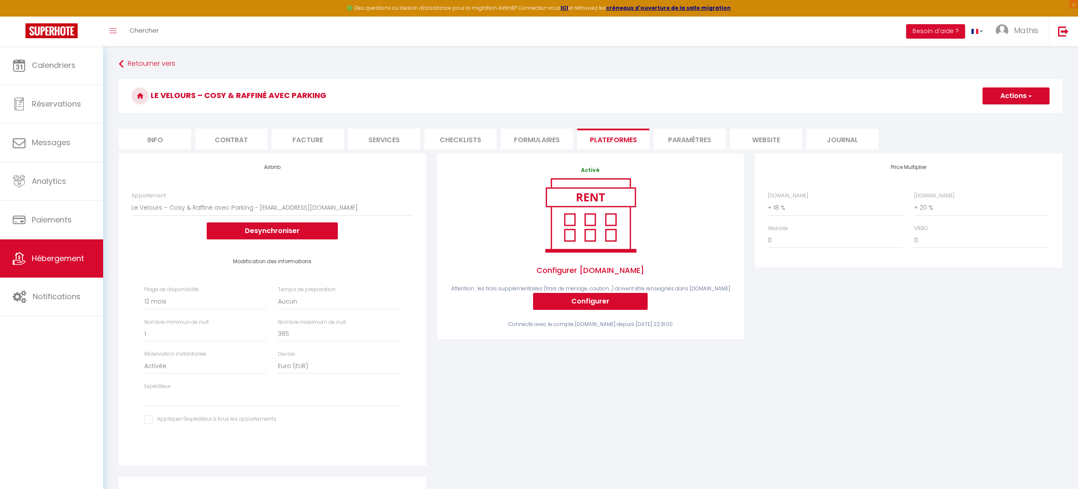
click at [430, 141] on li "Checklists" at bounding box center [460, 139] width 72 height 21
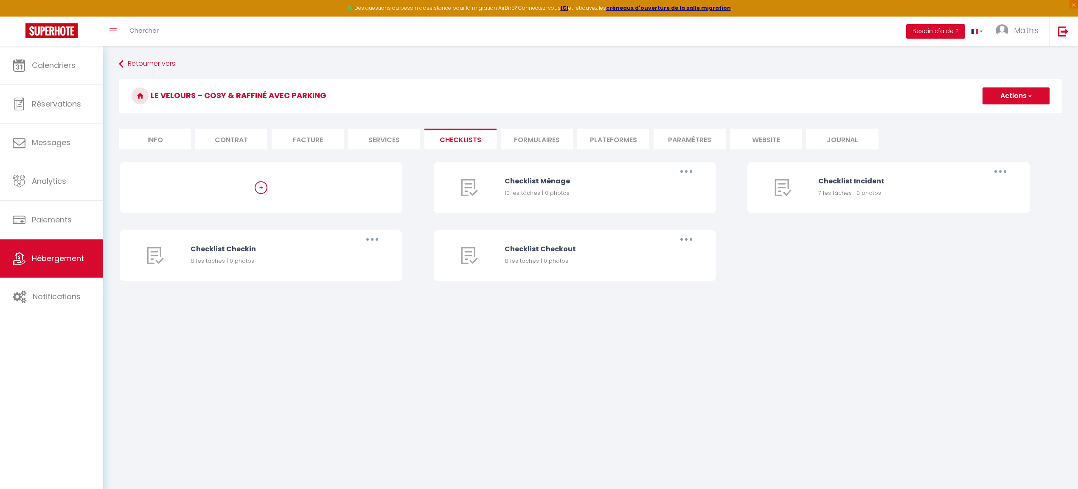
click at [396, 144] on li "Services" at bounding box center [384, 139] width 72 height 21
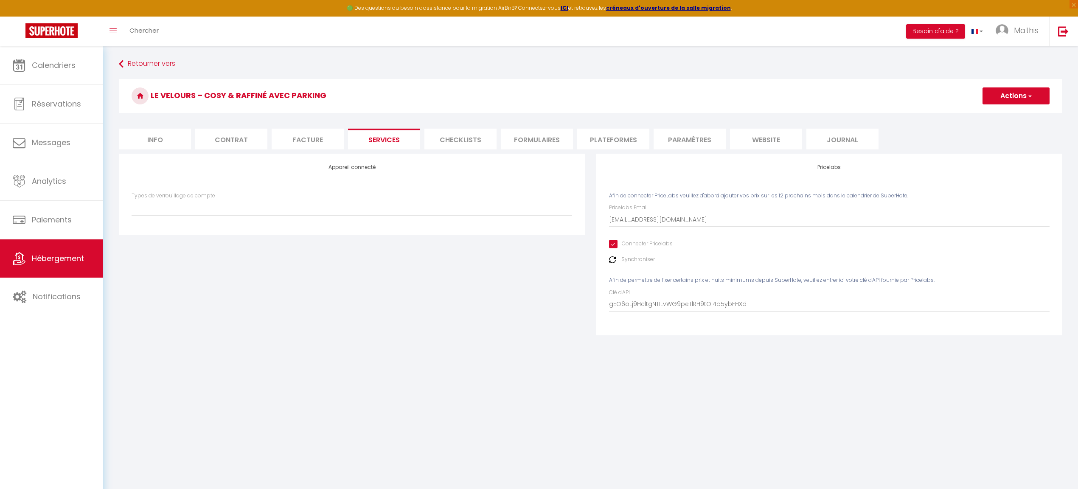
click at [505, 145] on li "Formulaires" at bounding box center [537, 139] width 72 height 21
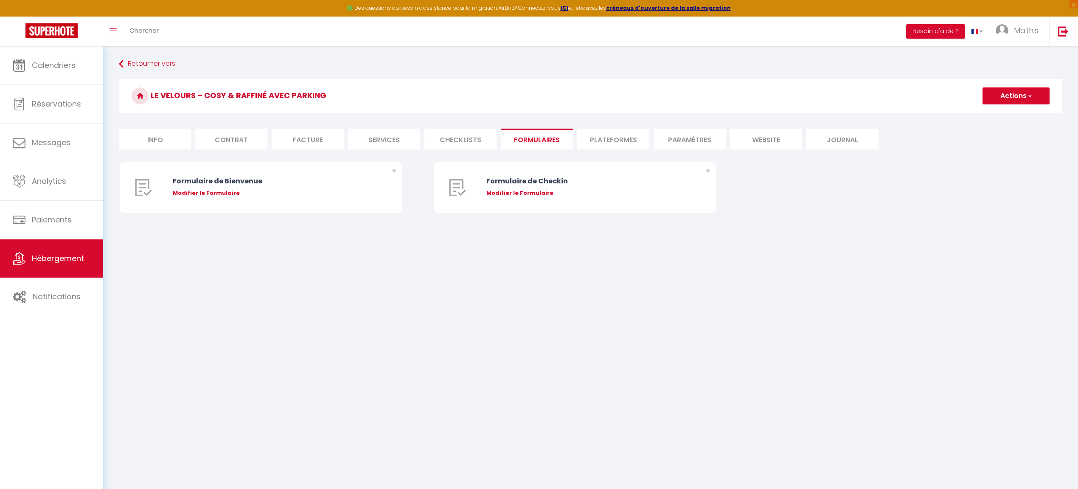
click at [473, 143] on li "Checklists" at bounding box center [460, 139] width 72 height 21
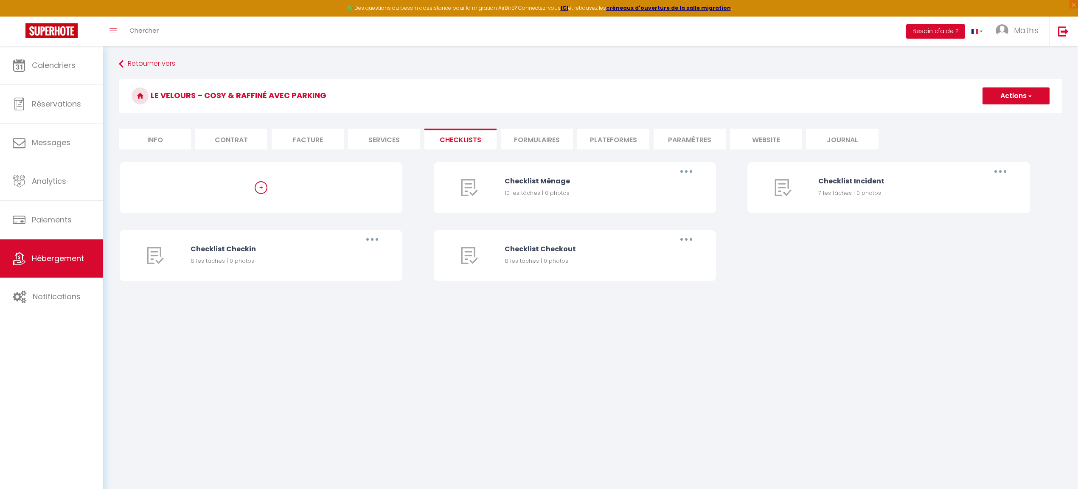
click at [396, 146] on li "Services" at bounding box center [384, 139] width 72 height 21
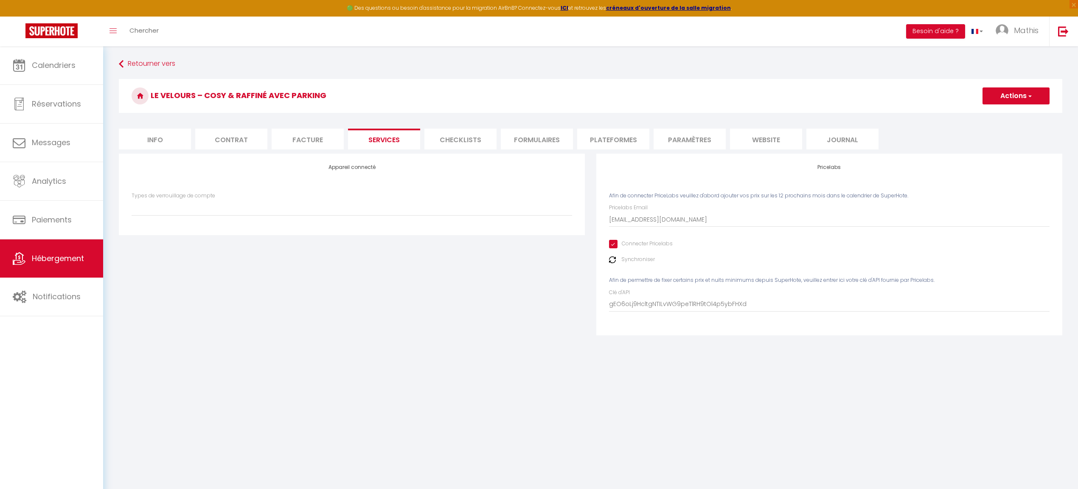
click at [465, 141] on li "Checklists" at bounding box center [460, 139] width 72 height 21
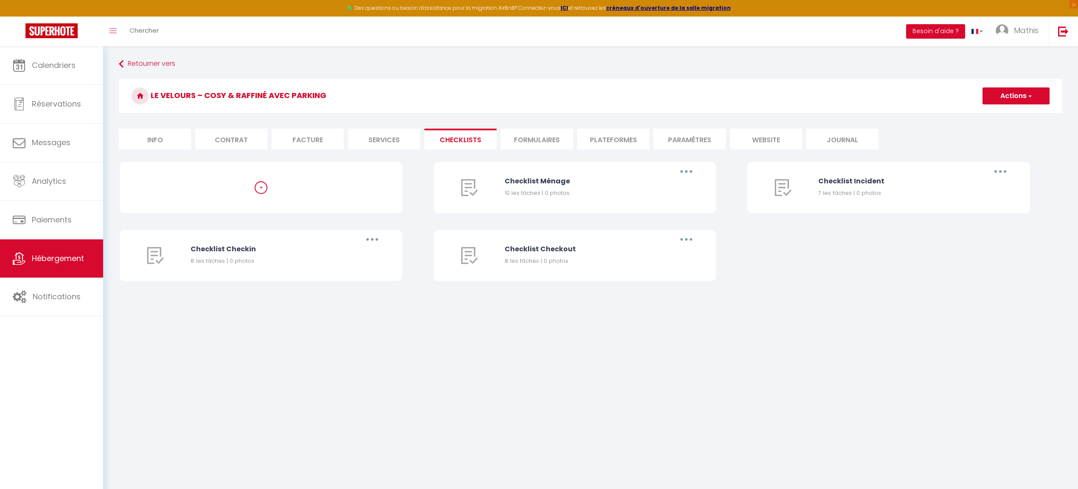
click at [537, 129] on li "Formulaires" at bounding box center [537, 139] width 72 height 21
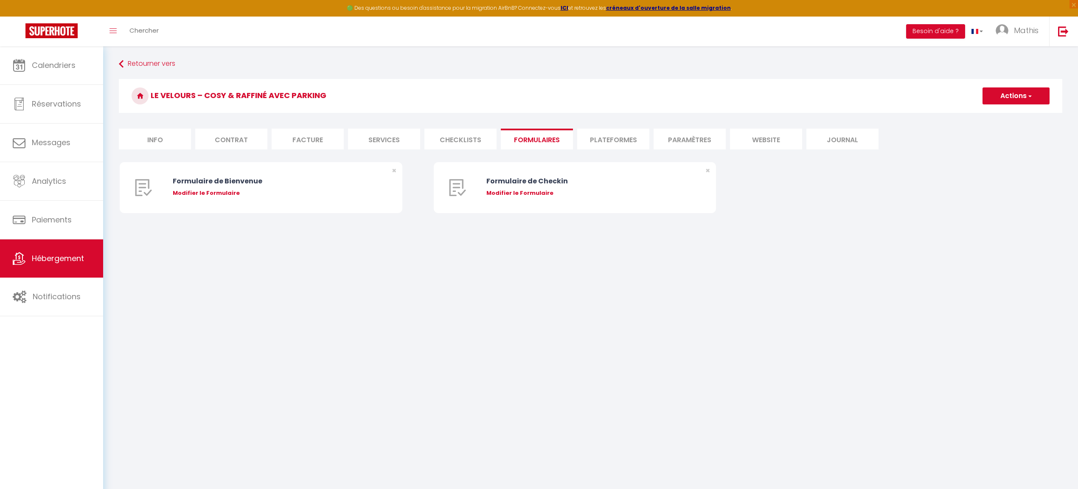
click at [589, 143] on li "Plateformes" at bounding box center [613, 139] width 72 height 21
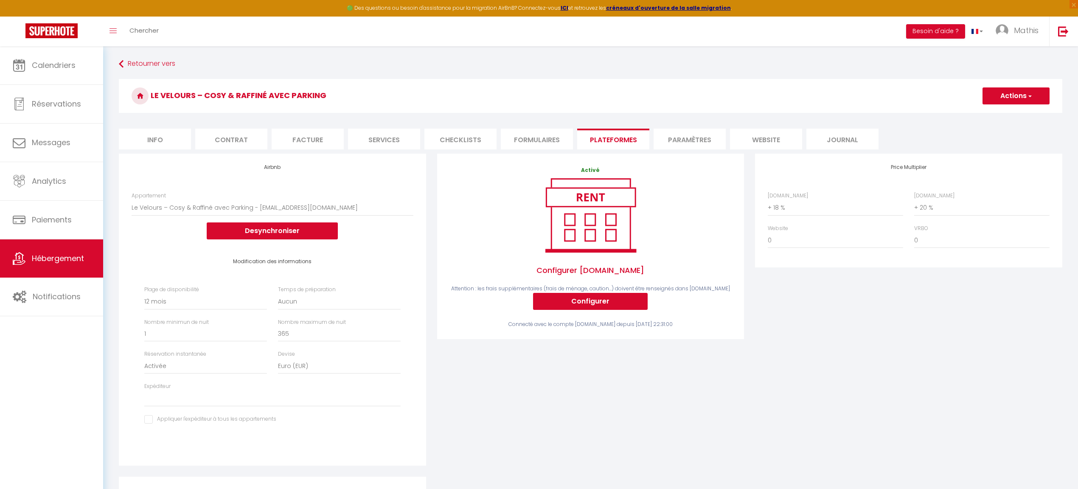
click at [598, 298] on button "Configurer" at bounding box center [590, 301] width 115 height 17
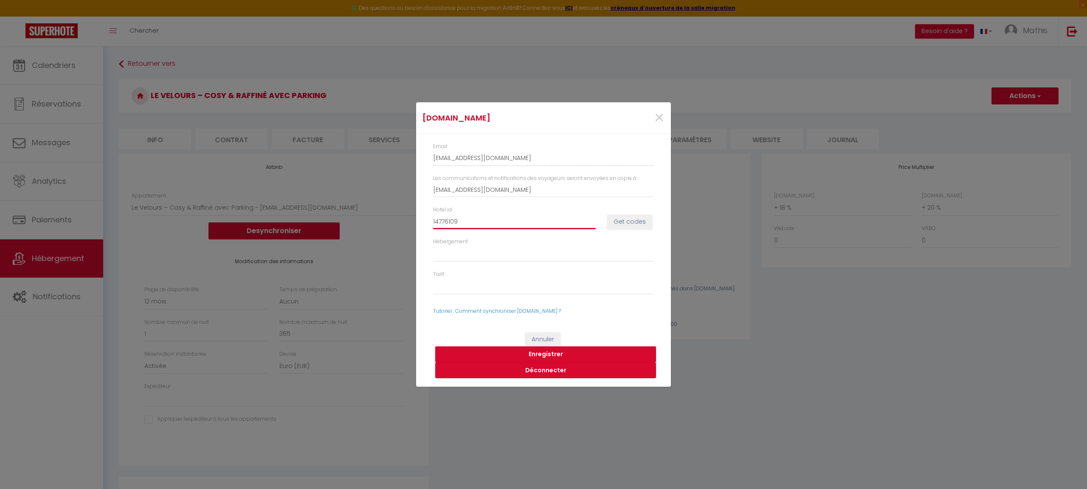
click at [473, 222] on input "14776109" at bounding box center [514, 221] width 163 height 15
click at [658, 121] on span "×" at bounding box center [659, 117] width 11 height 25
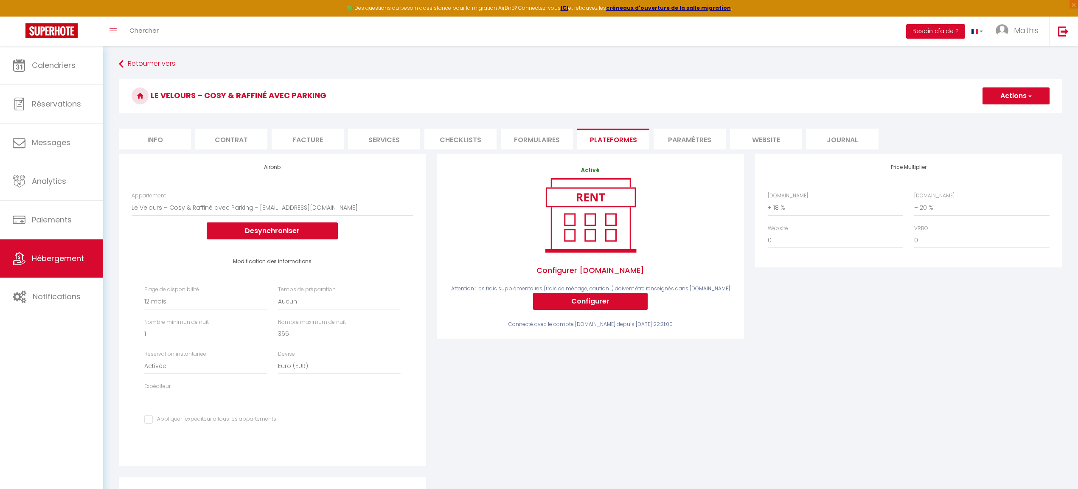
click at [818, 282] on div "Price Multiplier Airbnb.com 0 + 1 % + 2 % + 3 % + 4 % + 5 % + 6 % + 7 %" at bounding box center [909, 315] width 318 height 323
click at [710, 143] on li "Paramètres" at bounding box center [690, 139] width 72 height 21
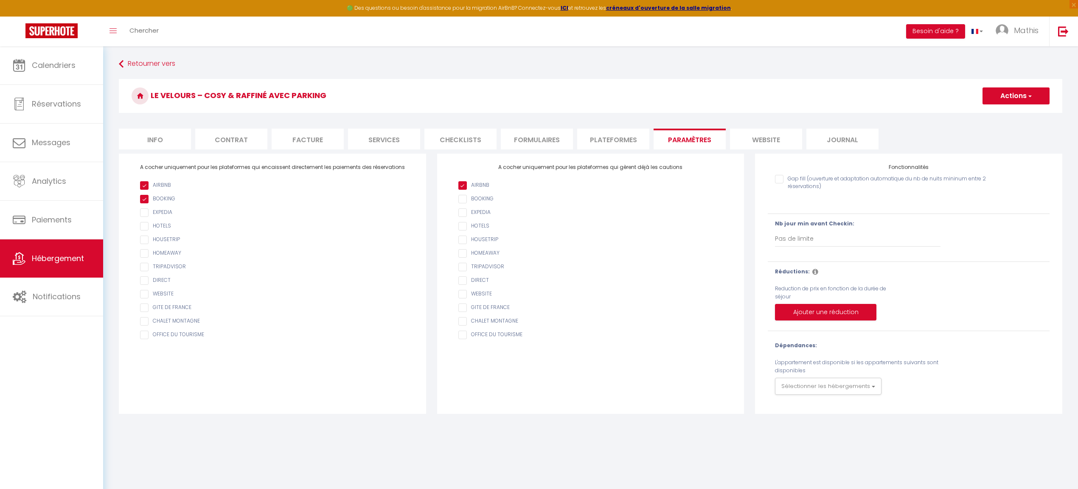
click at [745, 133] on li "website" at bounding box center [766, 139] width 72 height 21
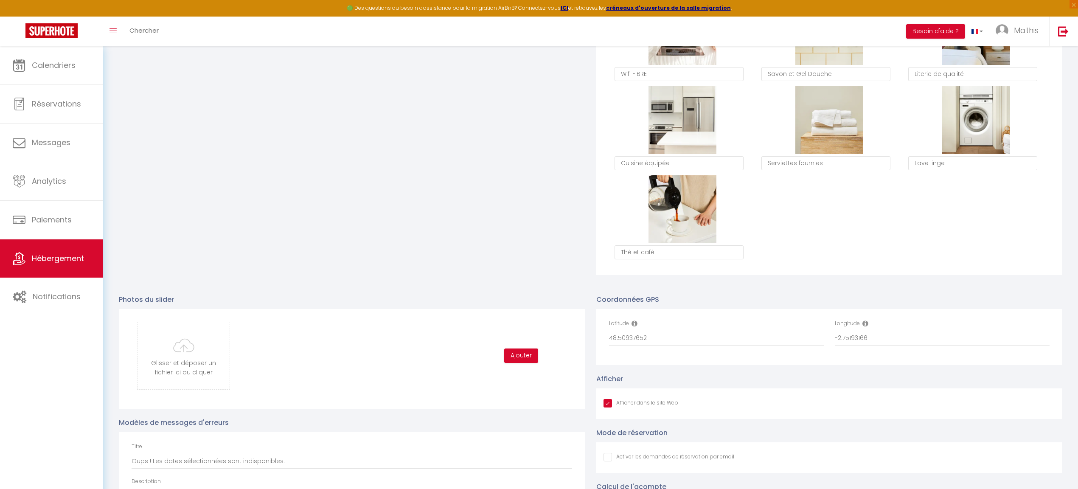
scroll to position [654, 0]
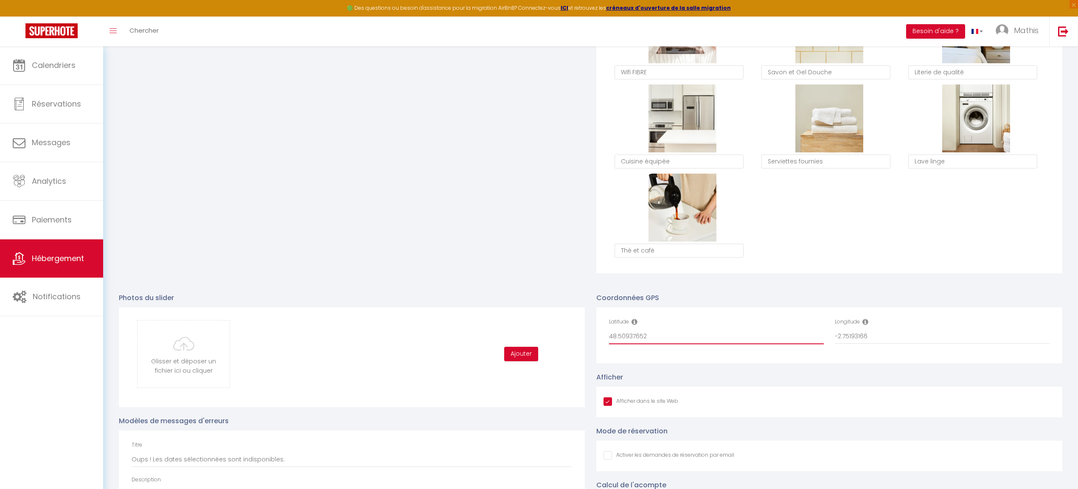
click at [751, 337] on input "48.50937652" at bounding box center [716, 336] width 215 height 15
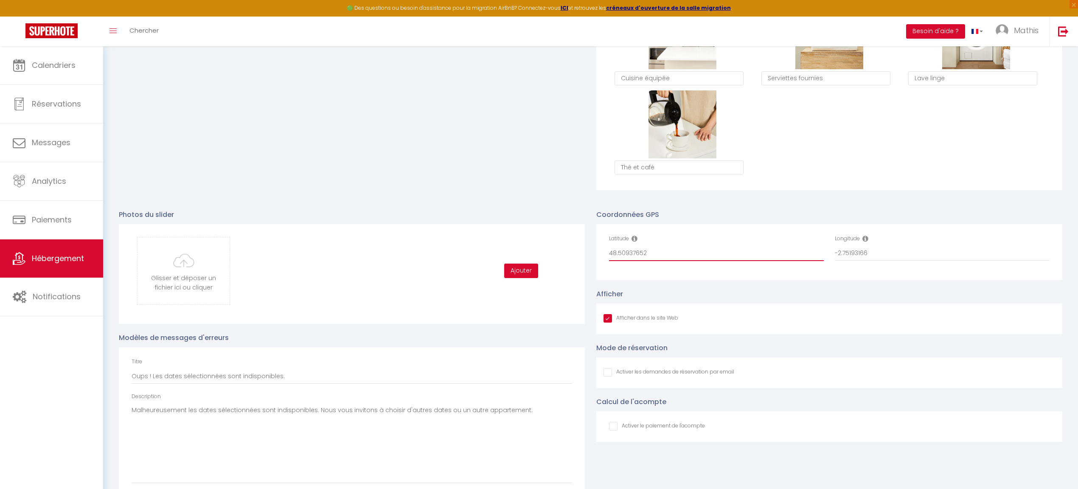
scroll to position [0, 0]
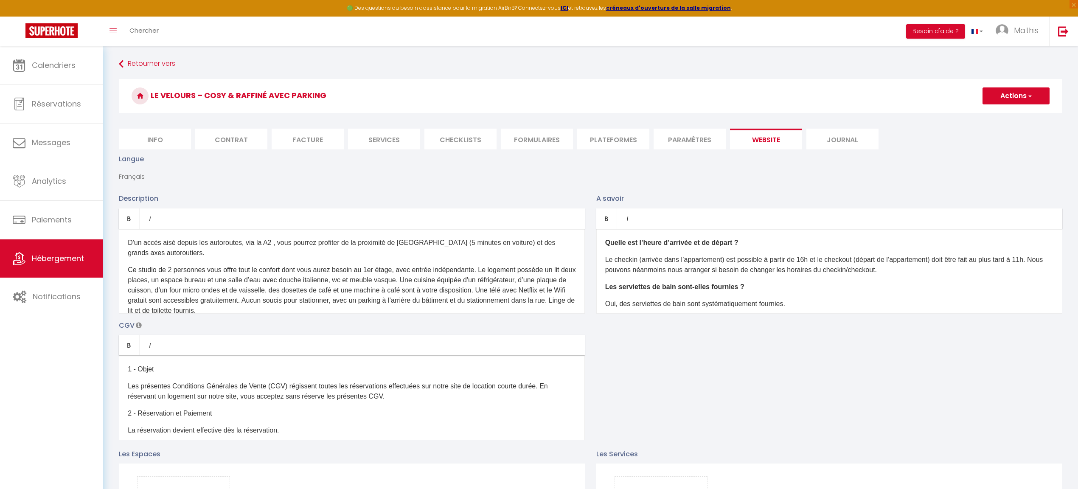
click at [162, 141] on li "Info" at bounding box center [155, 139] width 72 height 21
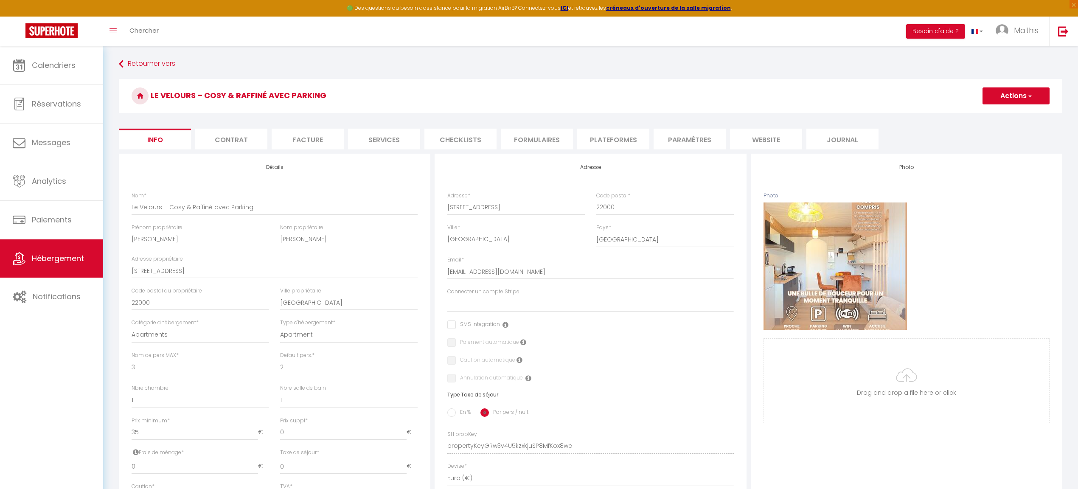
click at [258, 141] on li "Contrat" at bounding box center [231, 139] width 72 height 21
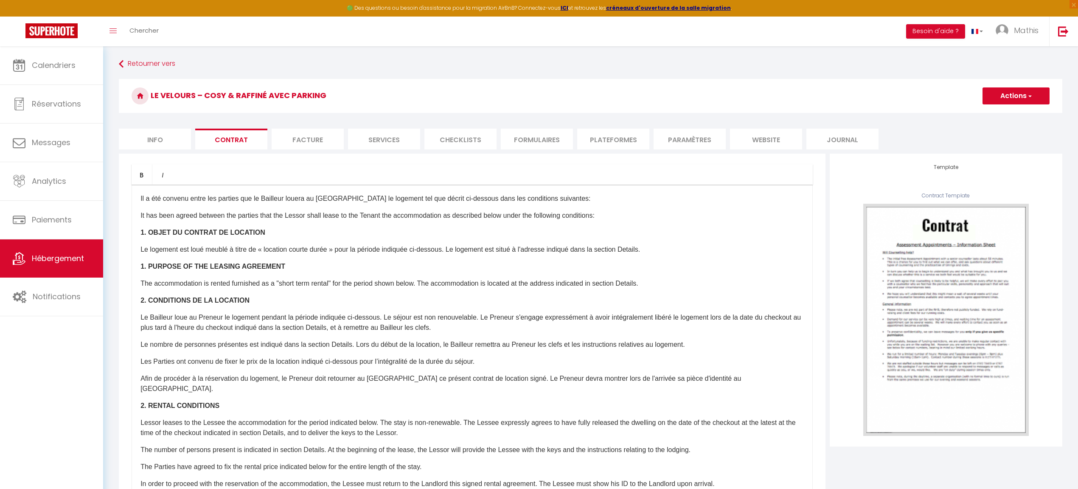
click at [328, 137] on li "Facture" at bounding box center [308, 139] width 72 height 21
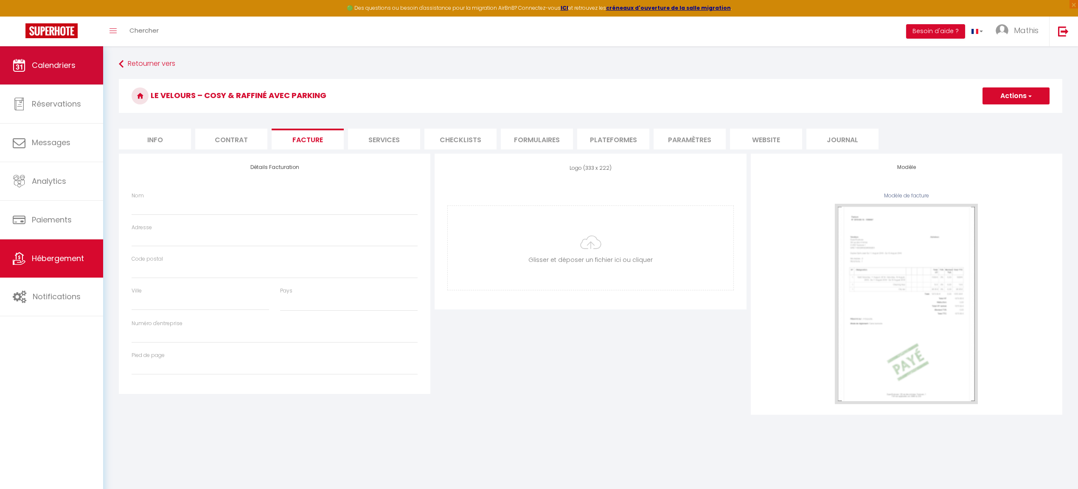
click at [51, 51] on link "Calendriers" at bounding box center [51, 65] width 103 height 38
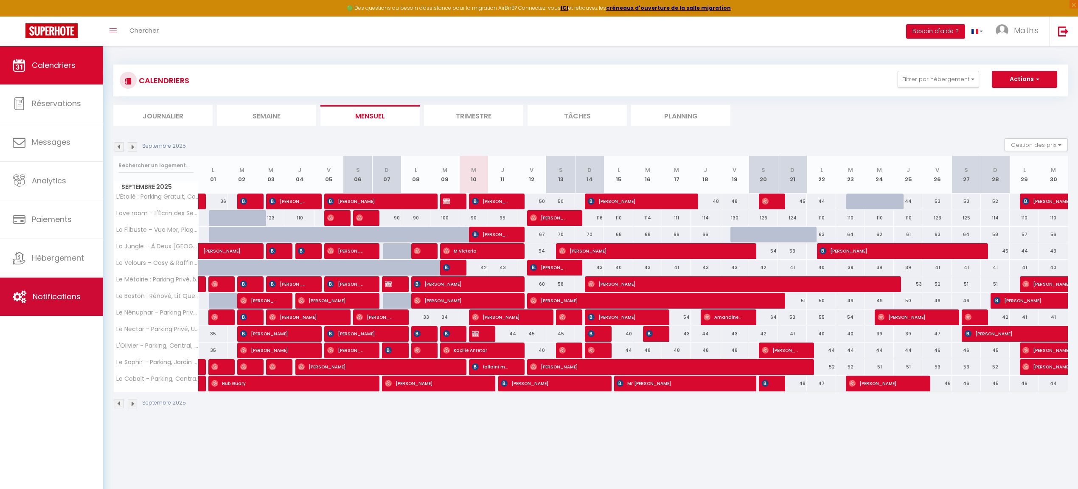
click at [68, 291] on span "Notifications" at bounding box center [57, 296] width 48 height 11
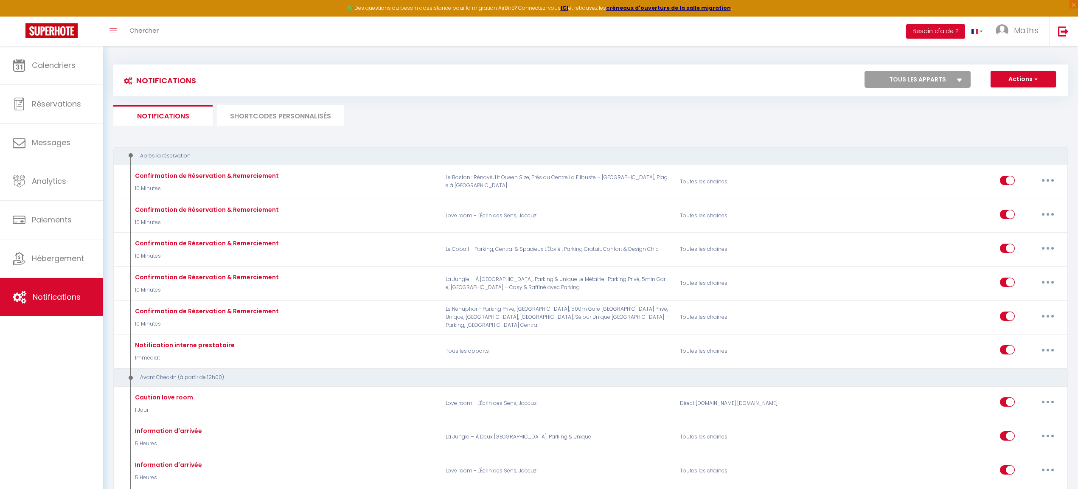
click at [516, 9] on div "🟢 Des questions ou besoin d'assistance pour la migration AirBnB? Connectez-vous…" at bounding box center [539, 8] width 1078 height 17
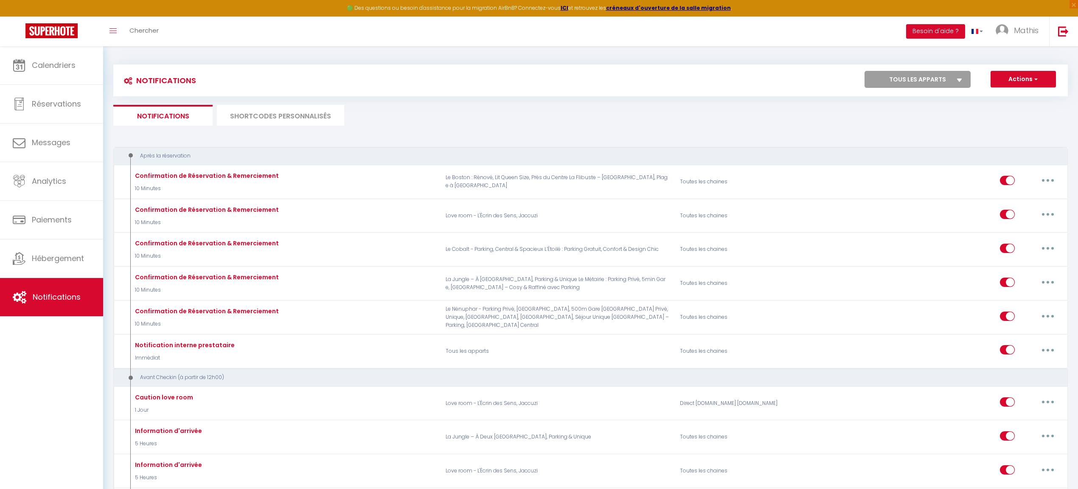
click at [516, 11] on div "🟢 Des questions ou besoin d'assistance pour la migration AirBnB? Connectez-vous…" at bounding box center [539, 8] width 1078 height 17
click at [84, 132] on link "Messages" at bounding box center [51, 143] width 103 height 38
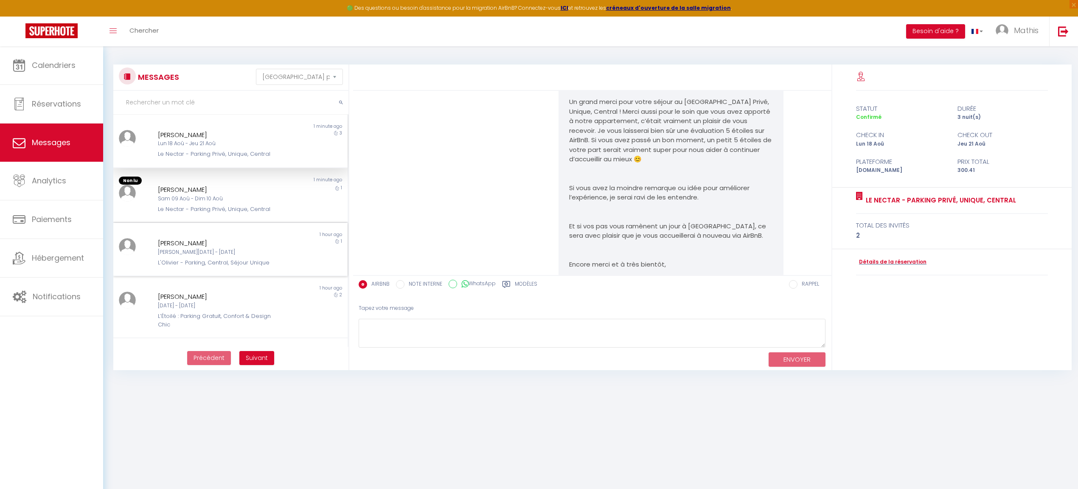
click at [252, 246] on div "Anne Geiger" at bounding box center [221, 243] width 126 height 10
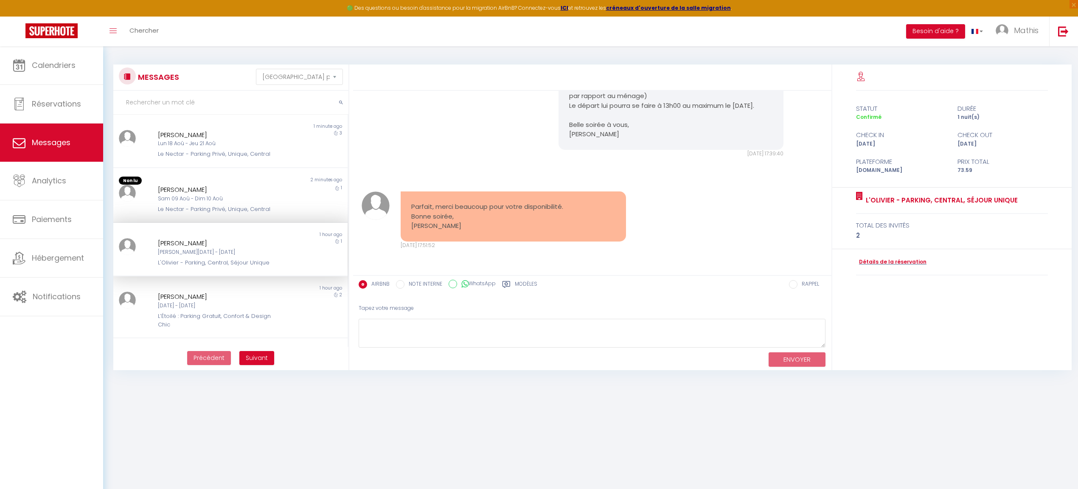
scroll to position [1241, 0]
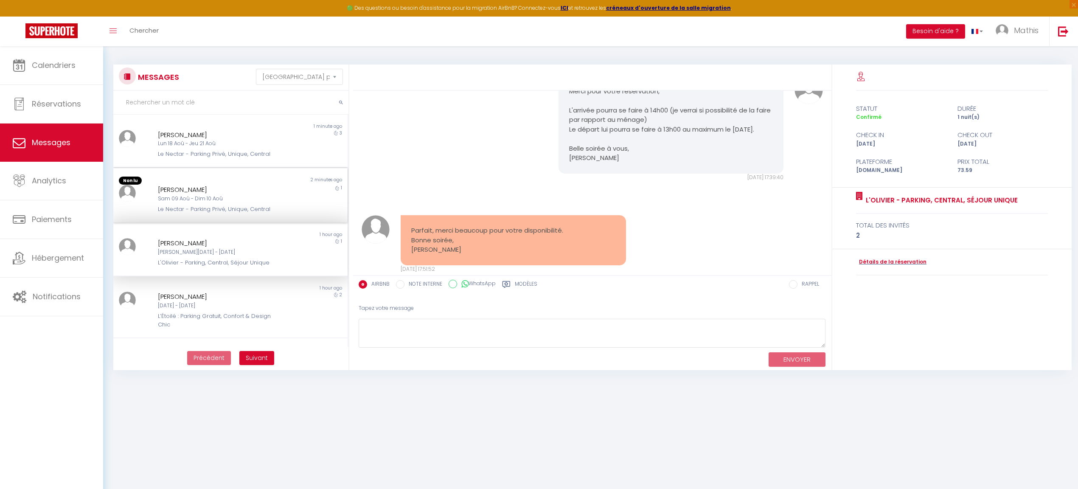
click at [225, 195] on div "Daphne Maranos" at bounding box center [221, 190] width 126 height 10
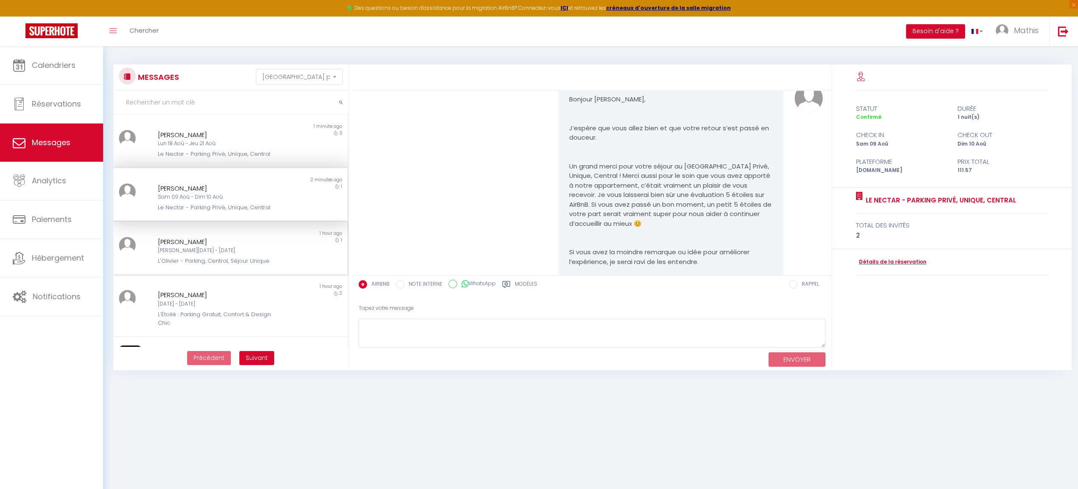
click at [233, 237] on div "1 hour ago" at bounding box center [288, 233] width 117 height 7
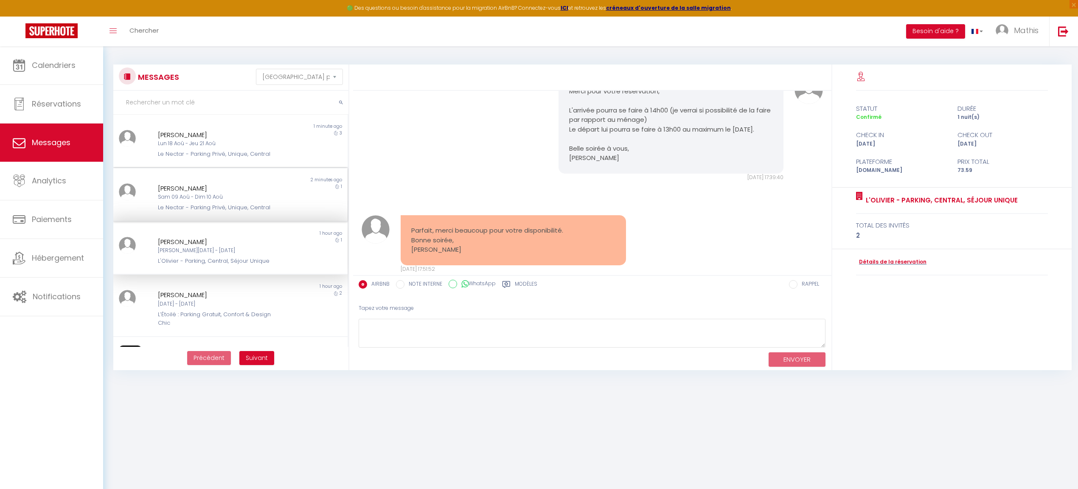
click at [237, 209] on div "Le Nectar - Parking Privé, Unique, Central" at bounding box center [221, 207] width 126 height 8
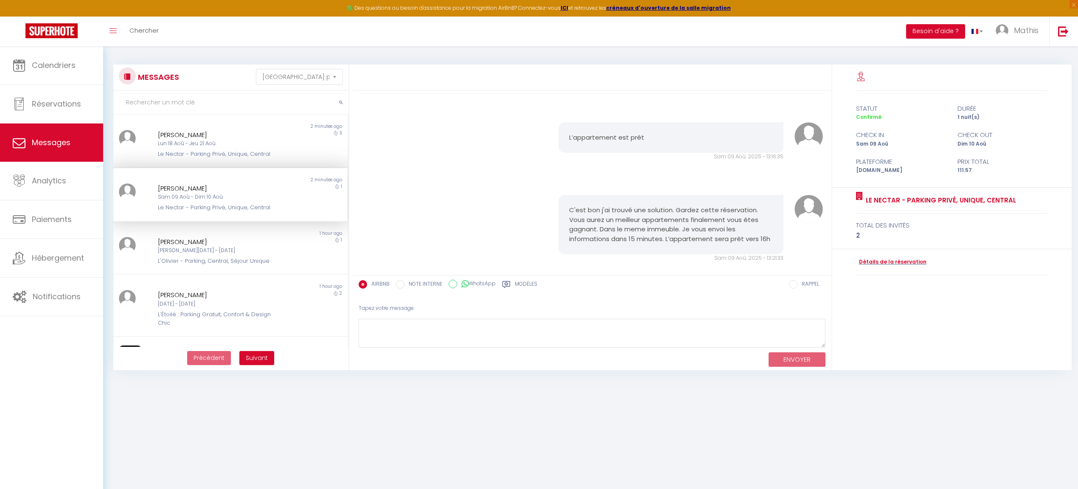
scroll to position [7960, 0]
